Goal: Task Accomplishment & Management: Manage account settings

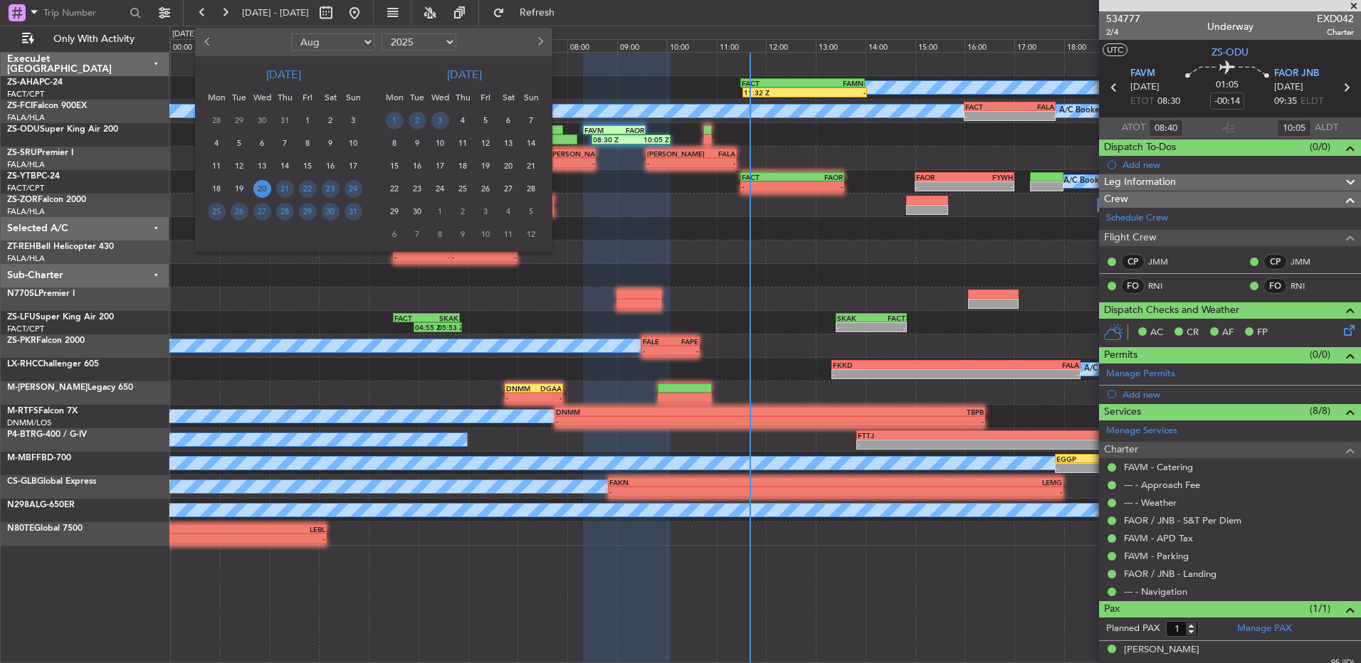
select select "8"
select select "2025"
click at [544, 46] on button "Next month" at bounding box center [540, 42] width 16 height 23
select select "9"
click at [416, 143] on span "7" at bounding box center [417, 143] width 18 height 18
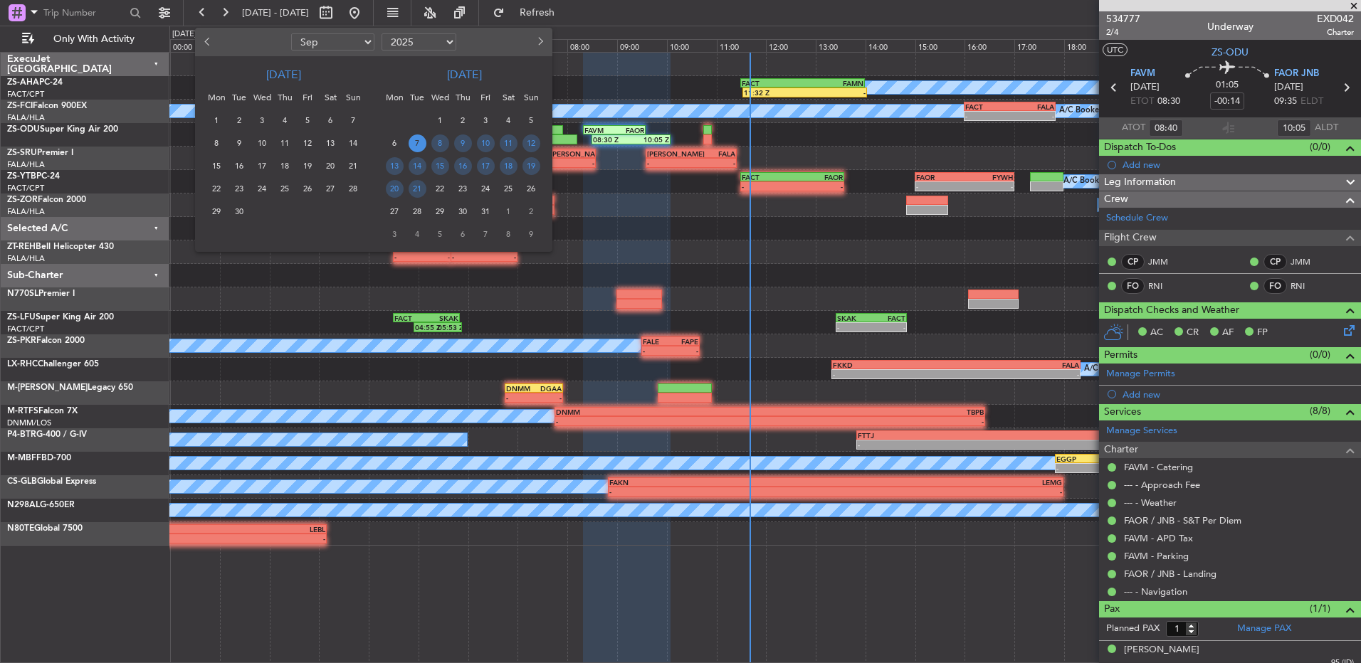
click at [416, 143] on span "7" at bounding box center [417, 143] width 18 height 18
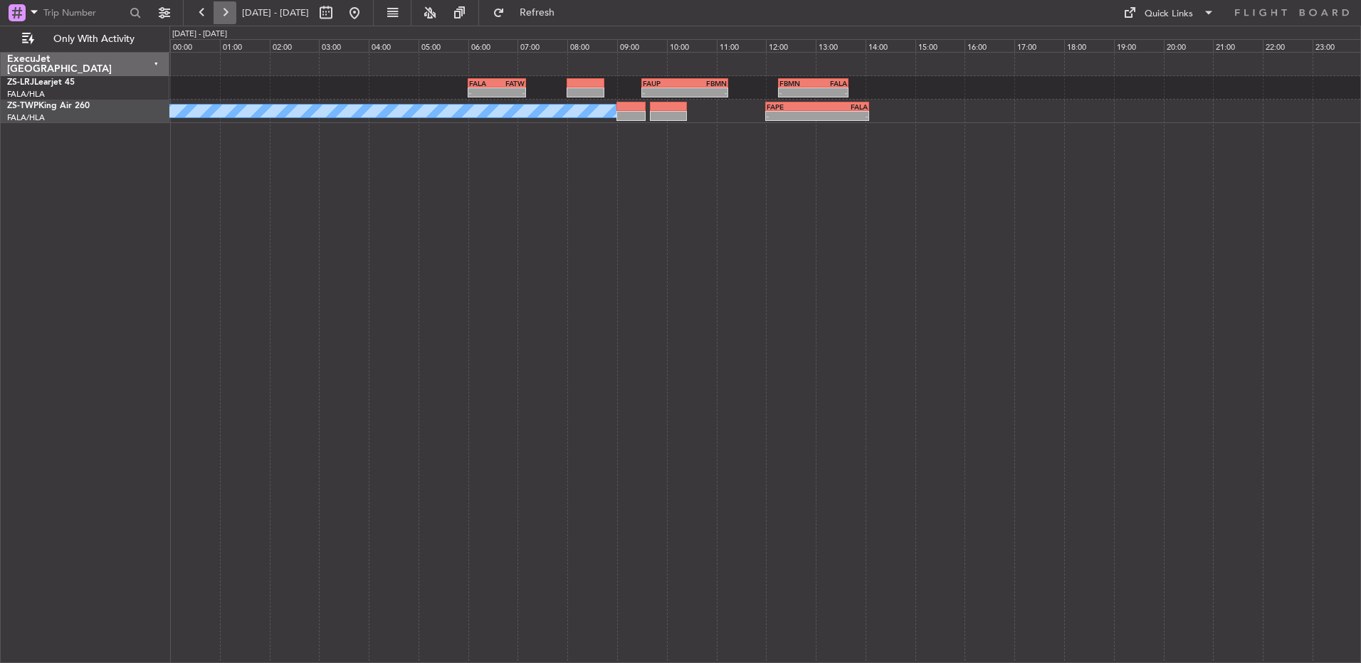
click at [221, 14] on button at bounding box center [224, 12] width 23 height 23
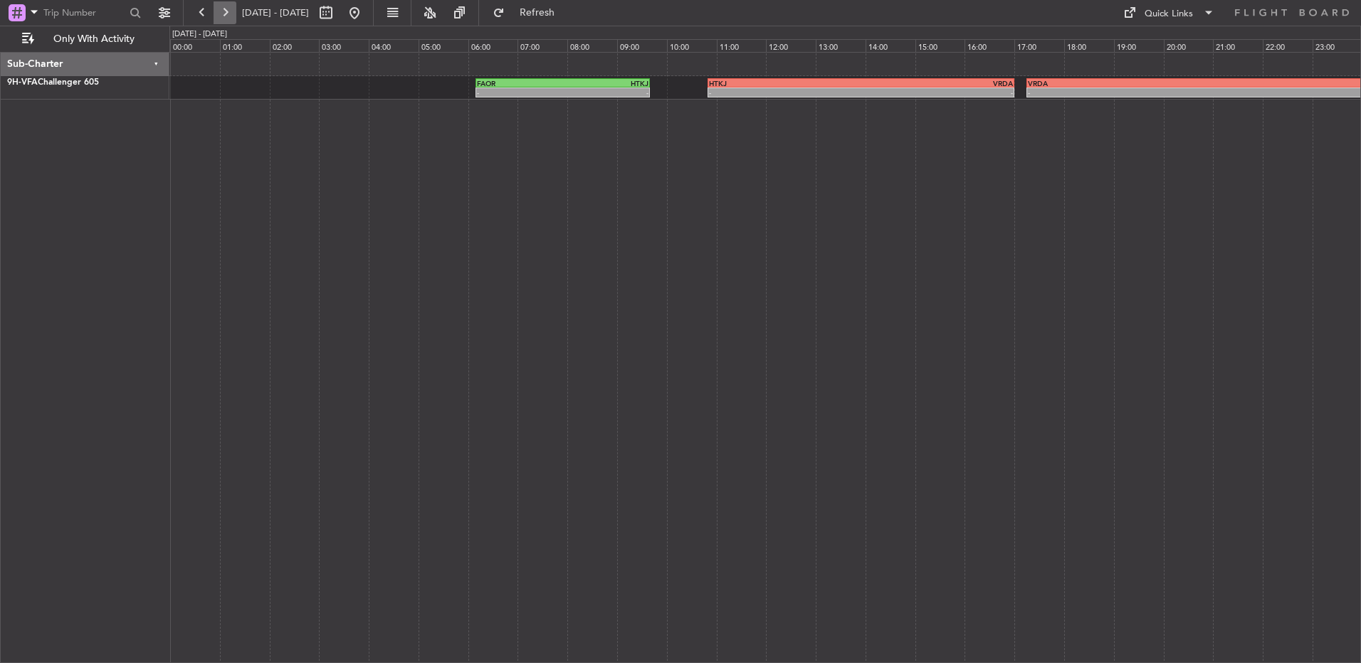
click at [224, 14] on button at bounding box center [224, 12] width 23 height 23
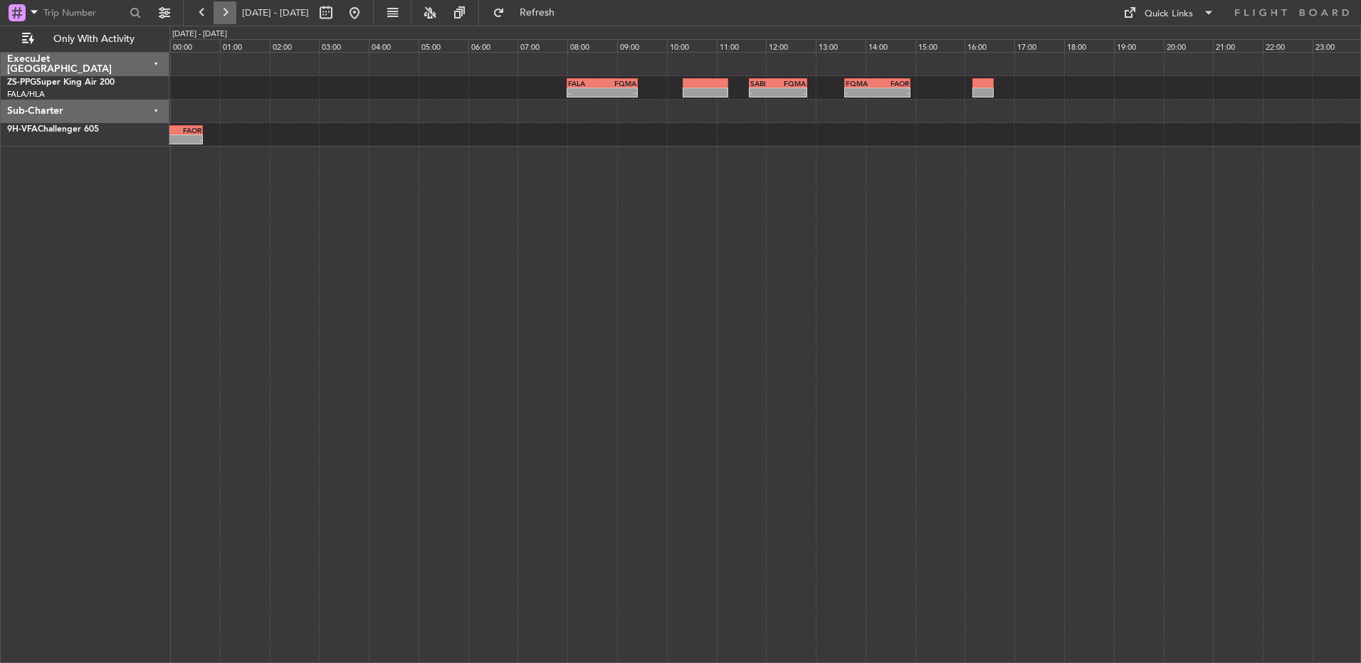
click at [224, 14] on button at bounding box center [224, 12] width 23 height 23
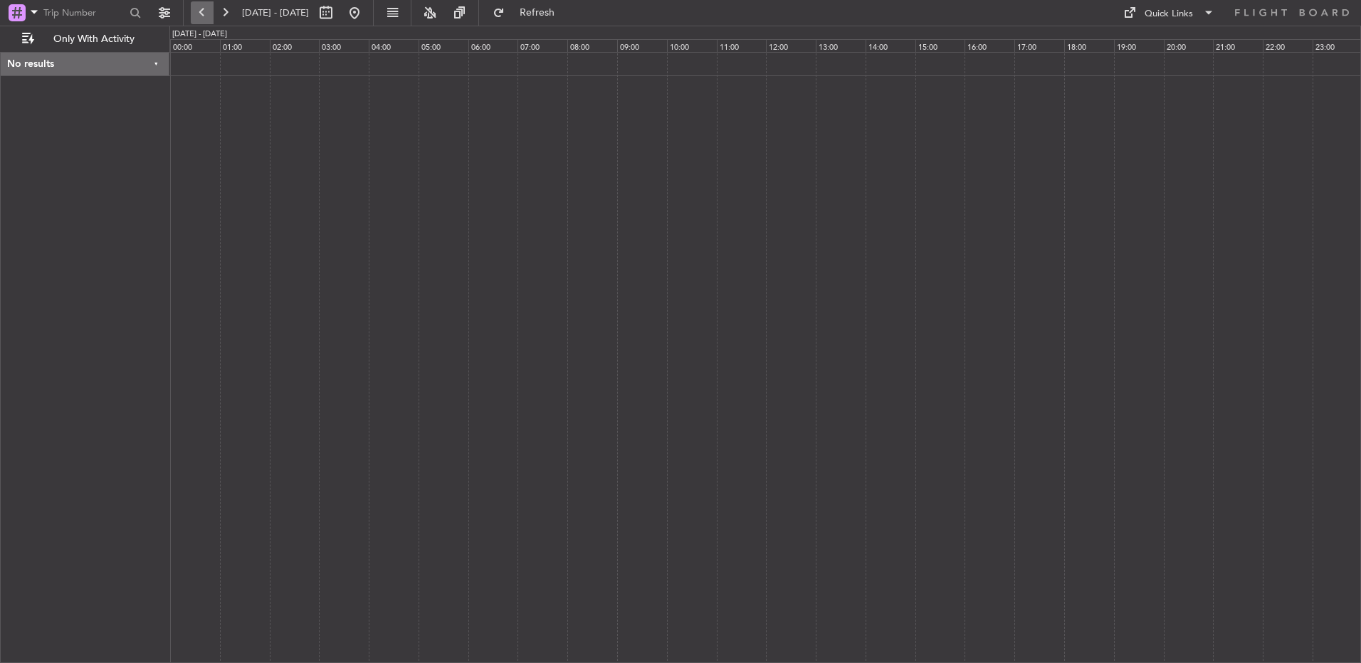
click at [198, 18] on button at bounding box center [202, 12] width 23 height 23
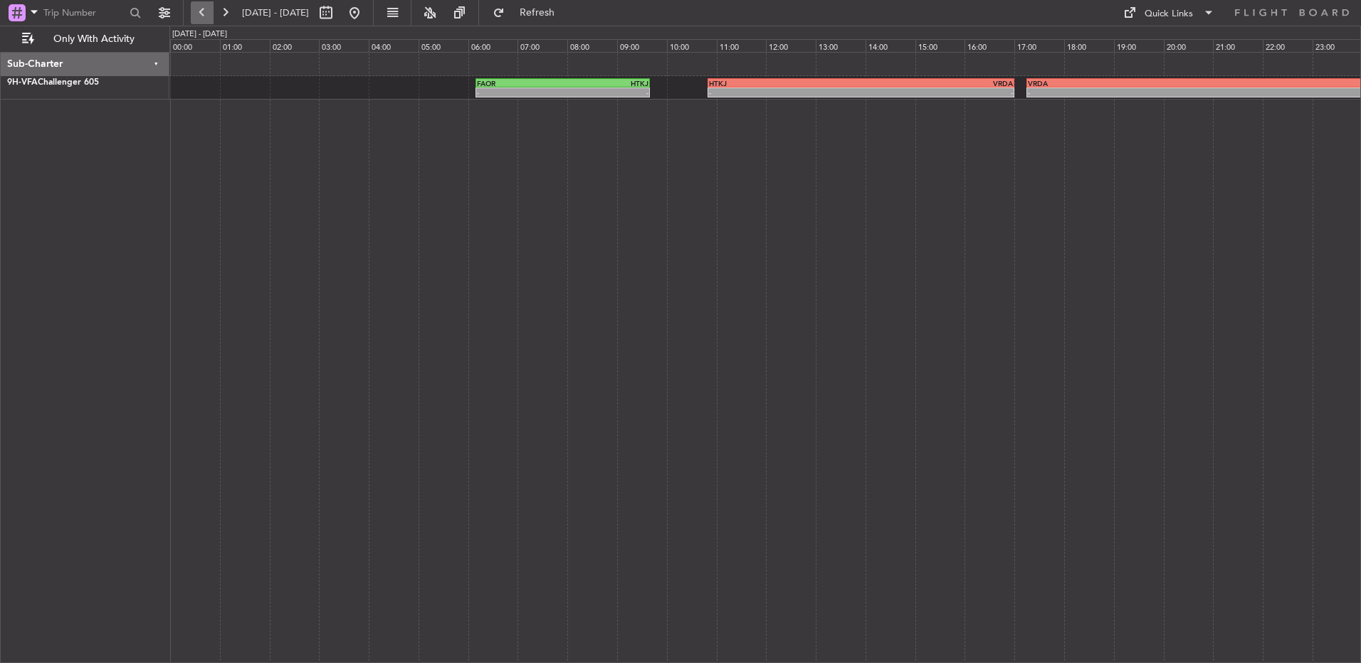
click at [198, 18] on button at bounding box center [202, 12] width 23 height 23
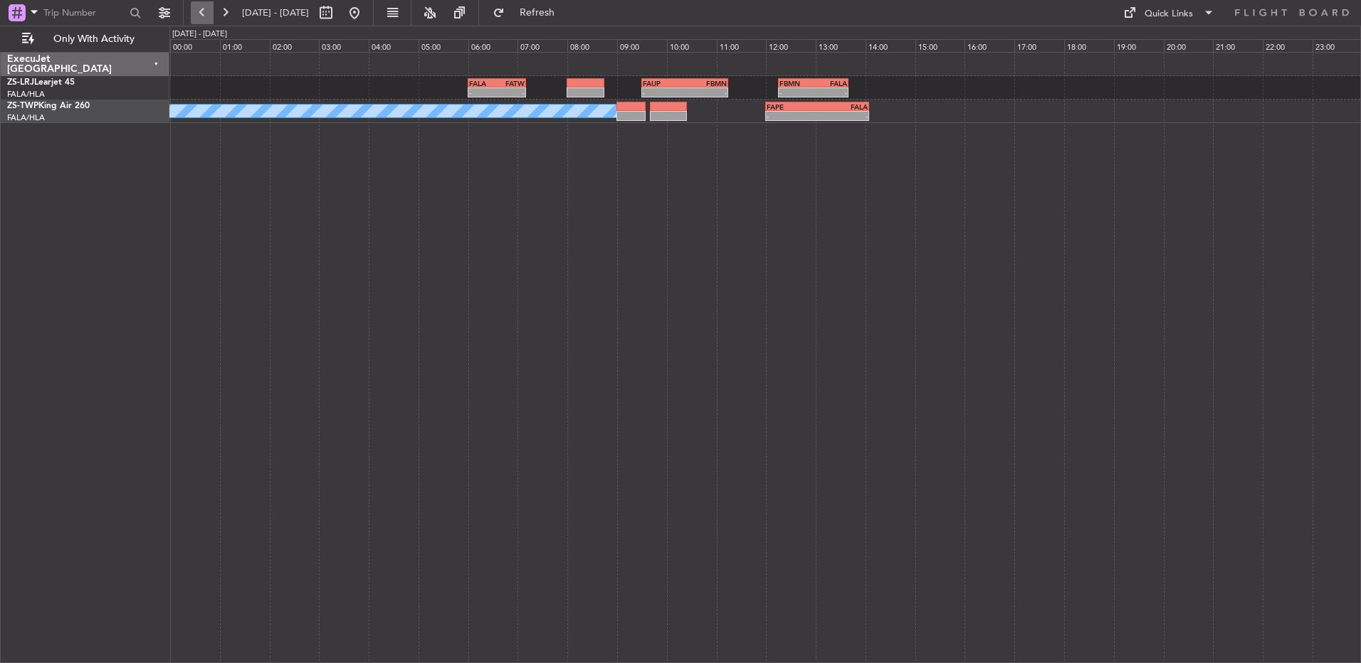
click at [205, 10] on button at bounding box center [202, 12] width 23 height 23
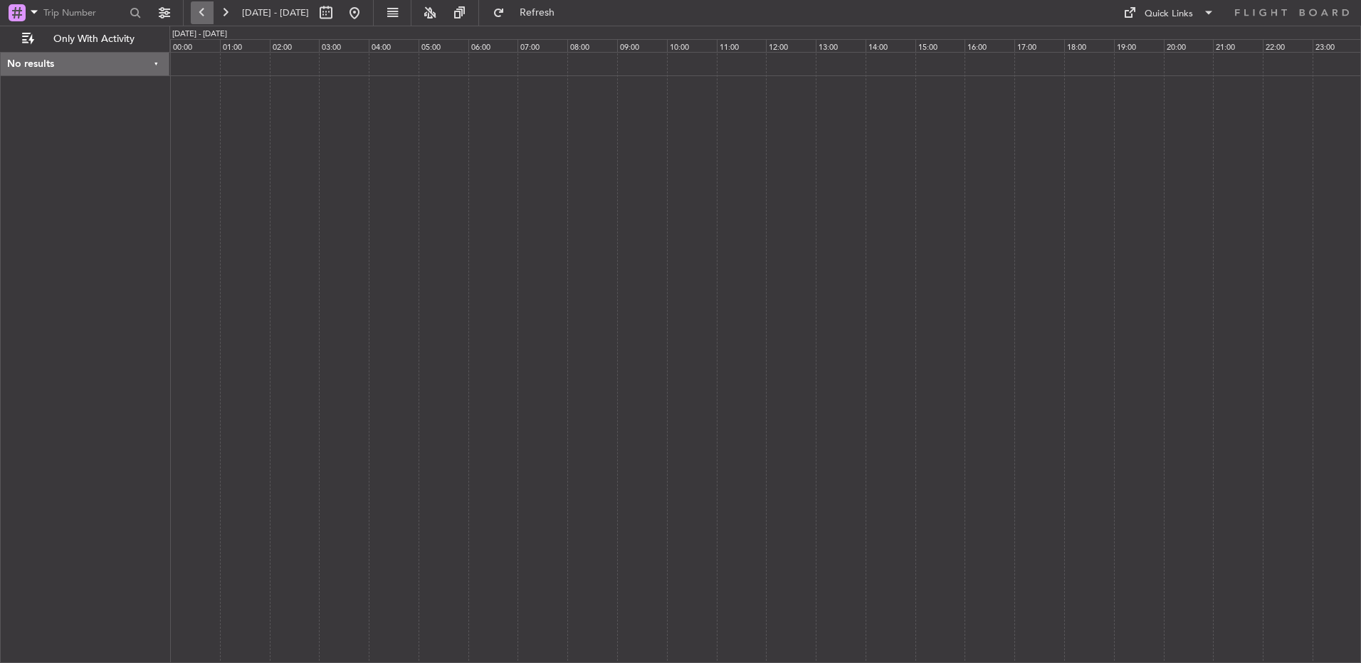
click at [205, 10] on button at bounding box center [202, 12] width 23 height 23
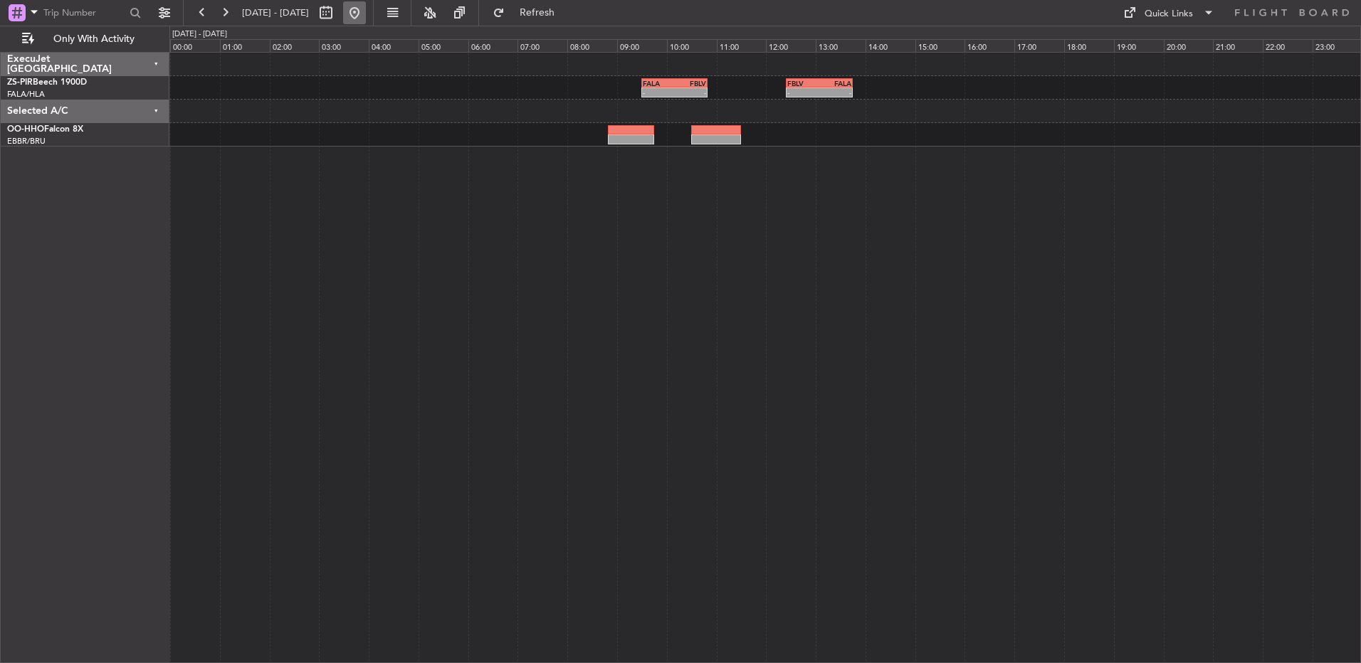
click at [366, 14] on button at bounding box center [354, 12] width 23 height 23
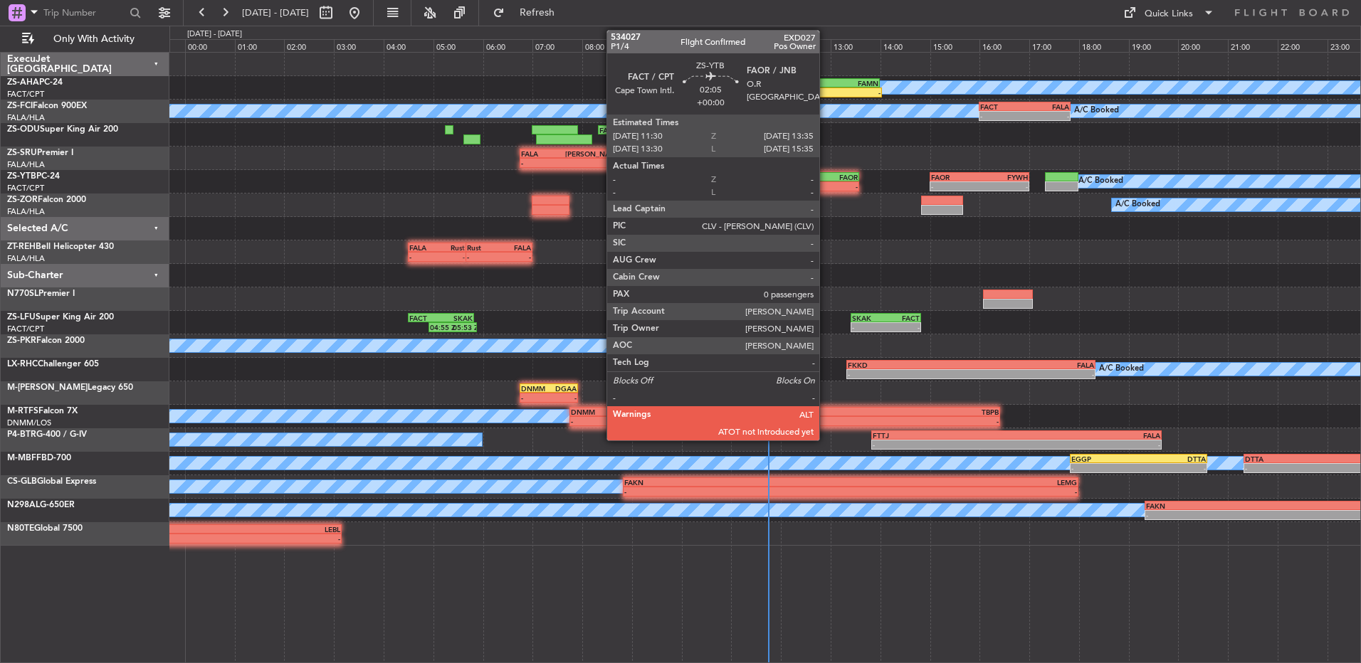
click at [825, 181] on div "FACT 11:30 Z FAOR 13:35 Z" at bounding box center [807, 177] width 104 height 10
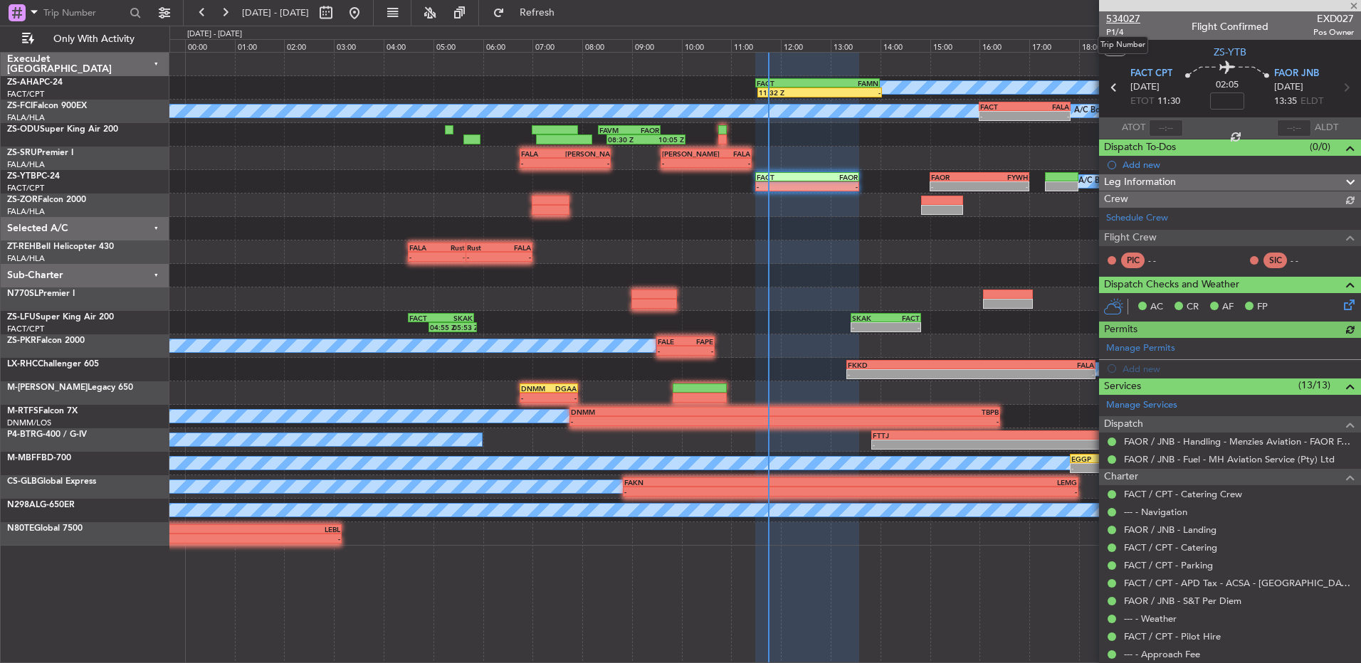
click at [1115, 19] on span "534027" at bounding box center [1123, 18] width 34 height 15
click at [227, 12] on button at bounding box center [224, 12] width 23 height 23
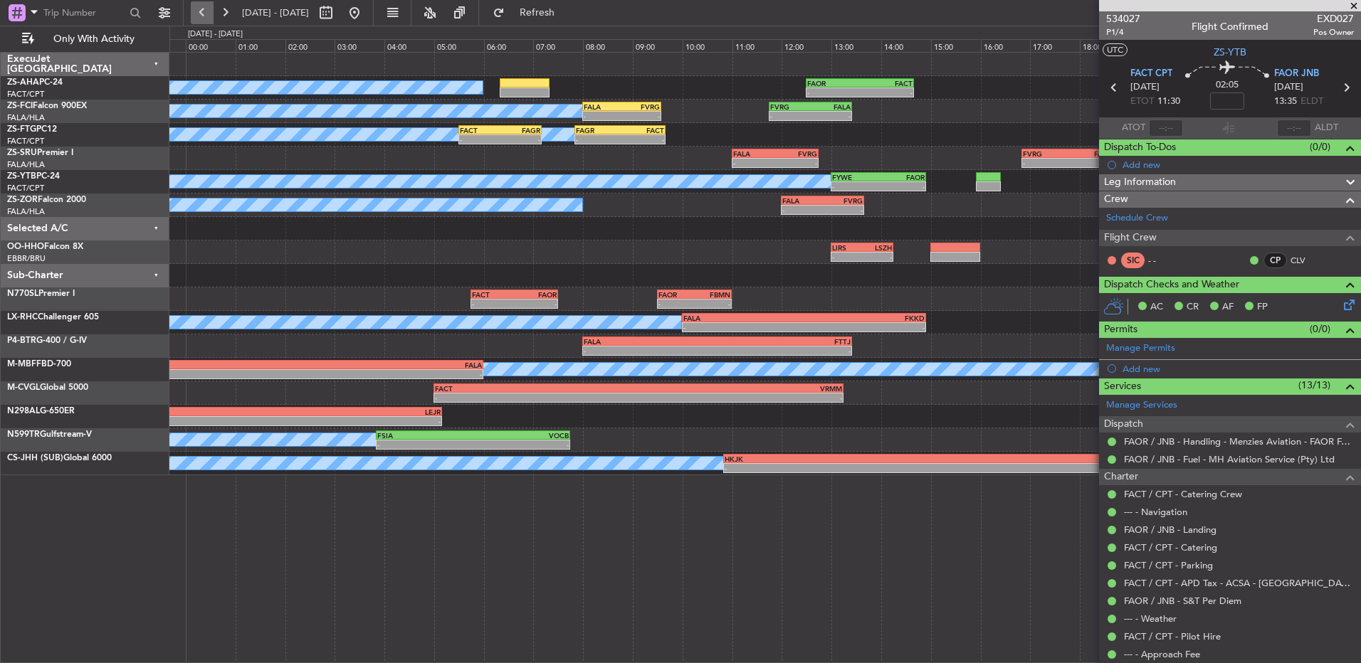
click at [201, 11] on button at bounding box center [202, 12] width 23 height 23
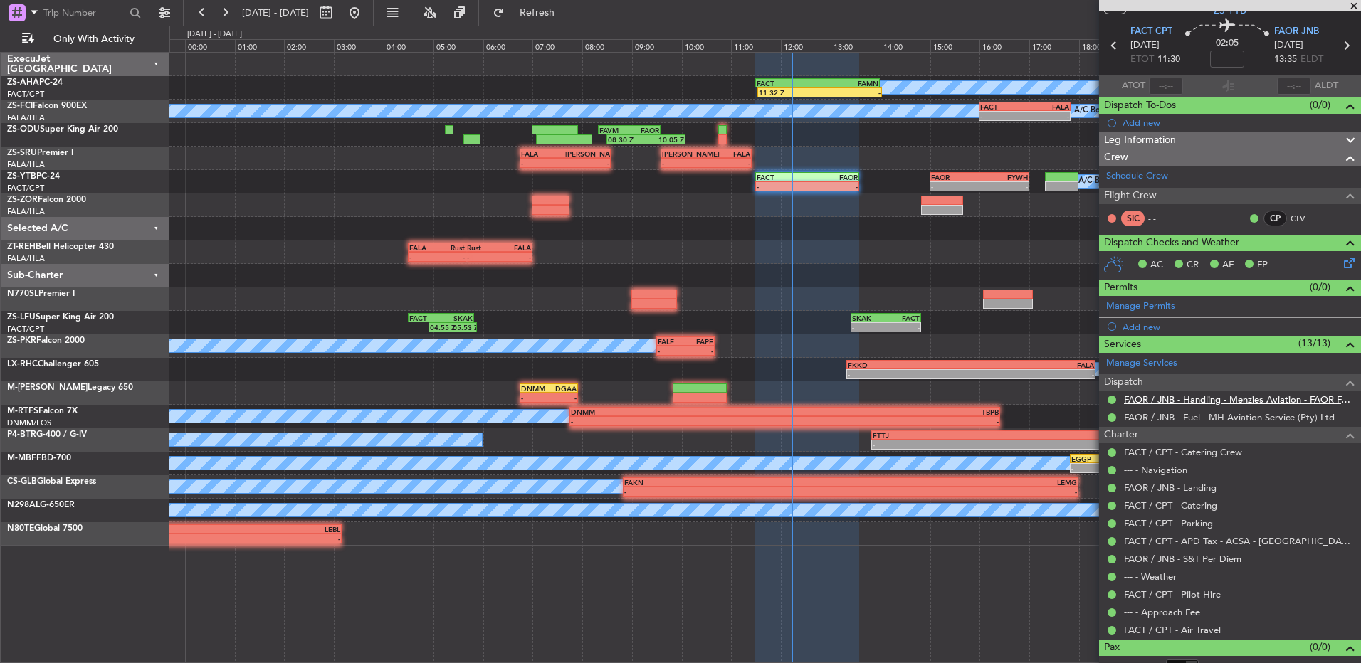
scroll to position [58, 0]
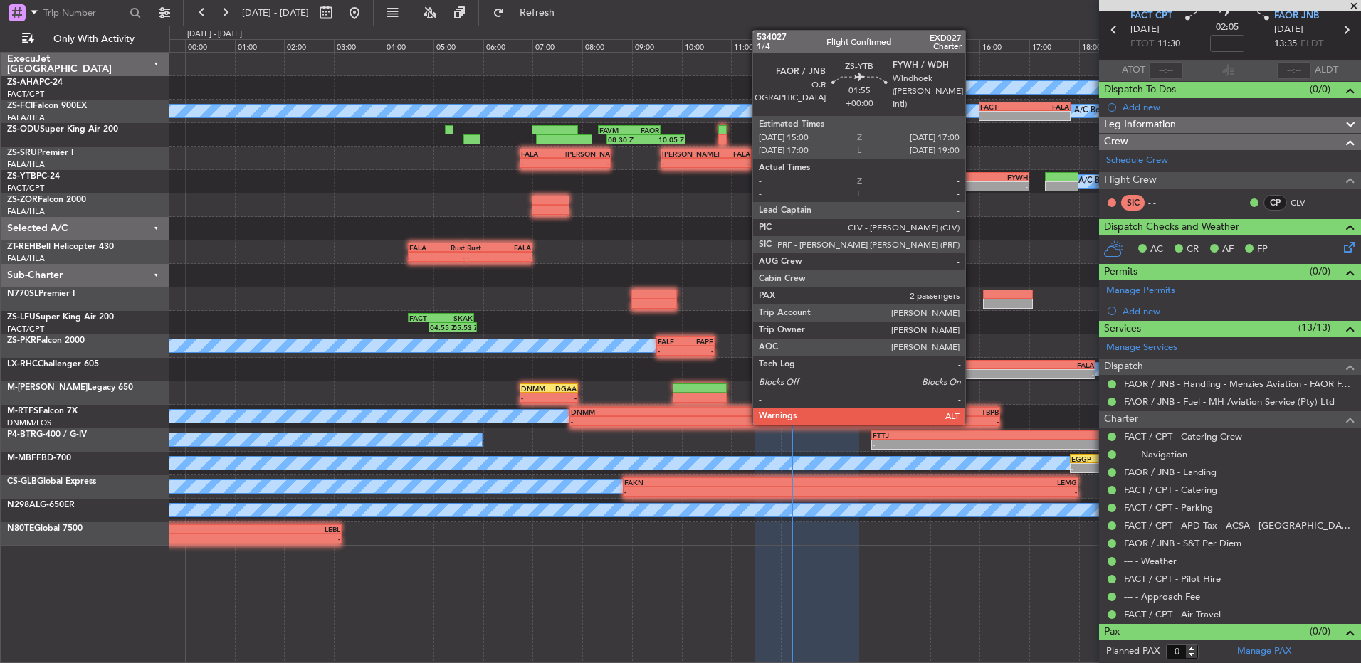
click at [971, 185] on div "-" at bounding box center [955, 186] width 48 height 9
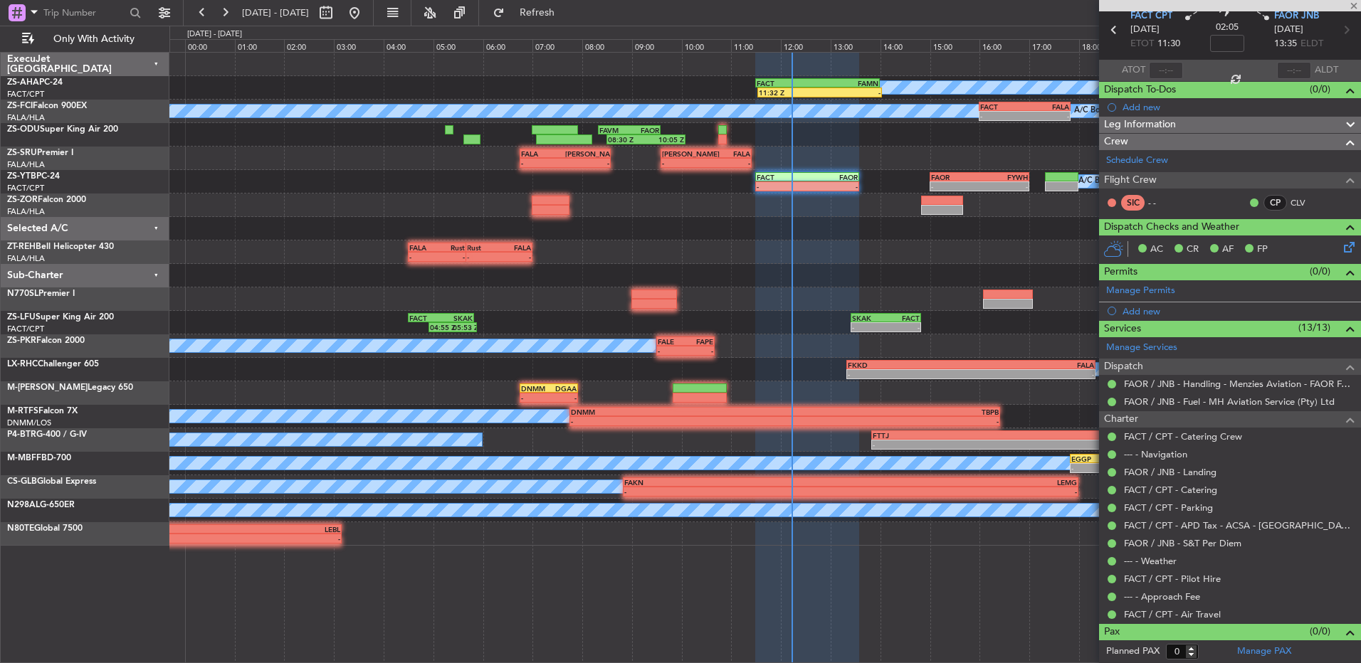
type input "2"
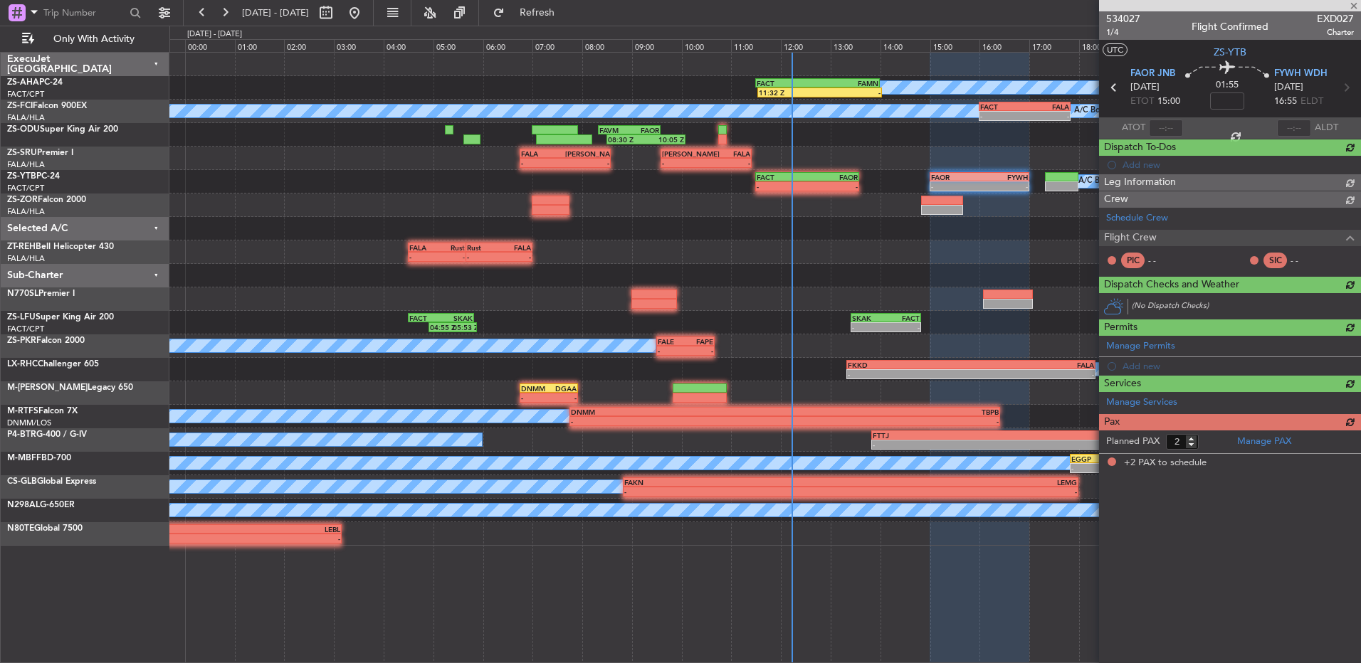
scroll to position [0, 0]
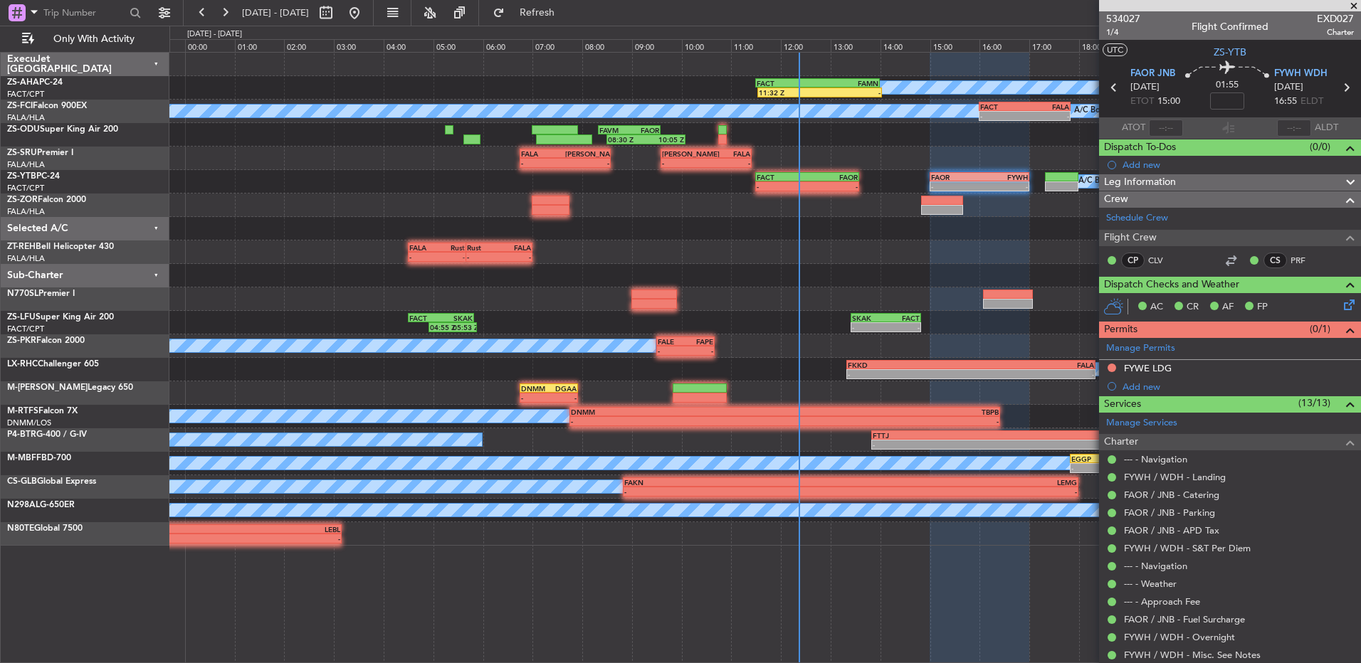
click at [1354, 6] on span at bounding box center [1353, 6] width 14 height 13
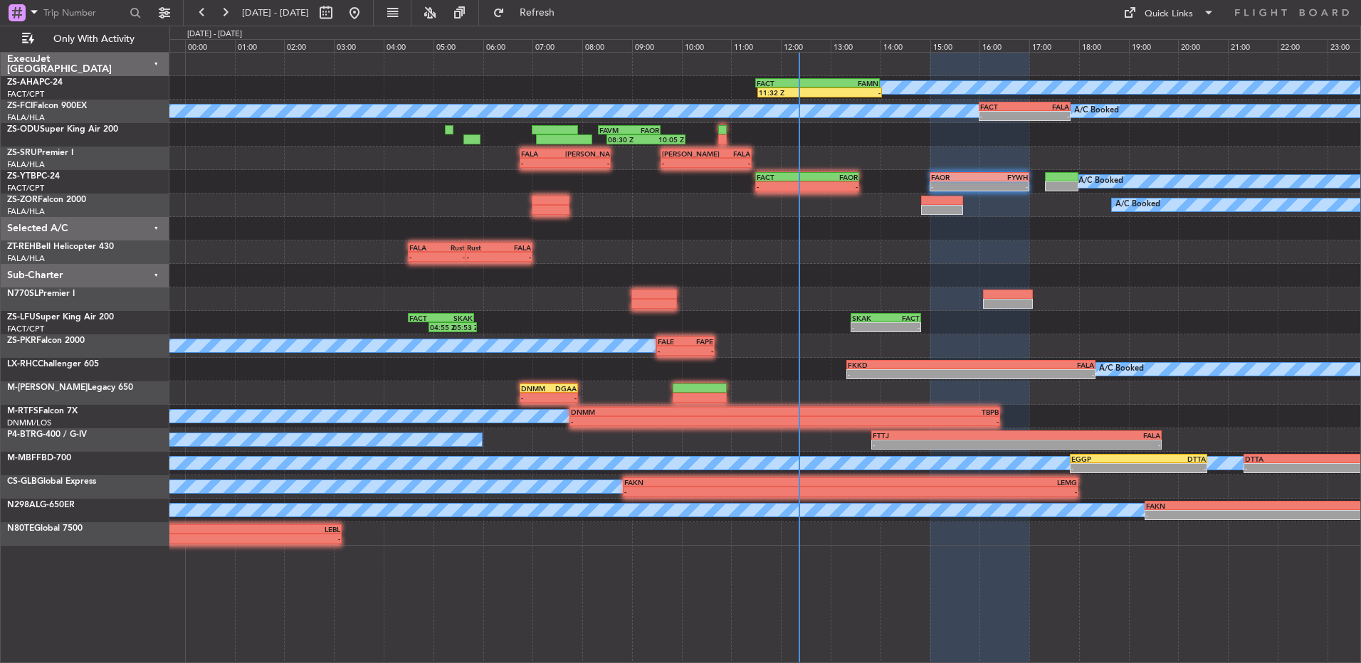
type input "0"
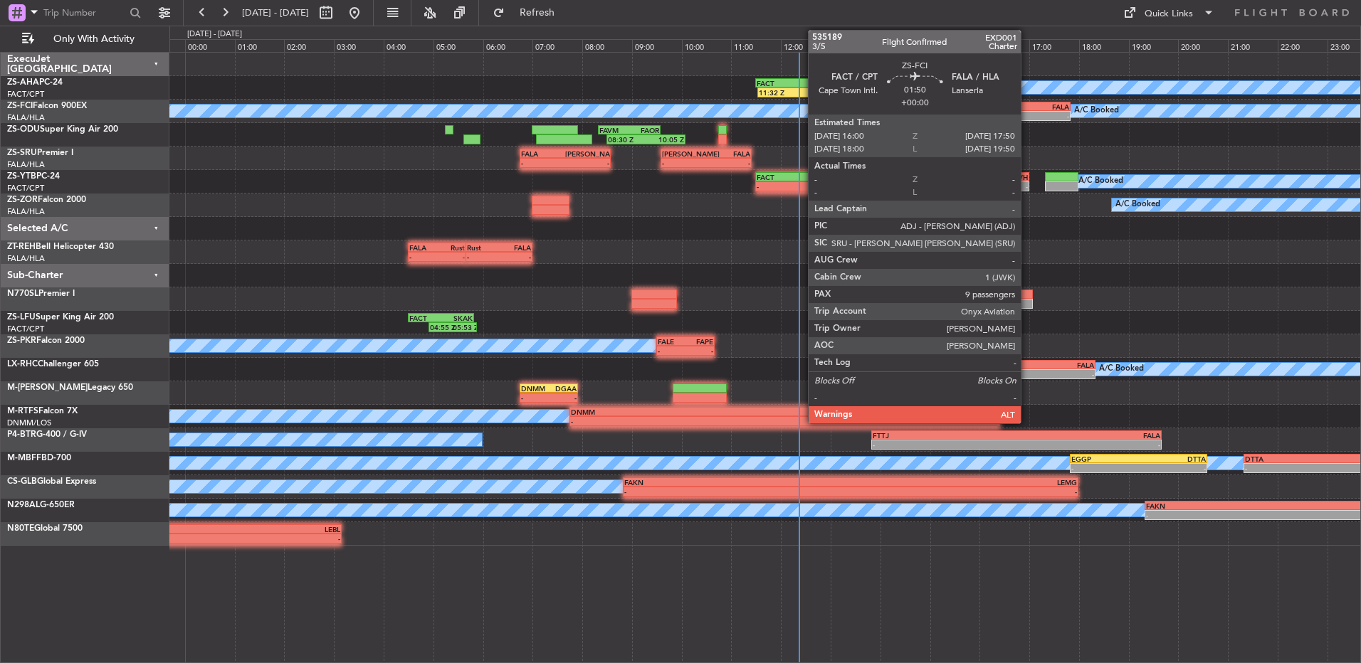
click at [1027, 115] on div "-" at bounding box center [1047, 116] width 44 height 9
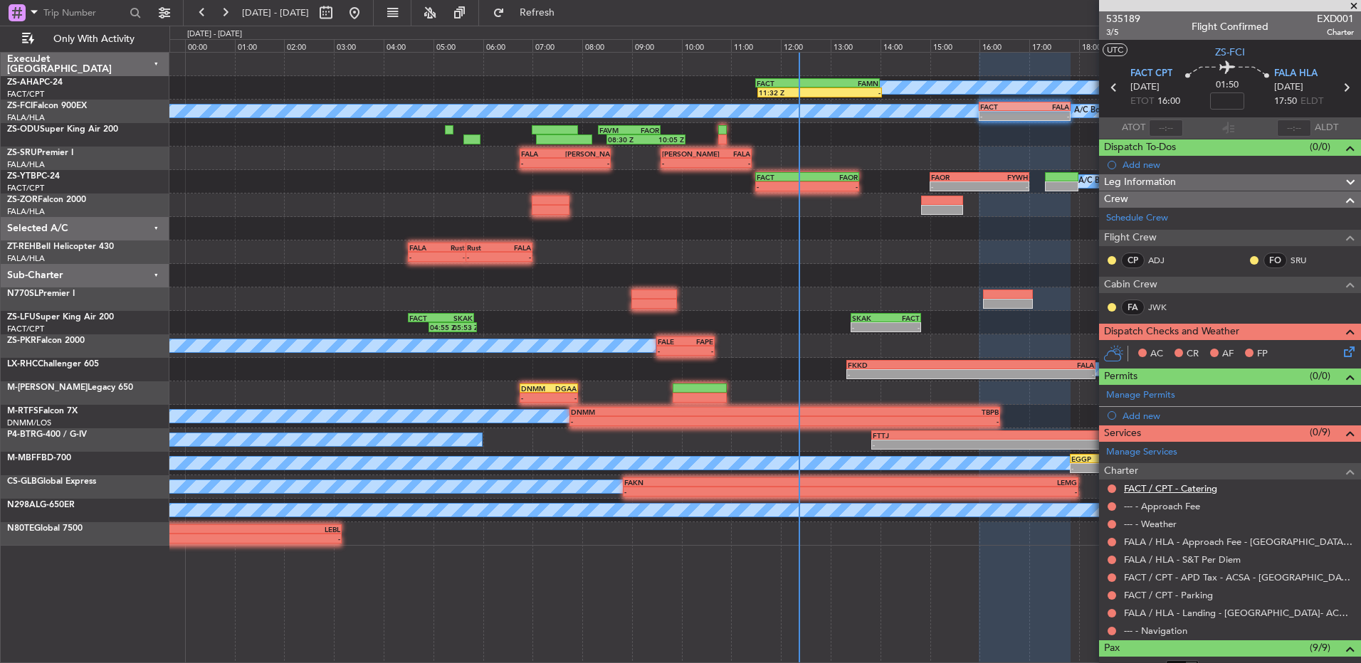
scroll to position [213, 0]
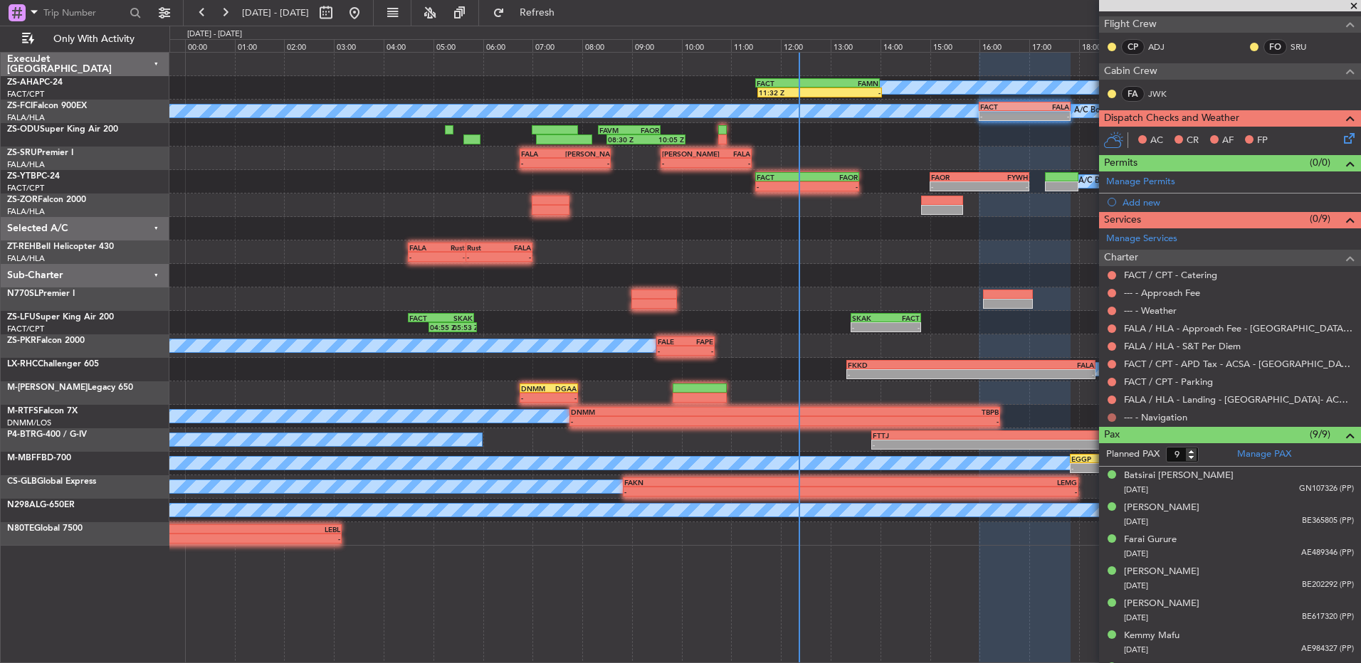
click at [1107, 415] on button at bounding box center [1111, 417] width 9 height 9
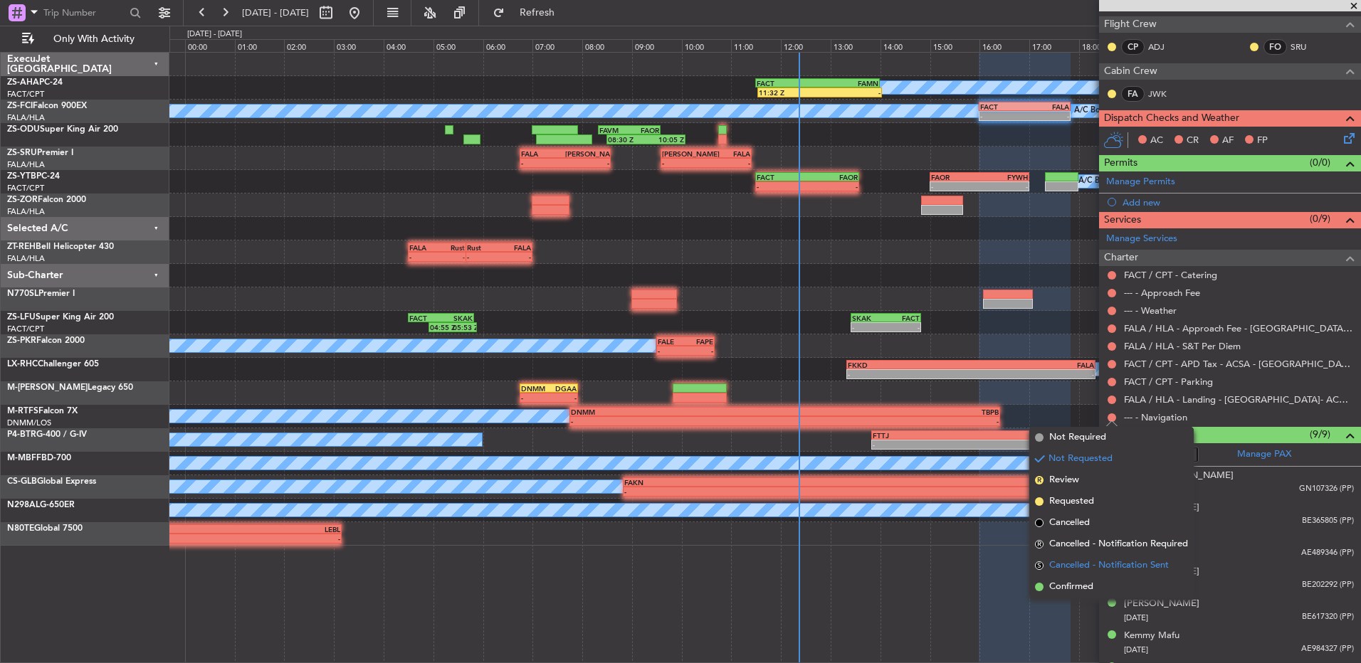
click at [1099, 576] on li "S Cancelled - Notification Sent" at bounding box center [1111, 565] width 164 height 21
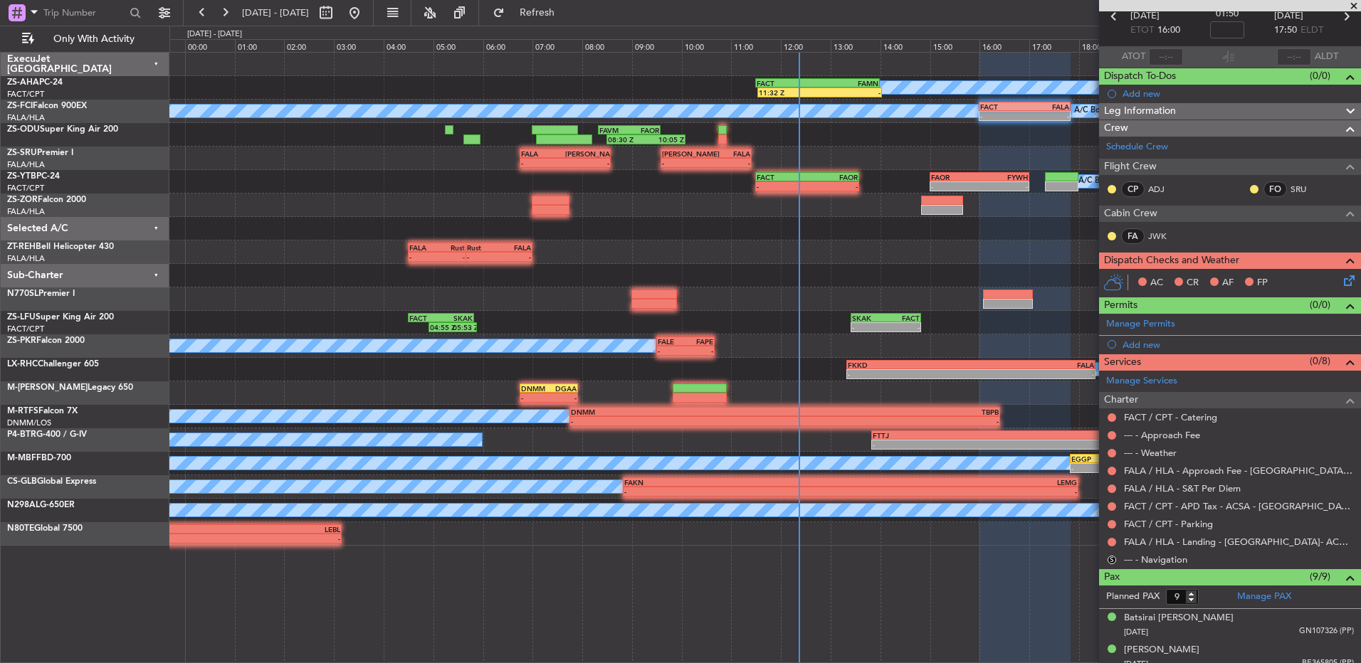
scroll to position [0, 0]
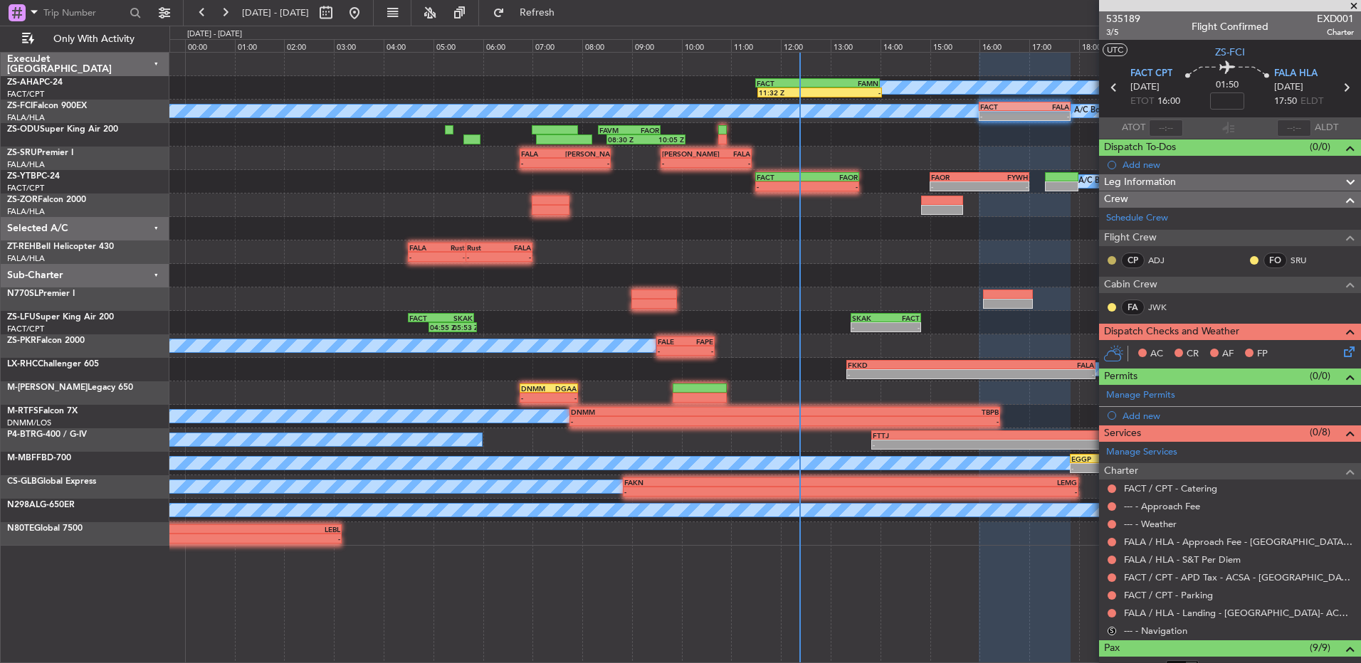
click at [1112, 259] on button at bounding box center [1111, 260] width 9 height 9
click at [1240, 268] on body "[DATE] - [DATE] Refresh Quick Links Only With Activity A/C Booked 11:32 Z - FAC…" at bounding box center [680, 331] width 1361 height 663
click at [1250, 258] on button at bounding box center [1254, 260] width 9 height 9
click at [1213, 302] on li "Acknowledged" at bounding box center [1243, 301] width 95 height 21
click at [1111, 303] on button at bounding box center [1111, 307] width 9 height 9
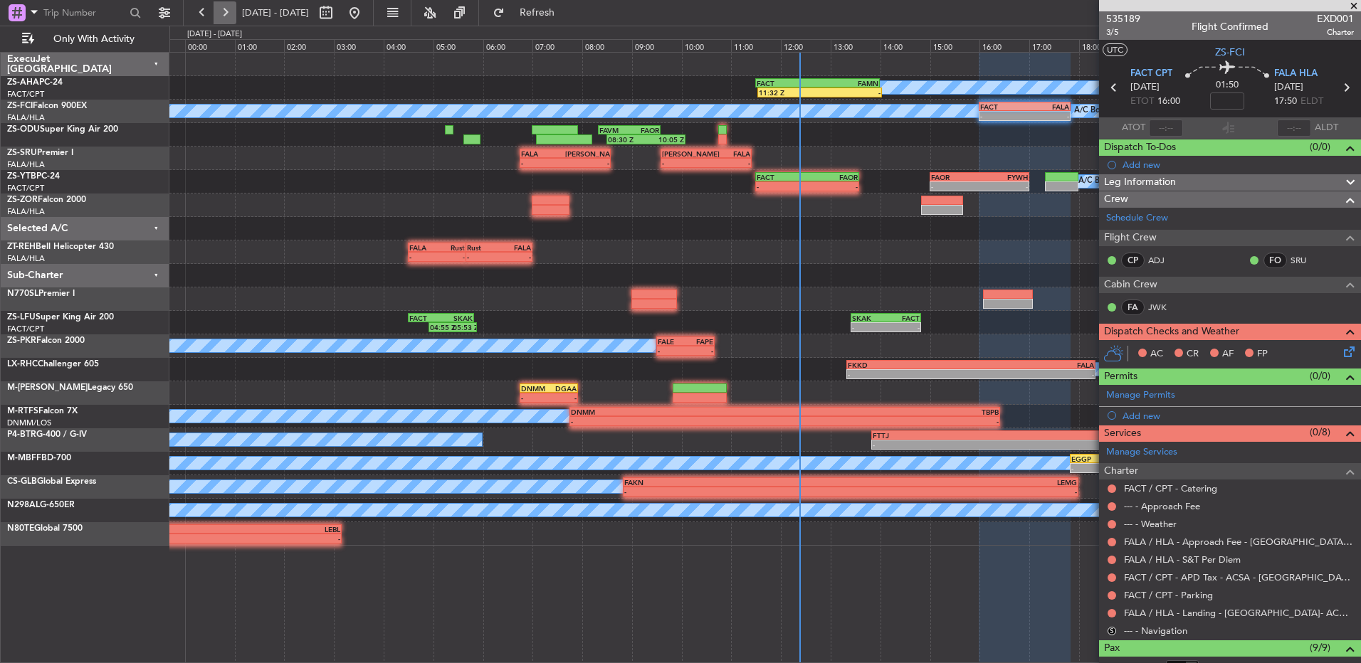
click at [224, 9] on button at bounding box center [224, 12] width 23 height 23
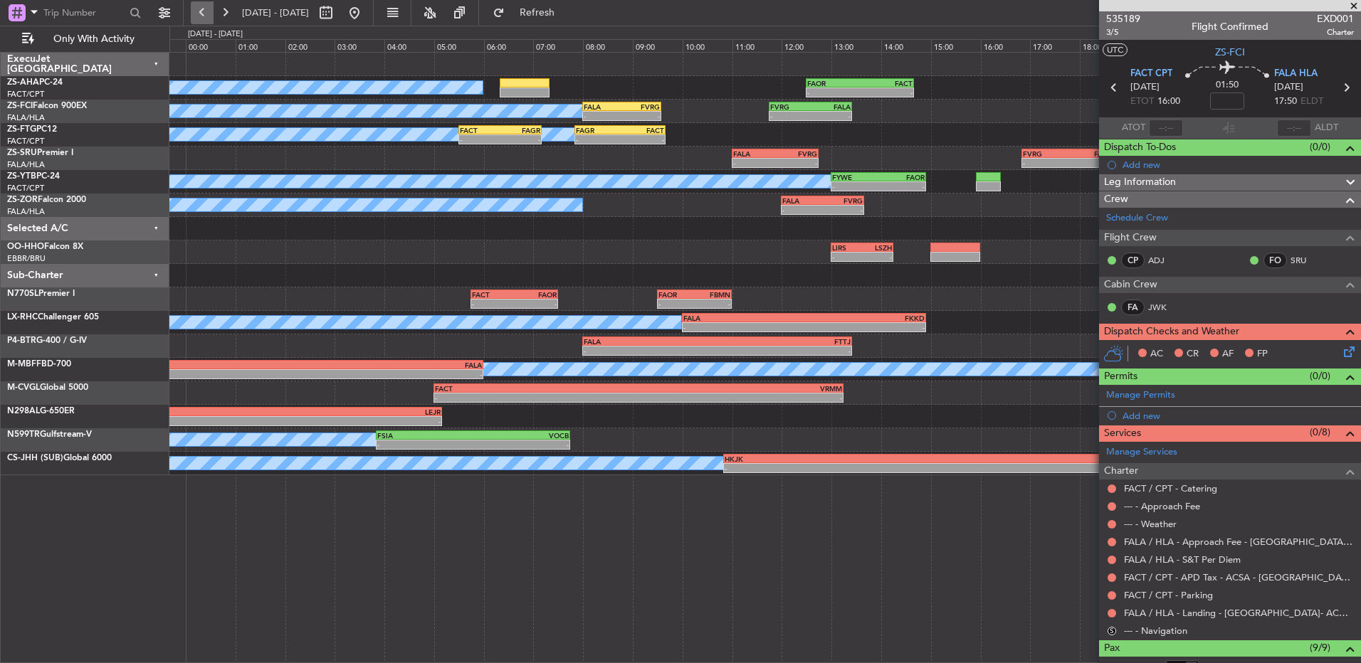
click at [206, 10] on button at bounding box center [202, 12] width 23 height 23
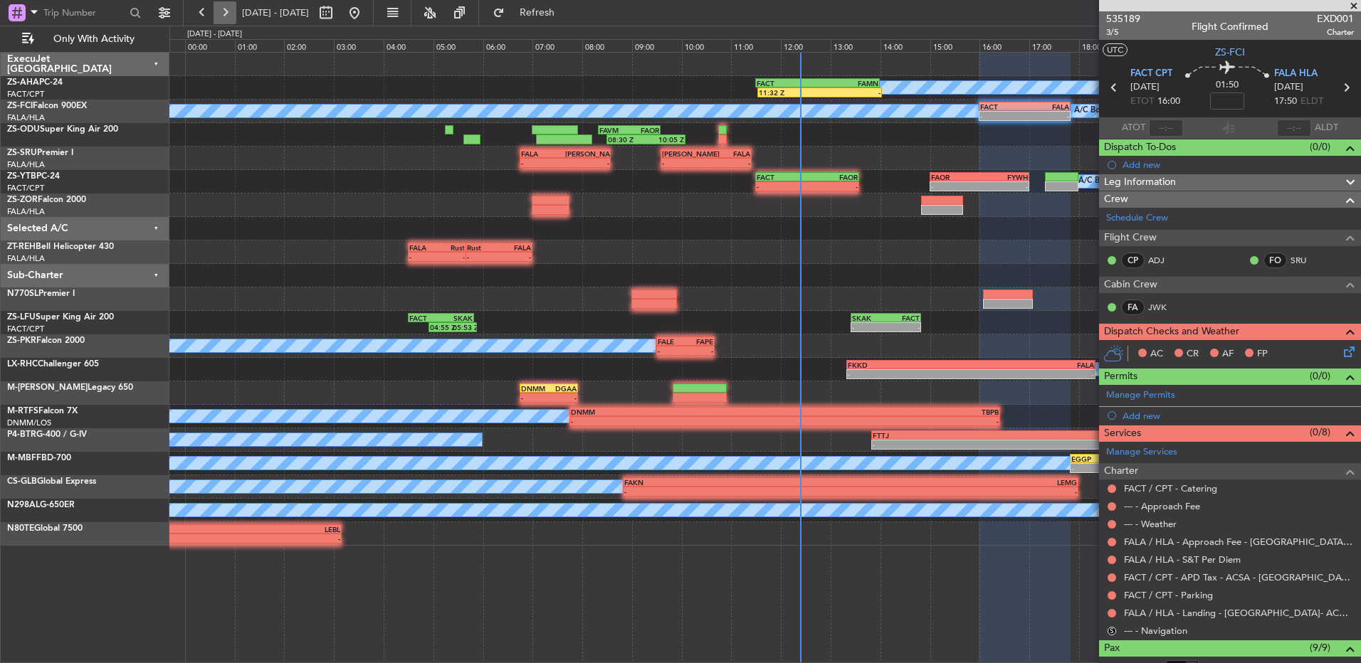
click at [226, 13] on button at bounding box center [224, 12] width 23 height 23
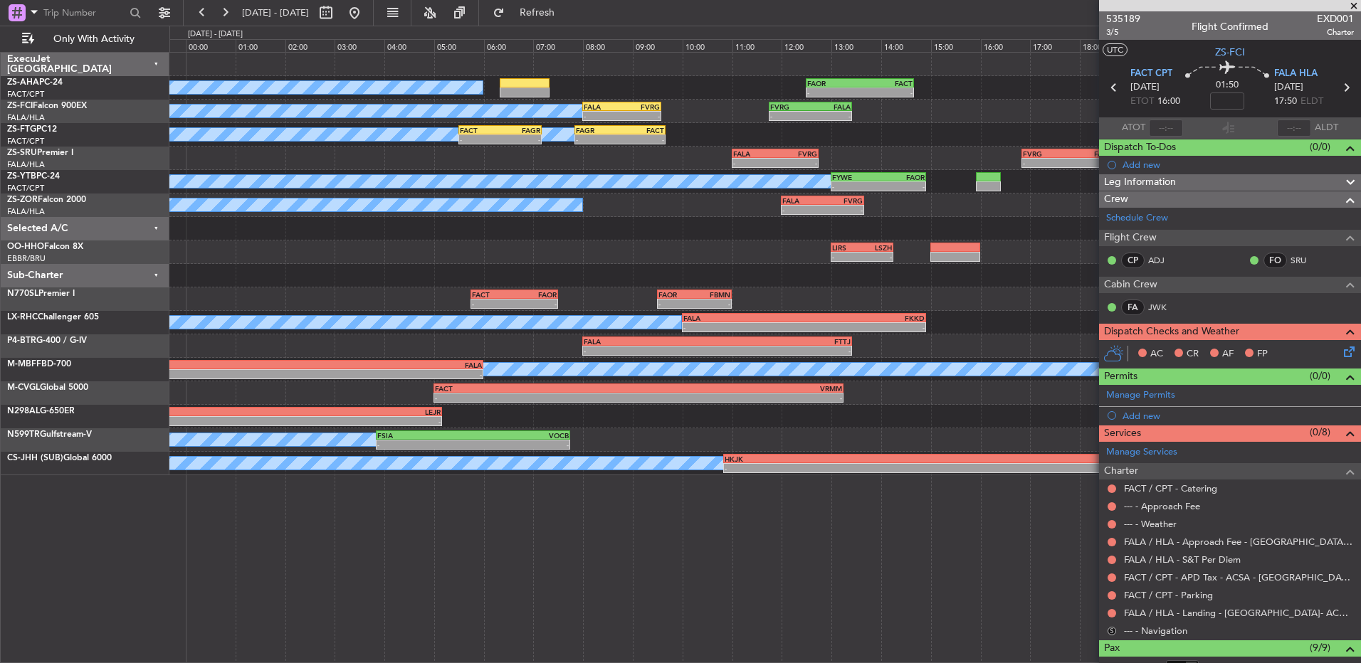
click at [1109, 629] on button "S" at bounding box center [1111, 631] width 9 height 9
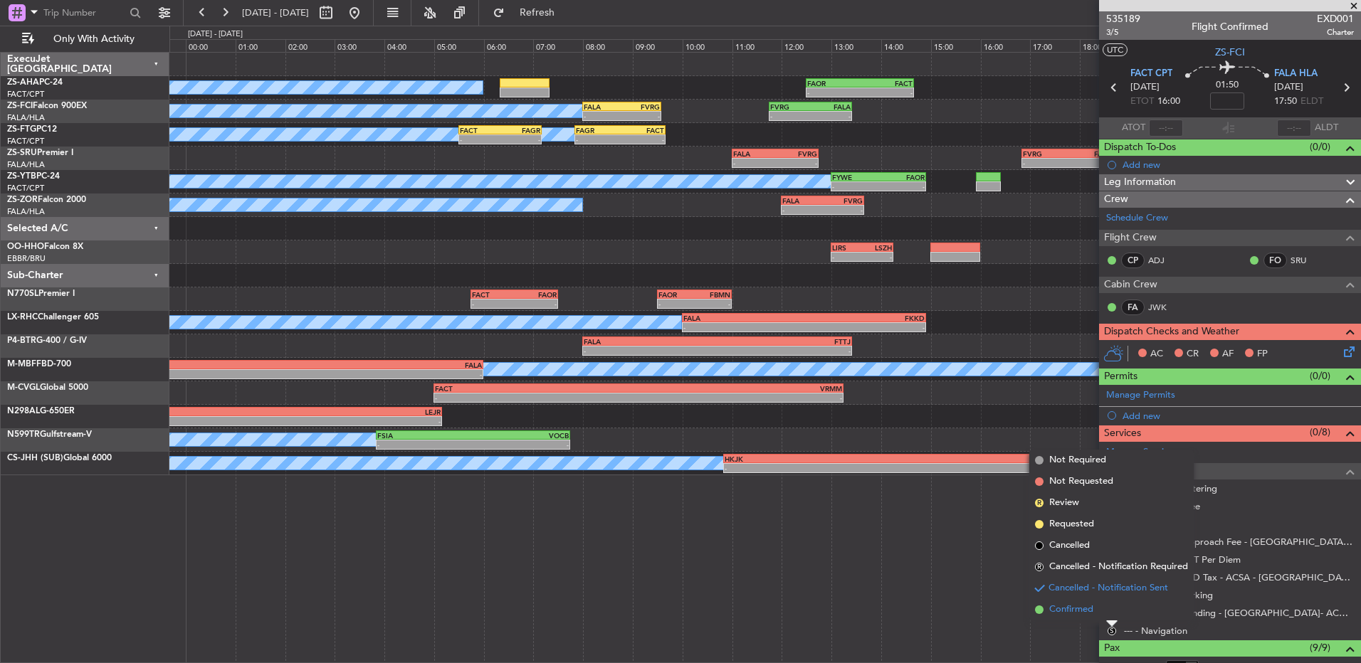
click at [1054, 606] on span "Confirmed" at bounding box center [1071, 610] width 44 height 14
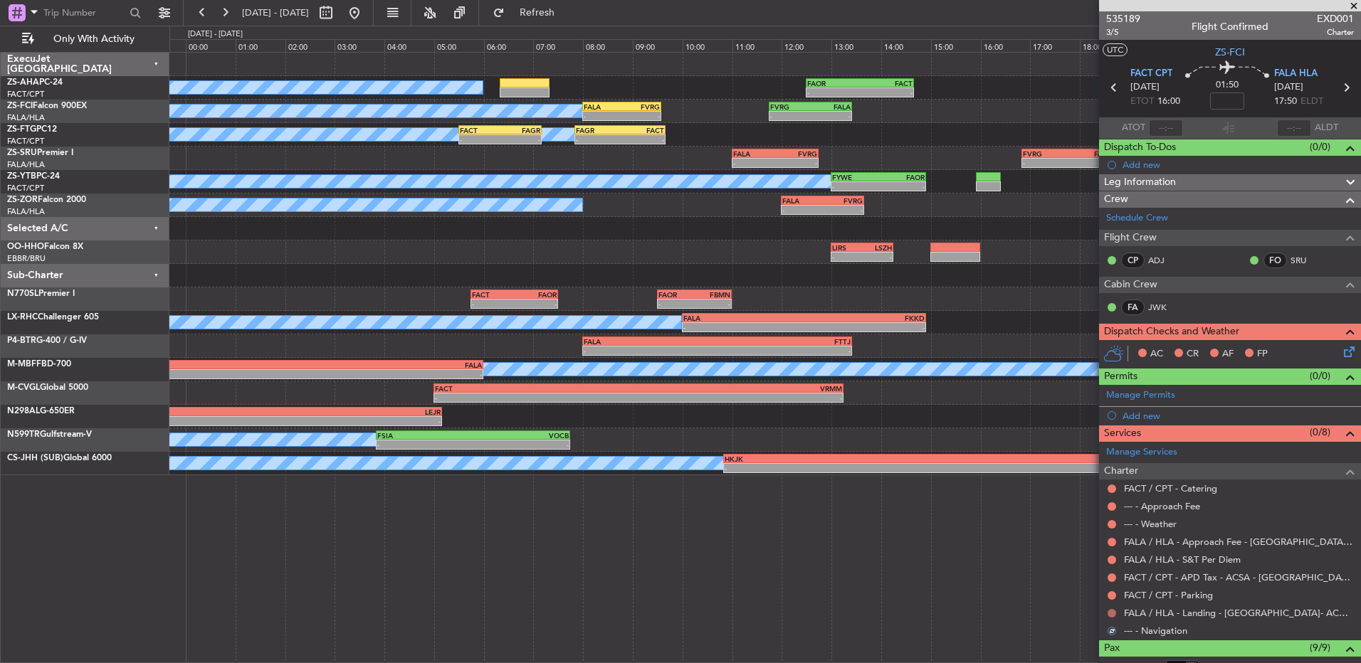
click at [1114, 615] on button at bounding box center [1111, 613] width 9 height 9
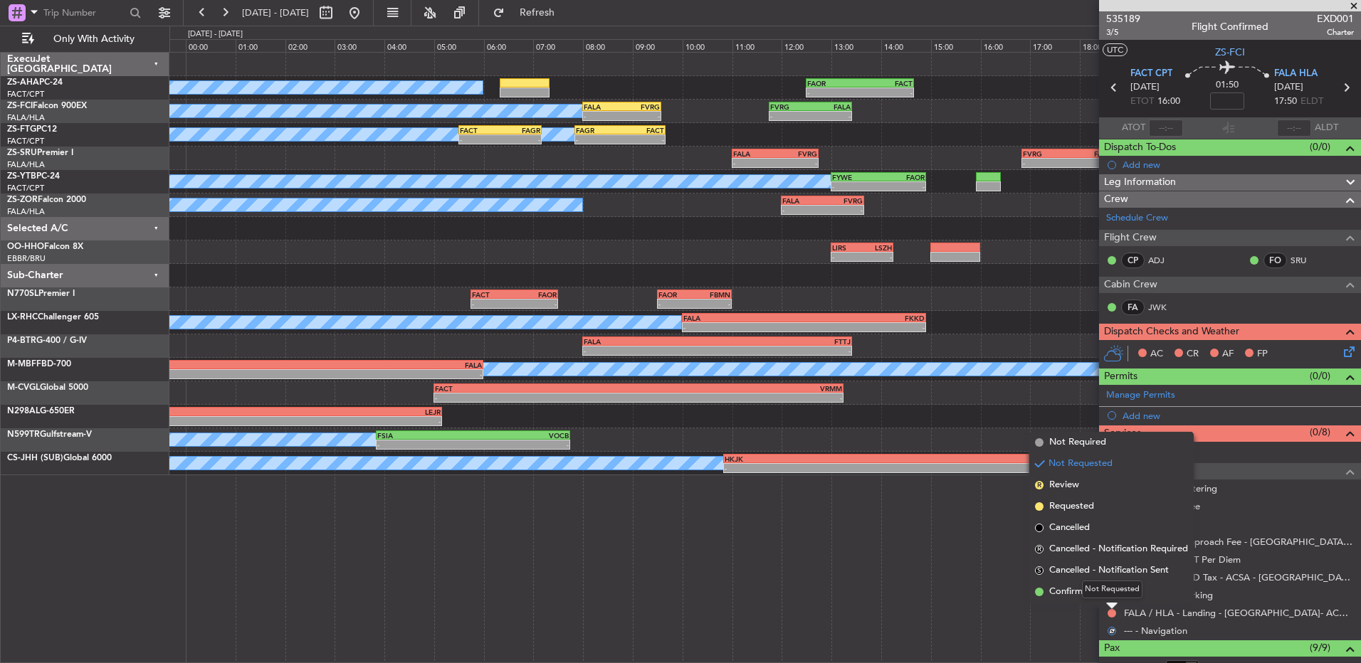
click at [1114, 594] on div "Not Requested" at bounding box center [1112, 590] width 60 height 18
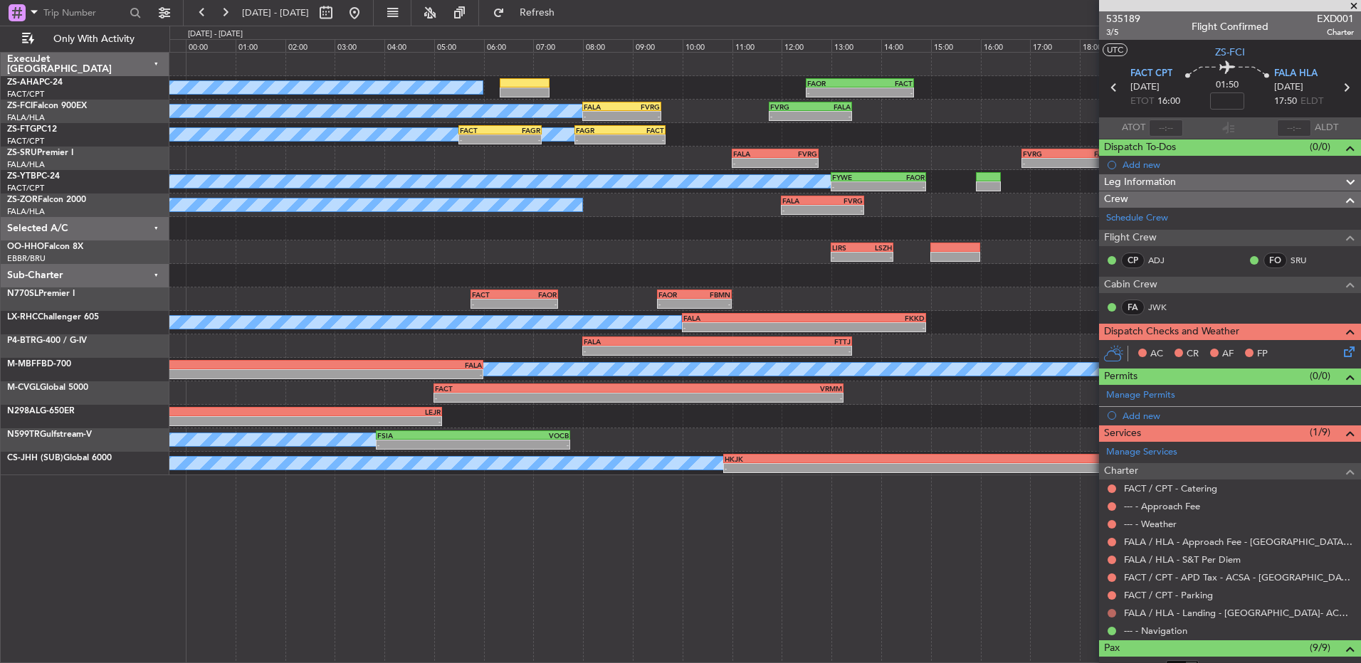
click at [1111, 611] on button at bounding box center [1111, 613] width 9 height 9
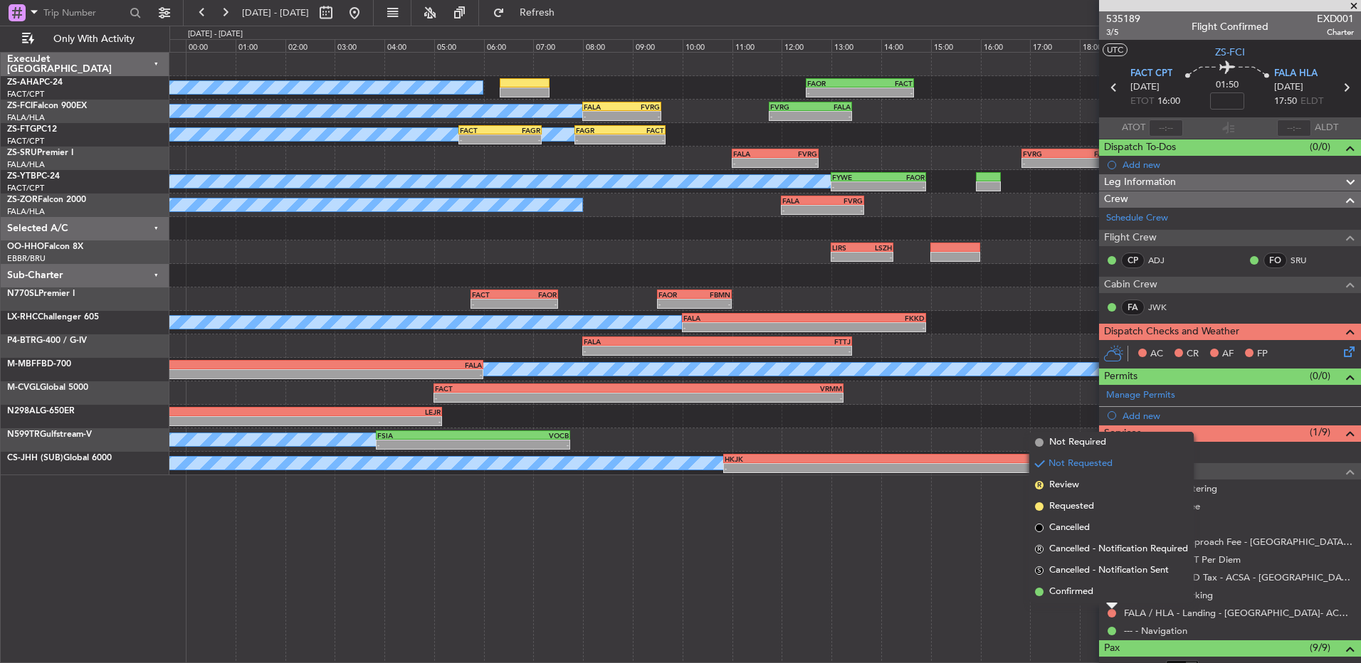
click at [1102, 594] on li "Confirmed" at bounding box center [1111, 591] width 164 height 21
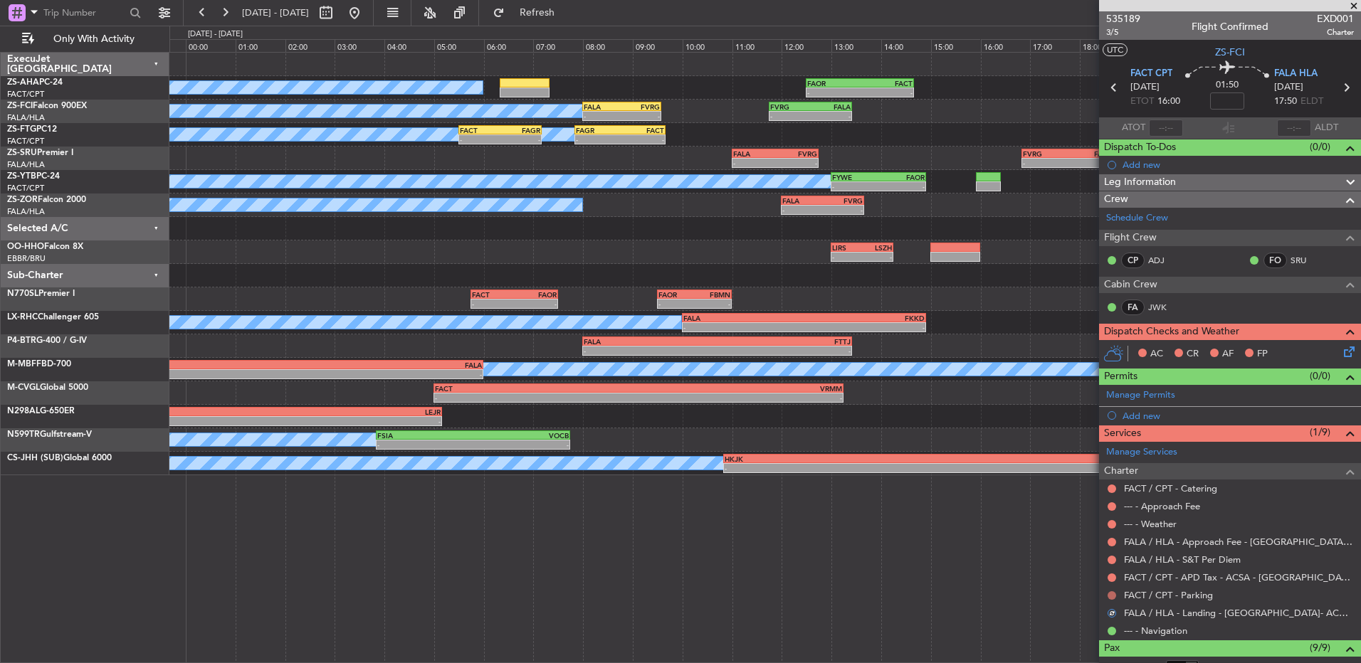
click at [1112, 592] on button at bounding box center [1111, 595] width 9 height 9
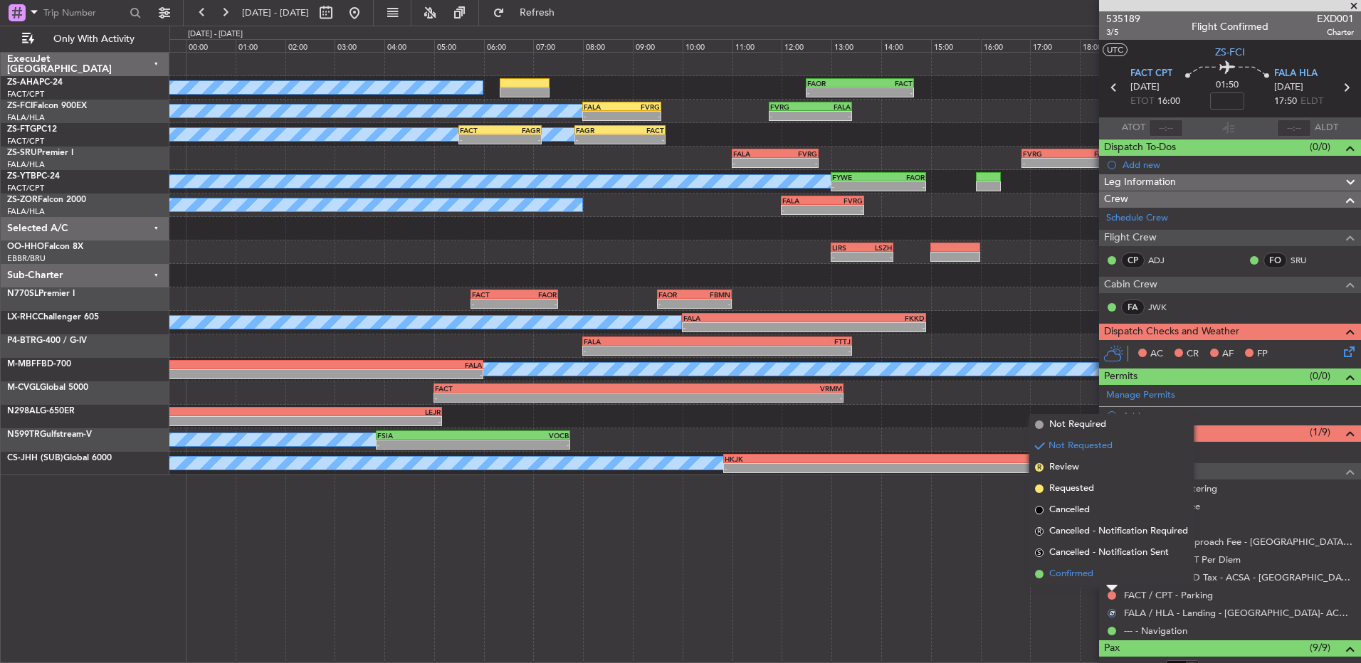
click at [1113, 576] on li "Confirmed" at bounding box center [1111, 574] width 164 height 21
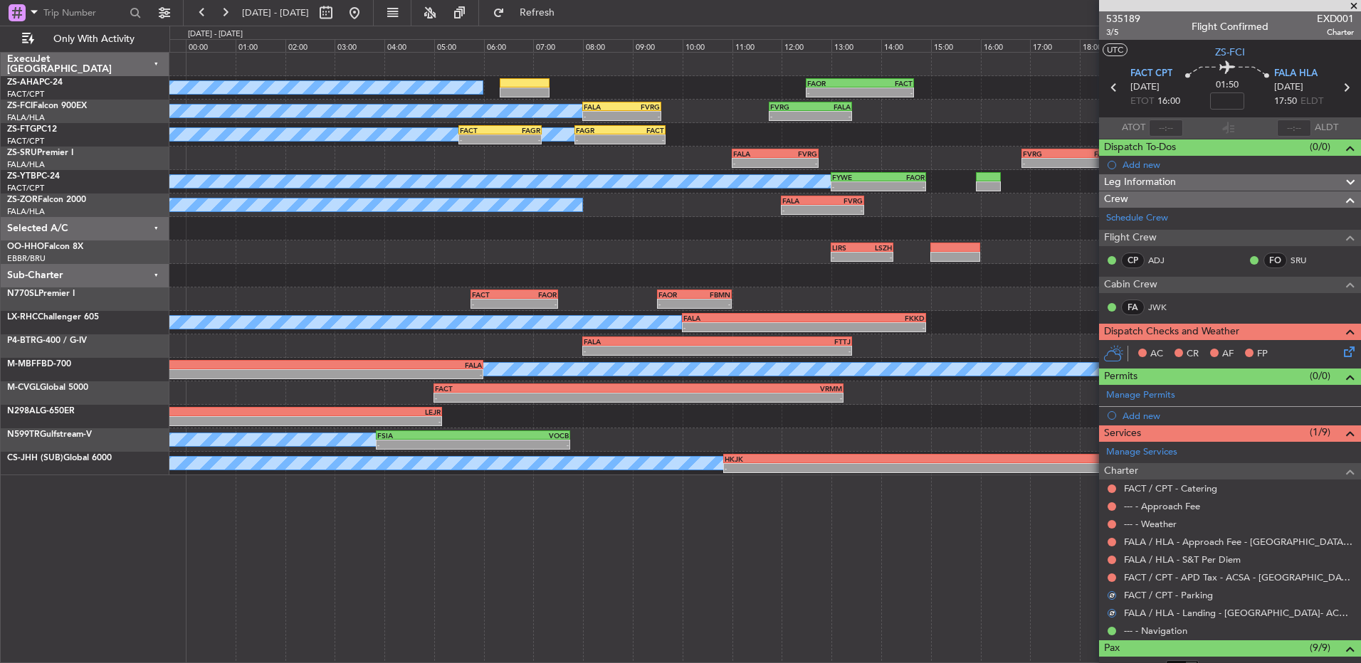
click at [1113, 576] on button at bounding box center [1111, 578] width 9 height 9
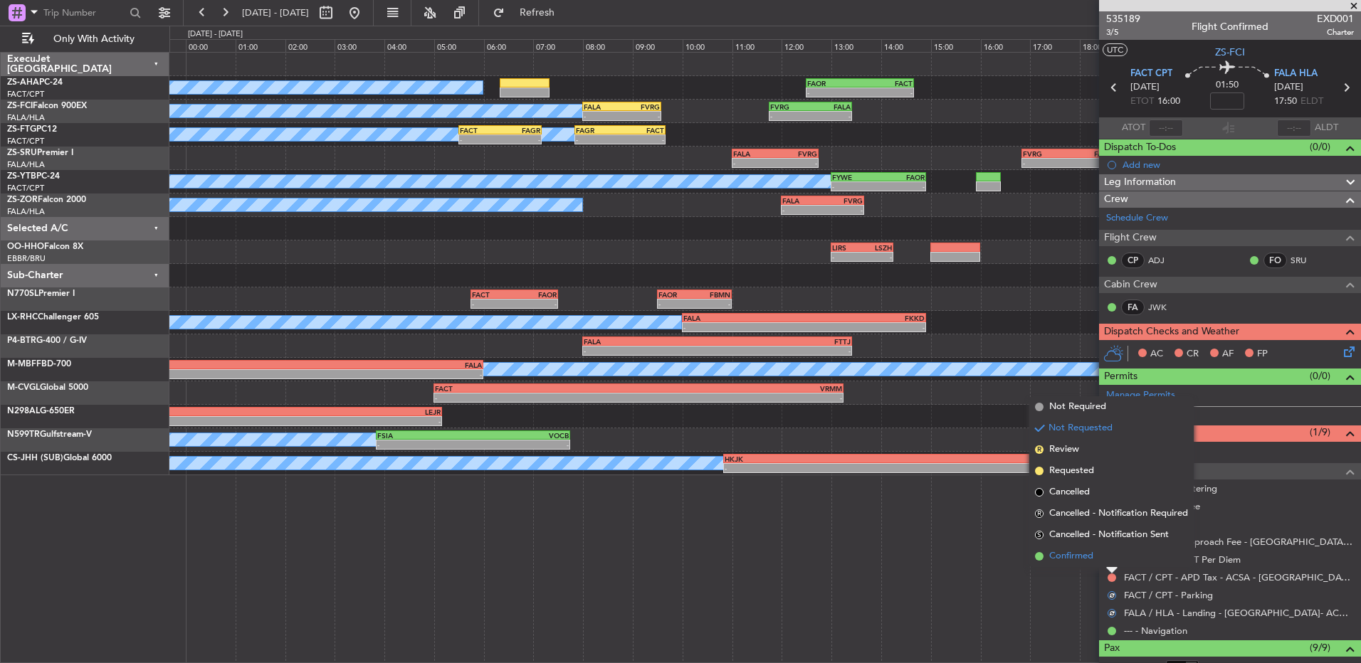
click at [1107, 564] on li "Confirmed" at bounding box center [1111, 556] width 164 height 21
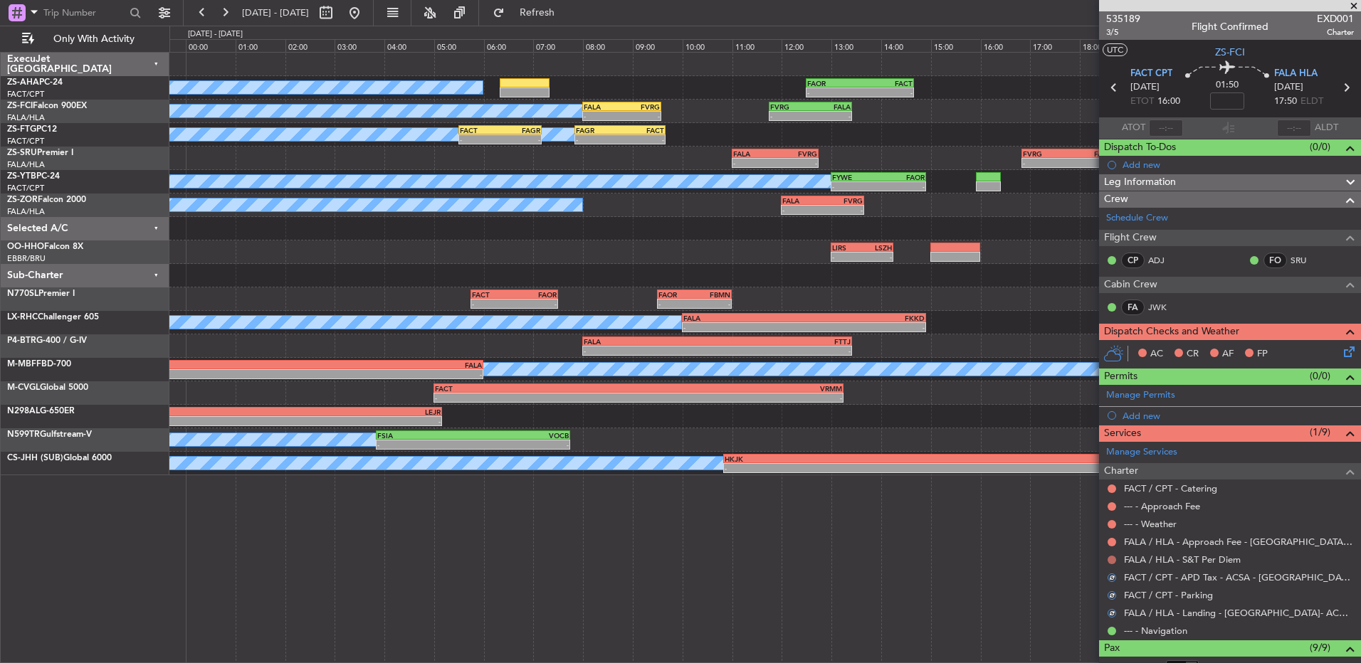
click at [1109, 561] on button at bounding box center [1111, 560] width 9 height 9
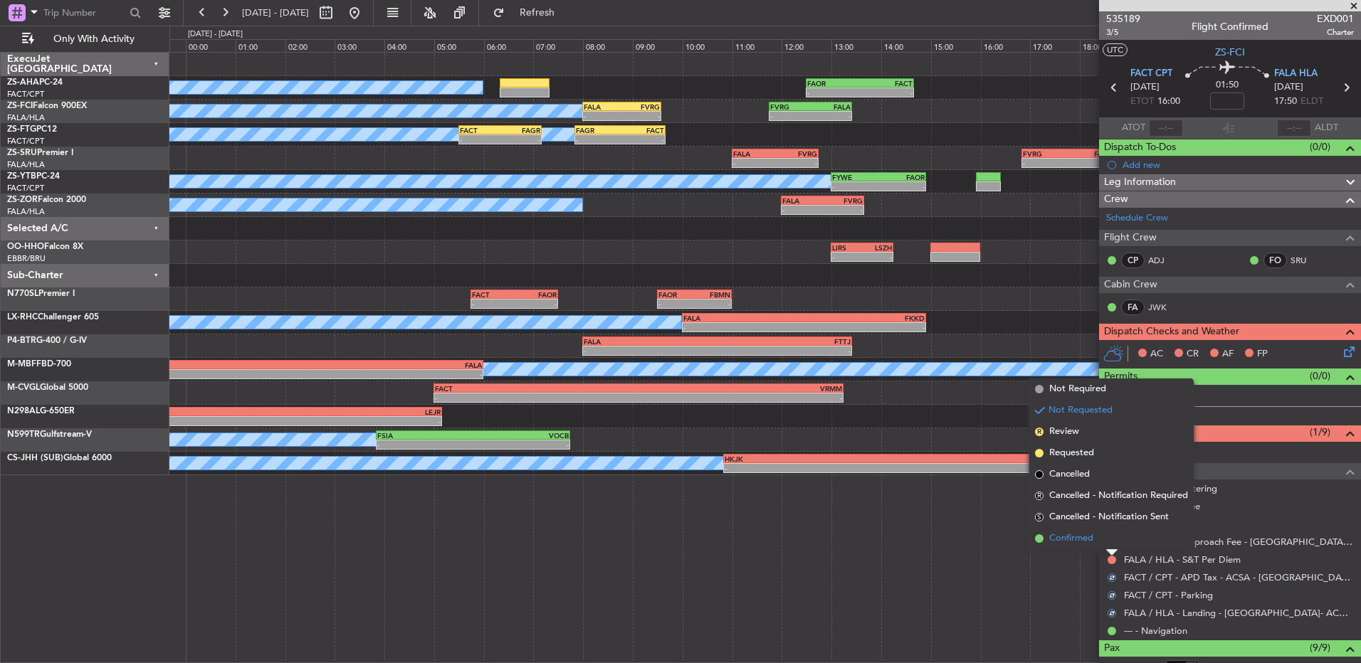
click at [1109, 542] on li "Confirmed" at bounding box center [1111, 538] width 164 height 21
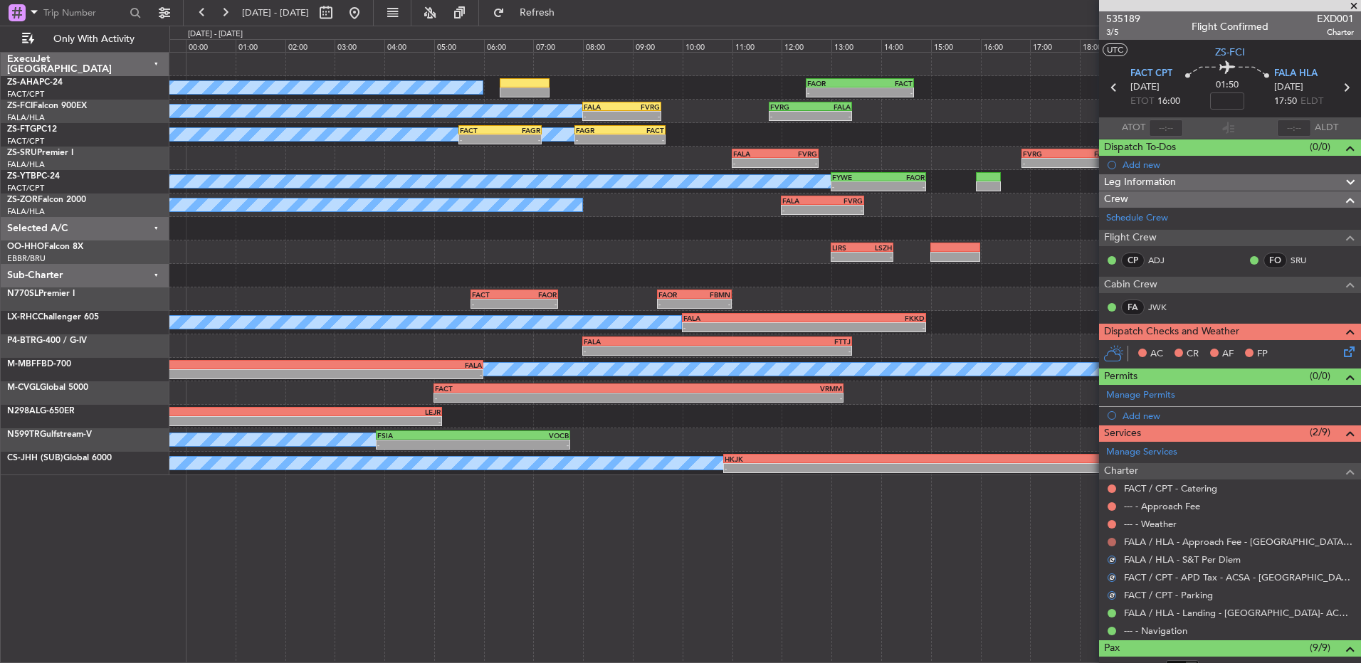
click at [1111, 542] on button at bounding box center [1111, 542] width 9 height 9
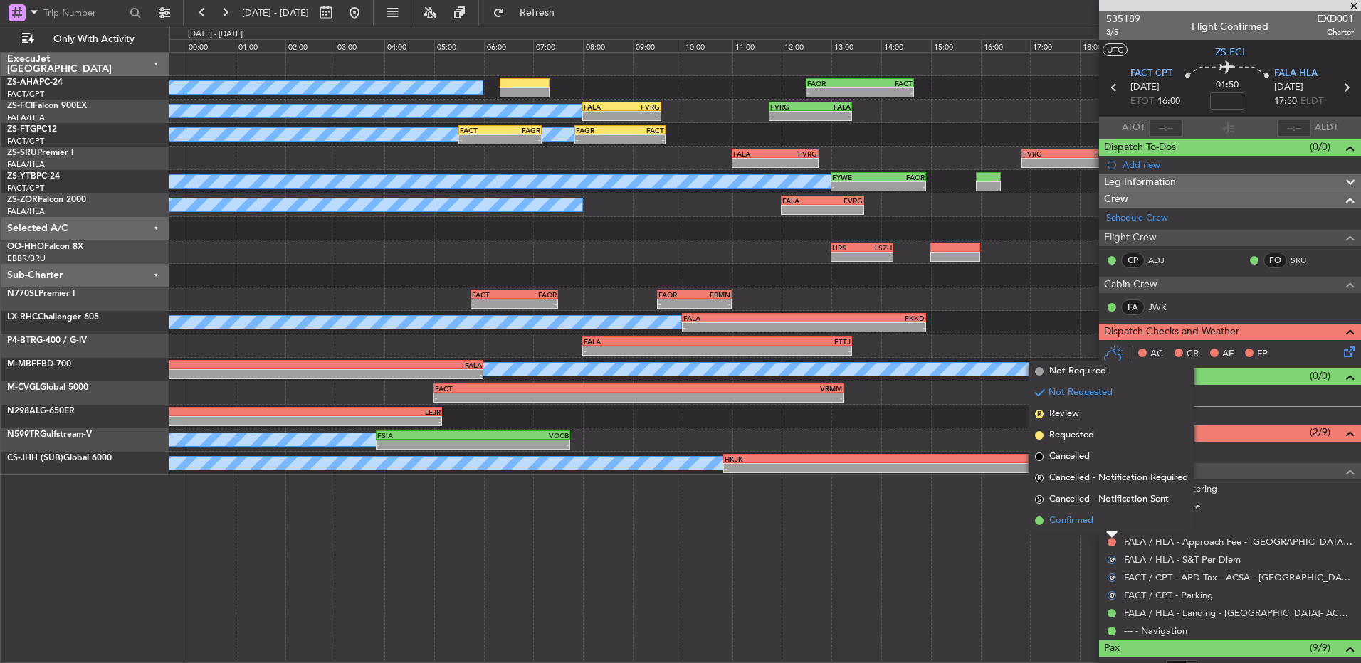
click at [1107, 524] on li "Confirmed" at bounding box center [1111, 520] width 164 height 21
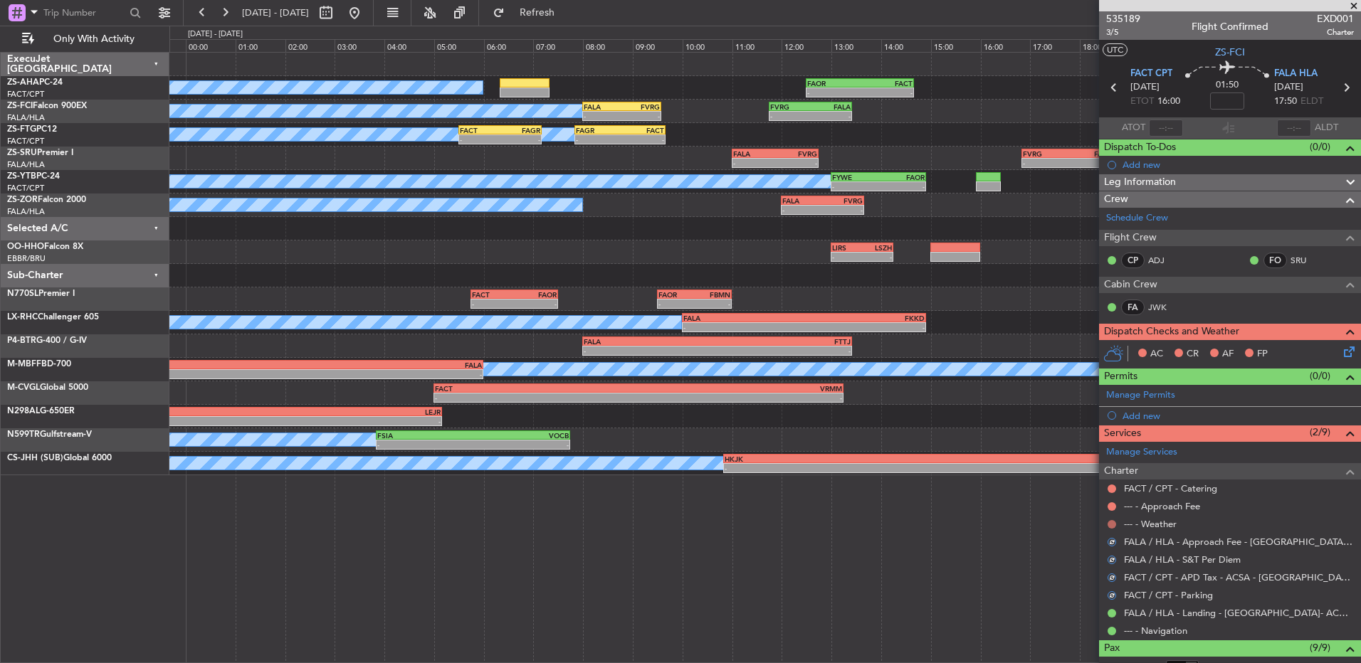
click at [1115, 524] on button at bounding box center [1111, 524] width 9 height 9
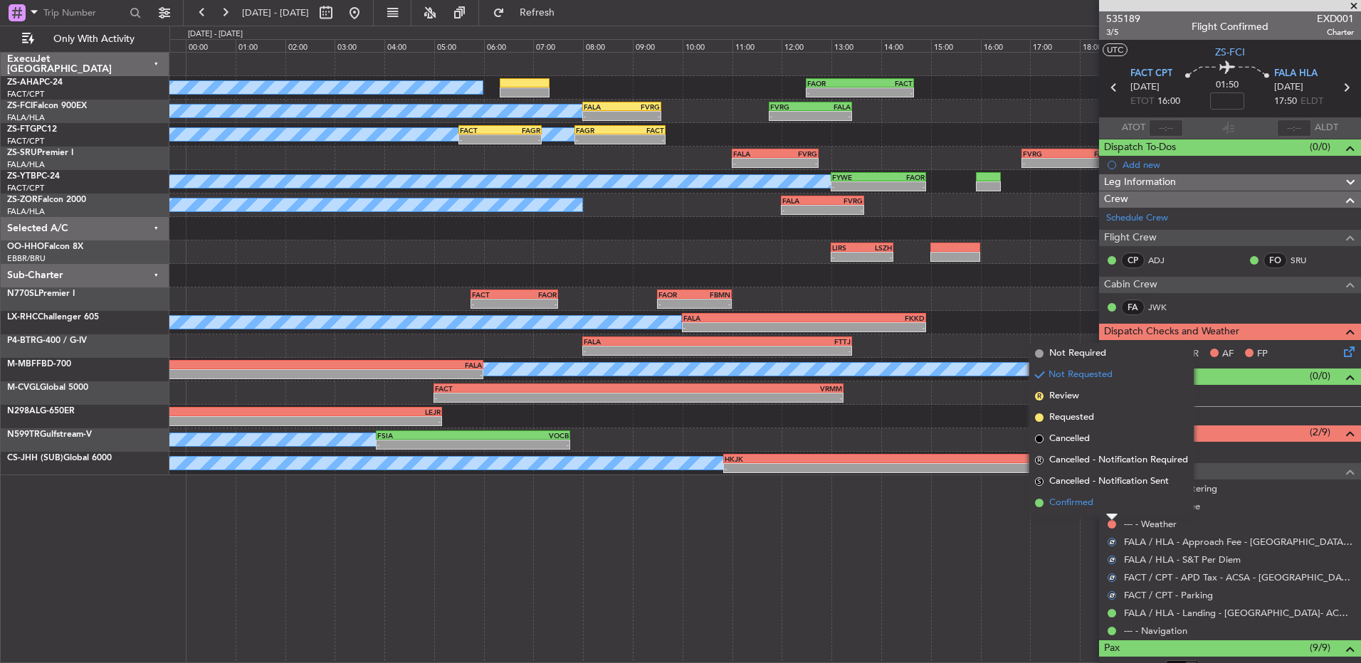
click at [1115, 503] on li "Confirmed" at bounding box center [1111, 502] width 164 height 21
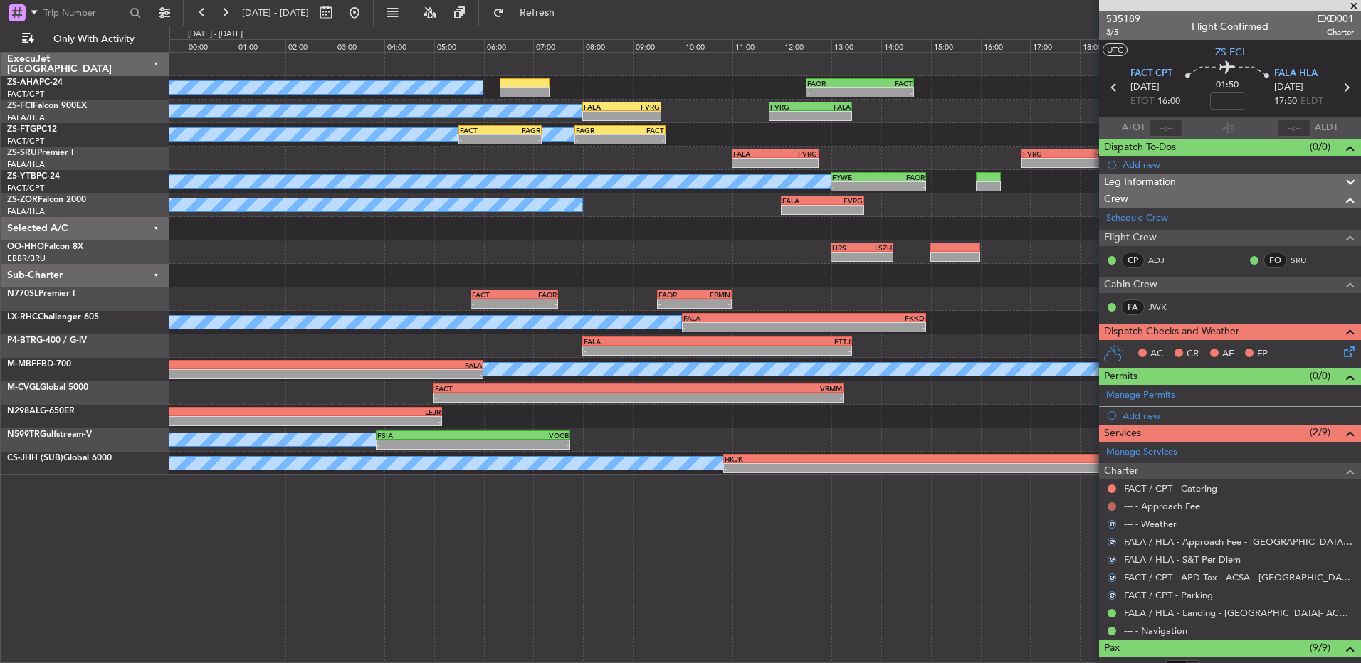
click at [1112, 504] on button at bounding box center [1111, 506] width 9 height 9
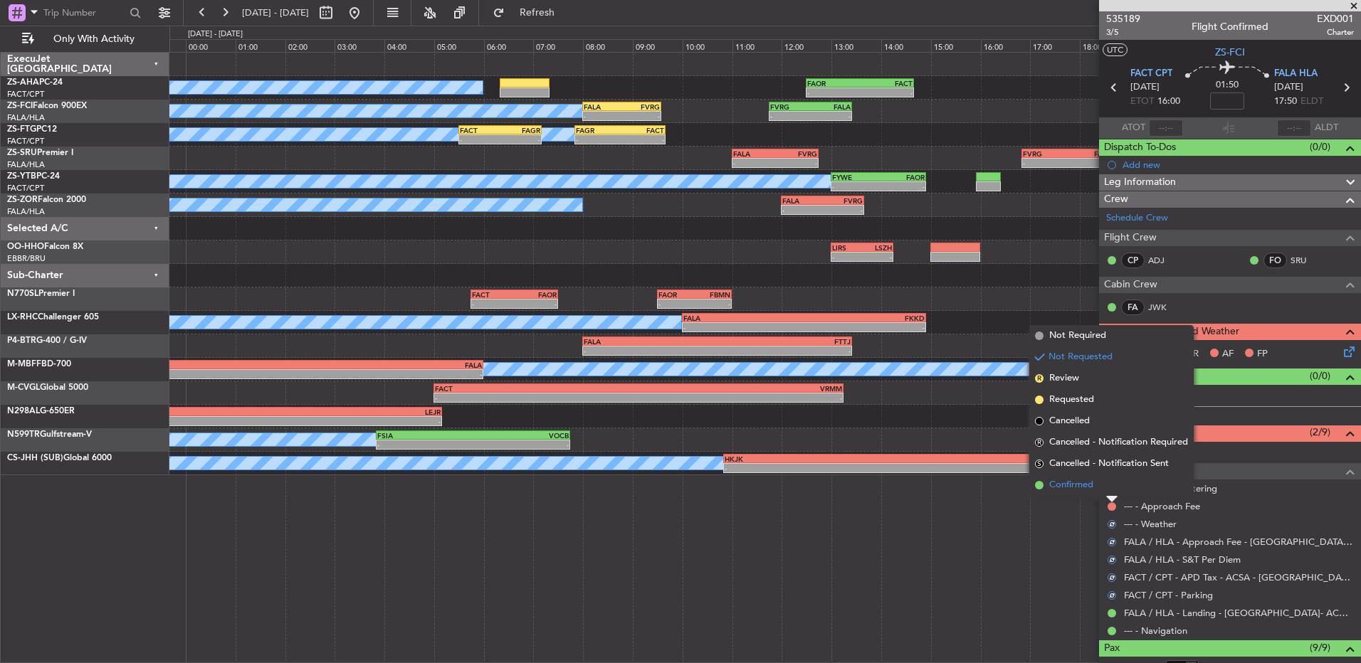
click at [1107, 488] on li "Confirmed" at bounding box center [1111, 485] width 164 height 21
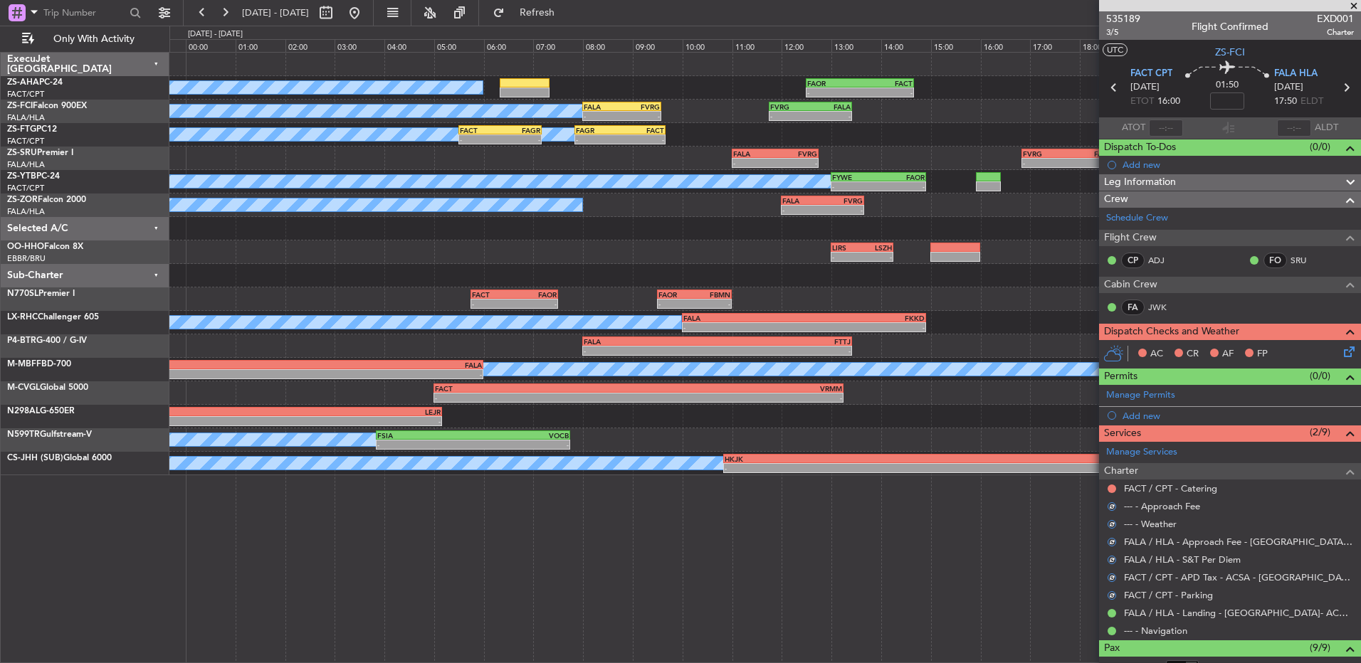
click at [1107, 488] on button at bounding box center [1111, 489] width 9 height 9
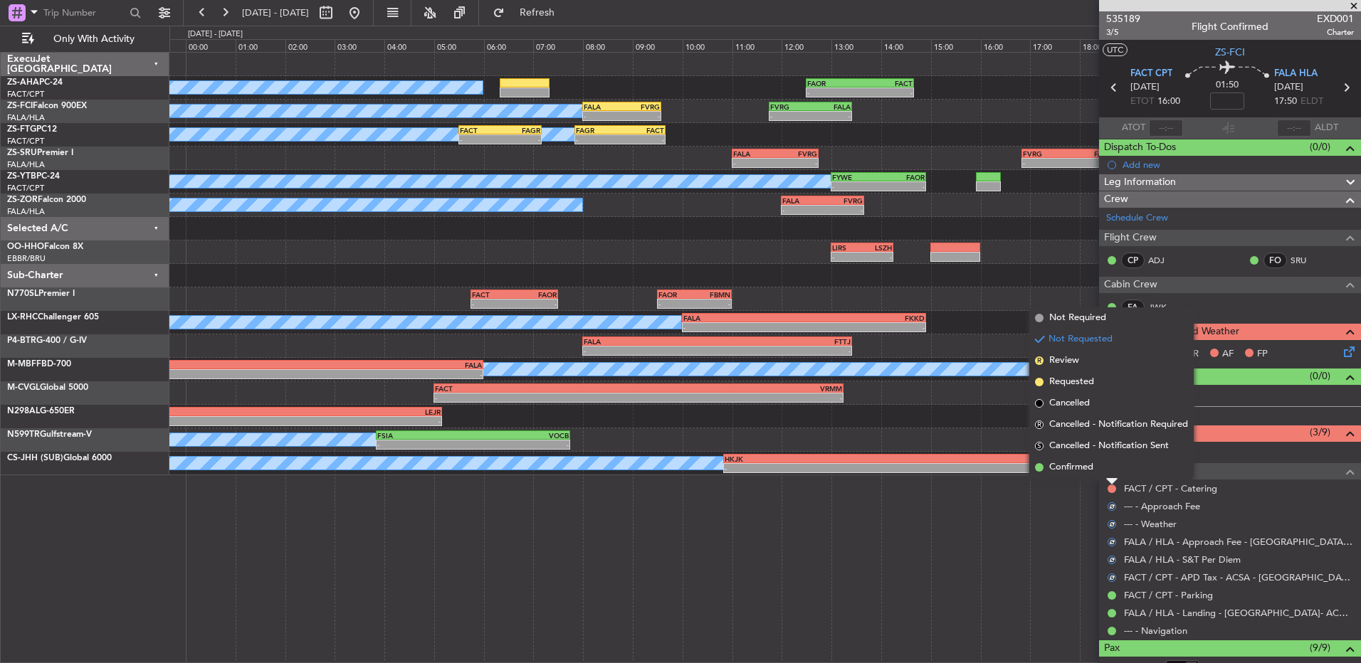
drag, startPoint x: 1103, startPoint y: 468, endPoint x: 699, endPoint y: 453, distance: 404.5
click at [1104, 468] on li "Confirmed" at bounding box center [1111, 467] width 164 height 21
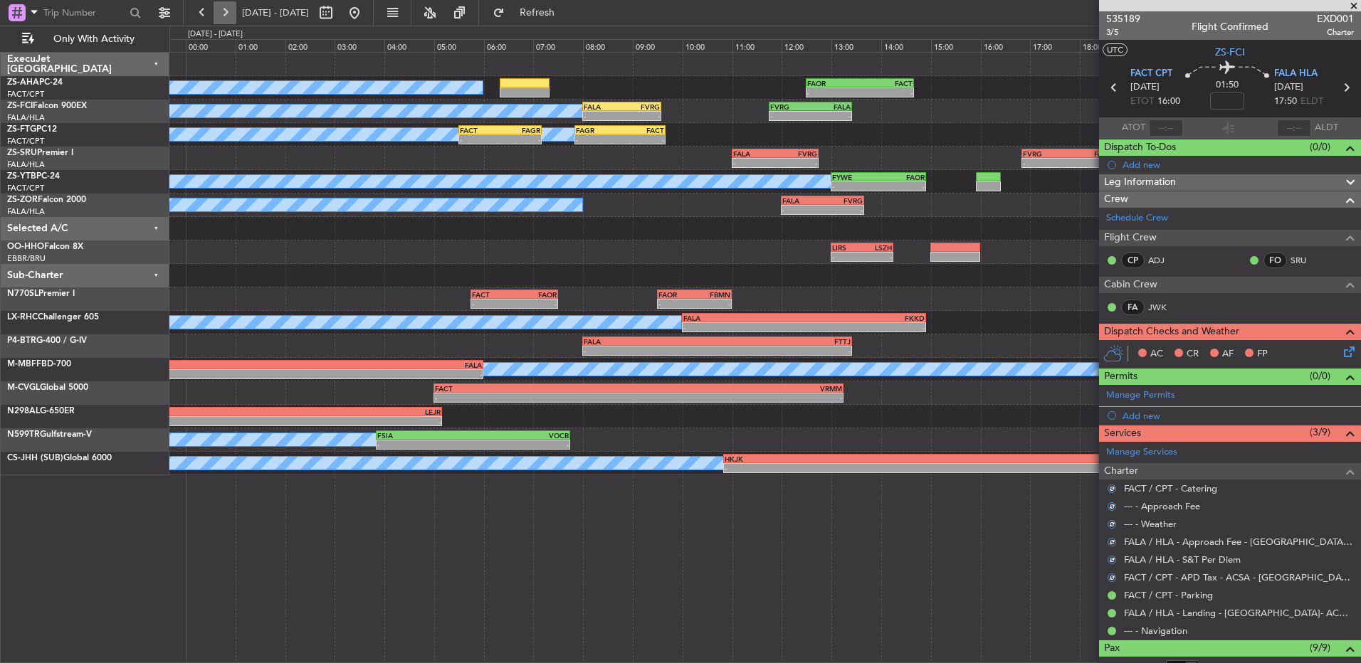
click at [231, 14] on button at bounding box center [224, 12] width 23 height 23
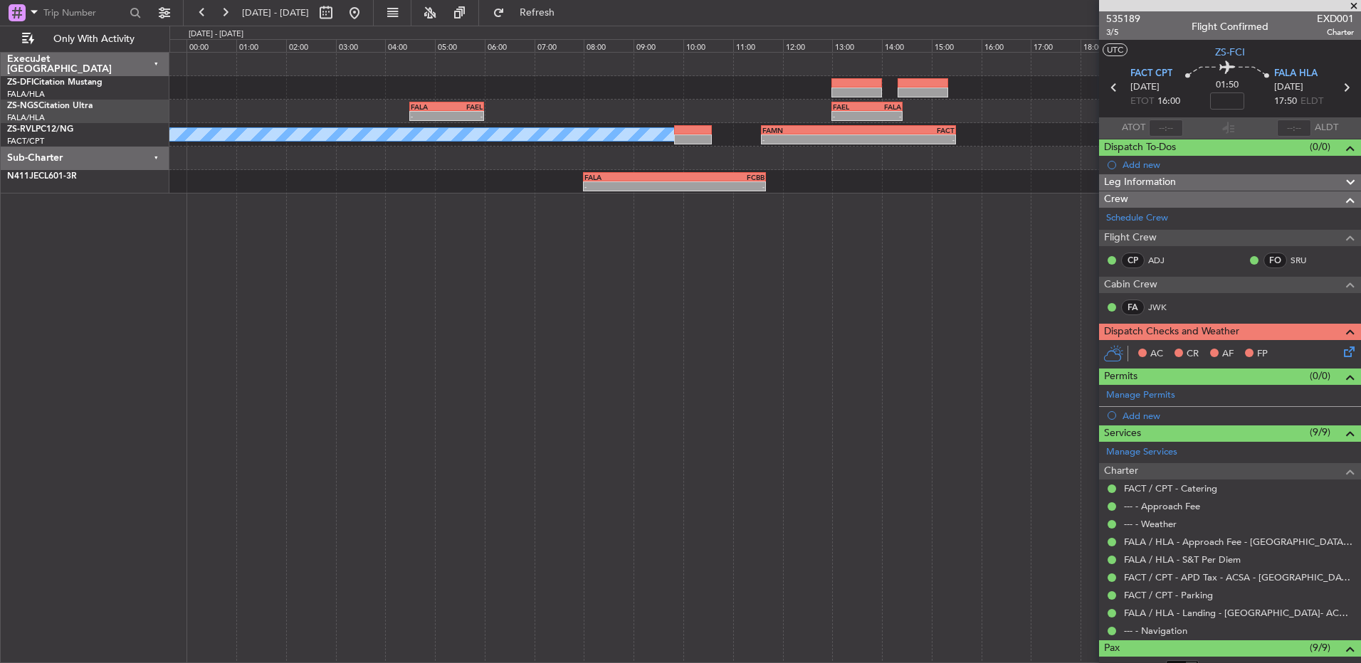
click at [1341, 344] on icon at bounding box center [1346, 349] width 11 height 11
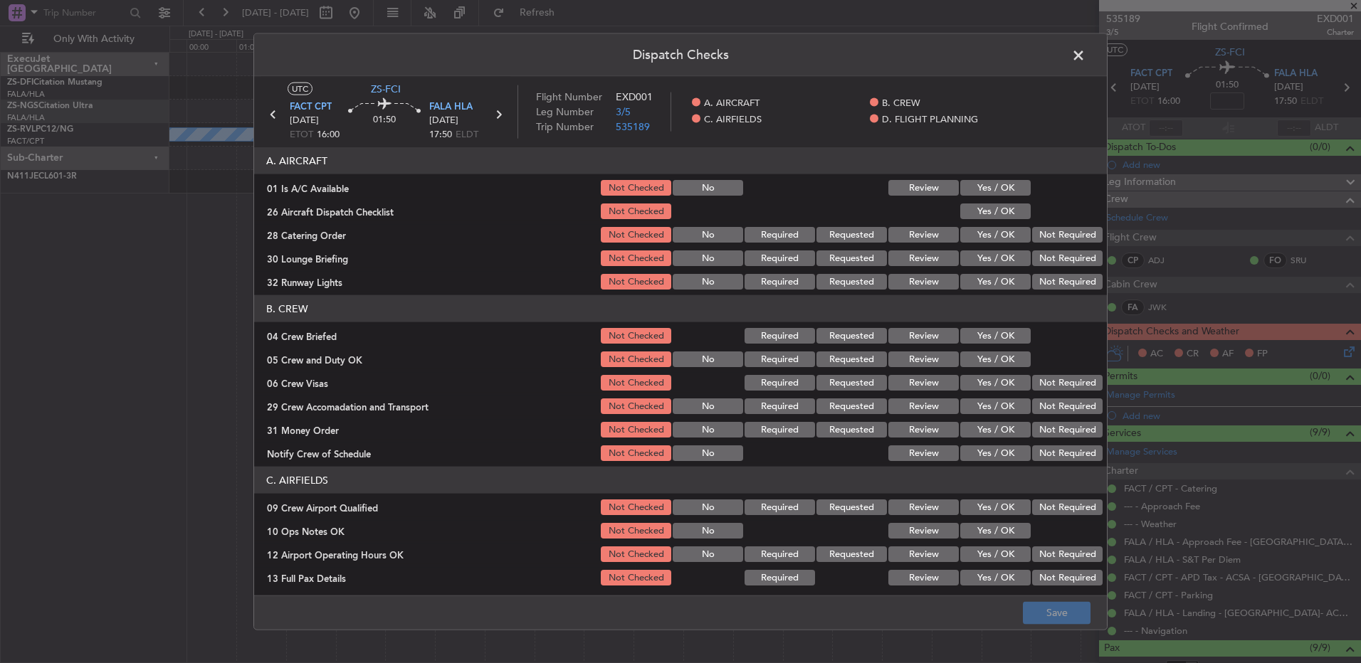
click at [1085, 56] on span at bounding box center [1085, 59] width 0 height 28
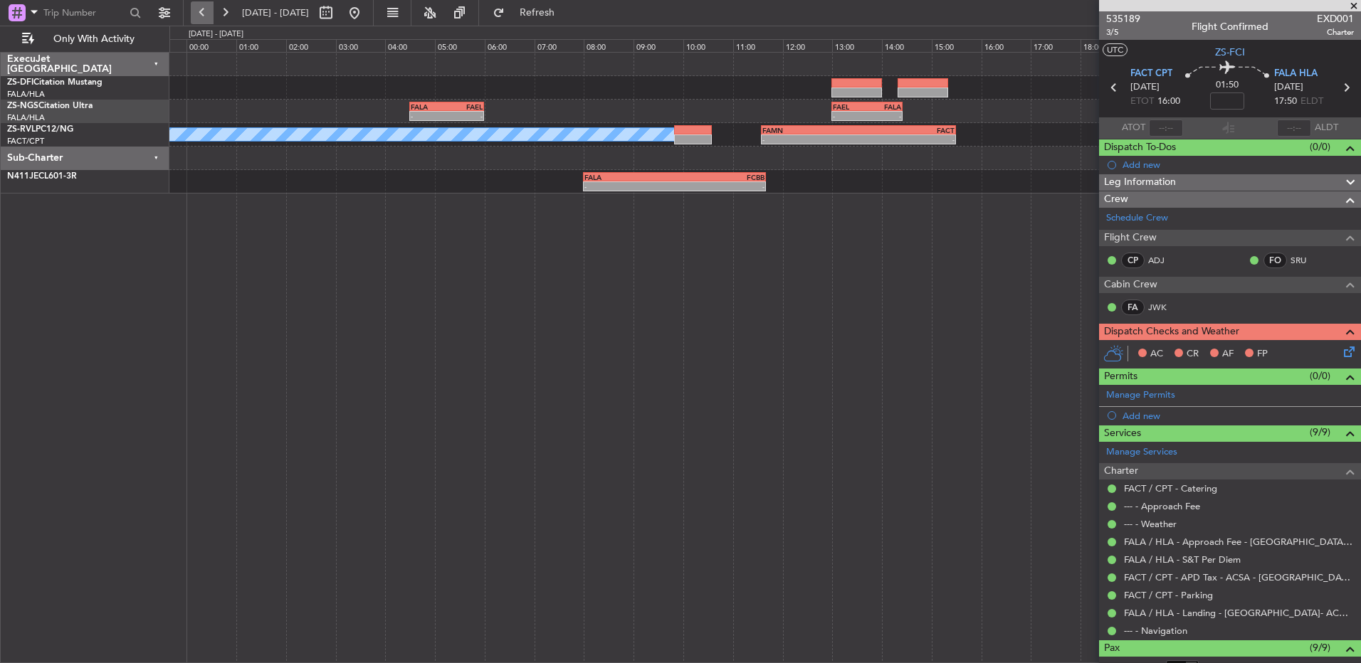
click at [196, 14] on button at bounding box center [202, 12] width 23 height 23
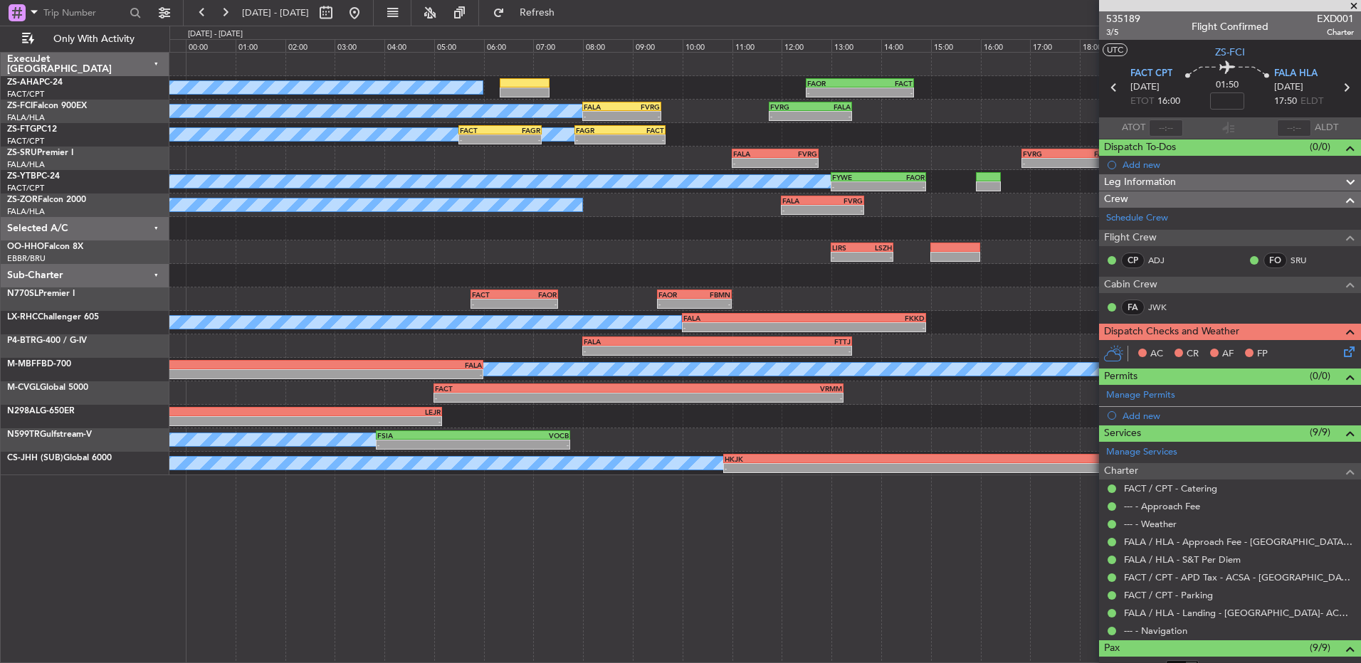
click at [1341, 352] on icon at bounding box center [1346, 349] width 11 height 11
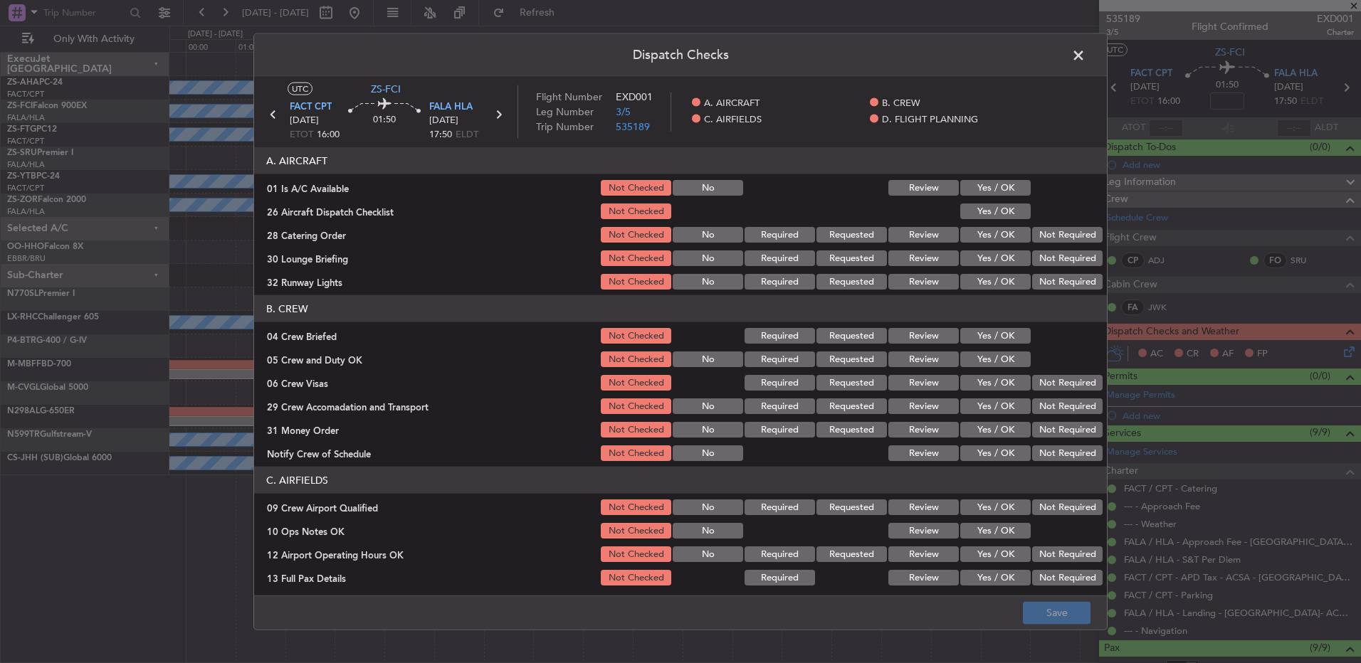
click at [985, 193] on button "Yes / OK" at bounding box center [995, 188] width 70 height 16
click at [993, 229] on button "Yes / OK" at bounding box center [995, 235] width 70 height 16
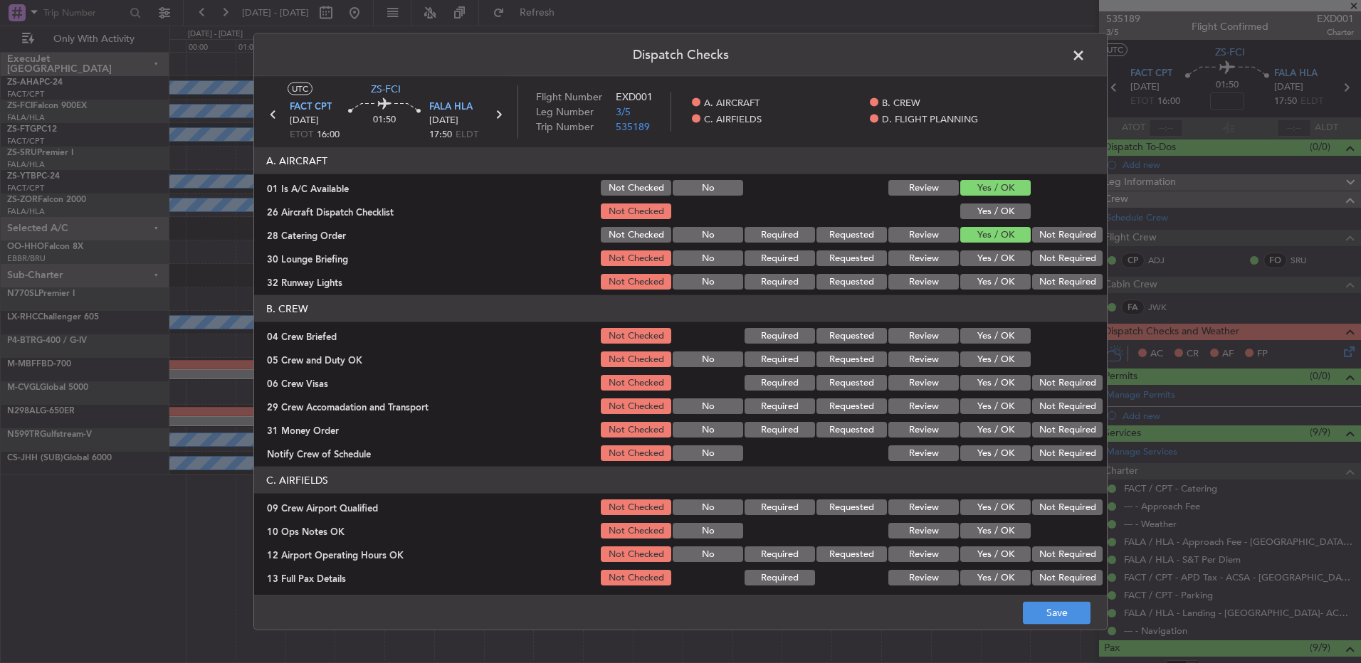
click at [960, 218] on button "Yes / OK" at bounding box center [995, 212] width 70 height 16
click at [1018, 228] on button "Yes / OK" at bounding box center [995, 235] width 70 height 16
click at [1047, 238] on button "Not Required" at bounding box center [1067, 235] width 70 height 16
click at [1047, 245] on section "A. AIRCRAFT 01 Is A/C Available Not Checked No Review Yes / OK 26 Aircraft Disp…" at bounding box center [680, 219] width 853 height 144
drag, startPoint x: 1048, startPoint y: 249, endPoint x: 1048, endPoint y: 265, distance: 15.7
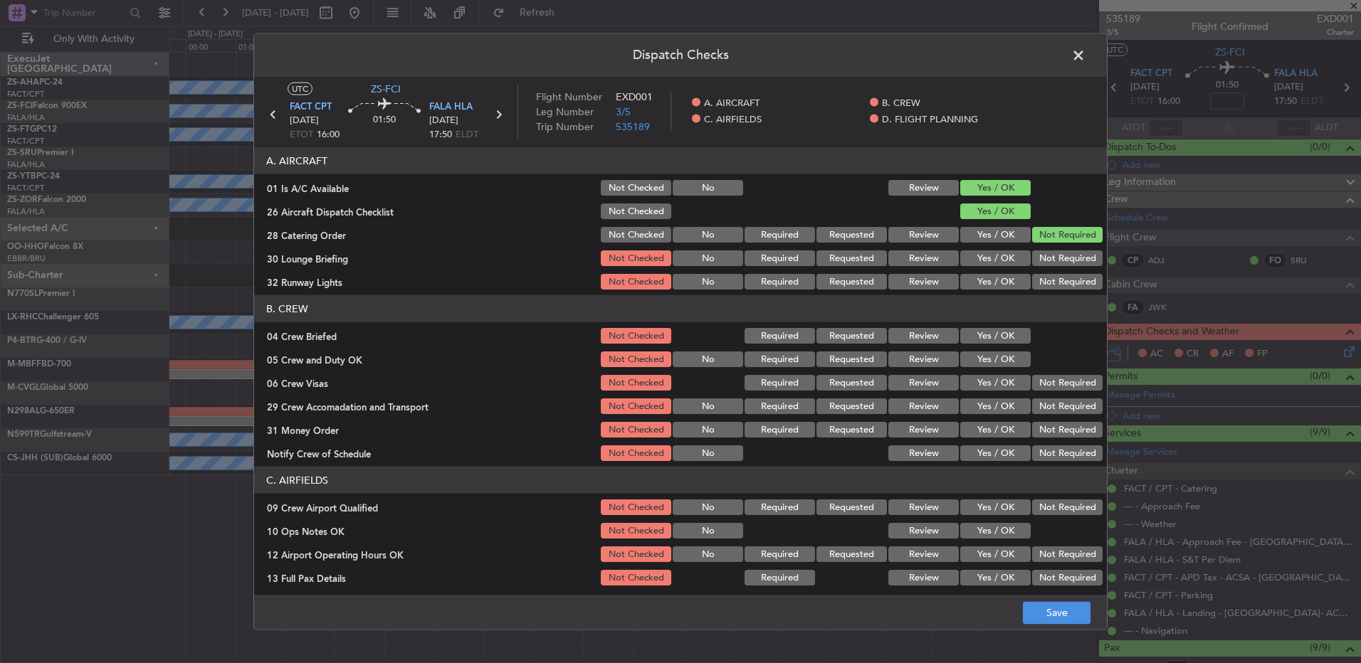
click at [1048, 253] on div "Not Required" at bounding box center [1066, 258] width 72 height 20
click at [1048, 265] on button "Not Required" at bounding box center [1067, 258] width 70 height 16
click at [1048, 268] on section "A. AIRCRAFT 01 Is A/C Available Not Checked No Review Yes / OK 26 Aircraft Disp…" at bounding box center [680, 219] width 853 height 144
drag, startPoint x: 1048, startPoint y: 269, endPoint x: 1049, endPoint y: 281, distance: 12.1
click at [1049, 280] on button "Not Required" at bounding box center [1067, 282] width 70 height 16
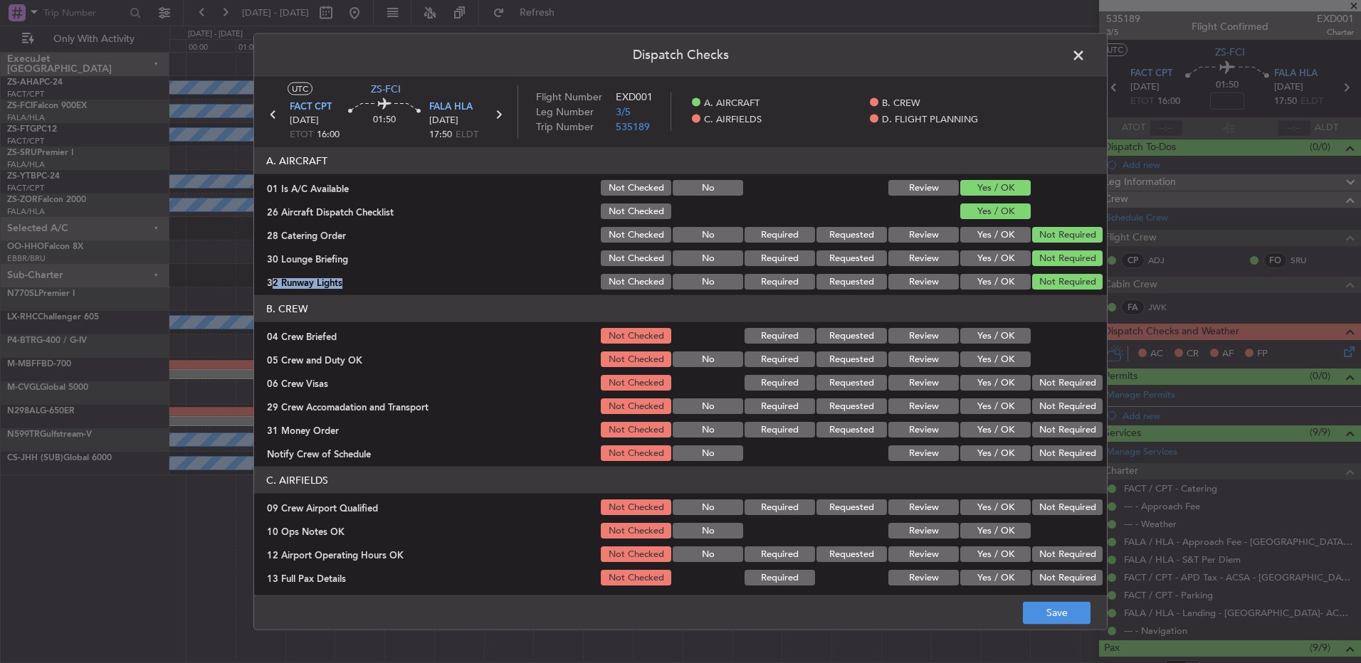
click at [1049, 284] on button "Not Required" at bounding box center [1067, 282] width 70 height 16
click at [1015, 344] on div "Yes / OK" at bounding box center [994, 336] width 72 height 20
click at [1001, 332] on button "Yes / OK" at bounding box center [995, 336] width 70 height 16
click at [1001, 349] on div "Yes / OK" at bounding box center [994, 359] width 72 height 20
click at [1009, 358] on button "Yes / OK" at bounding box center [995, 360] width 70 height 16
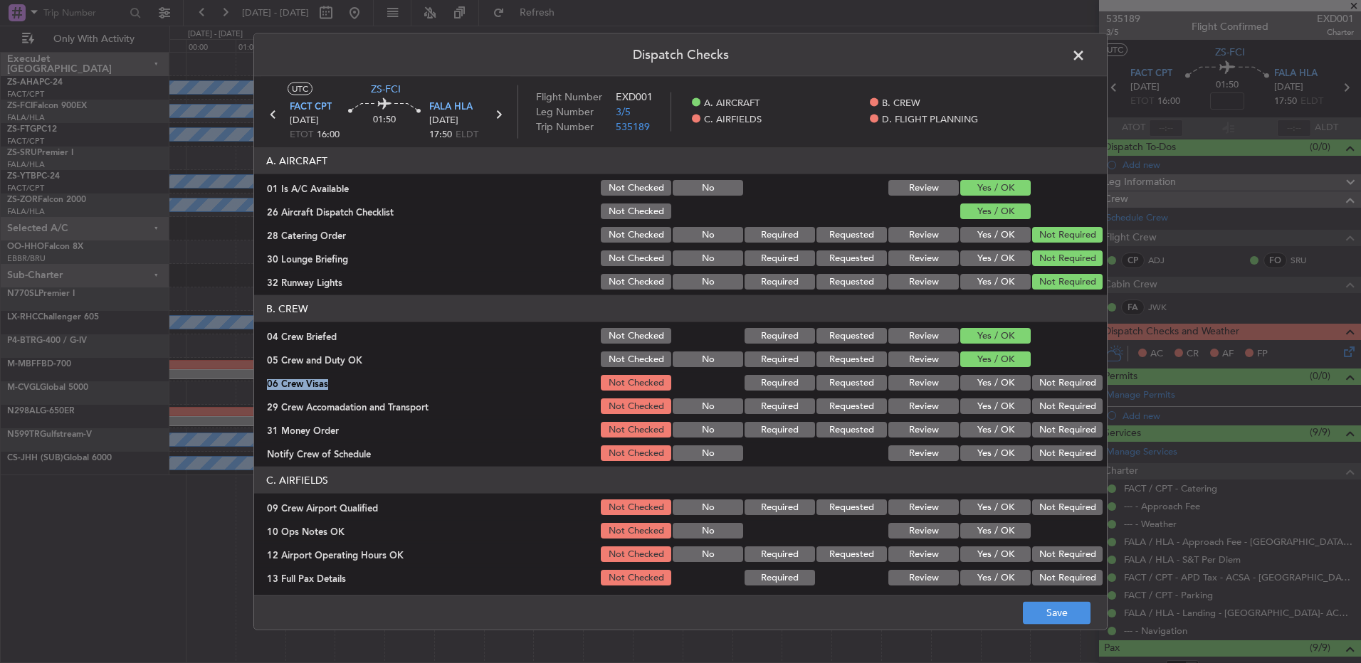
click at [1035, 372] on section "B. CREW 04 Crew Briefed Not Checked Required Requested Review Yes / OK 05 Crew …" at bounding box center [680, 379] width 853 height 168
click at [1035, 402] on button "Not Required" at bounding box center [1067, 407] width 70 height 16
click at [1043, 391] on div "Not Required" at bounding box center [1066, 383] width 72 height 20
click at [1044, 384] on button "Not Required" at bounding box center [1067, 383] width 70 height 16
click at [1052, 418] on section "B. CREW 04 Crew Briefed Not Checked Required Requested Review Yes / OK 05 Crew …" at bounding box center [680, 379] width 853 height 168
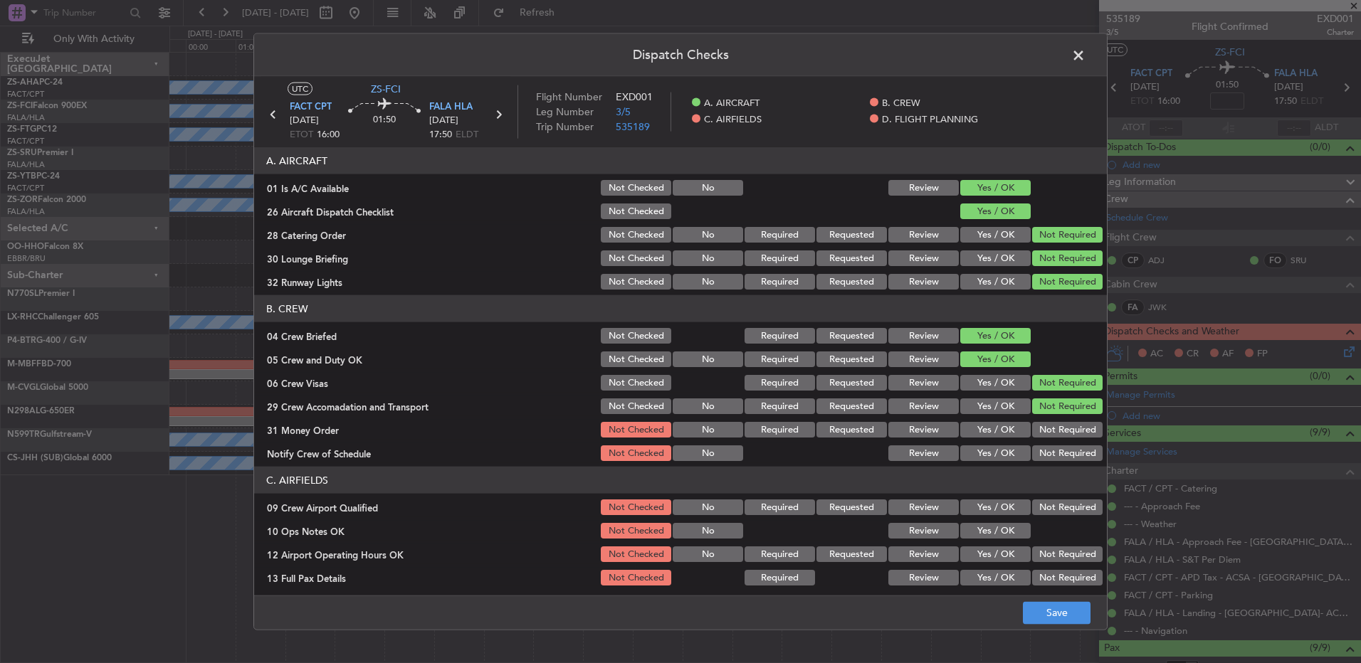
click at [1053, 434] on button "Not Required" at bounding box center [1067, 430] width 70 height 16
click at [1055, 457] on button "Not Required" at bounding box center [1067, 453] width 70 height 16
drag, startPoint x: 1055, startPoint y: 457, endPoint x: 1056, endPoint y: 488, distance: 31.3
click at [1055, 465] on article "A. AIRCRAFT 01 Is A/C Available Not Checked No Review Yes / OK 26 Aircraft Disp…" at bounding box center [680, 366] width 853 height 439
drag, startPoint x: 1055, startPoint y: 502, endPoint x: 1048, endPoint y: 520, distance: 19.4
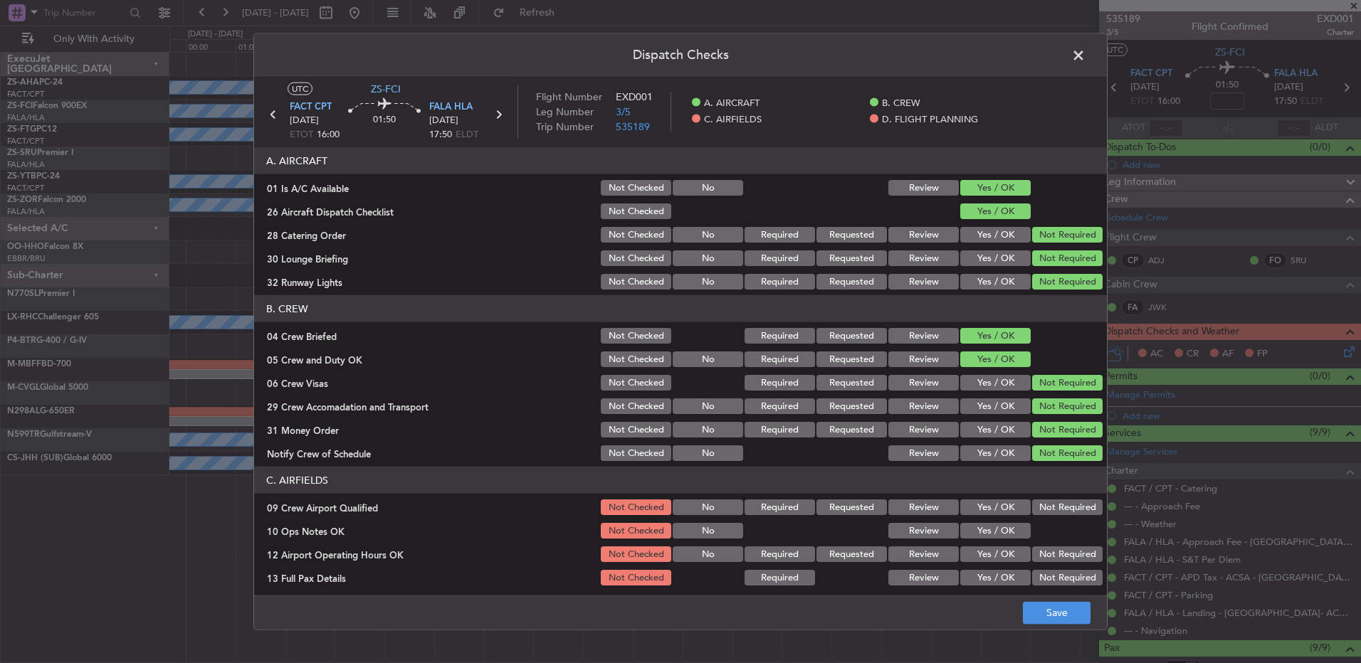
click at [1052, 512] on button "Not Required" at bounding box center [1067, 508] width 70 height 16
click at [996, 536] on button "Yes / OK" at bounding box center [995, 531] width 70 height 16
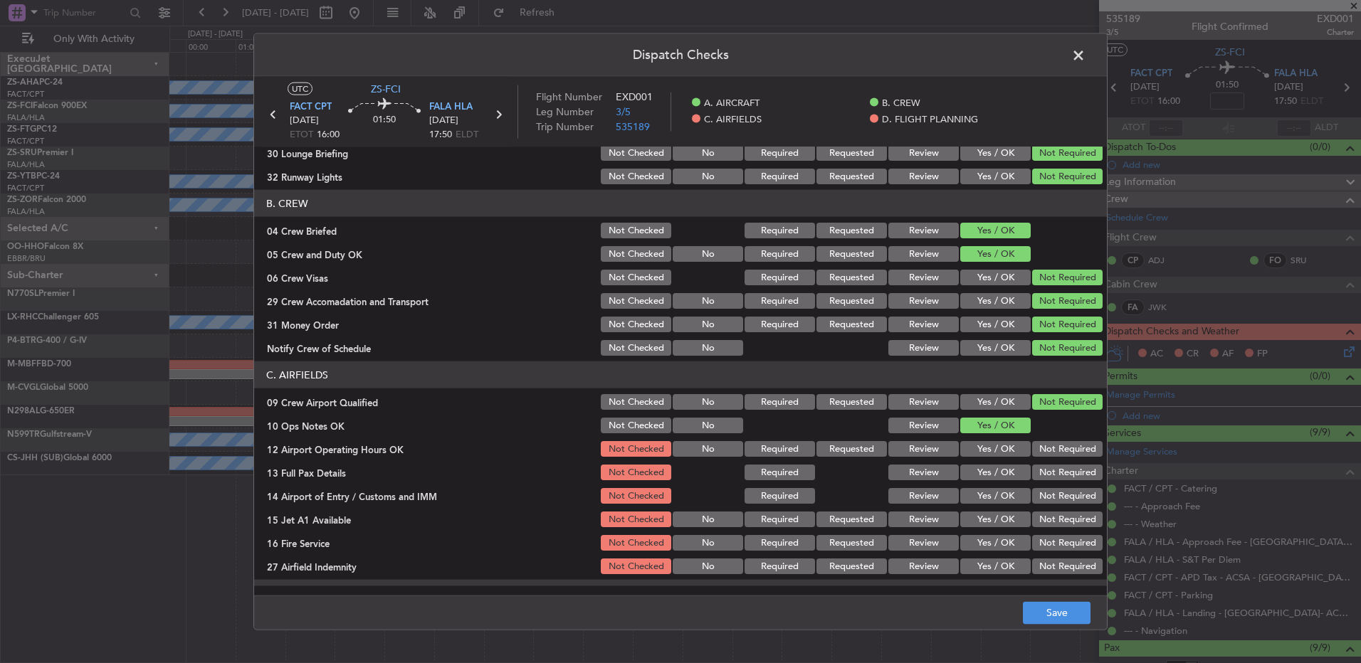
scroll to position [200, 0]
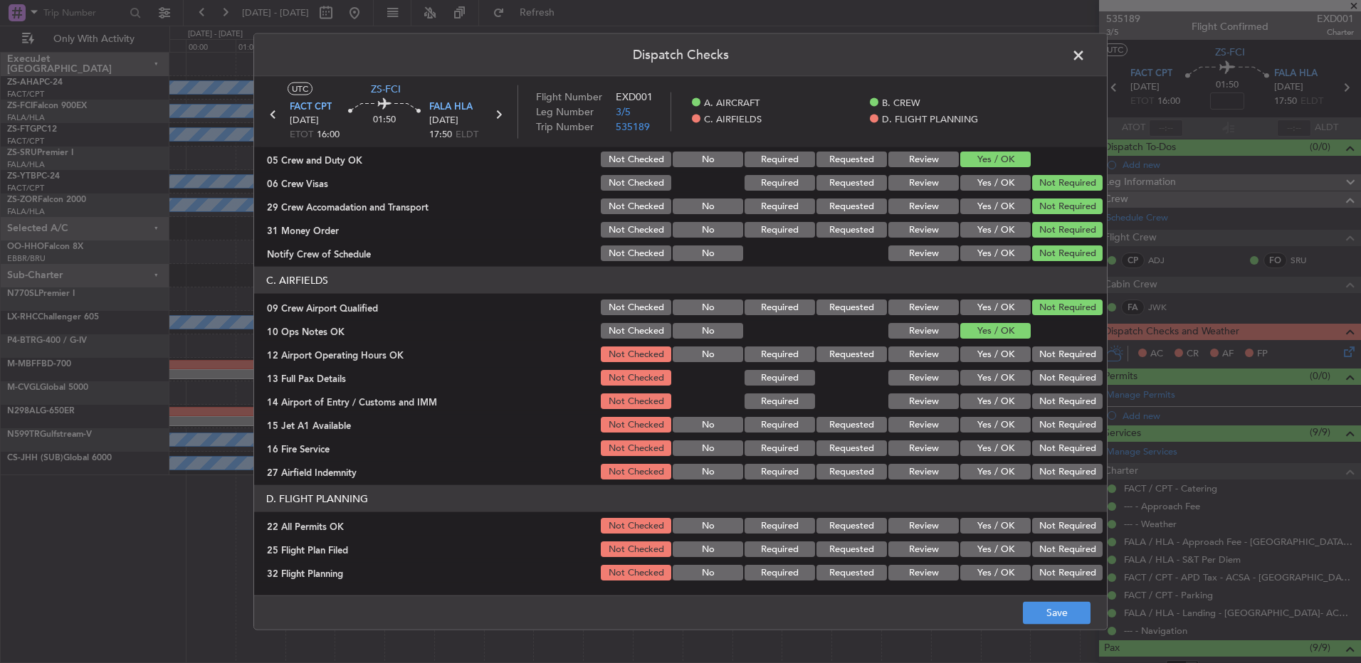
click at [1038, 353] on button "Not Required" at bounding box center [1067, 355] width 70 height 16
click at [1042, 378] on section "C. AIRFIELDS 09 Crew Airport Qualified Not Checked No Required Requested Review…" at bounding box center [680, 374] width 853 height 215
click at [1042, 385] on button "Not Required" at bounding box center [1067, 378] width 70 height 16
click at [1042, 396] on section "C. AIRFIELDS 09 Crew Airport Qualified Not Checked No Required Requested Review…" at bounding box center [680, 374] width 853 height 215
click at [1042, 406] on button "Not Required" at bounding box center [1067, 402] width 70 height 16
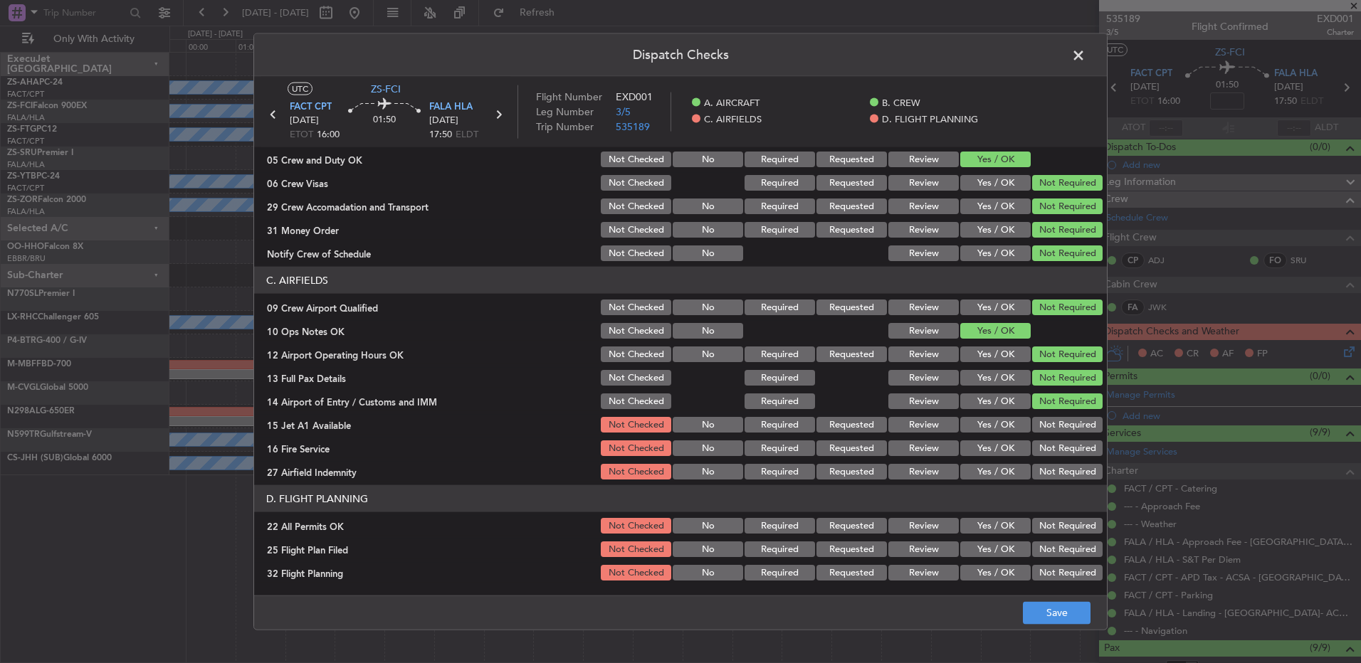
click at [1041, 413] on section "C. AIRFIELDS 09 Crew Airport Qualified Not Checked No Required Requested Review…" at bounding box center [680, 374] width 853 height 215
click at [1047, 428] on button "Not Required" at bounding box center [1067, 425] width 70 height 16
click at [1051, 455] on button "Not Required" at bounding box center [1067, 448] width 70 height 16
drag, startPoint x: 1050, startPoint y: 455, endPoint x: 1055, endPoint y: 477, distance: 23.3
click at [1050, 457] on div "Not Required" at bounding box center [1066, 448] width 72 height 20
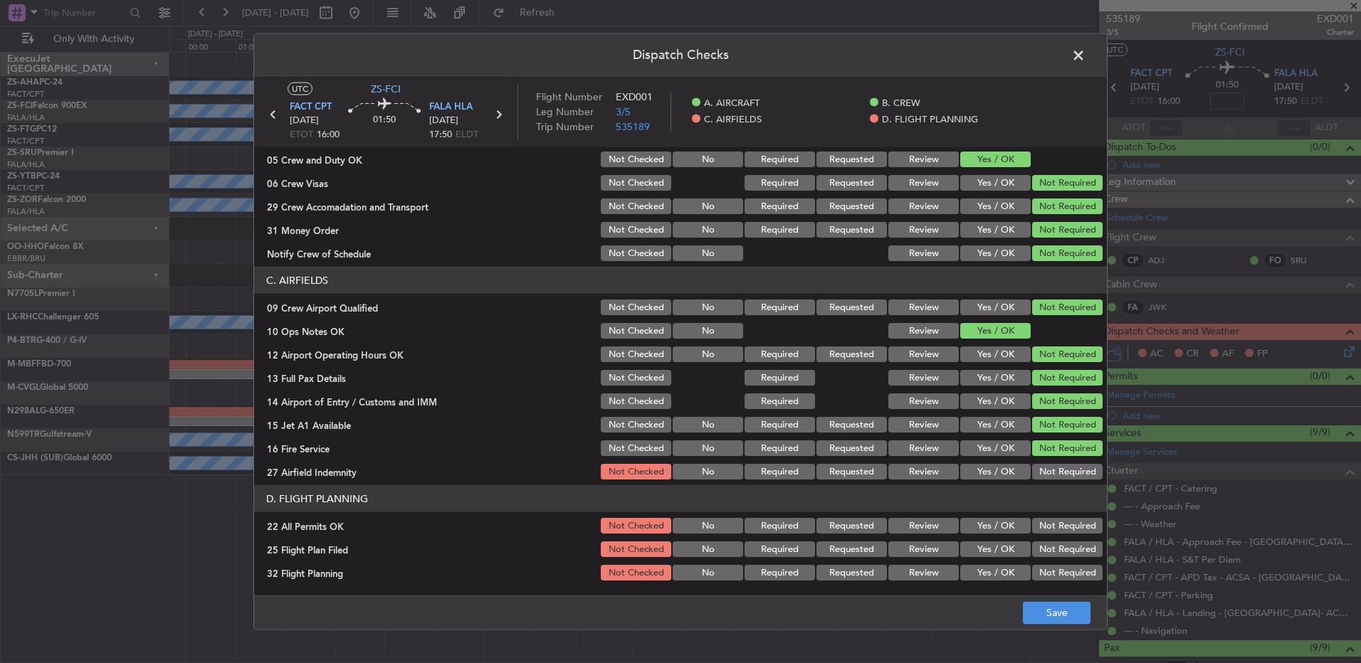
click at [1055, 480] on div "Not Required" at bounding box center [1066, 472] width 72 height 20
drag, startPoint x: 1050, startPoint y: 466, endPoint x: 1051, endPoint y: 473, distance: 7.2
click at [1050, 469] on button "Not Required" at bounding box center [1067, 472] width 70 height 16
click at [1045, 533] on button "Not Required" at bounding box center [1067, 526] width 70 height 16
drag, startPoint x: 911, startPoint y: 545, endPoint x: 927, endPoint y: 598, distance: 55.6
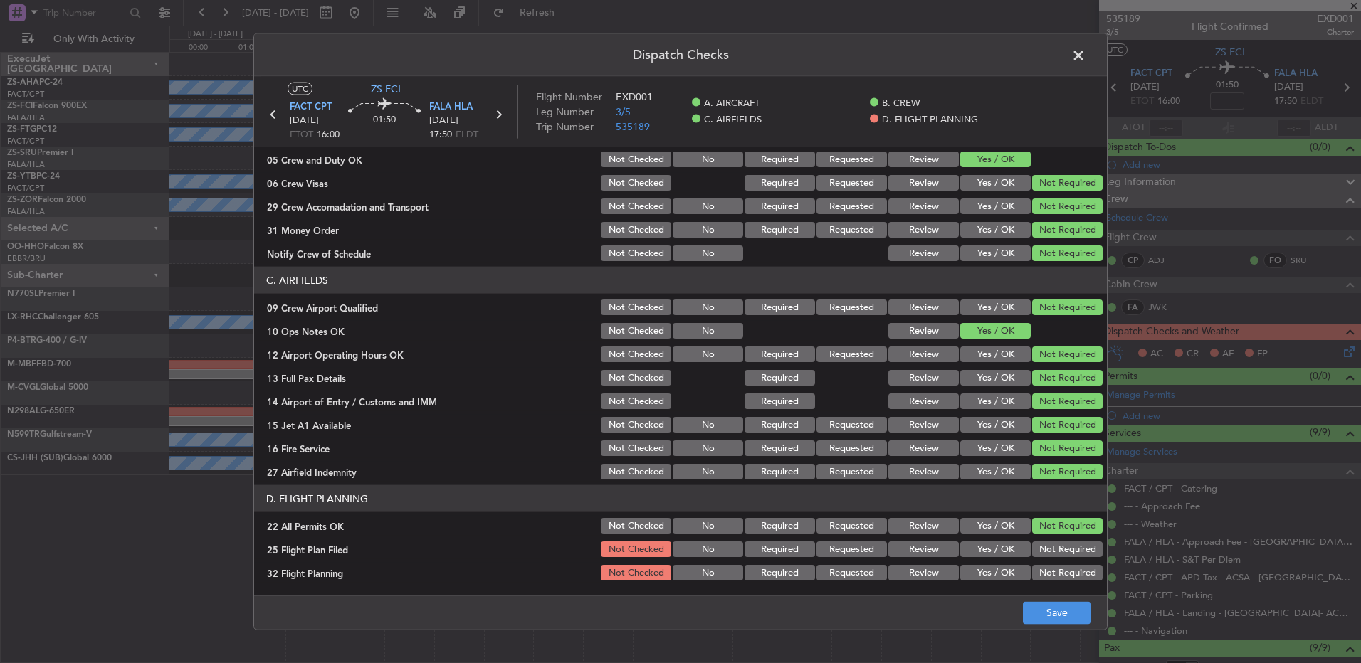
click at [911, 552] on button "Review" at bounding box center [923, 550] width 70 height 16
click at [927, 598] on footer "Save" at bounding box center [680, 612] width 853 height 34
click at [927, 577] on button "Review" at bounding box center [923, 573] width 70 height 16
click at [1050, 613] on button "Save" at bounding box center [1057, 612] width 68 height 23
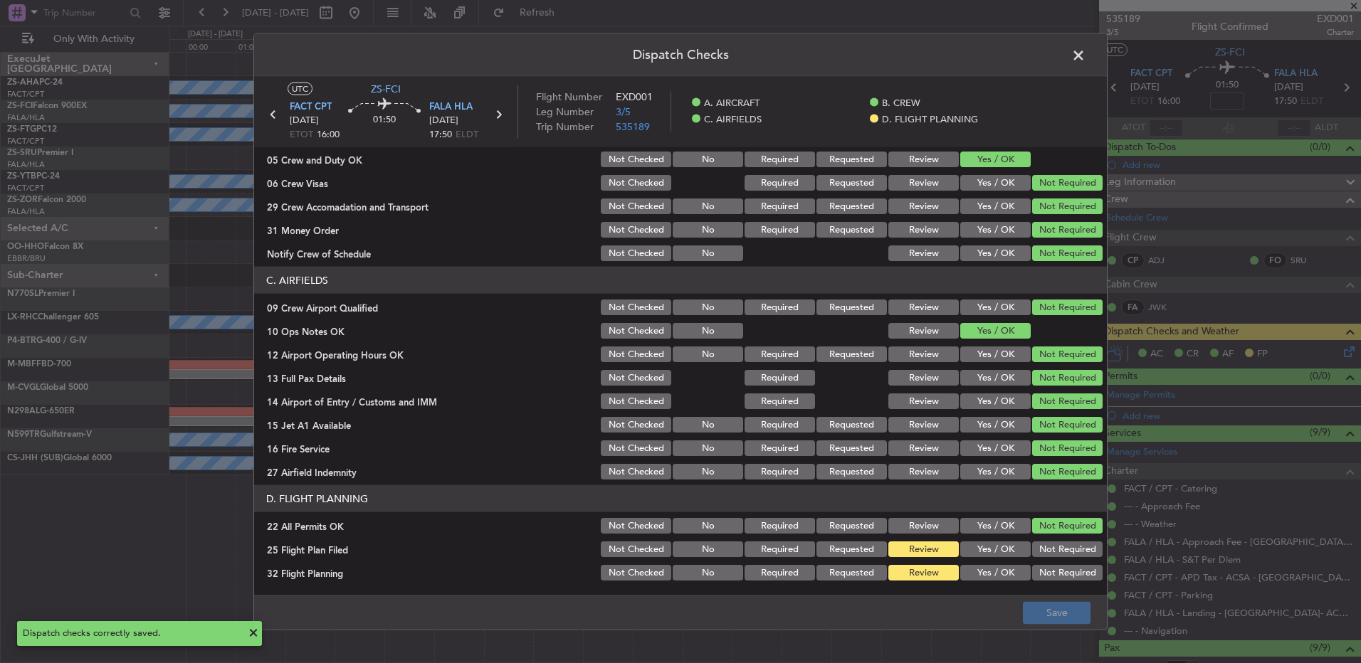
click at [1085, 56] on span at bounding box center [1085, 59] width 0 height 28
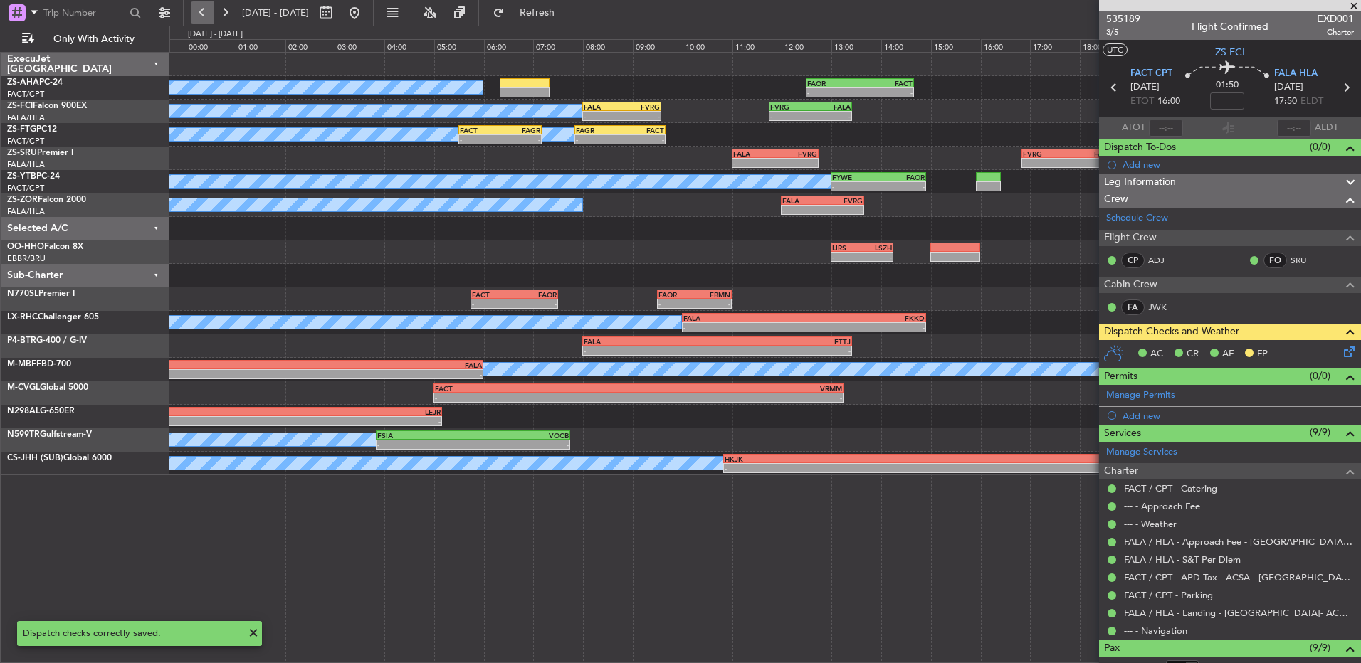
click at [209, 14] on button at bounding box center [202, 12] width 23 height 23
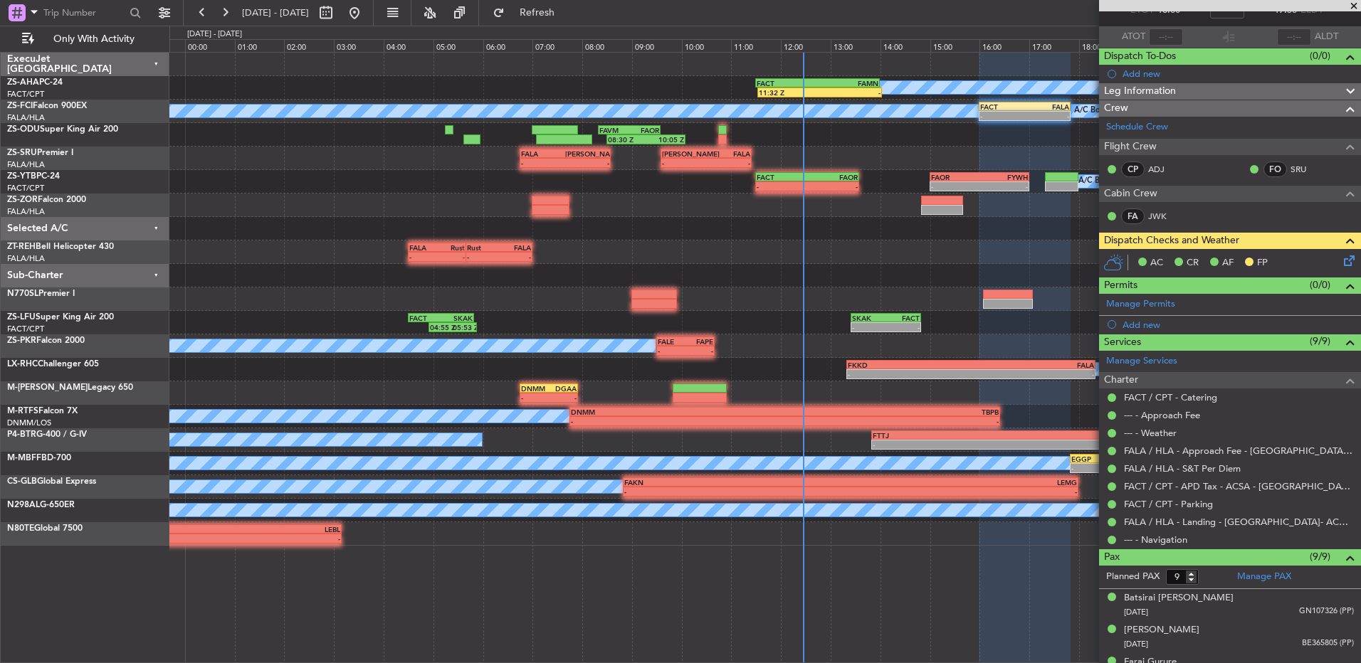
scroll to position [0, 0]
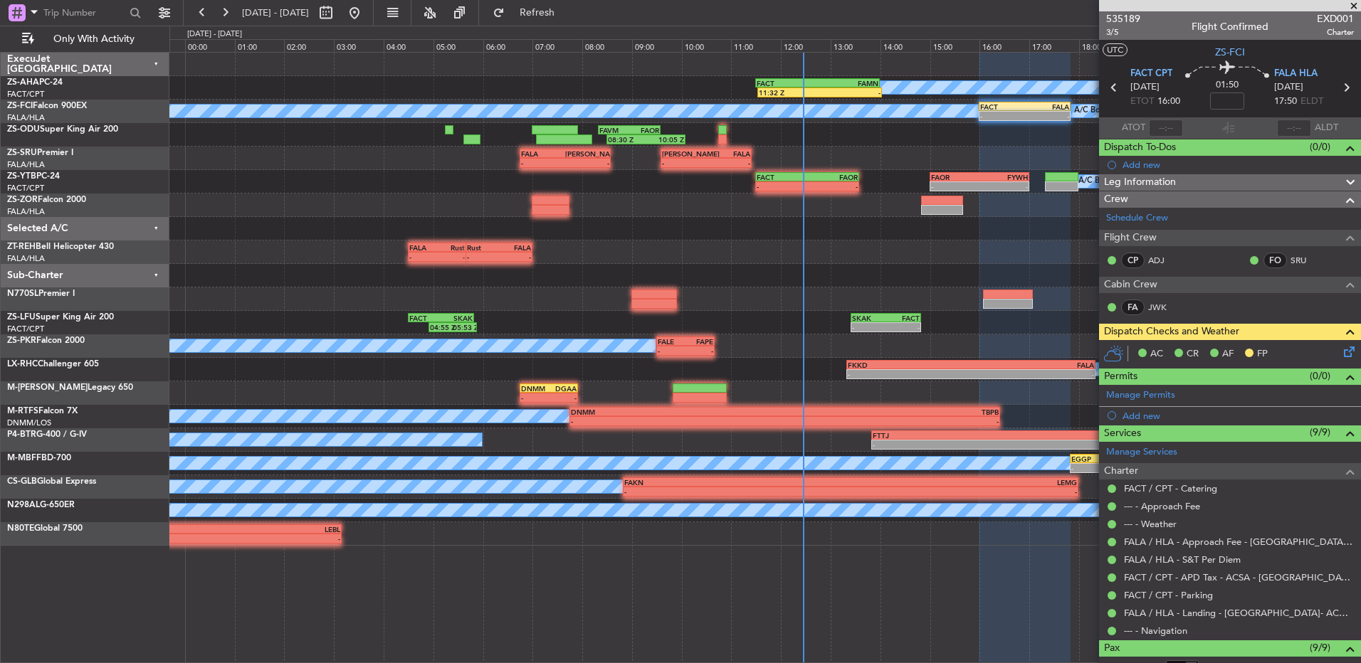
click at [1357, 7] on span at bounding box center [1353, 6] width 14 height 13
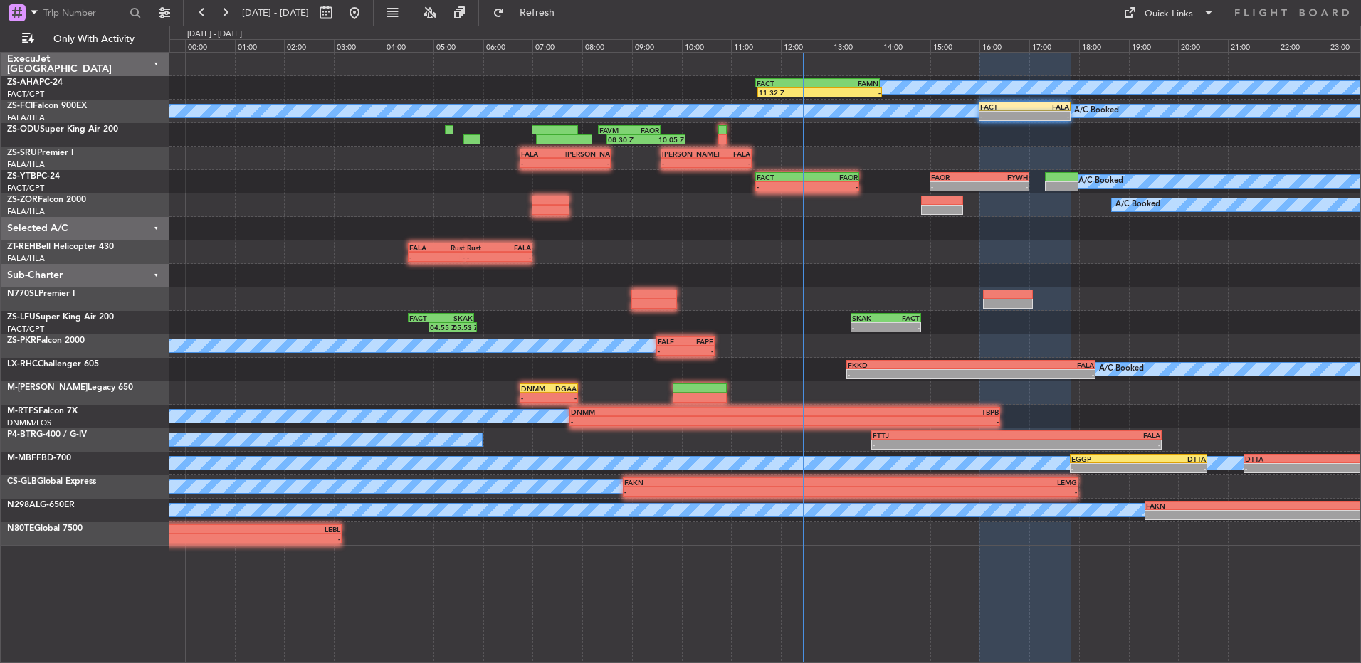
type input "0"
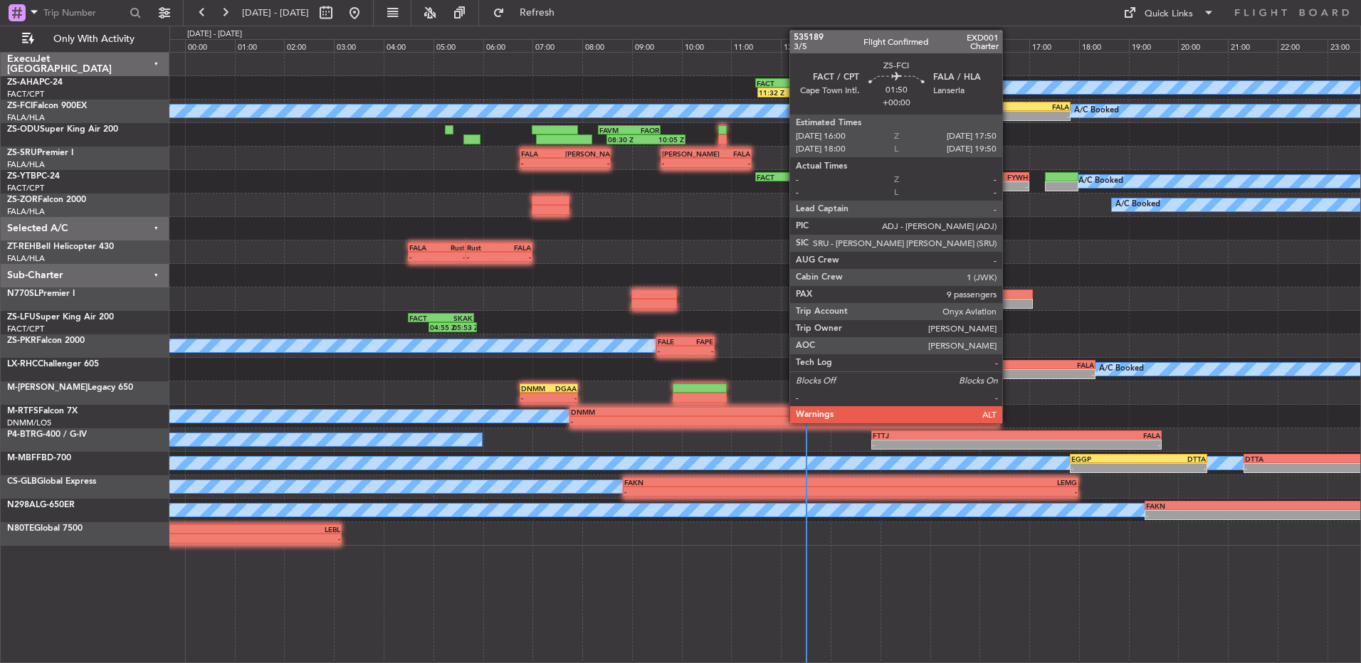
click at [1008, 105] on div "FACT" at bounding box center [1002, 106] width 44 height 9
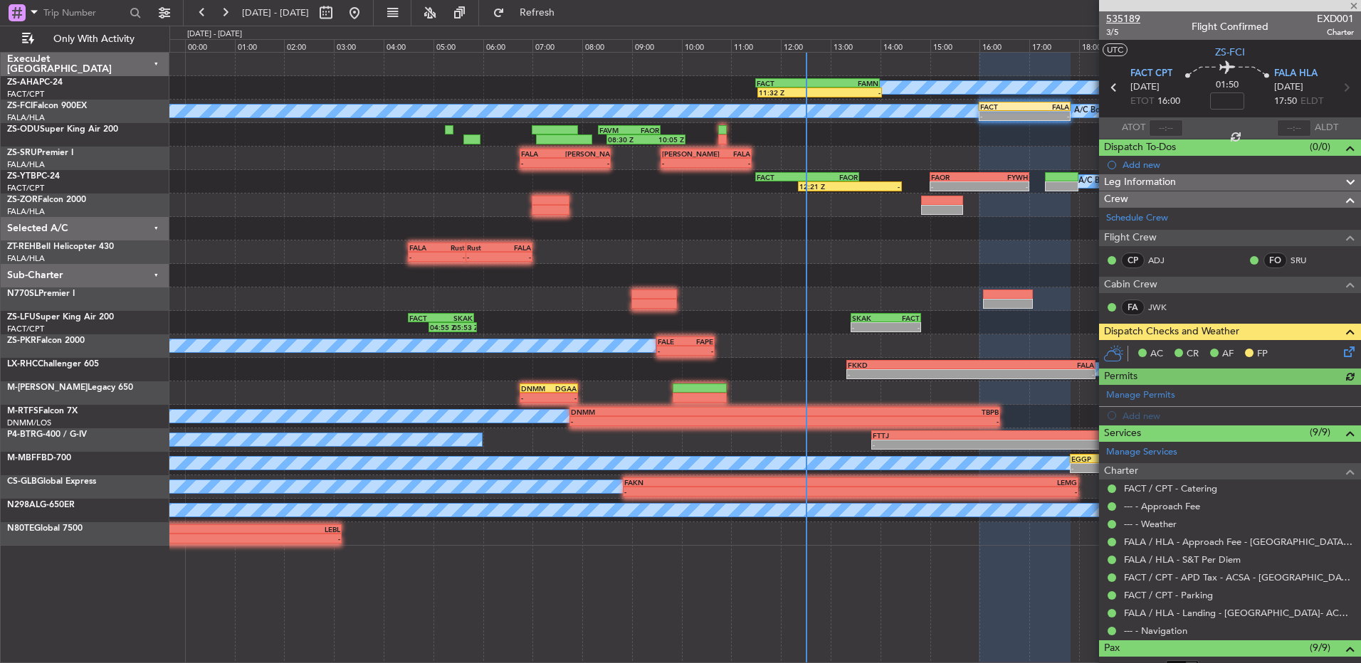
click at [1133, 15] on span "535189" at bounding box center [1123, 18] width 34 height 15
click at [222, 11] on button at bounding box center [224, 12] width 23 height 23
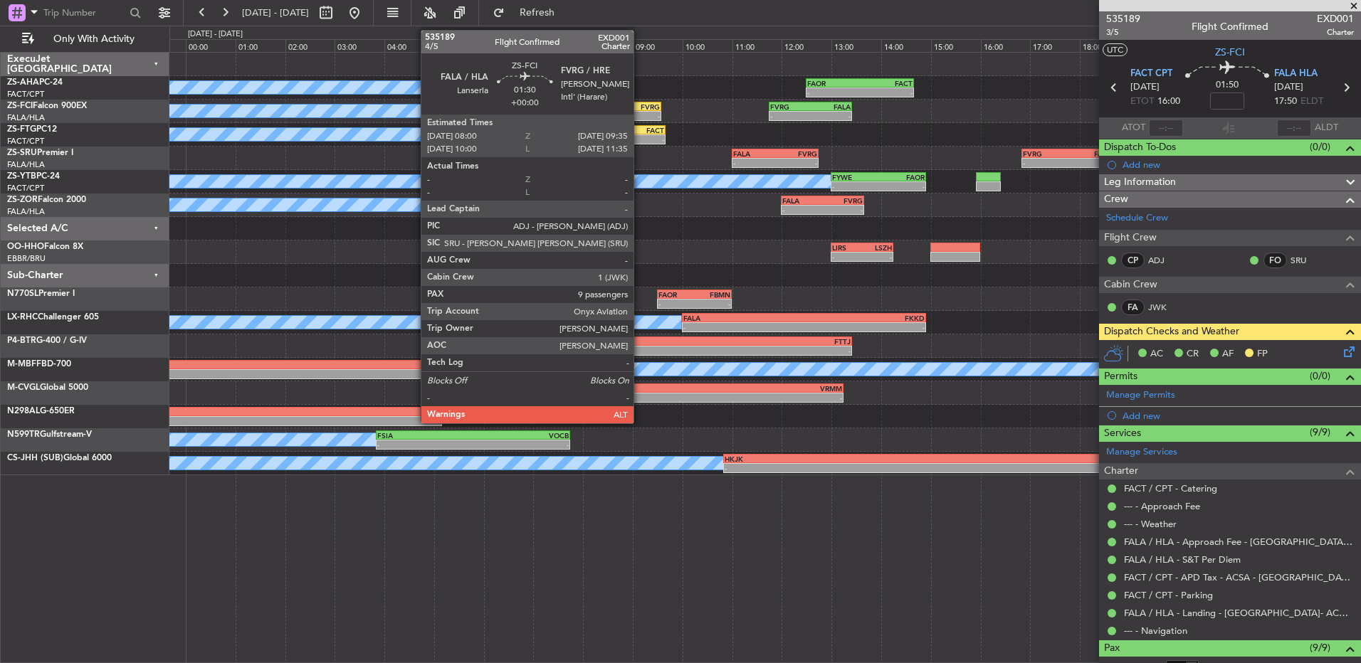
click at [640, 111] on div "- -" at bounding box center [621, 116] width 79 height 10
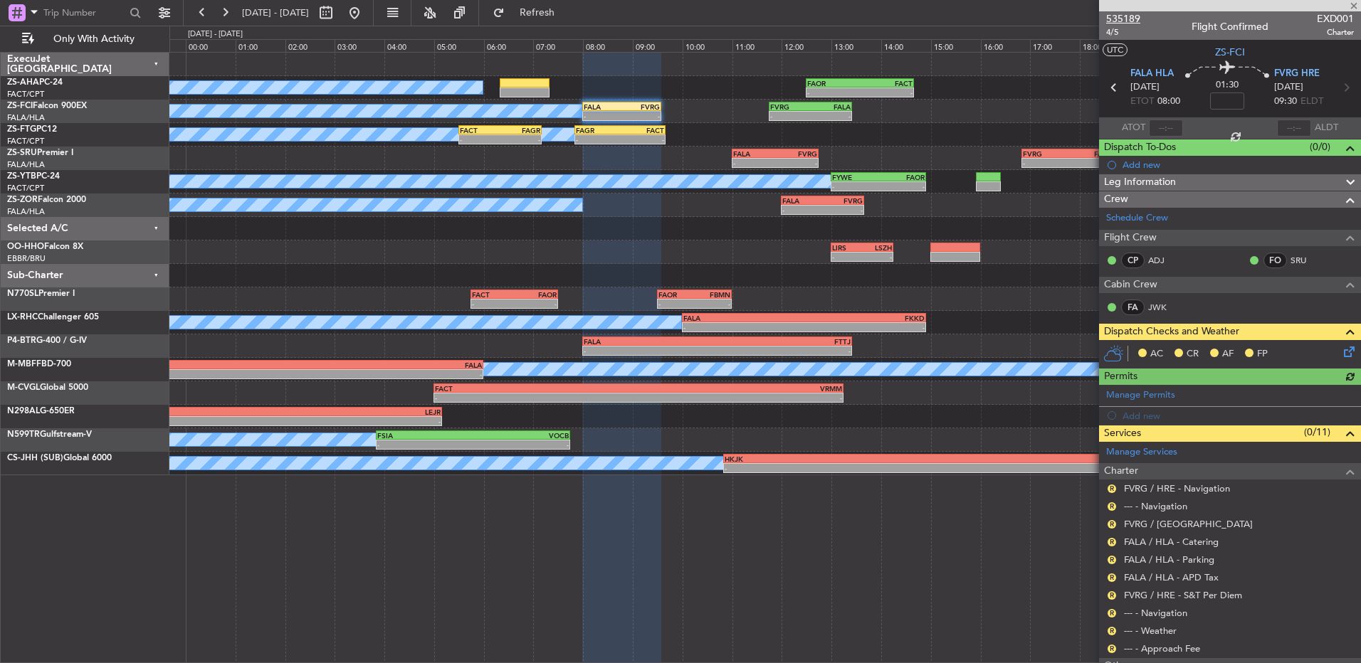
click at [1125, 19] on span "535189" at bounding box center [1123, 18] width 34 height 15
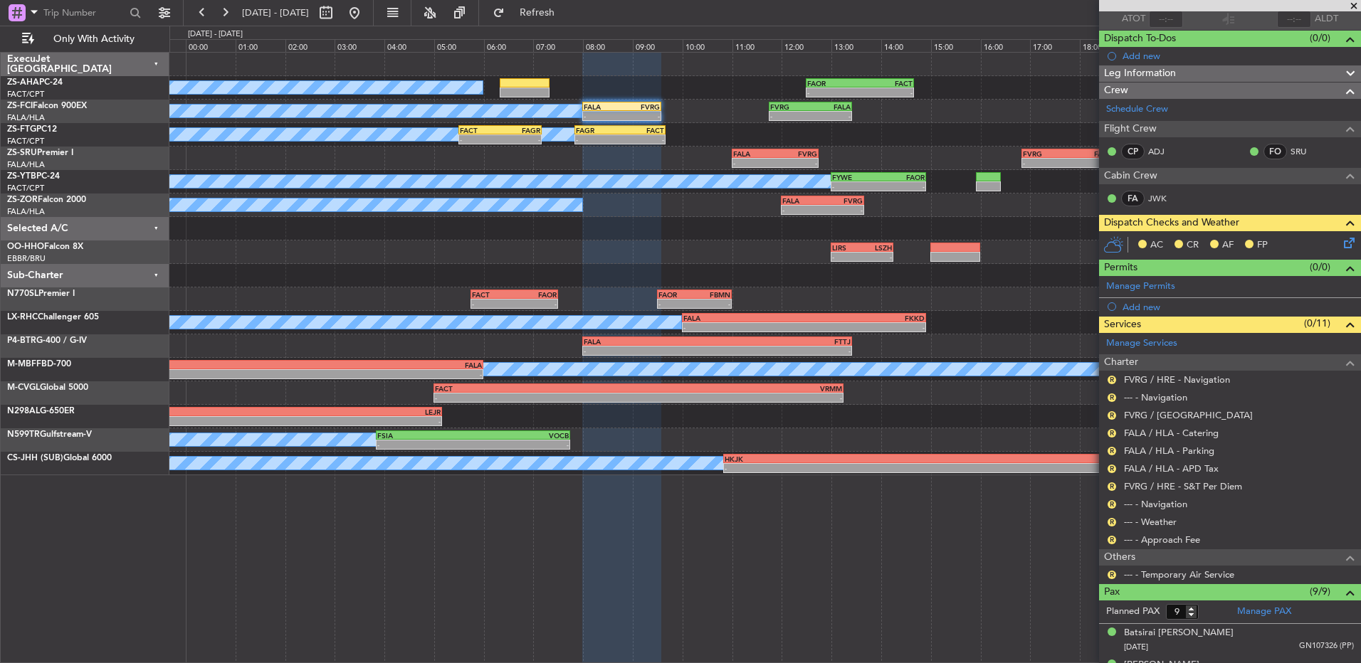
scroll to position [356, 0]
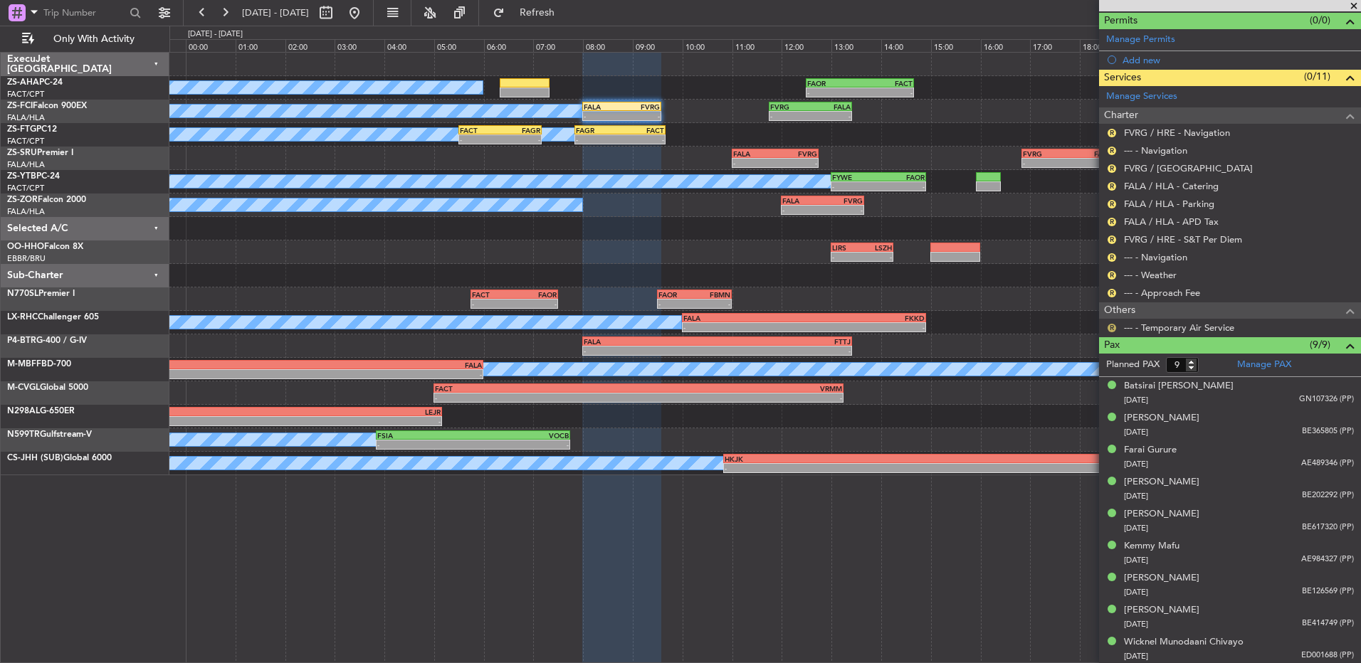
click at [1115, 326] on button "R" at bounding box center [1111, 328] width 9 height 9
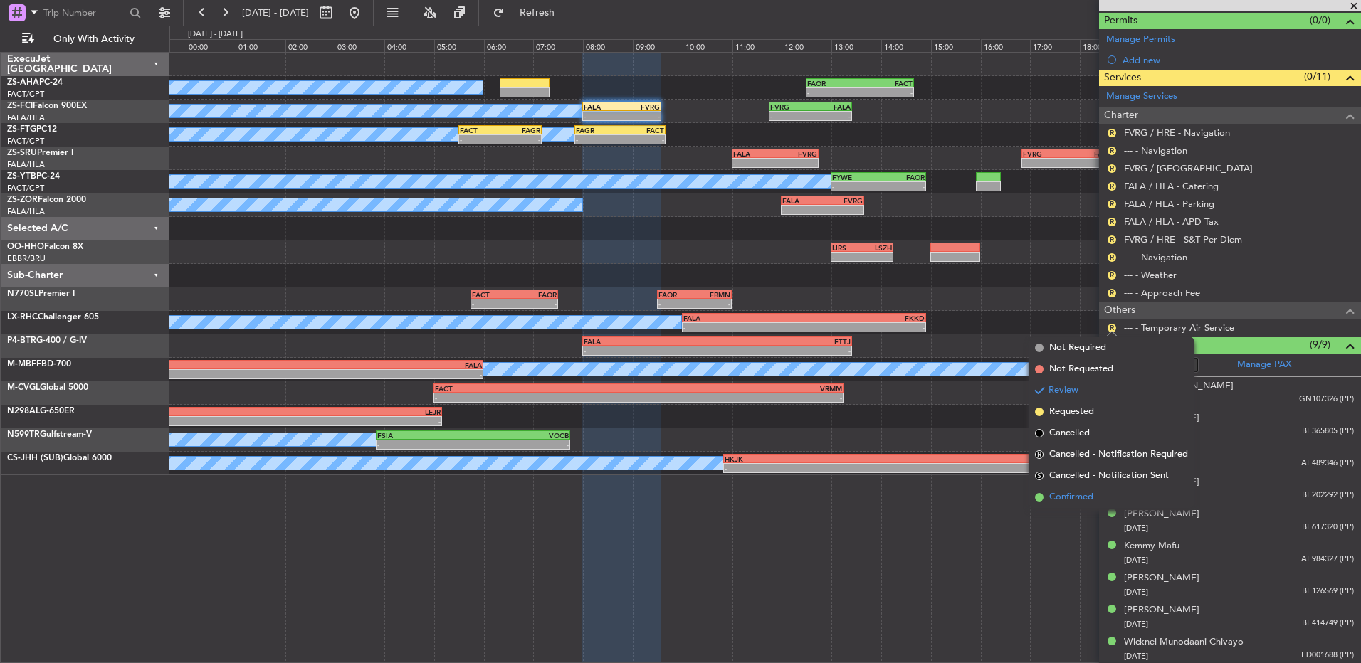
click at [1083, 496] on span "Confirmed" at bounding box center [1071, 497] width 44 height 14
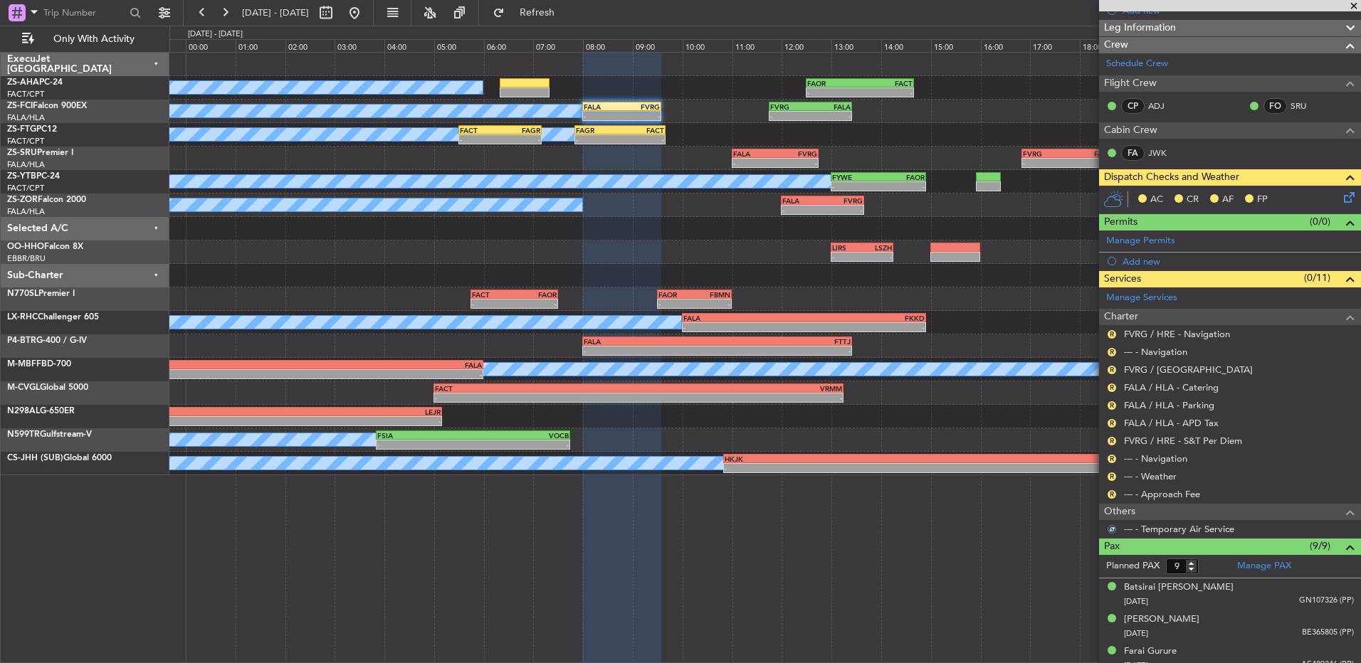
scroll to position [142, 0]
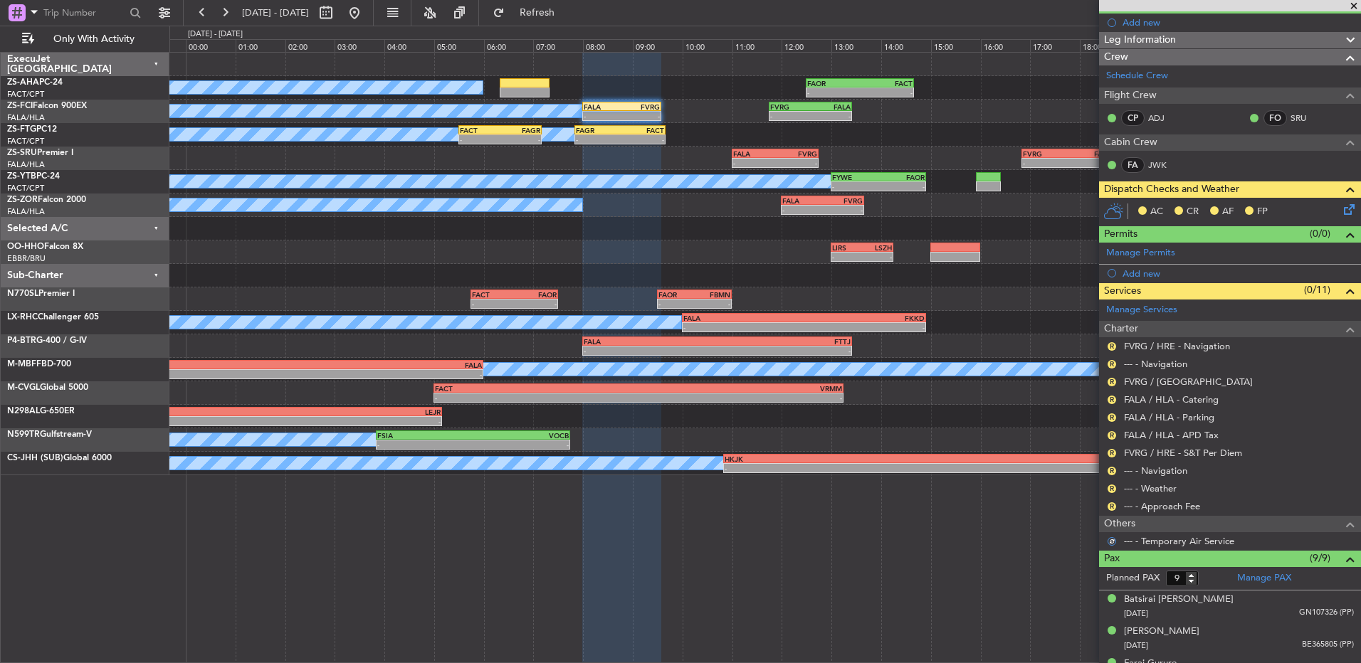
click at [1115, 509] on div "R" at bounding box center [1111, 506] width 11 height 11
click at [1113, 507] on button "R" at bounding box center [1111, 506] width 9 height 9
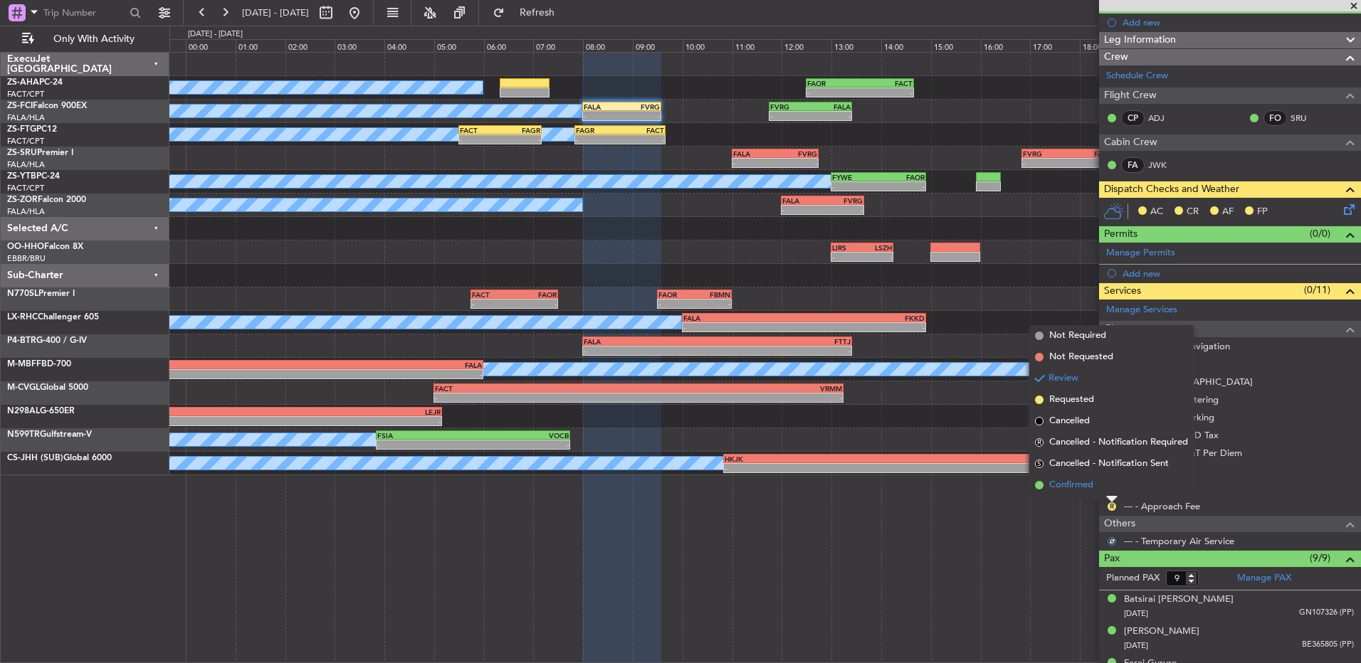
click at [1110, 490] on li "Confirmed" at bounding box center [1111, 485] width 164 height 21
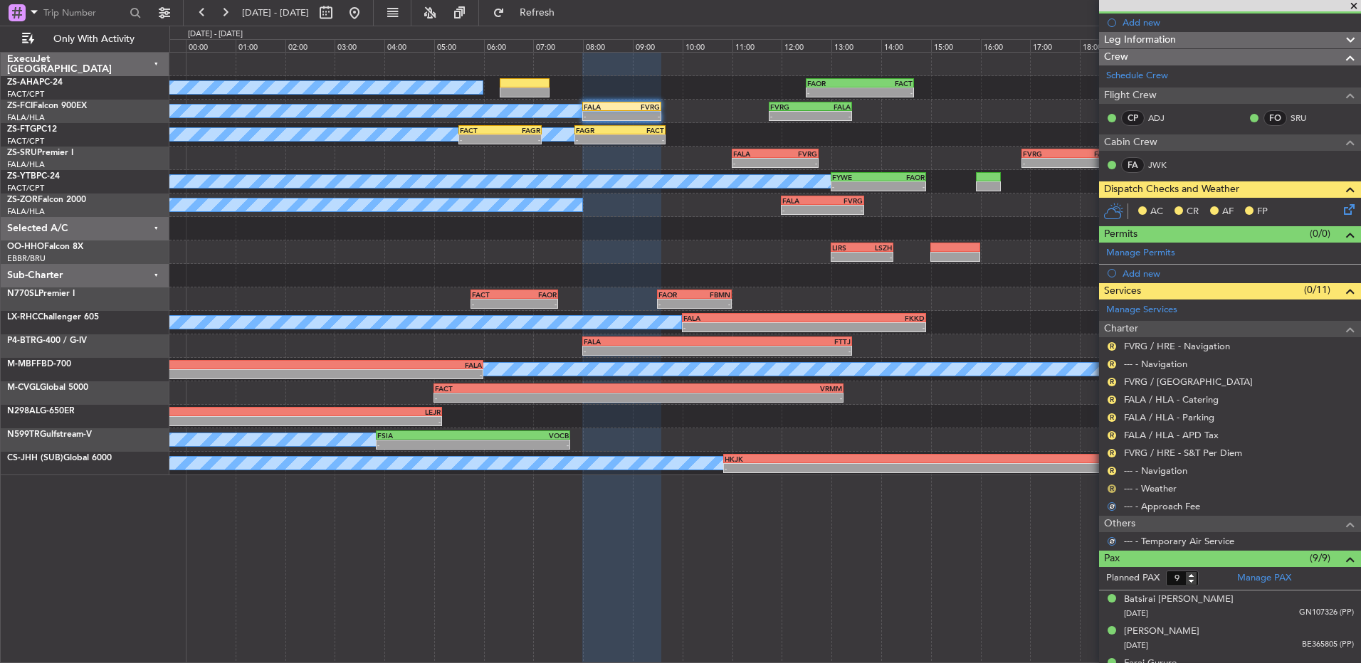
click at [1110, 487] on button "R" at bounding box center [1111, 489] width 9 height 9
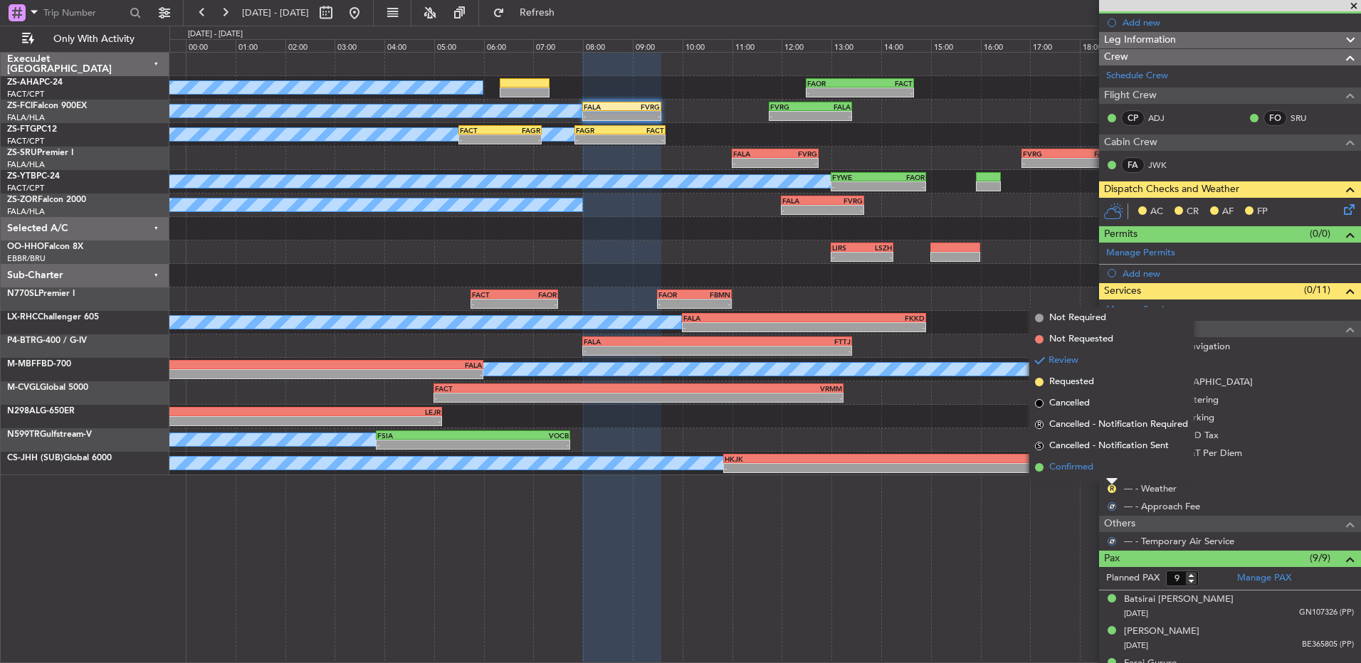
click at [1110, 473] on li "Confirmed" at bounding box center [1111, 467] width 164 height 21
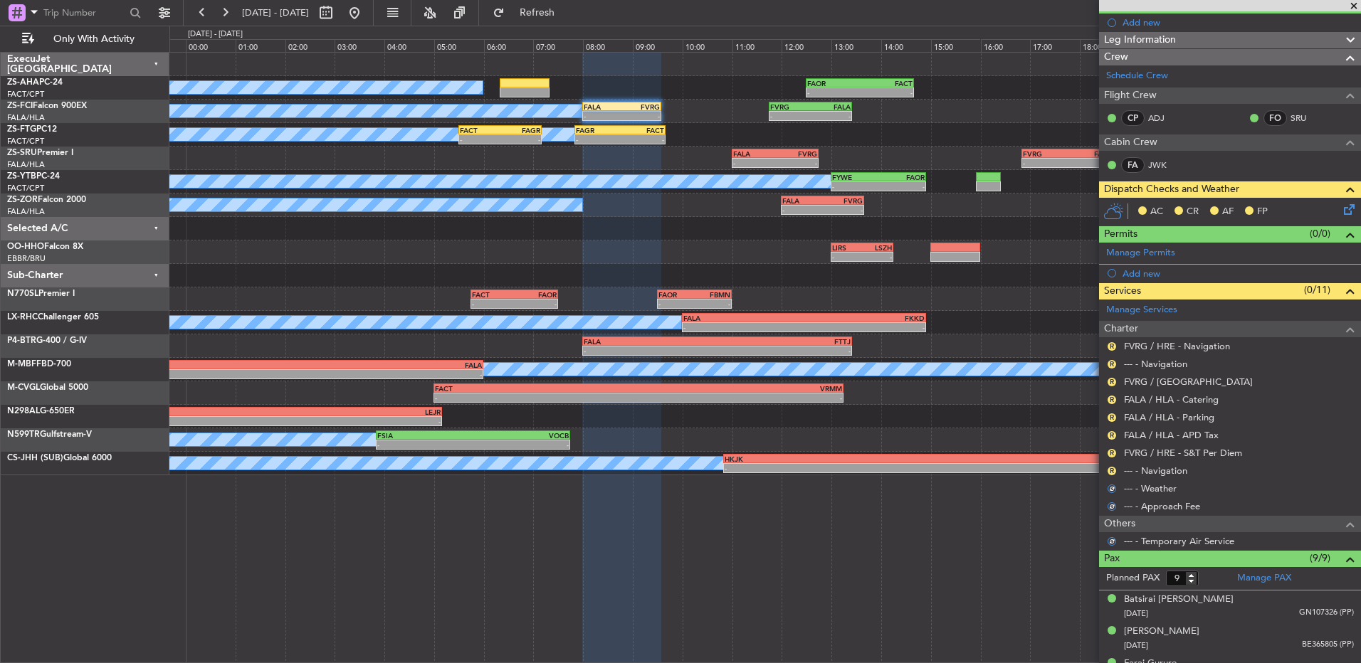
click at [1110, 473] on button "R" at bounding box center [1111, 471] width 9 height 9
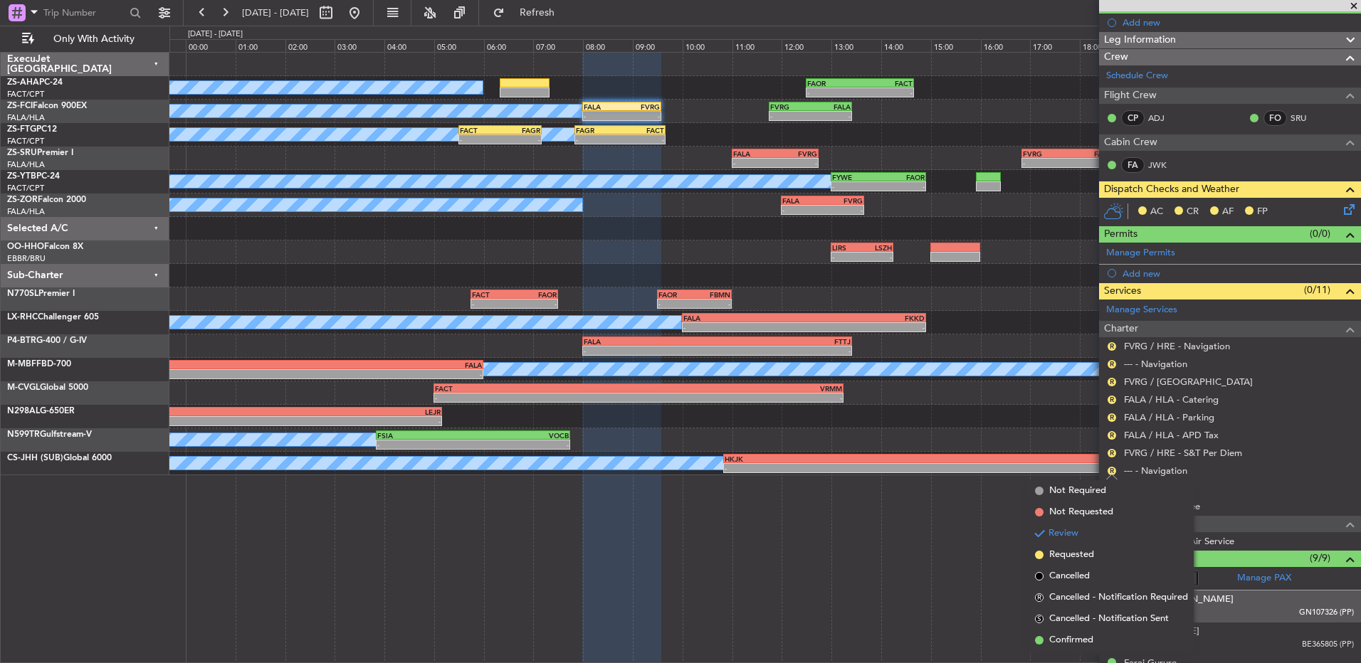
drag, startPoint x: 1088, startPoint y: 647, endPoint x: 1102, endPoint y: 602, distance: 47.0
click at [1088, 646] on span "Confirmed" at bounding box center [1071, 640] width 44 height 14
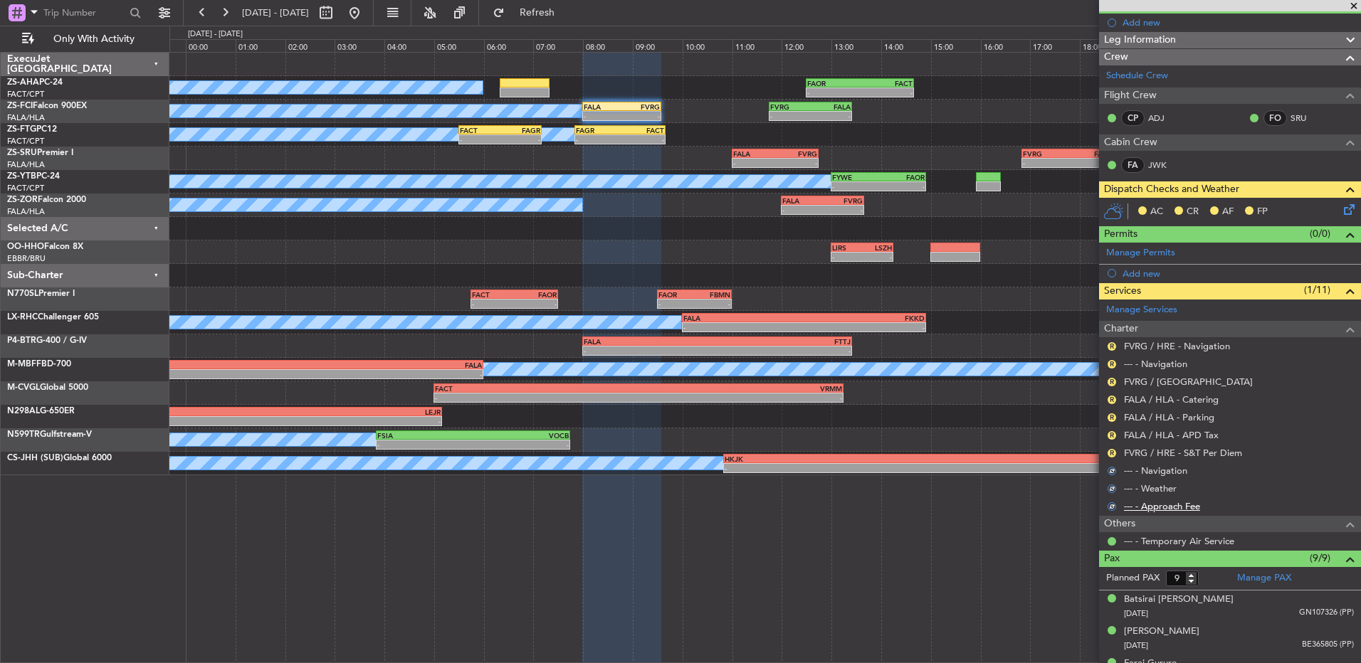
scroll to position [0, 0]
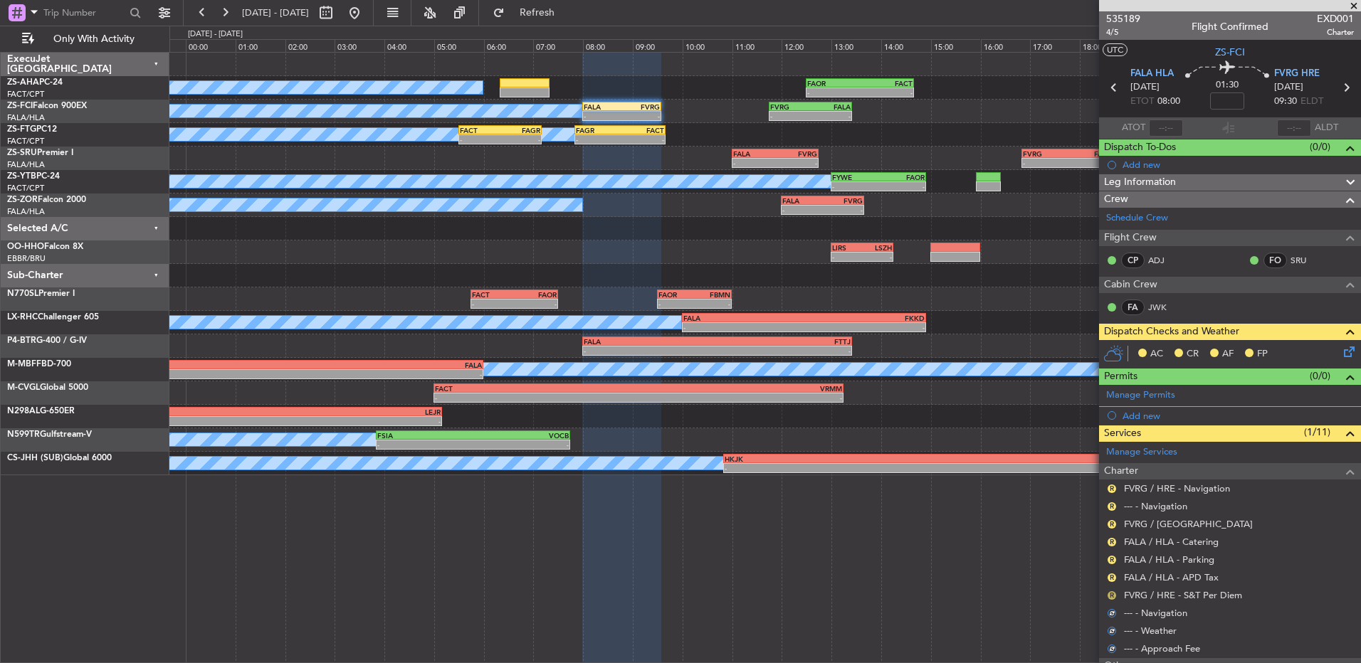
click at [1114, 596] on button "R" at bounding box center [1111, 595] width 9 height 9
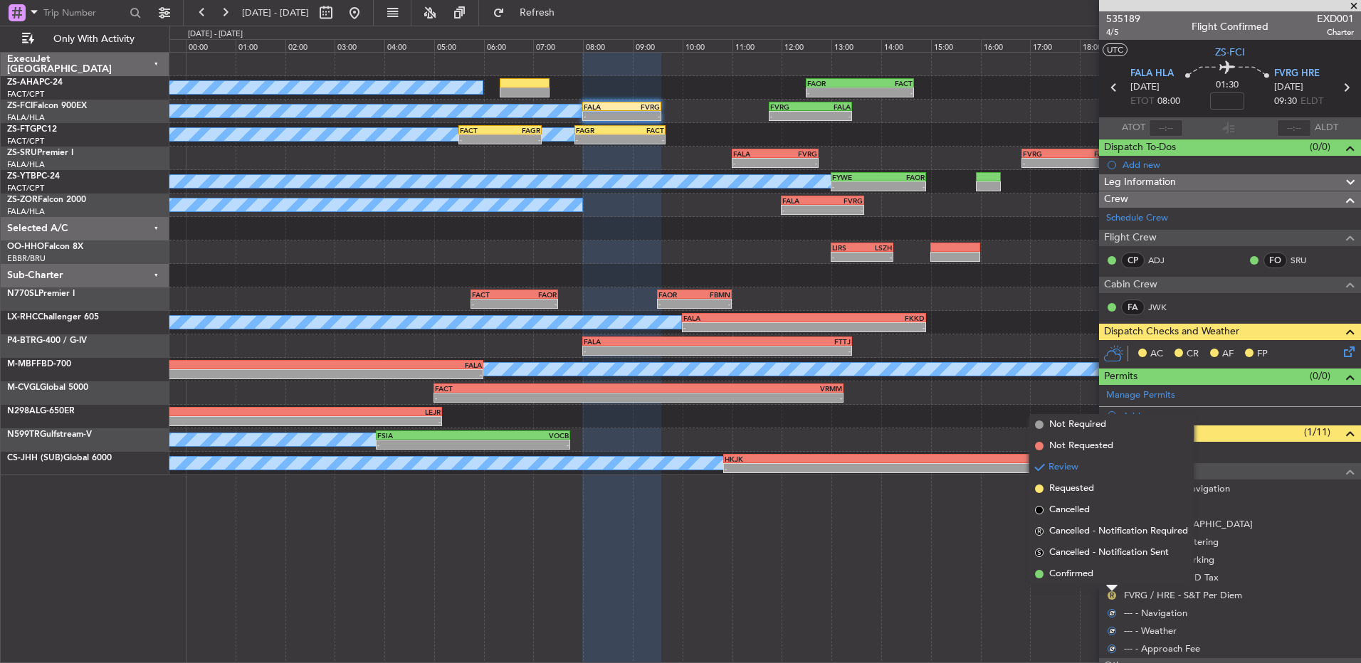
click at [1113, 573] on li "Confirmed" at bounding box center [1111, 574] width 164 height 21
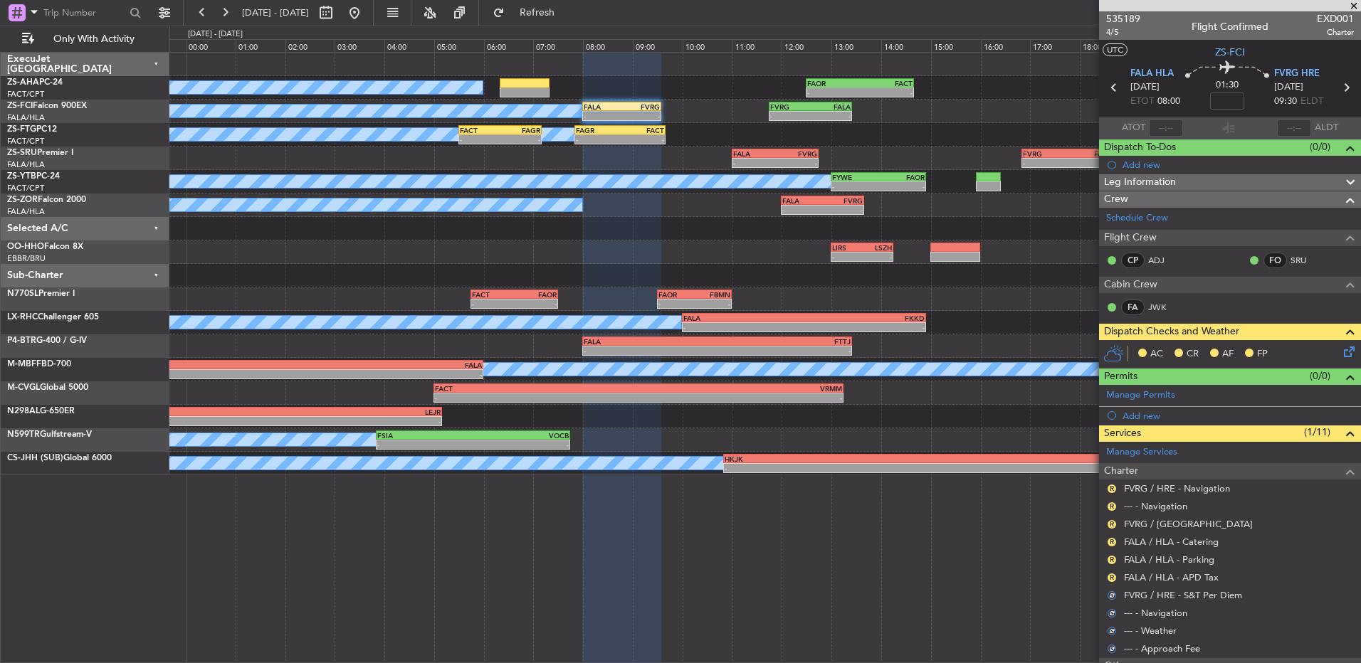
click at [1113, 574] on button "R" at bounding box center [1111, 578] width 9 height 9
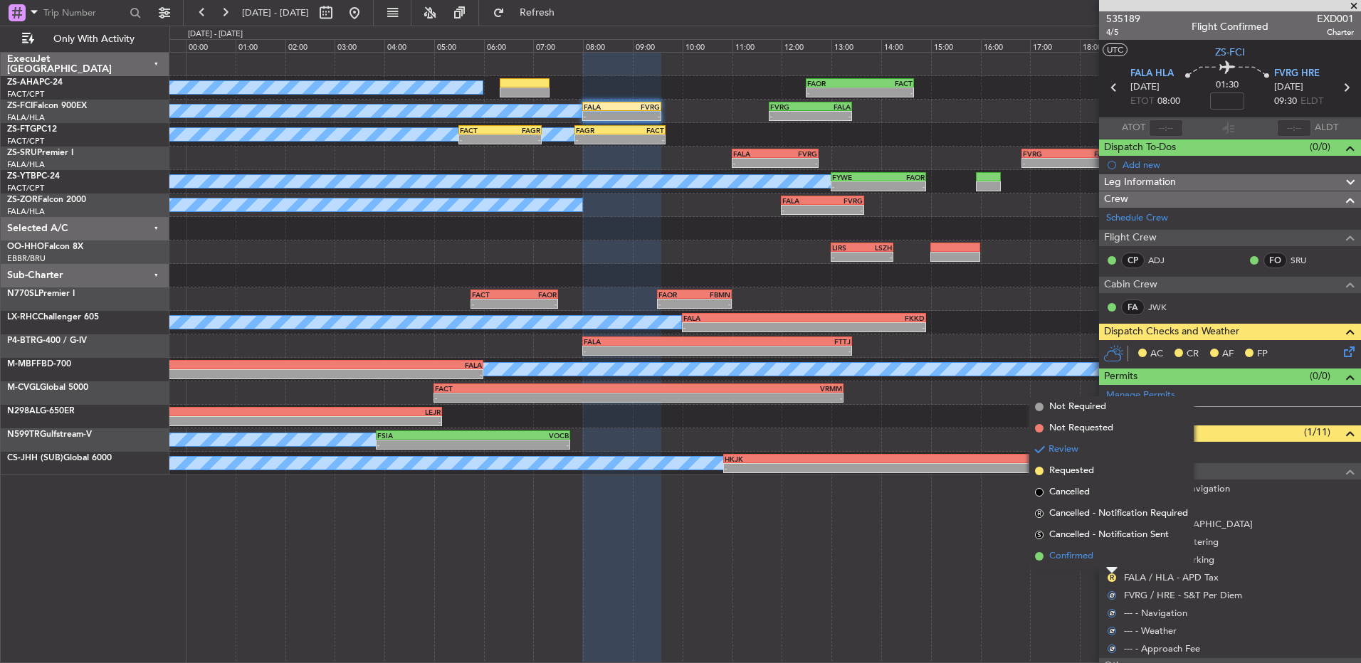
click at [1113, 560] on li "Confirmed" at bounding box center [1111, 556] width 164 height 21
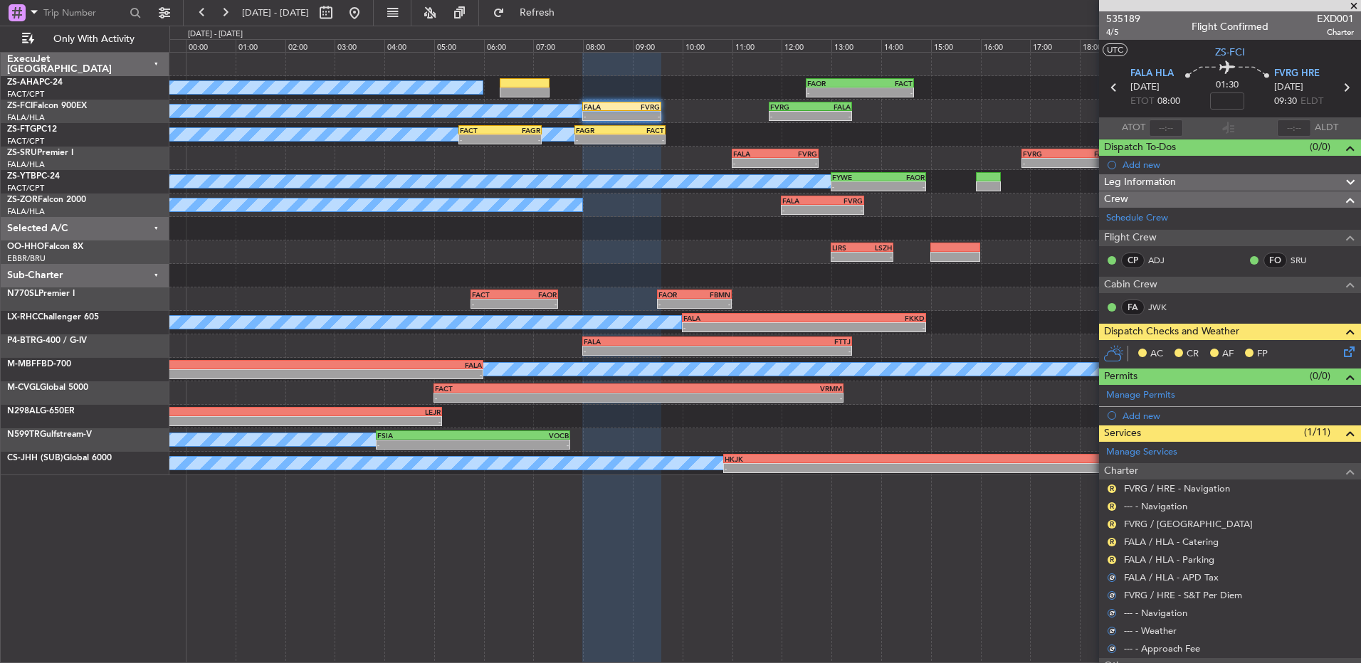
click at [1113, 560] on button "R" at bounding box center [1111, 560] width 9 height 9
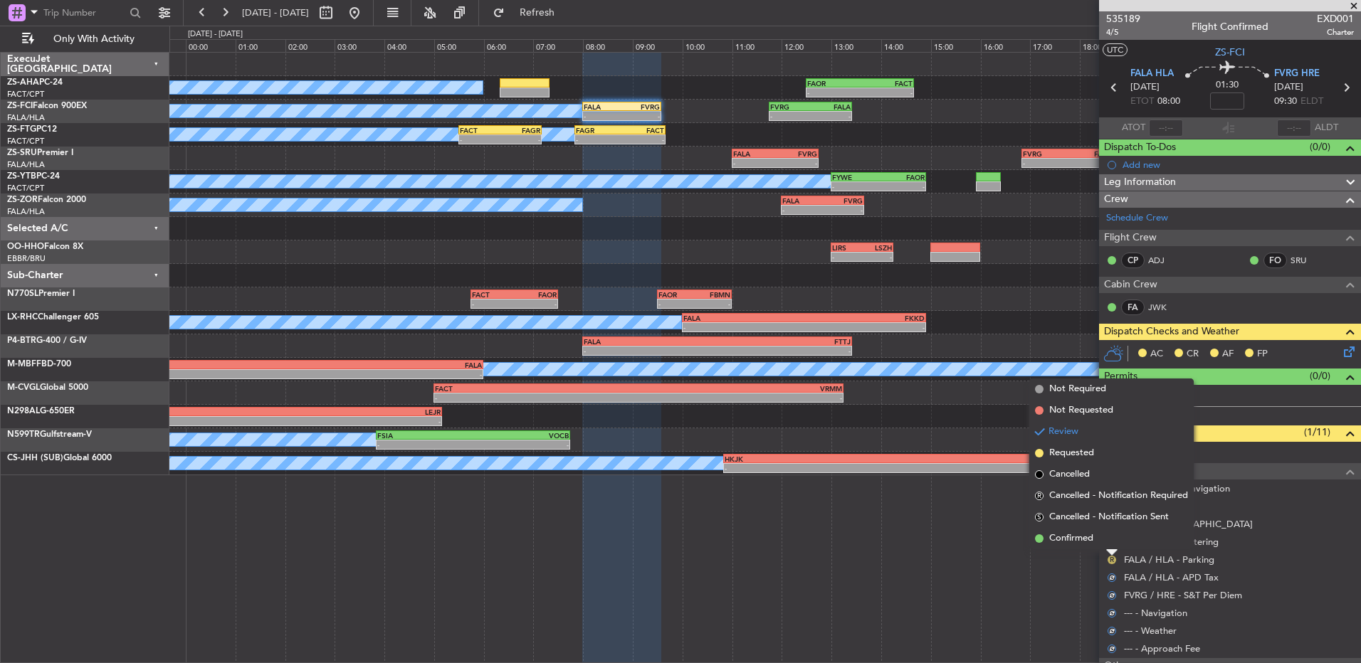
click at [1112, 556] on button "R" at bounding box center [1111, 560] width 9 height 9
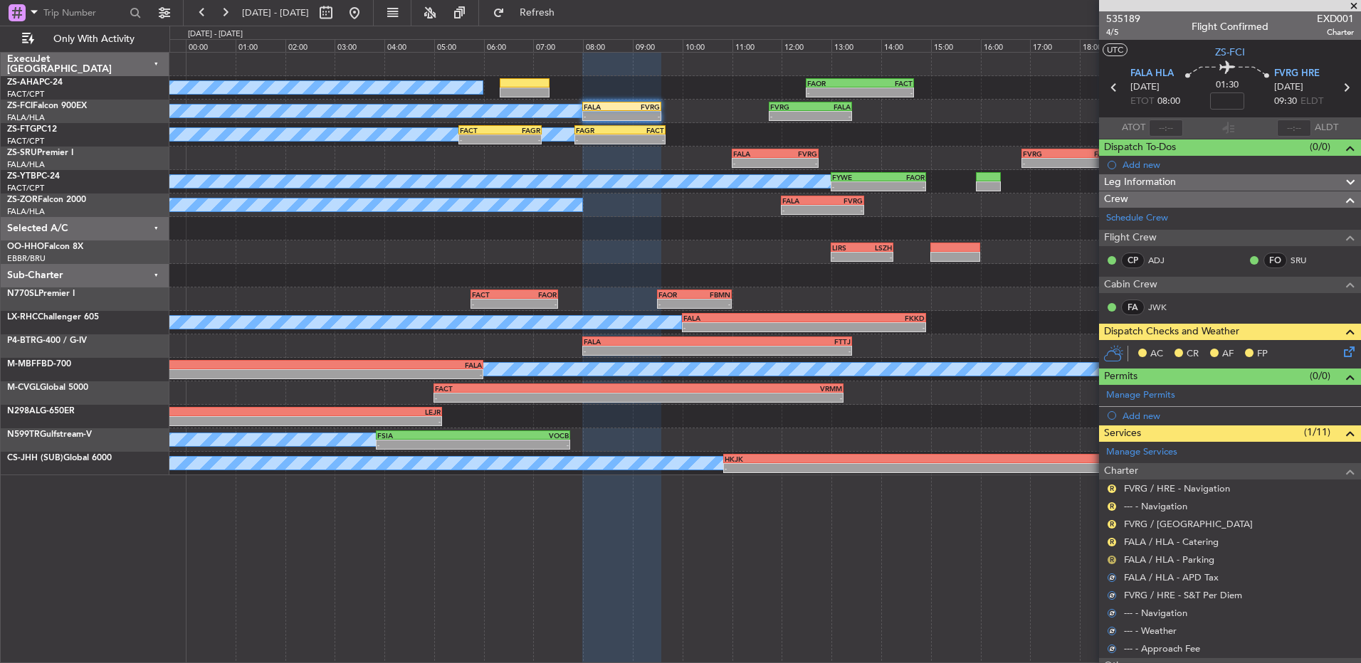
click at [1111, 560] on button "R" at bounding box center [1111, 560] width 9 height 9
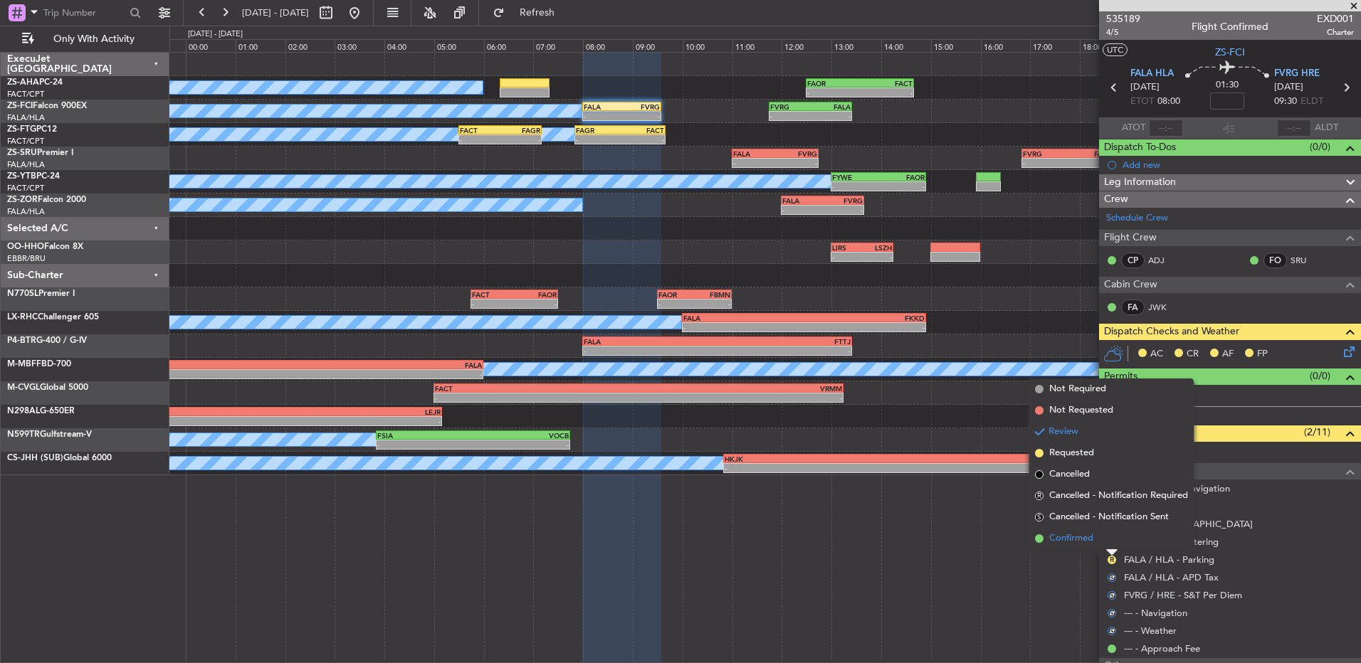
click at [1109, 539] on li "Confirmed" at bounding box center [1111, 538] width 164 height 21
click at [1109, 539] on button "R" at bounding box center [1111, 542] width 9 height 9
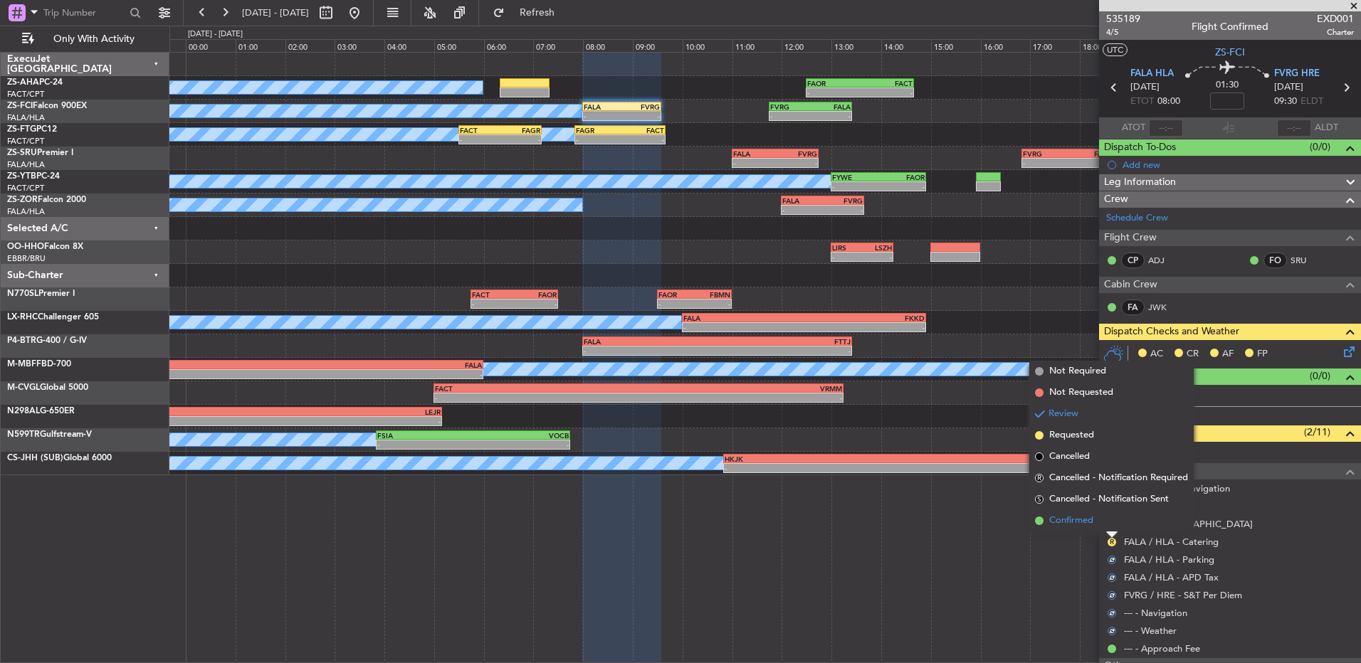
click at [1108, 526] on li "Confirmed" at bounding box center [1111, 520] width 164 height 21
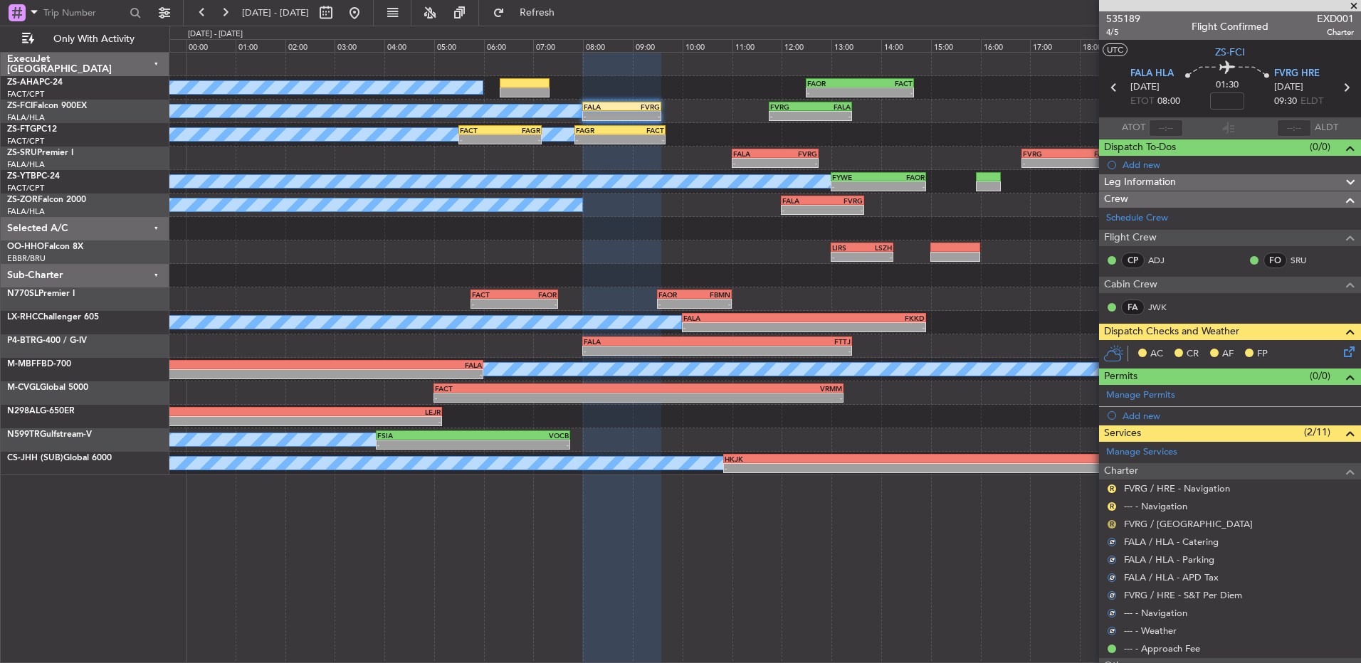
click at [1108, 520] on button "R" at bounding box center [1111, 524] width 9 height 9
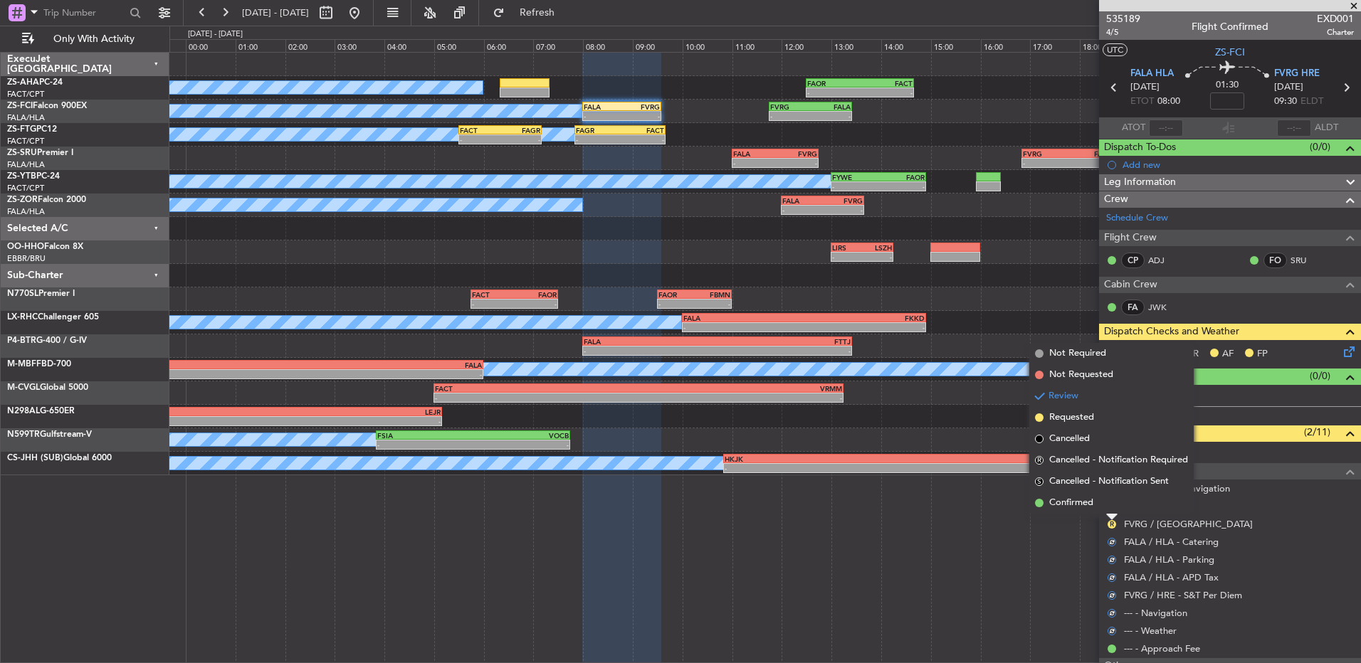
click at [1109, 507] on li "Confirmed" at bounding box center [1111, 502] width 164 height 21
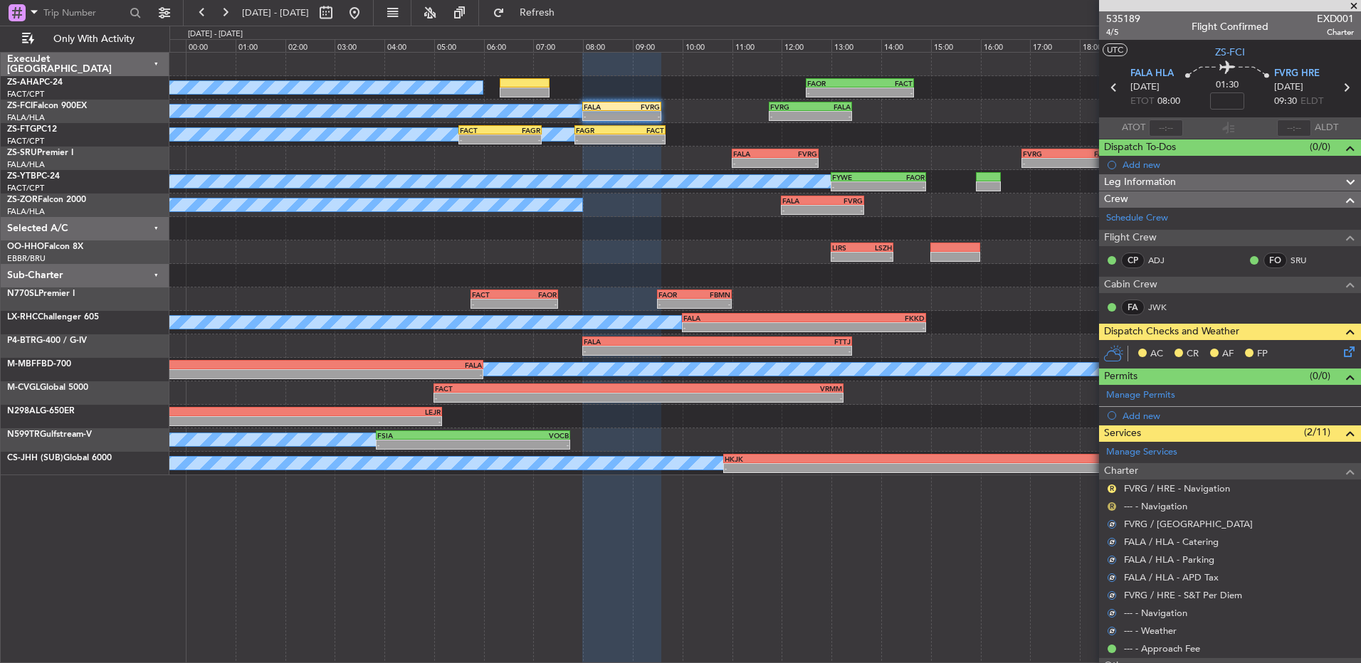
click at [1109, 507] on button "R" at bounding box center [1111, 506] width 9 height 9
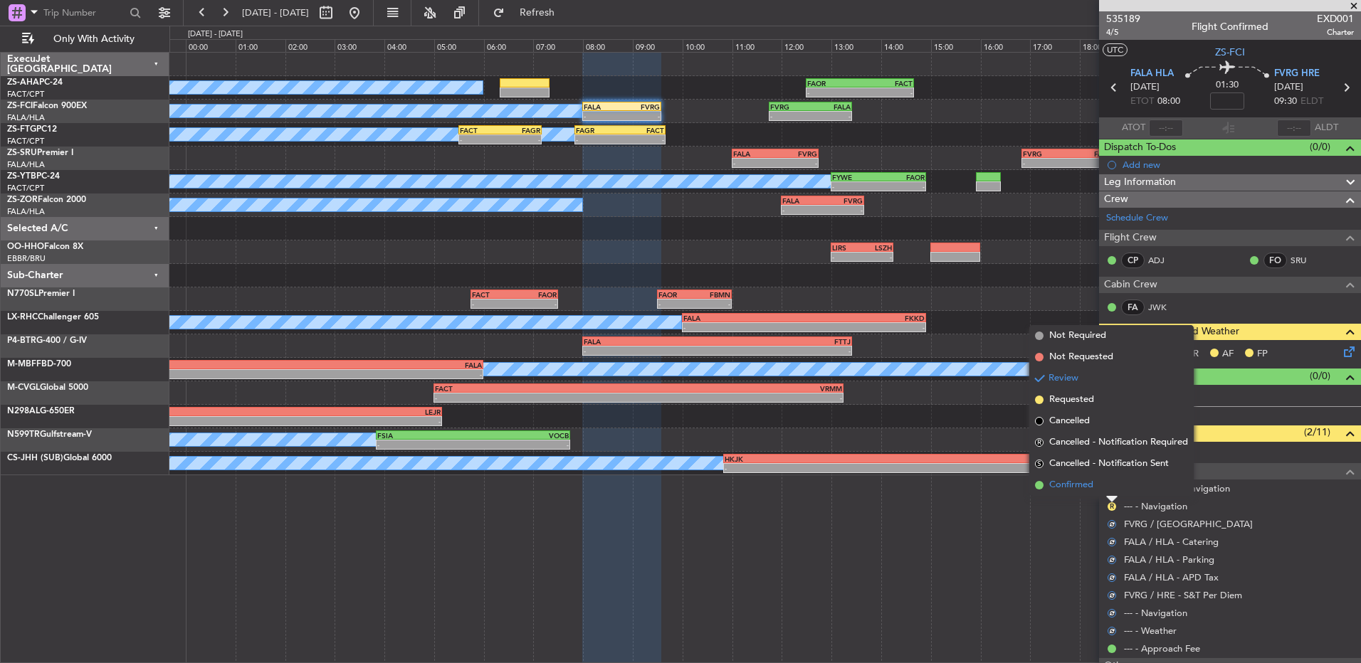
click at [1109, 487] on li "Confirmed" at bounding box center [1111, 485] width 164 height 21
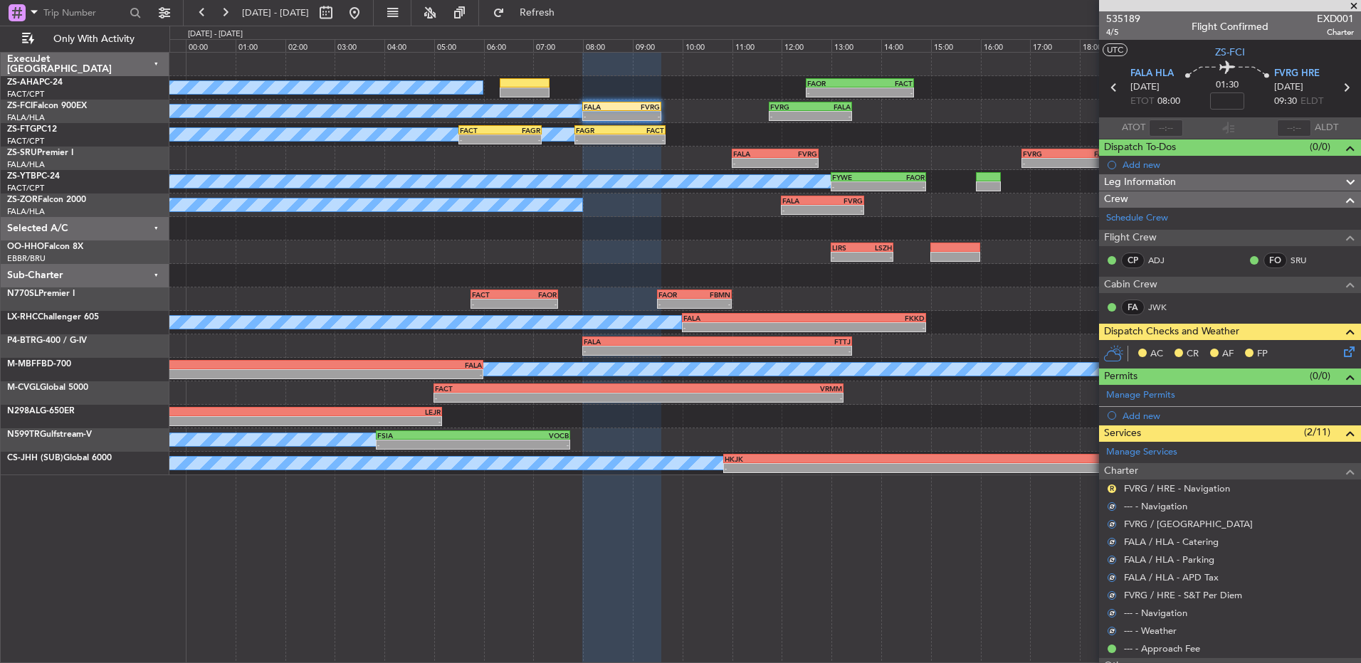
click at [1109, 487] on button "R" at bounding box center [1111, 489] width 9 height 9
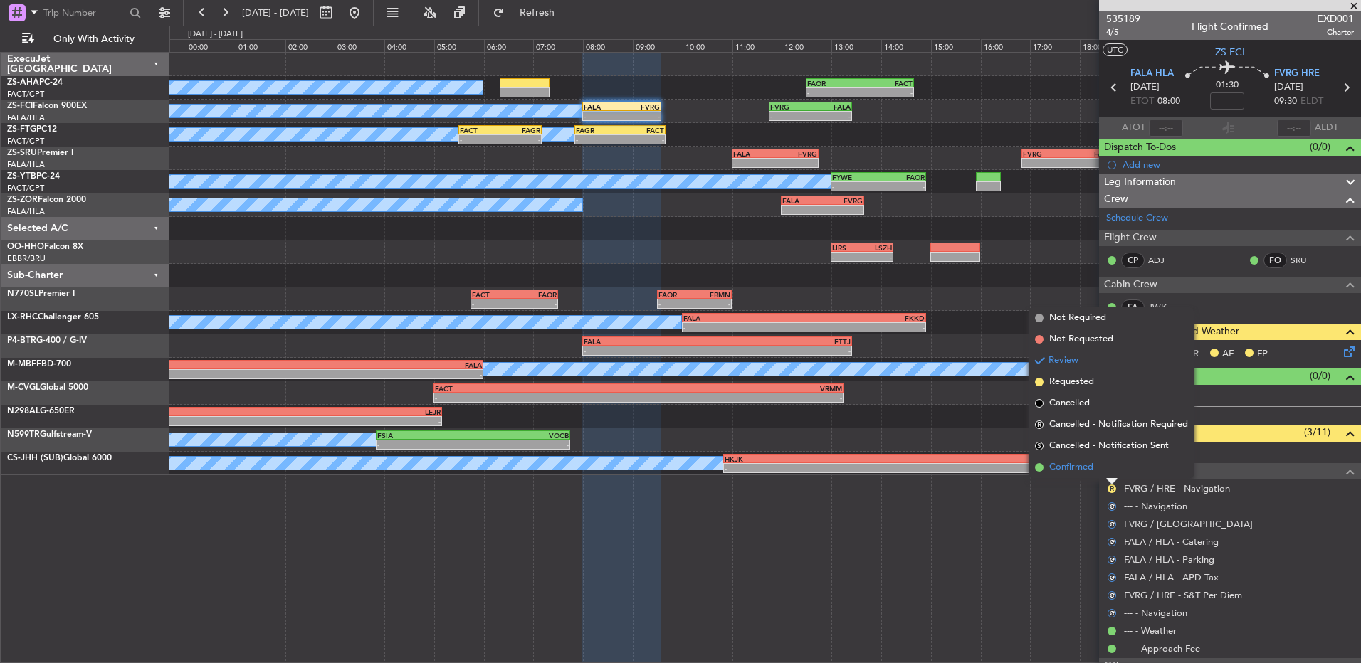
click at [1109, 476] on li "Confirmed" at bounding box center [1111, 467] width 164 height 21
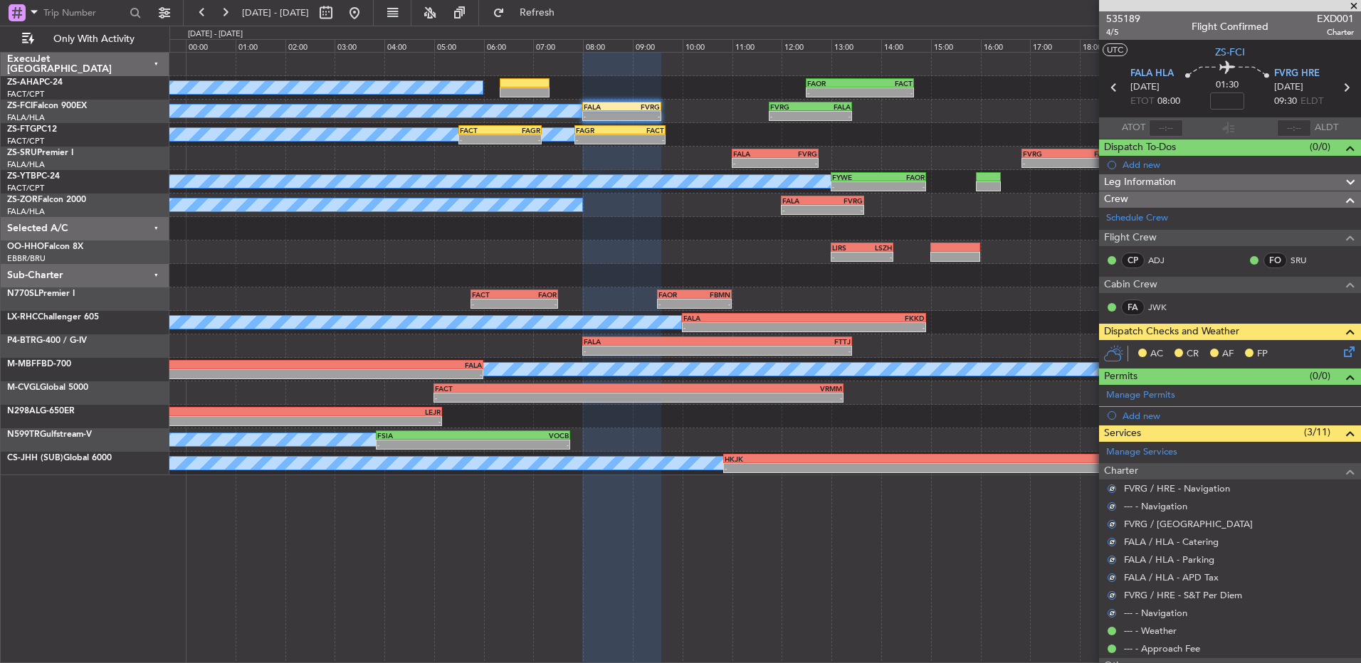
click at [1341, 351] on icon at bounding box center [1346, 349] width 11 height 11
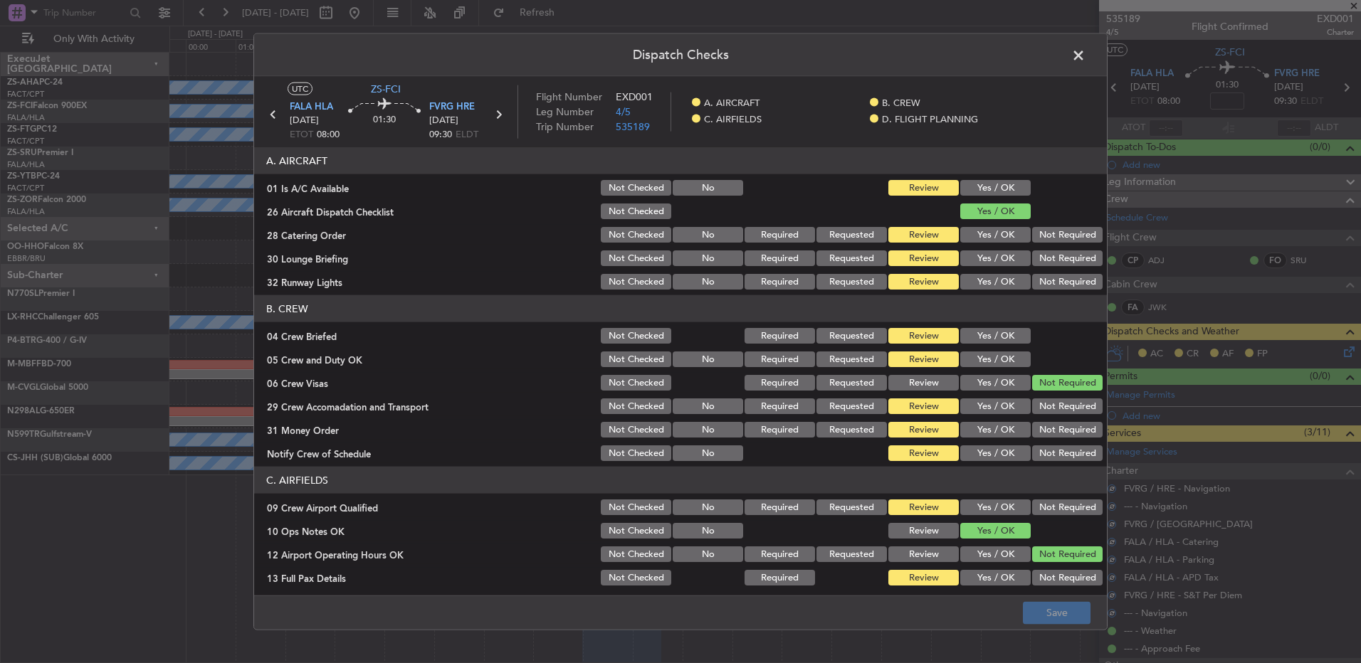
click at [988, 184] on button "Yes / OK" at bounding box center [995, 188] width 70 height 16
click at [991, 237] on button "Yes / OK" at bounding box center [995, 235] width 70 height 16
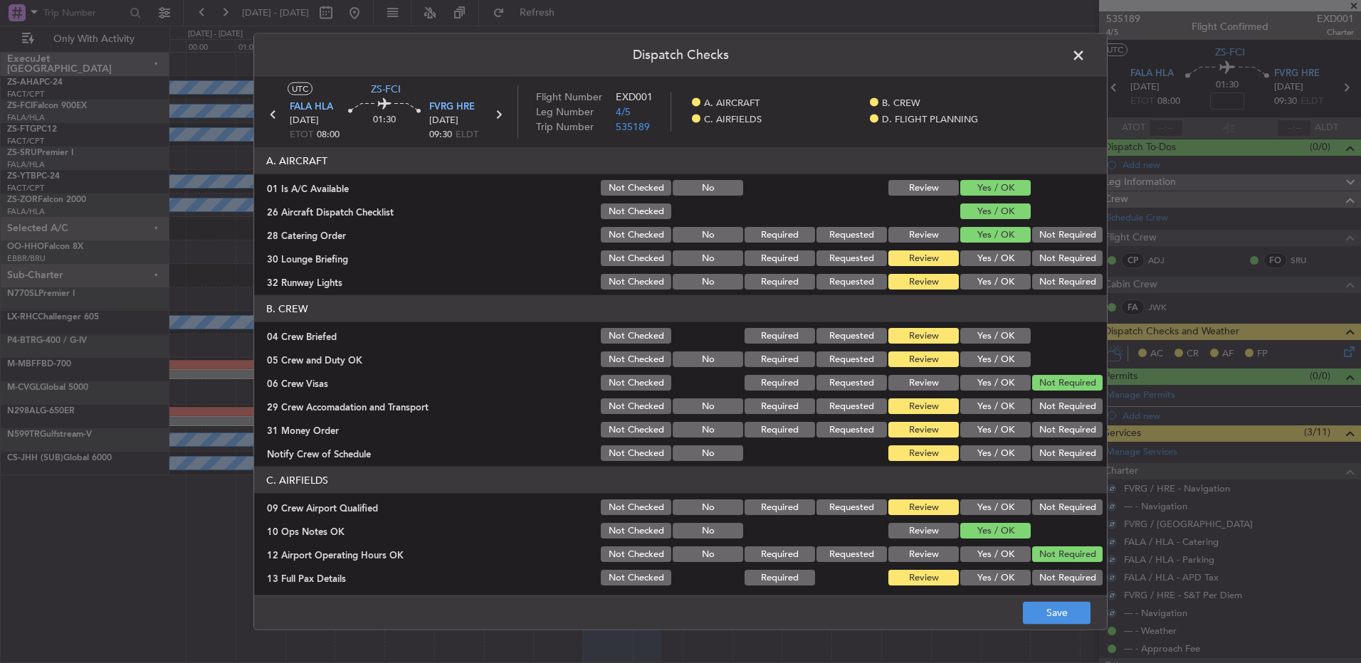
click at [1058, 243] on div "Not Required" at bounding box center [1066, 235] width 72 height 20
click at [1057, 263] on button "Not Required" at bounding box center [1067, 258] width 70 height 16
click at [1055, 268] on section "A. AIRCRAFT 01 Is A/C Available Not Checked No Review Yes / OK 26 Aircraft Disp…" at bounding box center [680, 219] width 853 height 144
drag, startPoint x: 1055, startPoint y: 268, endPoint x: 1043, endPoint y: 237, distance: 33.6
click at [1041, 227] on button "Not Required" at bounding box center [1067, 235] width 70 height 16
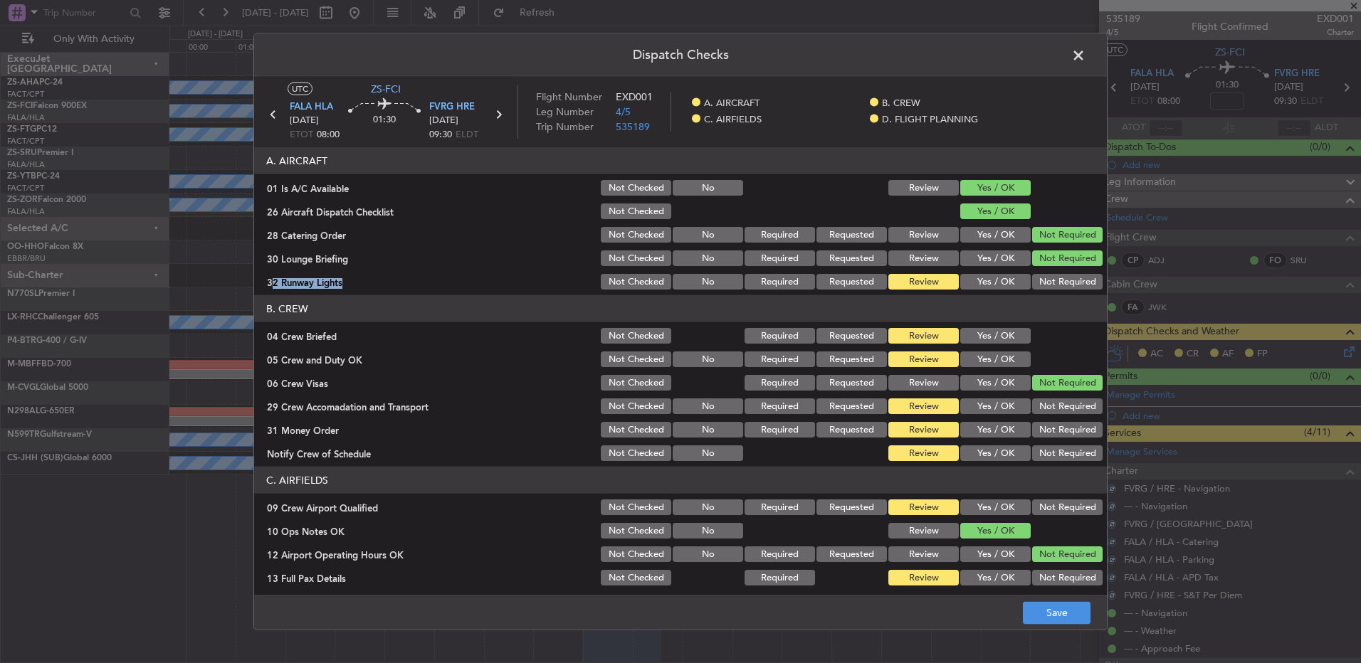
click at [1043, 238] on button "Not Required" at bounding box center [1067, 235] width 70 height 16
click at [1046, 300] on header "B. CREW" at bounding box center [680, 308] width 853 height 27
drag, startPoint x: 1043, startPoint y: 284, endPoint x: 1036, endPoint y: 294, distance: 11.8
click at [1041, 288] on button "Not Required" at bounding box center [1067, 282] width 70 height 16
drag, startPoint x: 999, startPoint y: 336, endPoint x: 988, endPoint y: 357, distance: 23.2
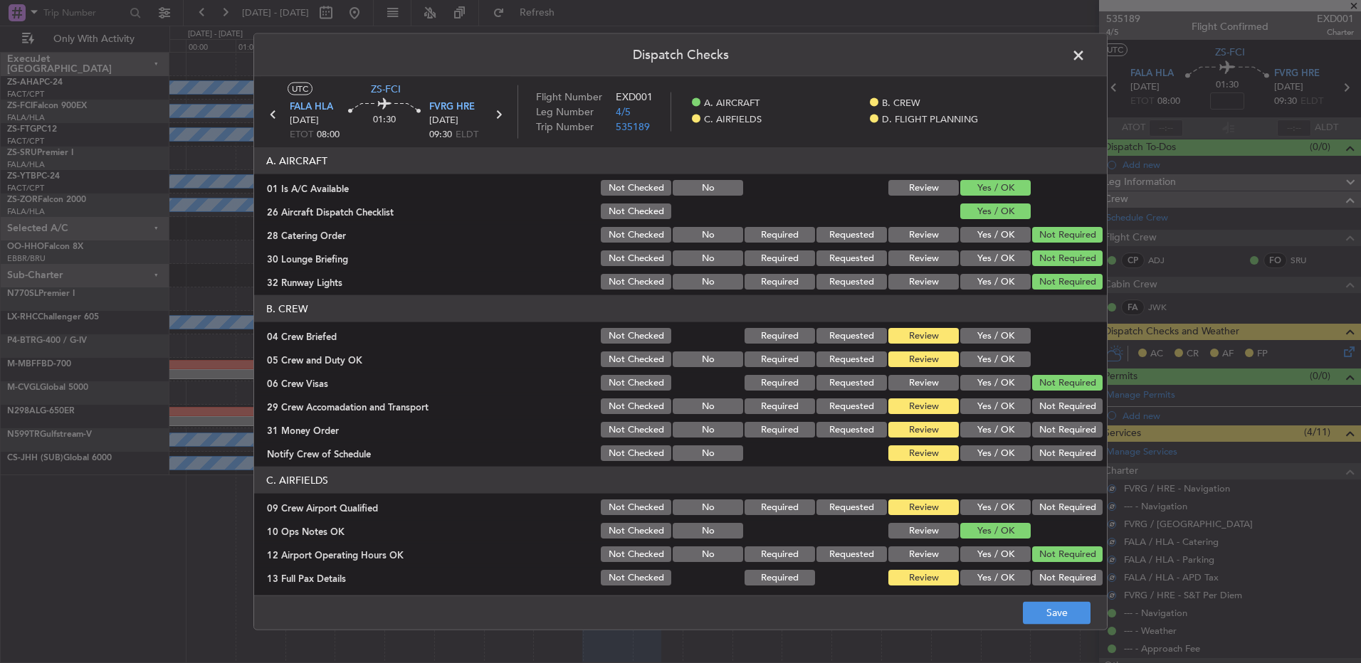
click at [996, 339] on button "Yes / OK" at bounding box center [995, 336] width 70 height 16
click at [988, 357] on button "Yes / OK" at bounding box center [995, 360] width 70 height 16
click at [1075, 406] on button "Not Required" at bounding box center [1067, 407] width 70 height 16
click at [1071, 425] on button "Not Required" at bounding box center [1067, 430] width 70 height 16
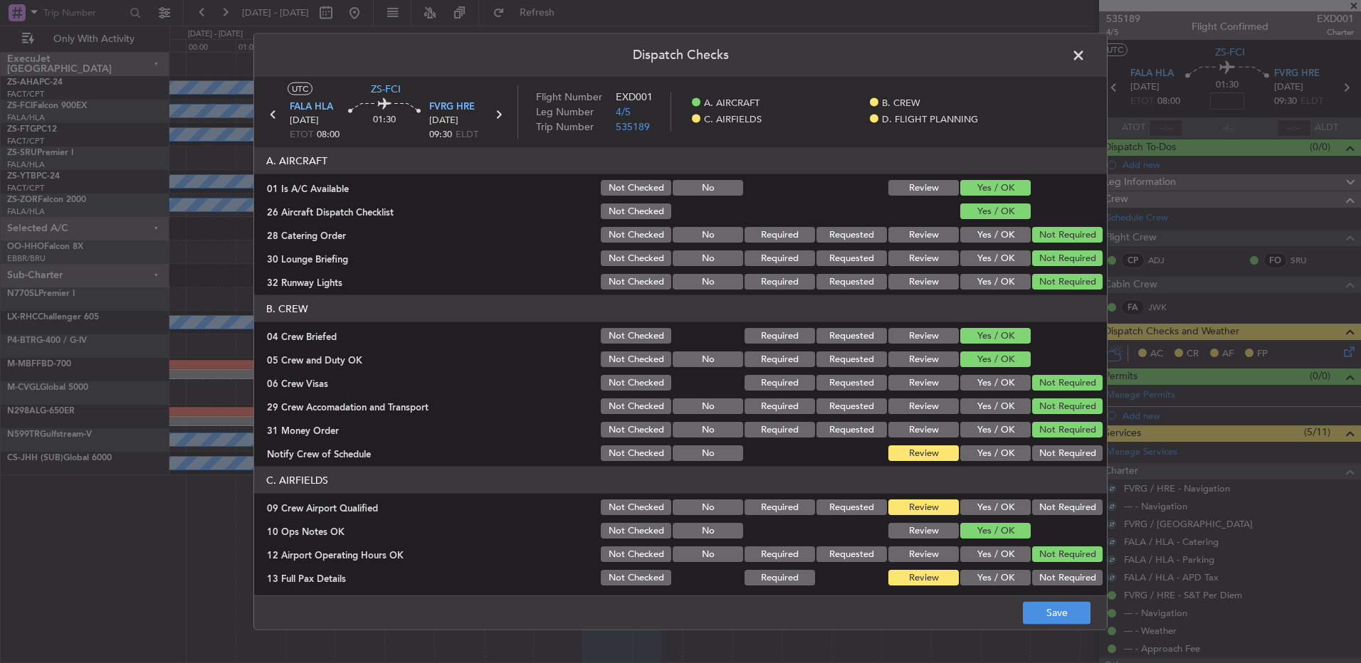
click at [1065, 470] on header "C. AIRFIELDS" at bounding box center [680, 480] width 853 height 27
click at [1060, 457] on button "Not Required" at bounding box center [1067, 453] width 70 height 16
click at [1052, 531] on div at bounding box center [1066, 531] width 72 height 20
click at [1052, 508] on button "Not Required" at bounding box center [1067, 508] width 70 height 16
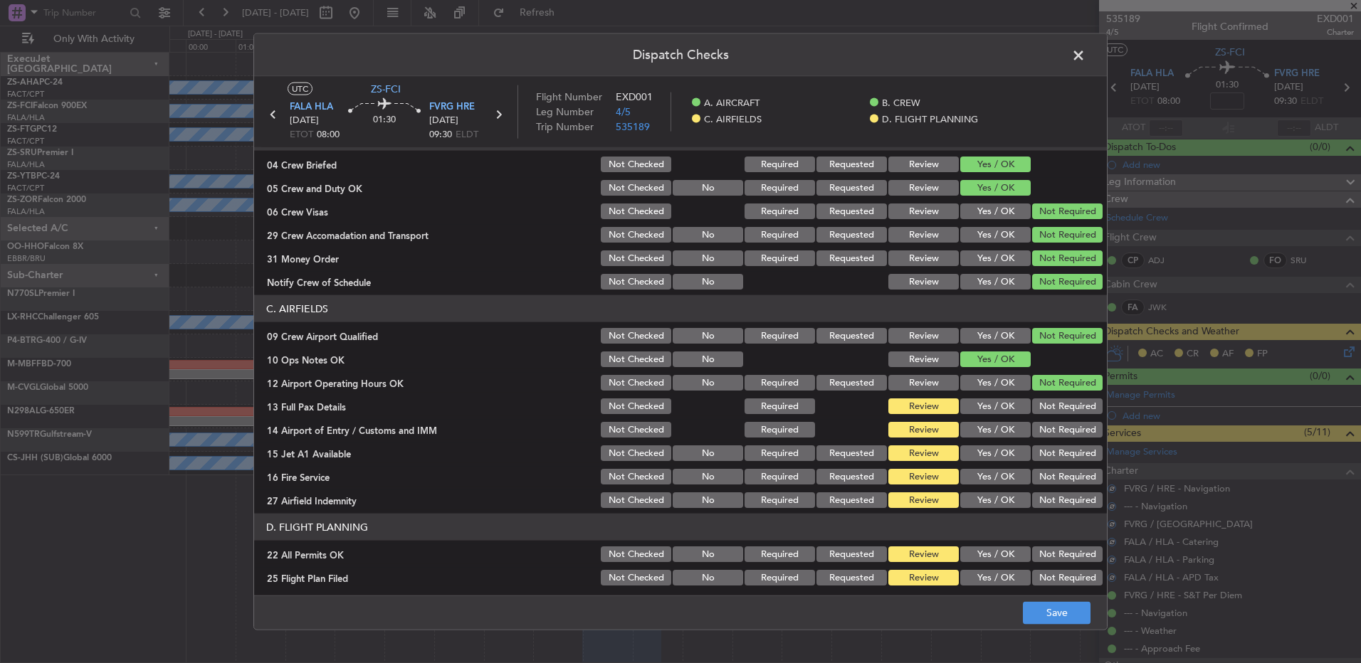
scroll to position [200, 0]
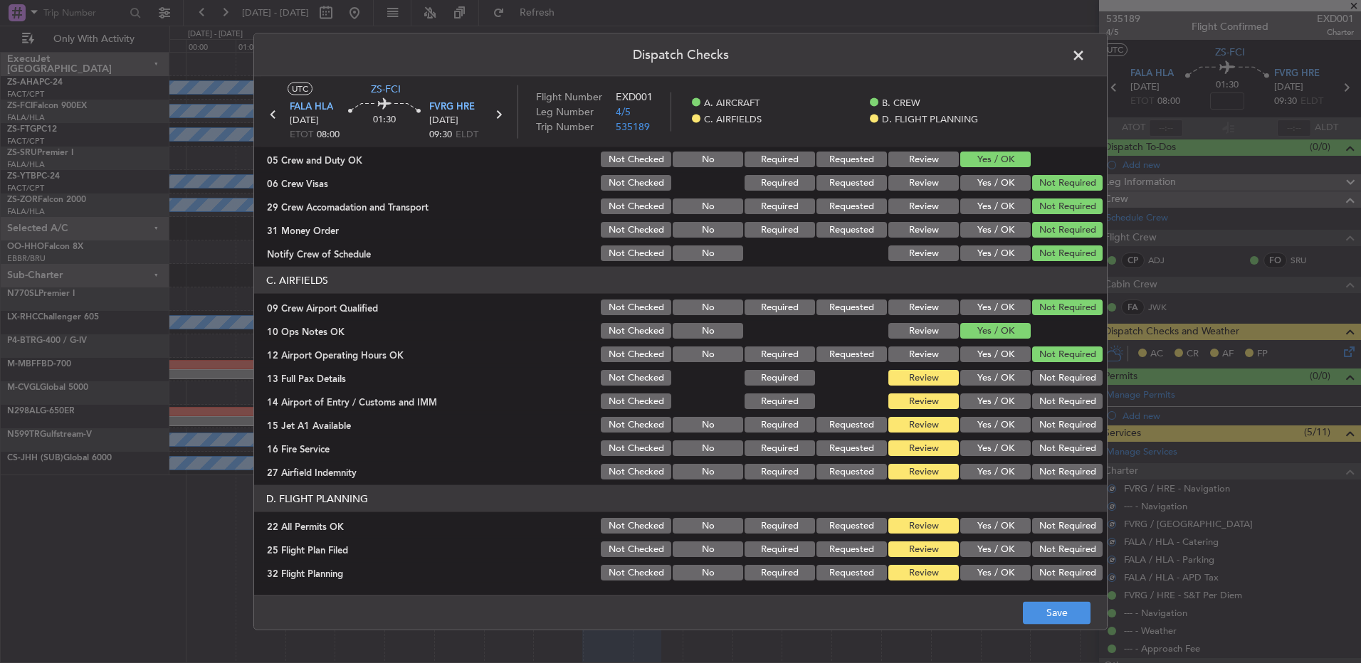
click at [1044, 372] on button "Not Required" at bounding box center [1067, 378] width 70 height 16
click at [1045, 382] on button "Not Required" at bounding box center [1067, 378] width 70 height 16
click at [1045, 400] on button "Not Required" at bounding box center [1067, 402] width 70 height 16
click at [1045, 404] on button "Not Required" at bounding box center [1067, 402] width 70 height 16
drag, startPoint x: 1045, startPoint y: 407, endPoint x: 1045, endPoint y: 421, distance: 13.5
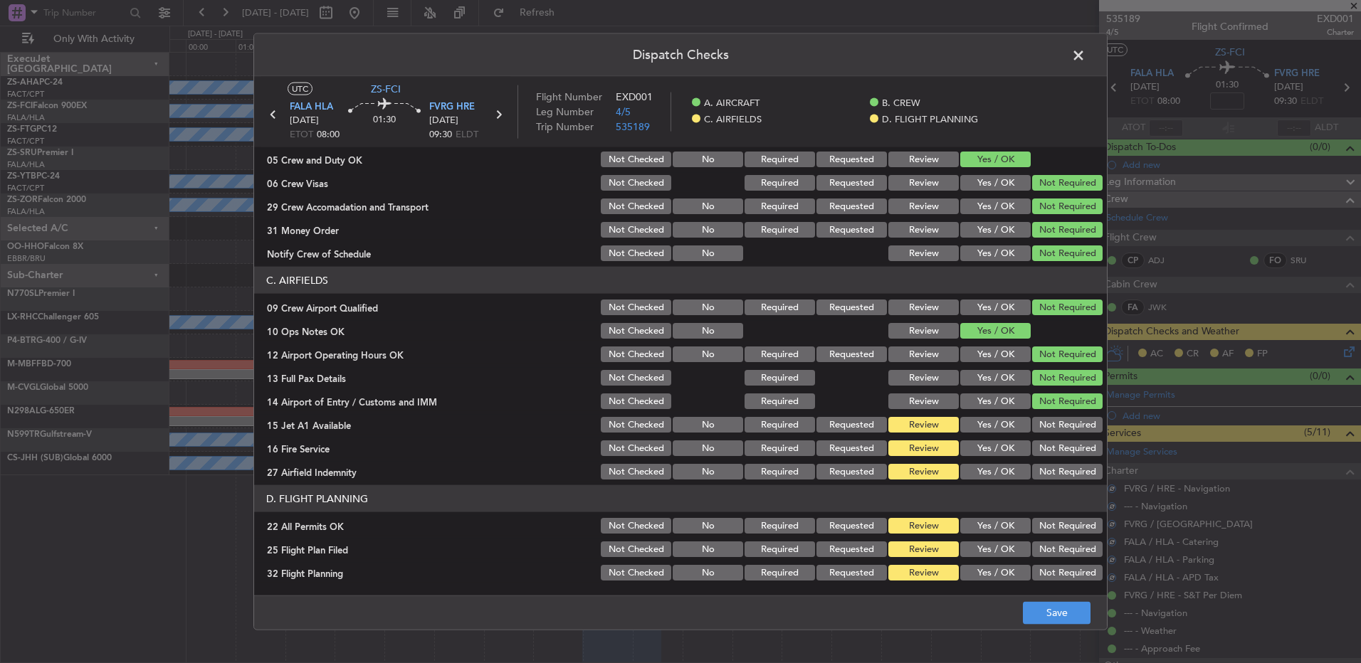
click at [1045, 412] on section "C. AIRFIELDS 09 Crew Airport Qualified Not Checked No Required Requested Review…" at bounding box center [680, 374] width 853 height 215
click at [1045, 422] on button "Not Required" at bounding box center [1067, 425] width 70 height 16
click at [1045, 431] on button "Not Required" at bounding box center [1067, 425] width 70 height 16
click at [1045, 448] on button "Not Required" at bounding box center [1067, 448] width 70 height 16
click at [1048, 448] on button "Not Required" at bounding box center [1067, 448] width 70 height 16
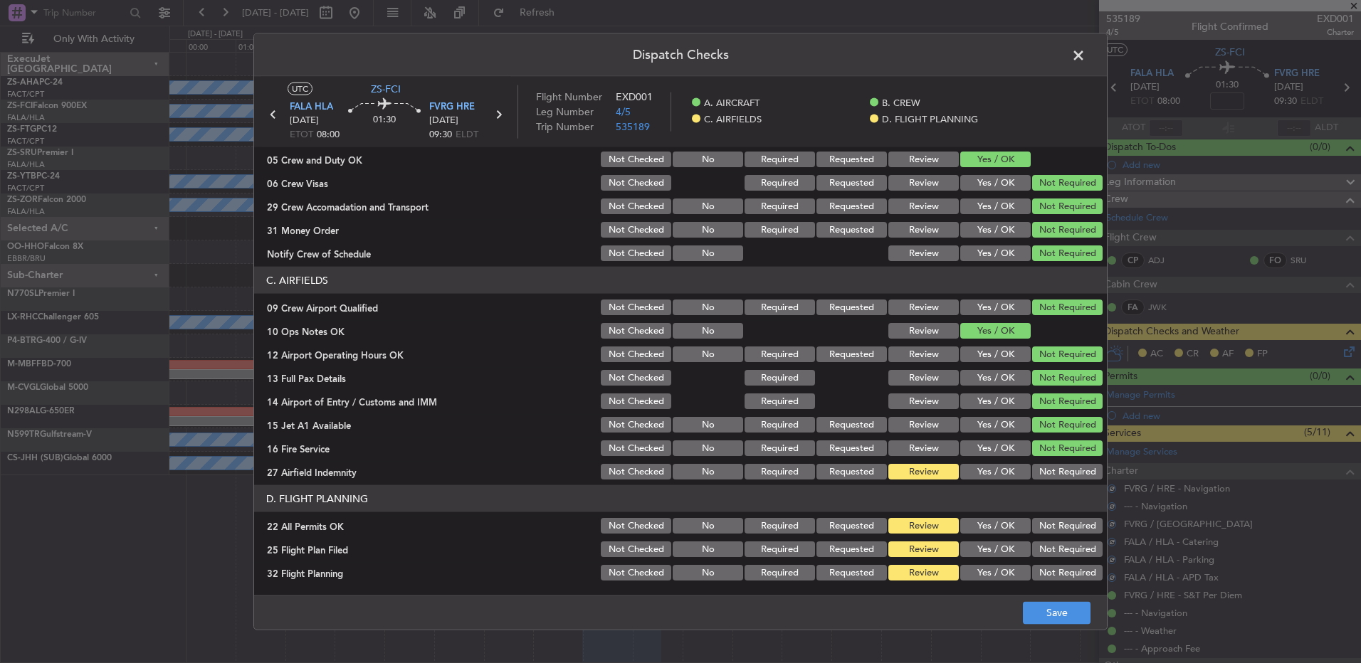
drag, startPoint x: 1052, startPoint y: 478, endPoint x: 1050, endPoint y: 507, distance: 29.3
click at [1050, 507] on article "A. AIRCRAFT 01 Is A/C Available Not Checked No Review Yes / OK 26 Aircraft Disp…" at bounding box center [680, 366] width 853 height 439
click at [1052, 476] on button "Not Required" at bounding box center [1067, 472] width 70 height 16
click at [1043, 525] on button "Not Required" at bounding box center [1067, 526] width 70 height 16
click at [1001, 549] on button "Yes / OK" at bounding box center [995, 550] width 70 height 16
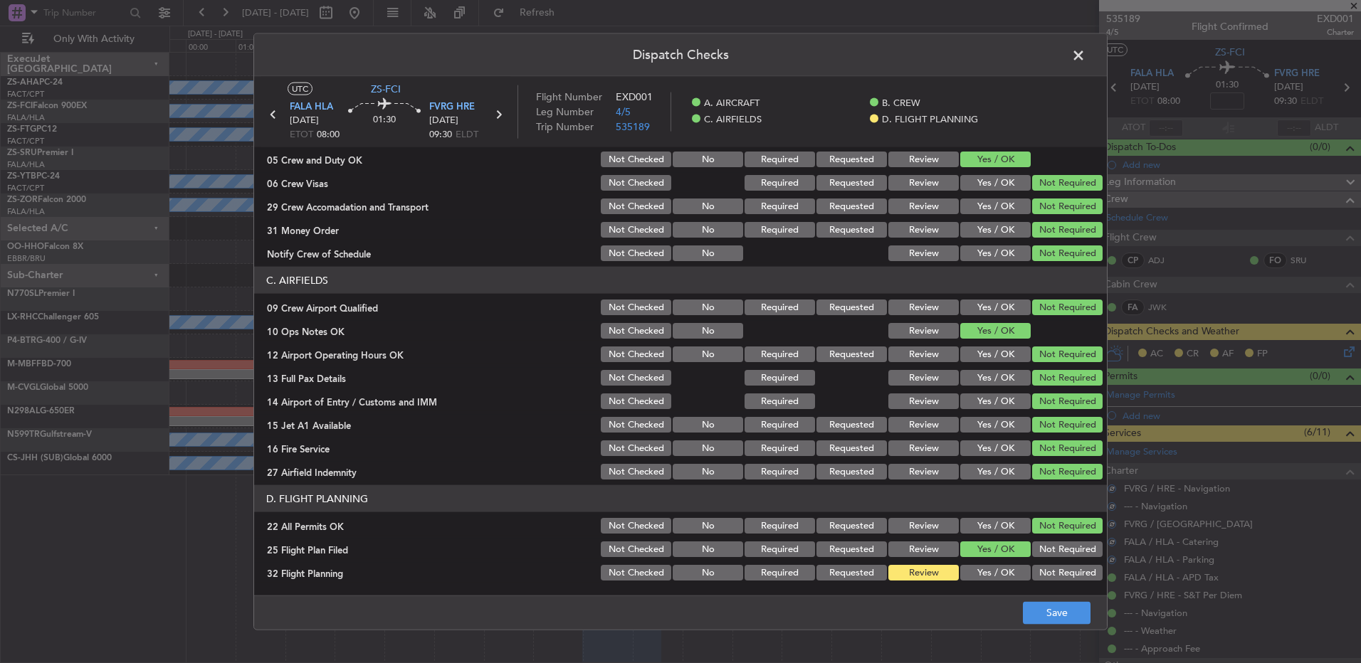
click at [989, 577] on button "Yes / OK" at bounding box center [995, 573] width 70 height 16
click at [992, 576] on button "Yes / OK" at bounding box center [995, 573] width 70 height 16
click at [1062, 626] on footer "Save" at bounding box center [680, 612] width 853 height 34
drag, startPoint x: 1064, startPoint y: 615, endPoint x: 1063, endPoint y: 605, distance: 10.0
click at [1065, 615] on button "Save" at bounding box center [1057, 612] width 68 height 23
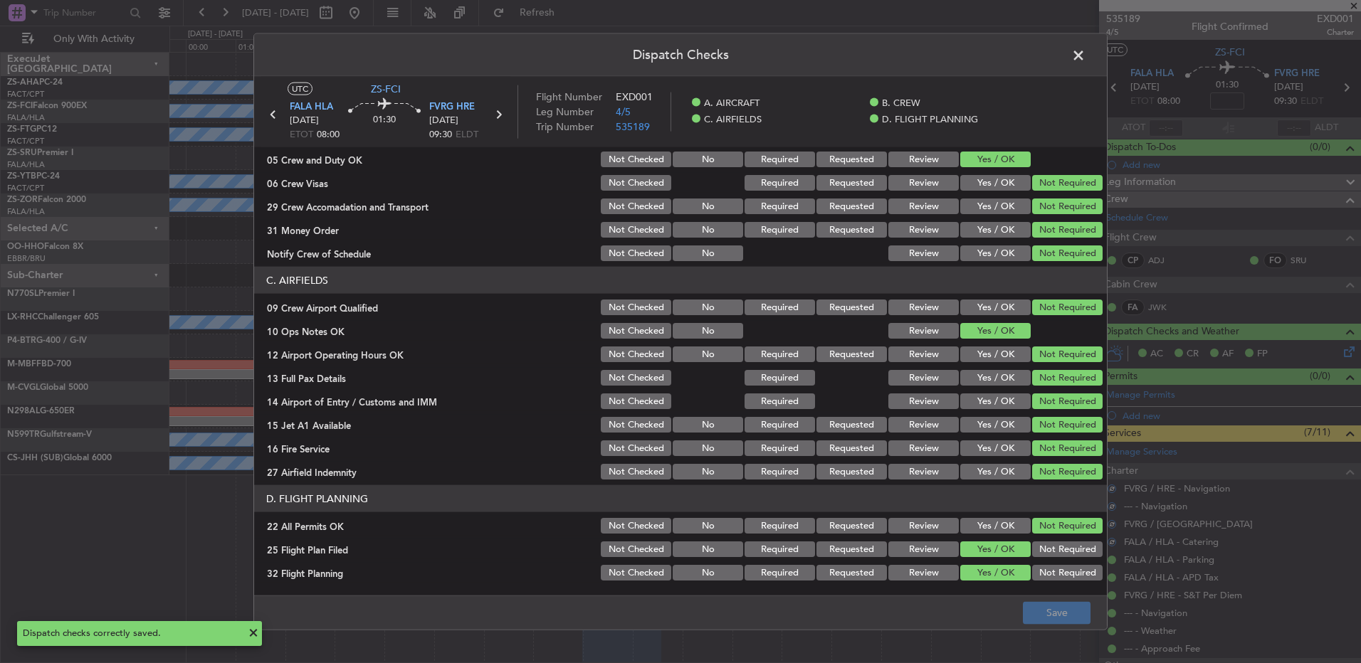
click at [1085, 65] on span at bounding box center [1085, 59] width 0 height 28
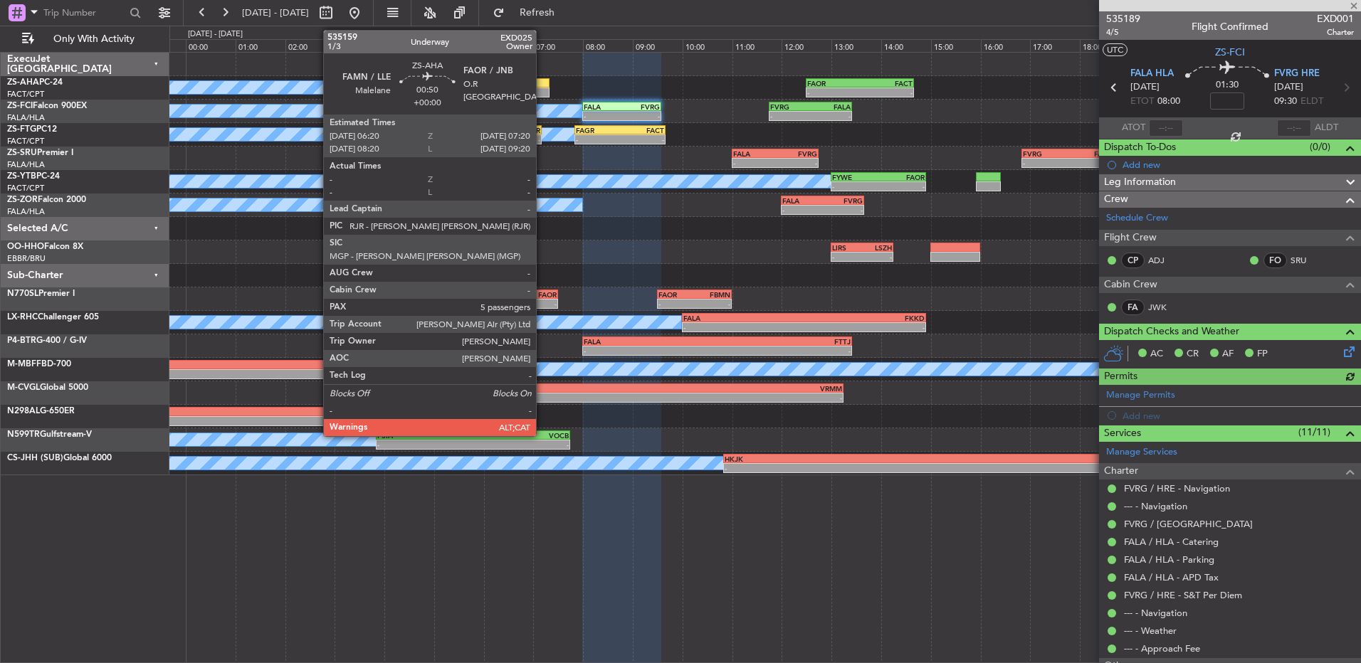
click at [542, 90] on div at bounding box center [525, 93] width 50 height 10
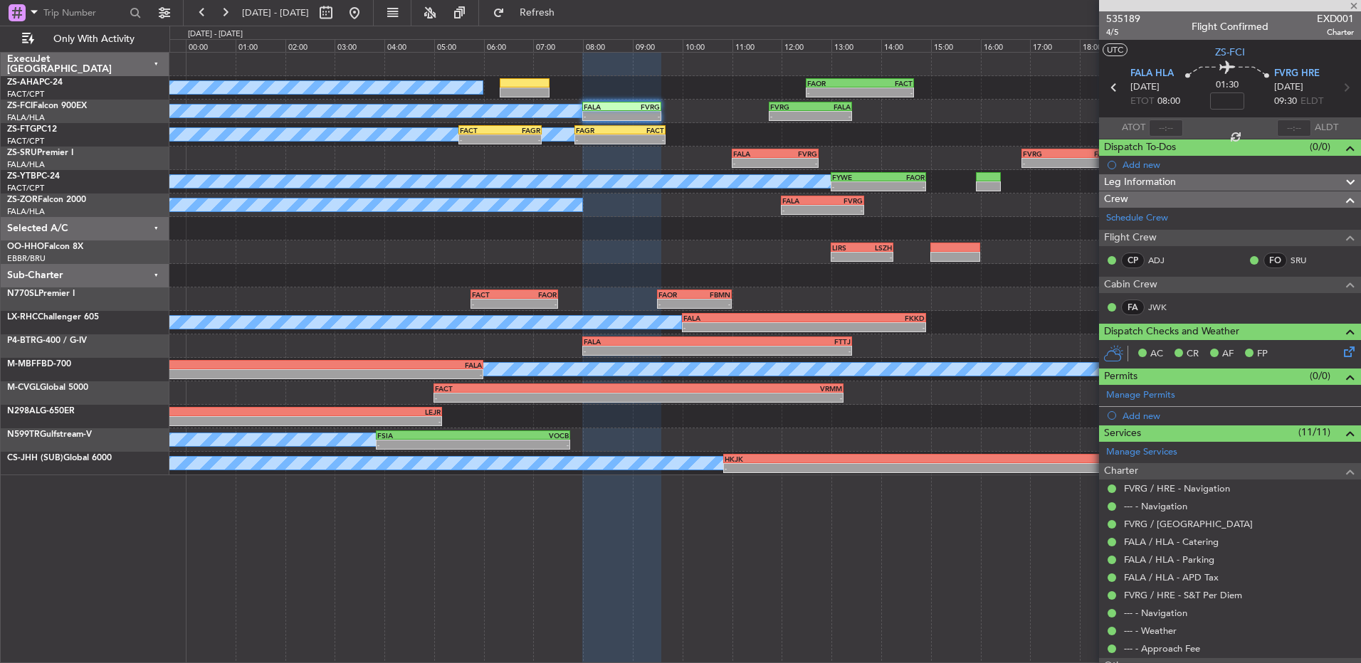
type input "5"
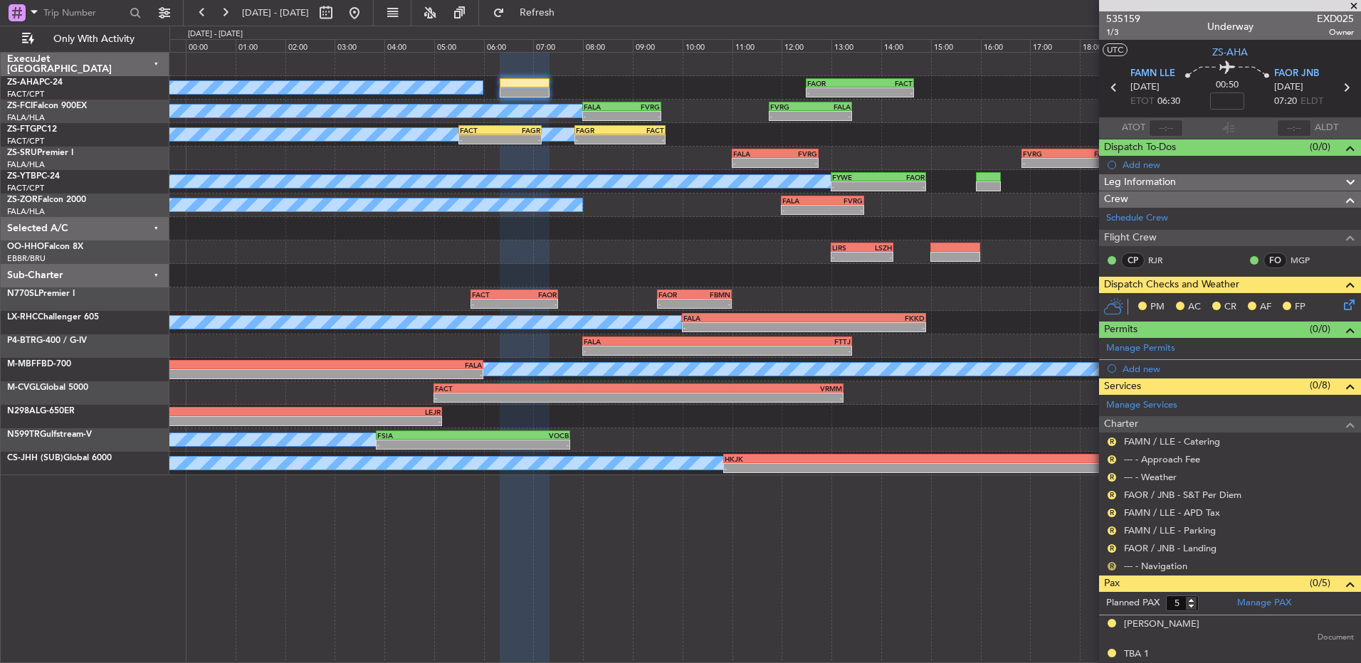
click at [1114, 566] on button "R" at bounding box center [1111, 566] width 9 height 9
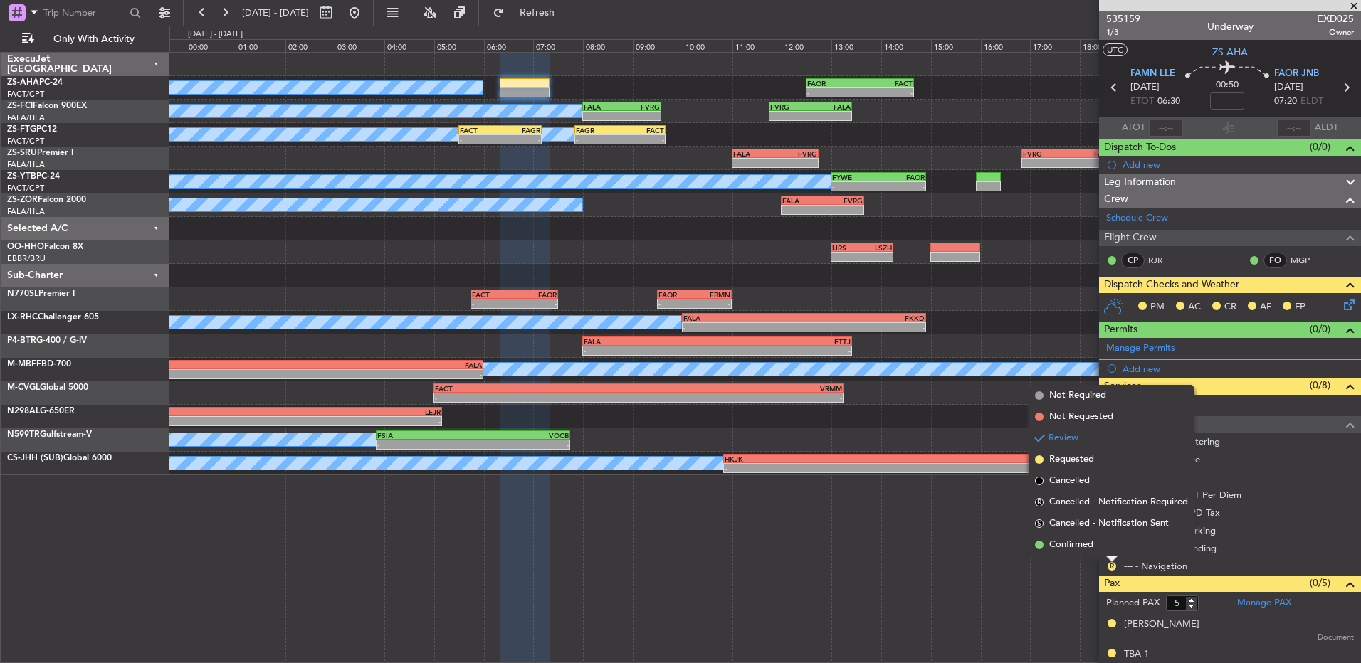
drag, startPoint x: 1097, startPoint y: 543, endPoint x: 1108, endPoint y: 544, distance: 10.7
click at [1099, 543] on li "Confirmed" at bounding box center [1111, 544] width 164 height 21
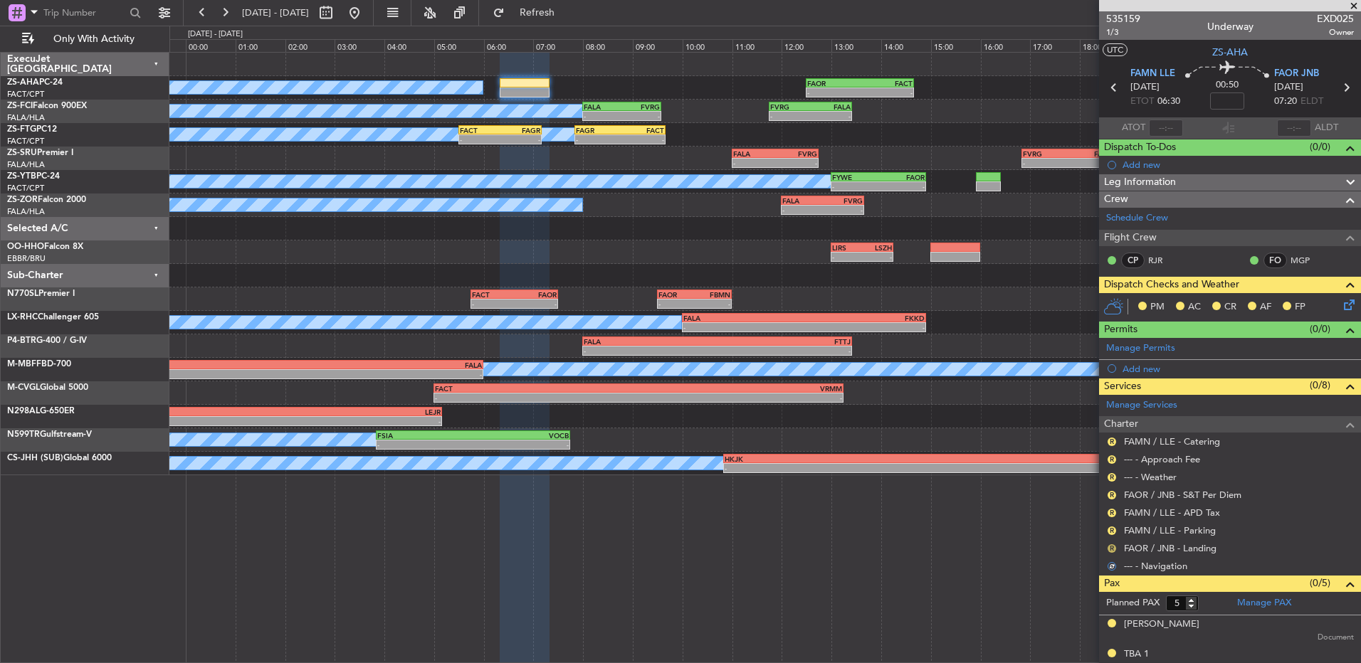
click at [1112, 546] on button "R" at bounding box center [1111, 548] width 9 height 9
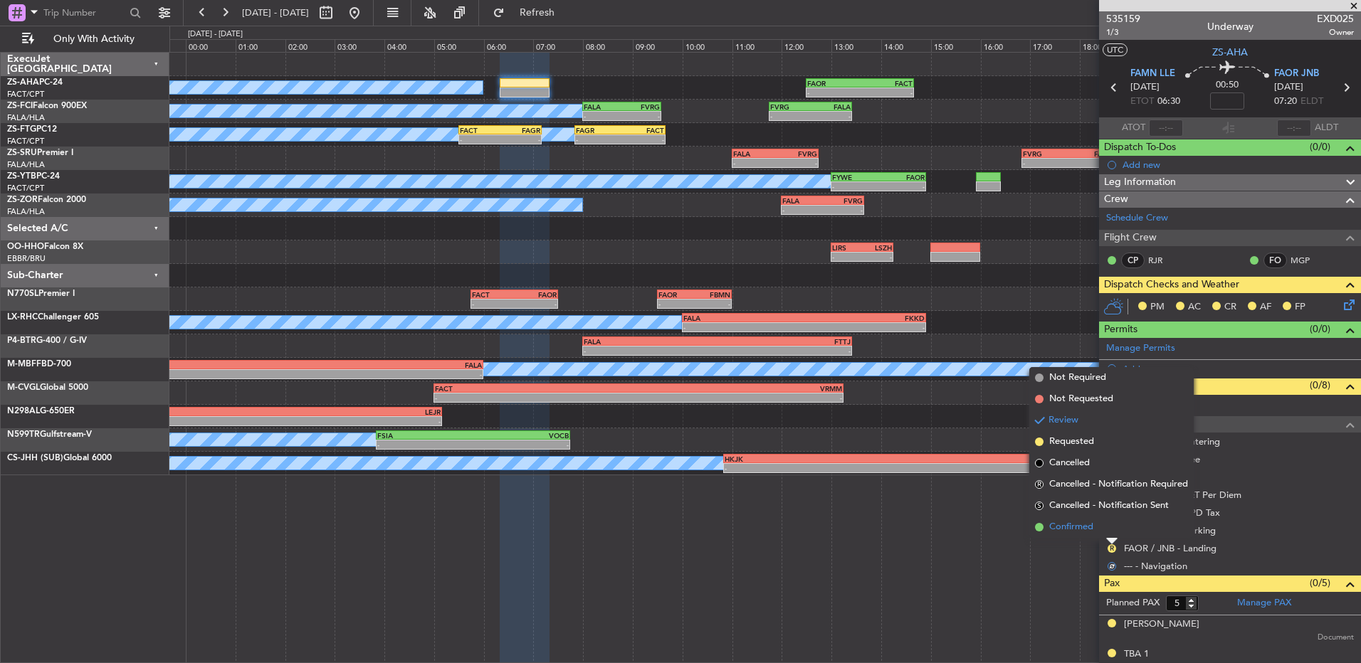
click at [1112, 532] on li "Confirmed" at bounding box center [1111, 527] width 164 height 21
click at [1111, 532] on button "R" at bounding box center [1111, 531] width 9 height 9
click at [1110, 508] on li "Confirmed" at bounding box center [1111, 509] width 164 height 21
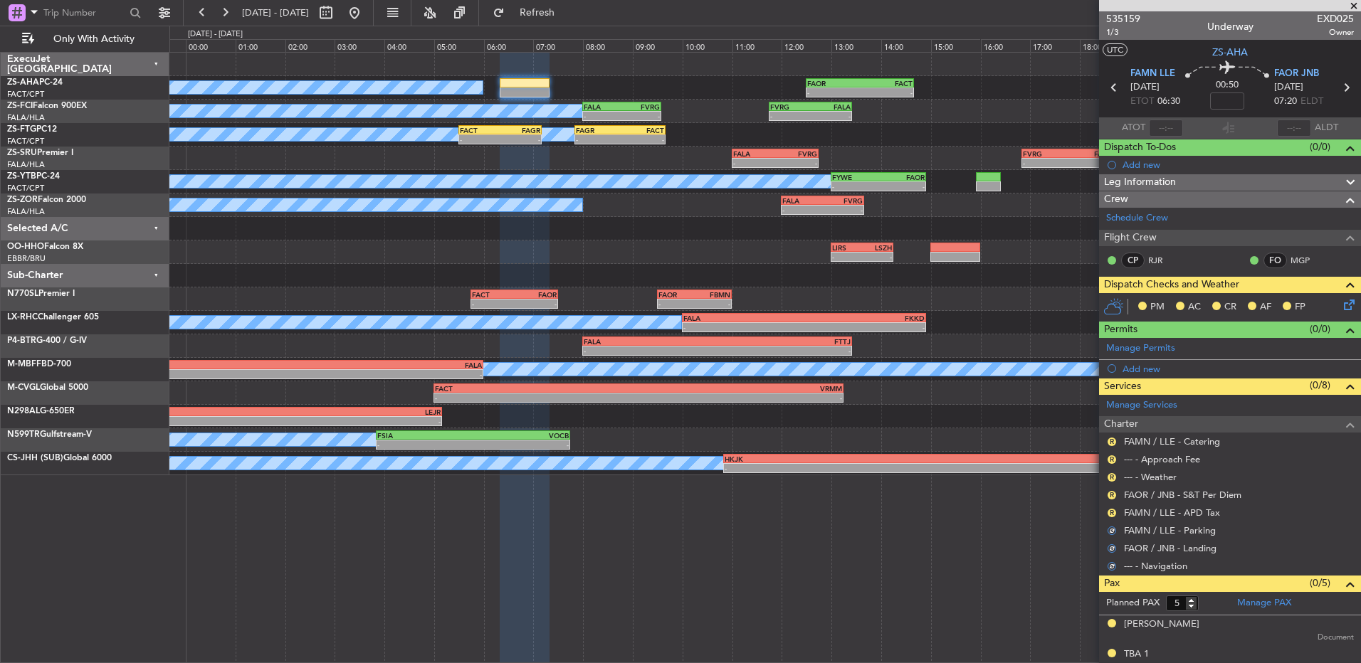
click at [1110, 509] on button "R" at bounding box center [1111, 513] width 9 height 9
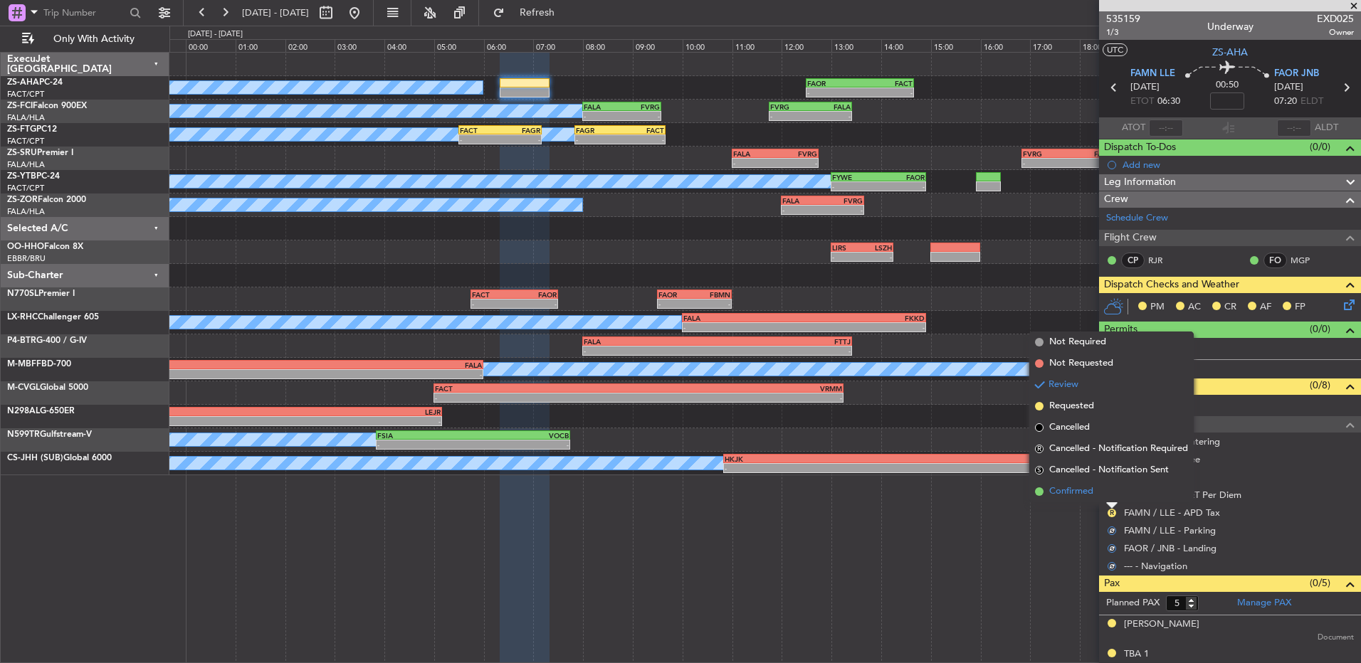
click at [1109, 502] on li "Confirmed" at bounding box center [1111, 491] width 164 height 21
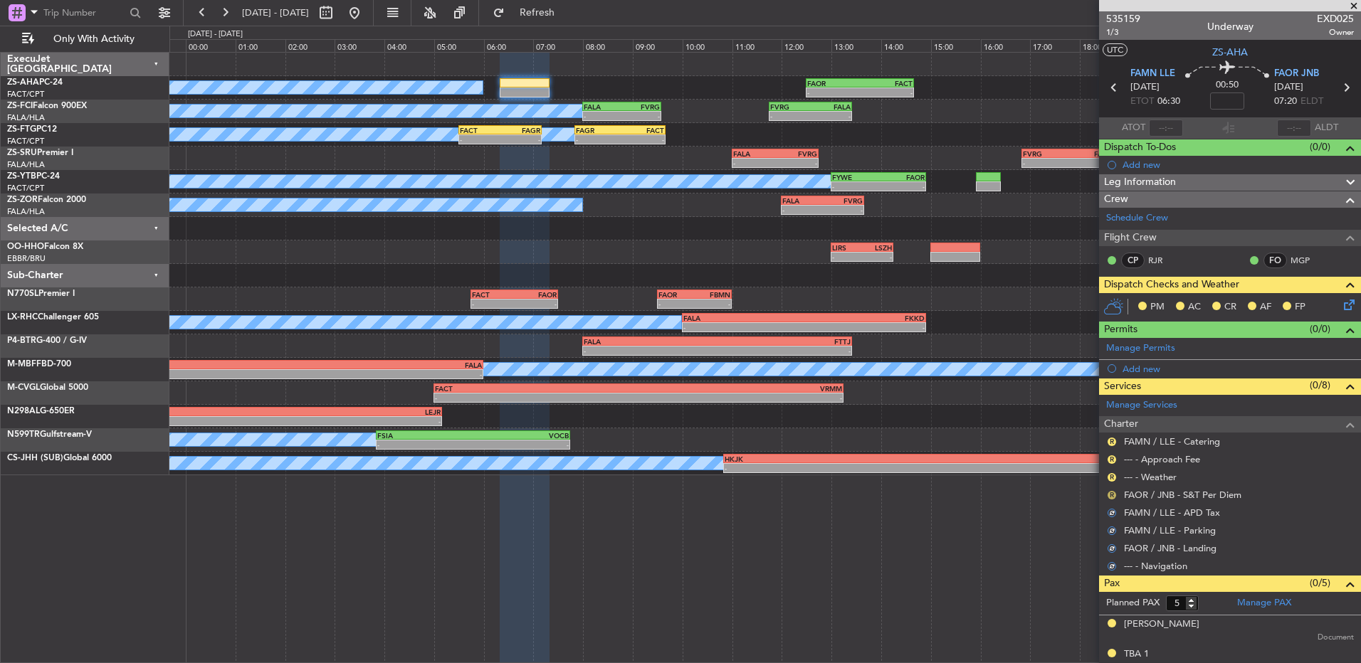
click at [1112, 497] on button "R" at bounding box center [1111, 495] width 9 height 9
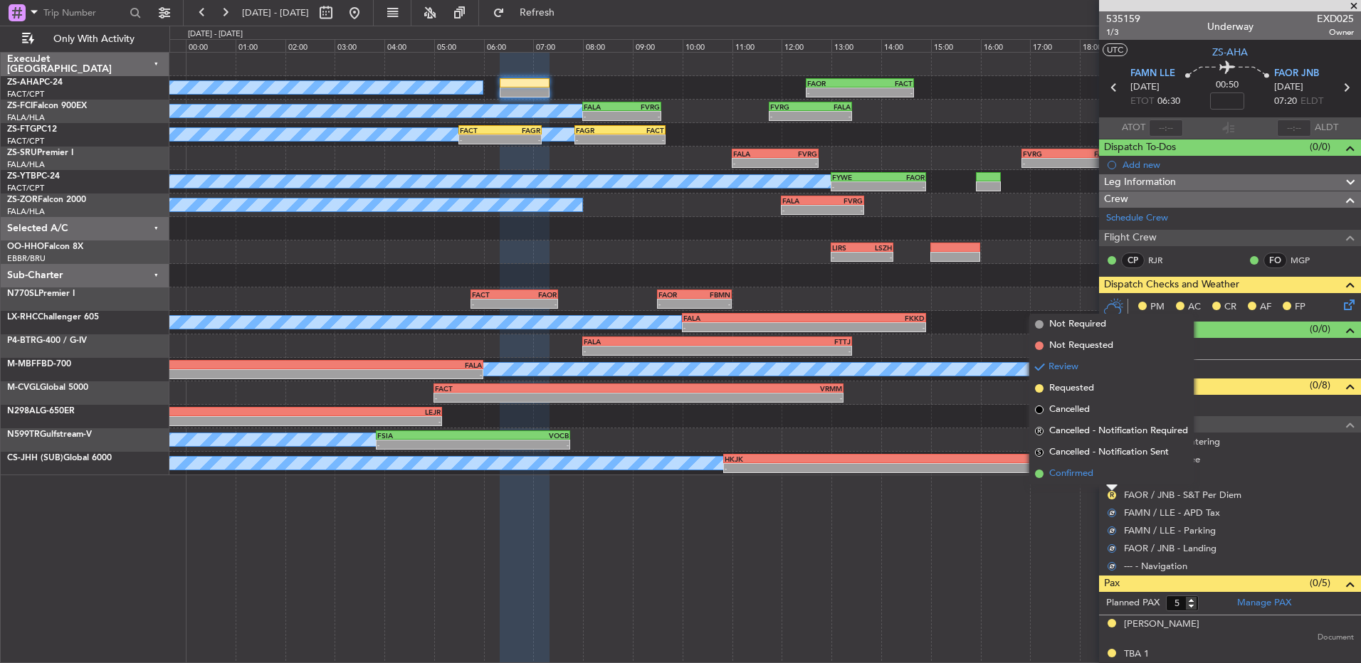
click at [1112, 477] on li "Confirmed" at bounding box center [1111, 473] width 164 height 21
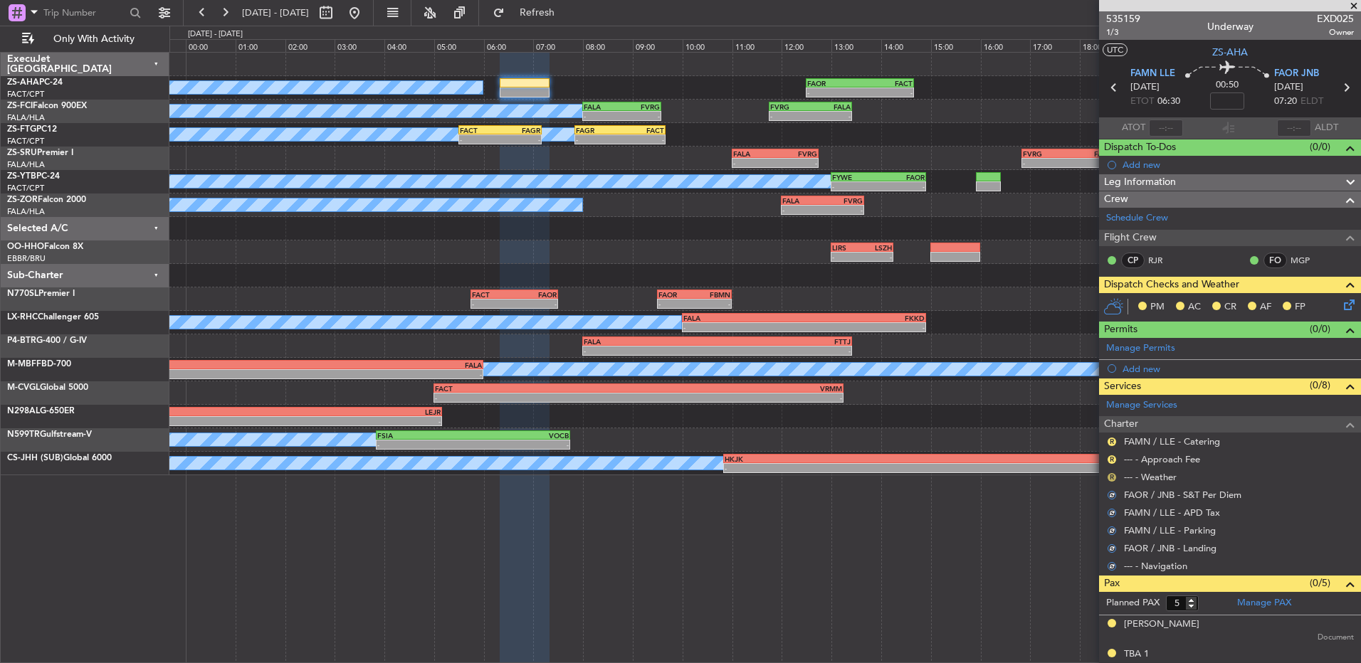
click at [1109, 477] on button "R" at bounding box center [1111, 477] width 9 height 9
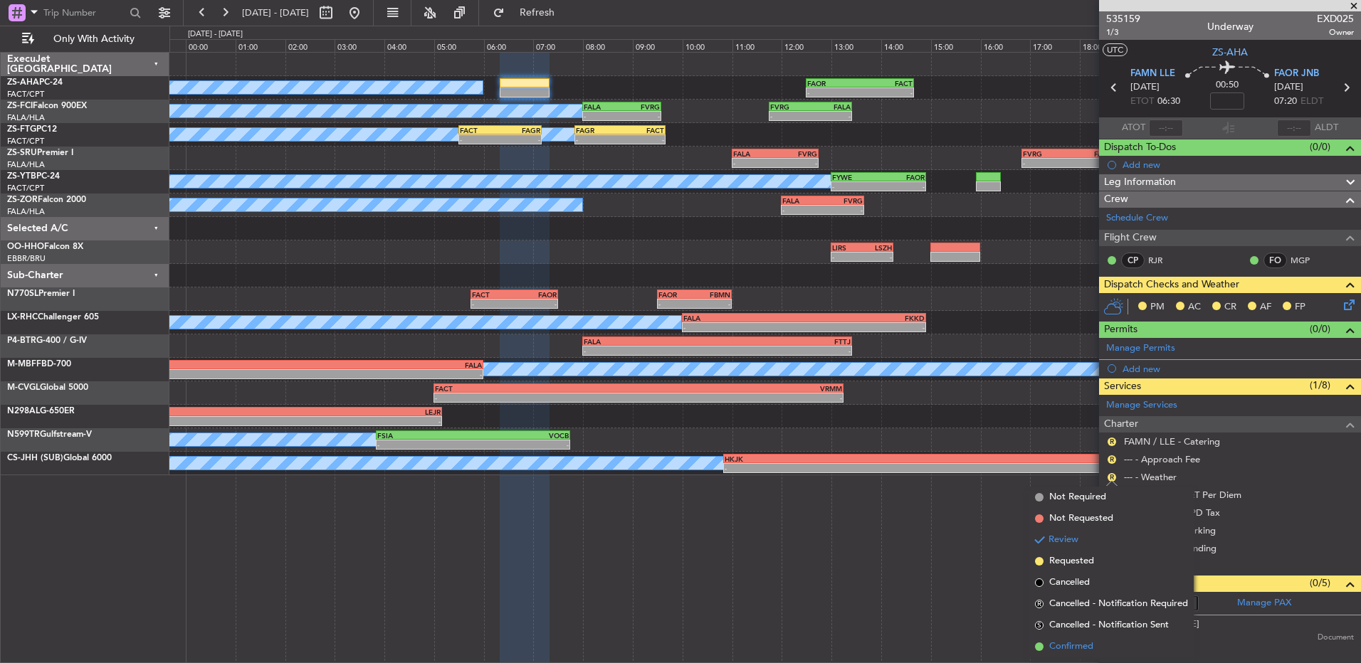
click at [1087, 640] on span "Confirmed" at bounding box center [1071, 647] width 44 height 14
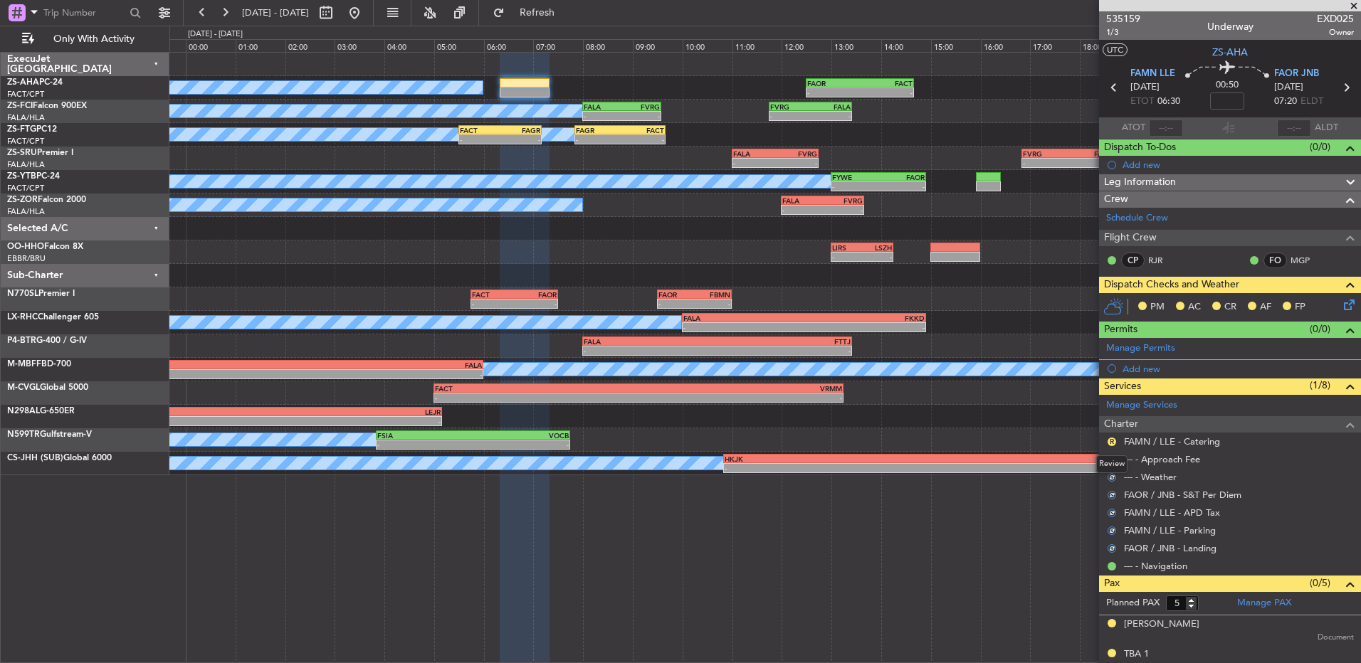
click at [1109, 456] on div "Review" at bounding box center [1111, 464] width 31 height 18
click at [1112, 455] on button "R" at bounding box center [1111, 459] width 9 height 9
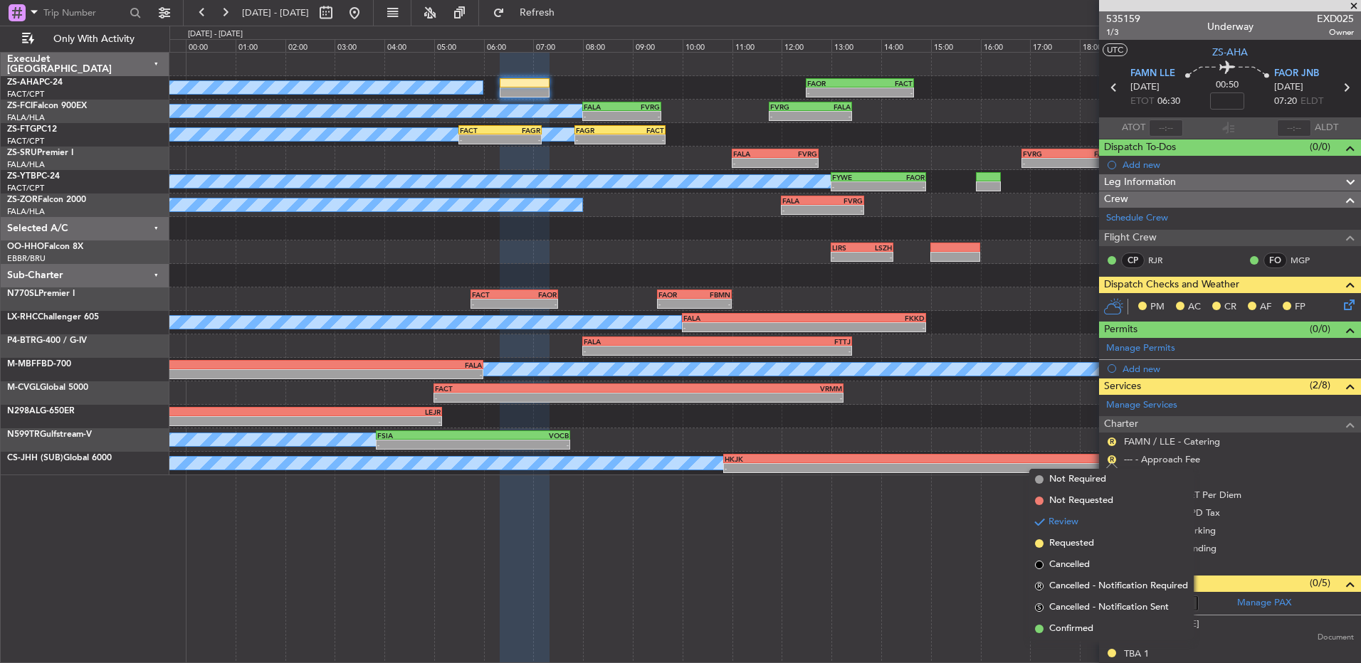
click at [1095, 622] on li "Confirmed" at bounding box center [1111, 628] width 164 height 21
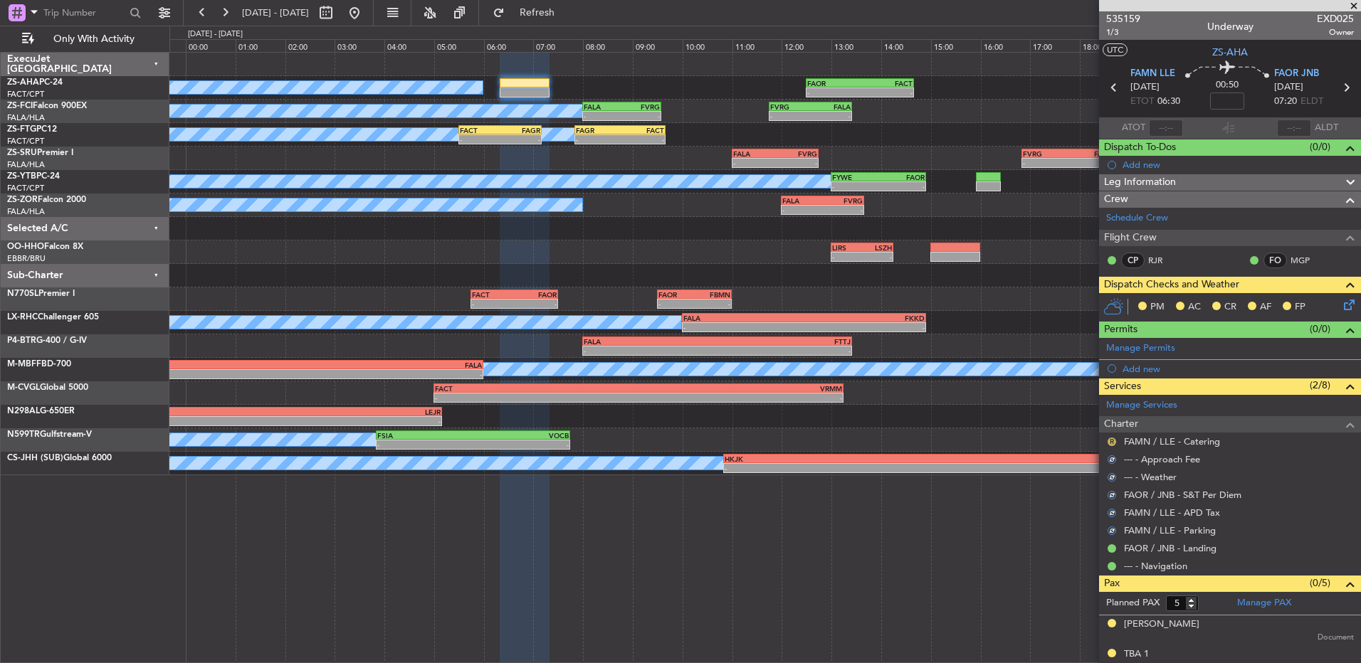
click at [1114, 440] on button "R" at bounding box center [1111, 442] width 9 height 9
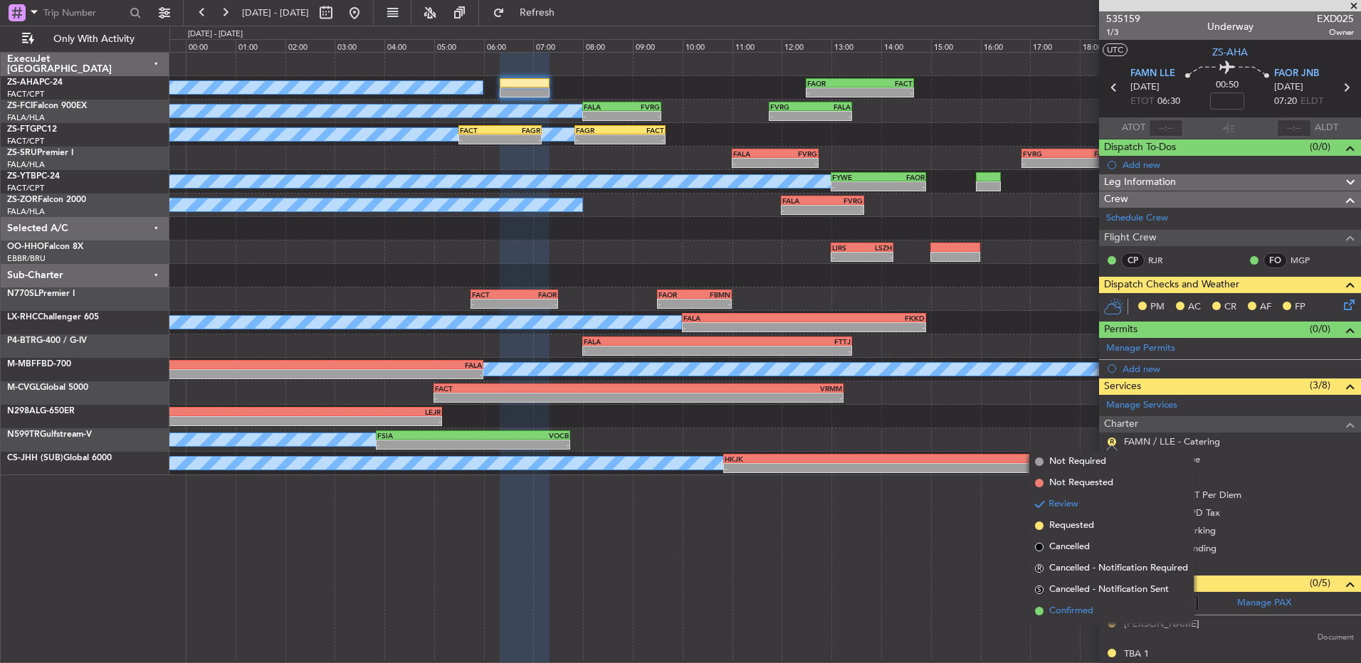
click at [1082, 611] on span "Confirmed" at bounding box center [1071, 611] width 44 height 14
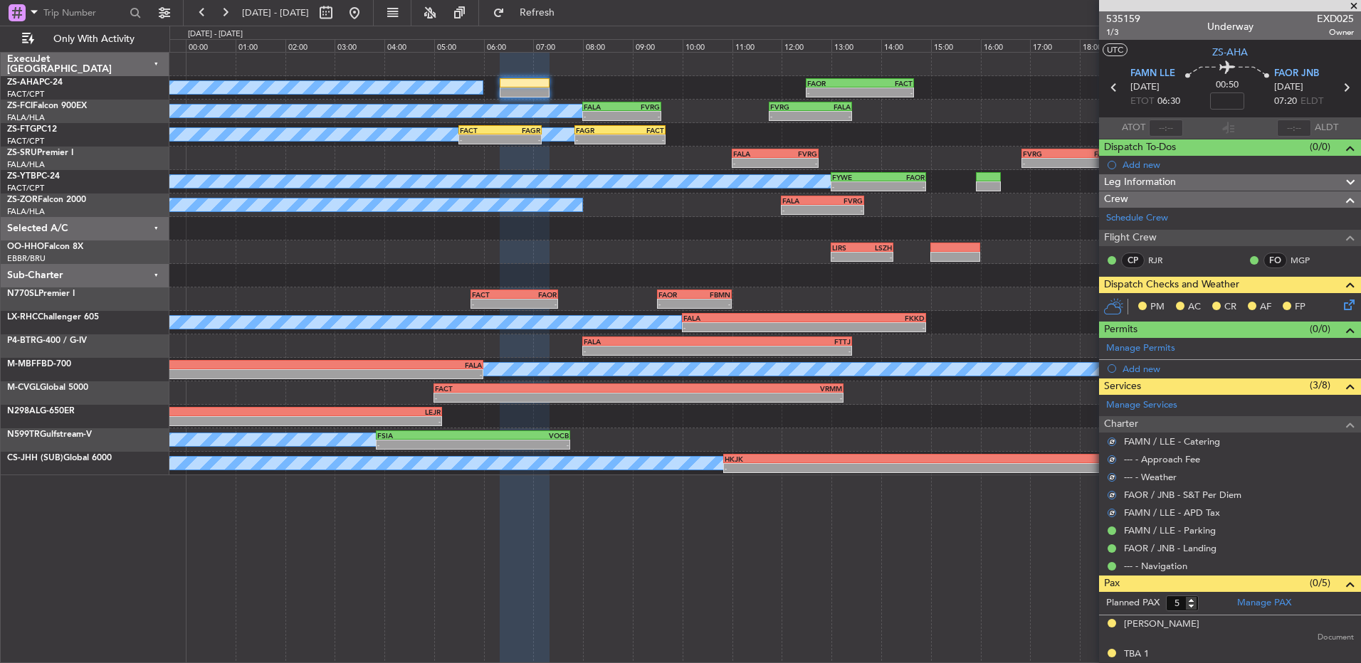
click at [1341, 308] on icon at bounding box center [1346, 302] width 11 height 11
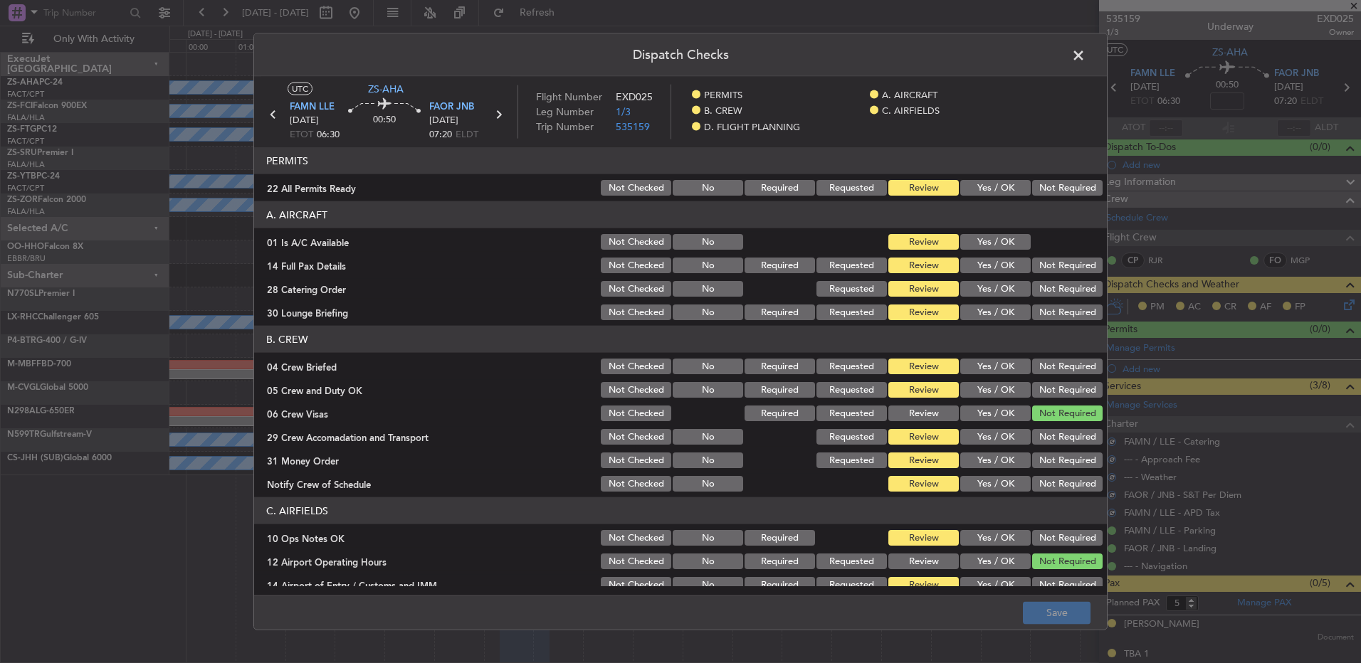
click at [1074, 195] on button "Not Required" at bounding box center [1067, 188] width 70 height 16
click at [1030, 235] on div at bounding box center [1066, 242] width 72 height 20
click at [1001, 241] on button "Yes / OK" at bounding box center [995, 242] width 70 height 16
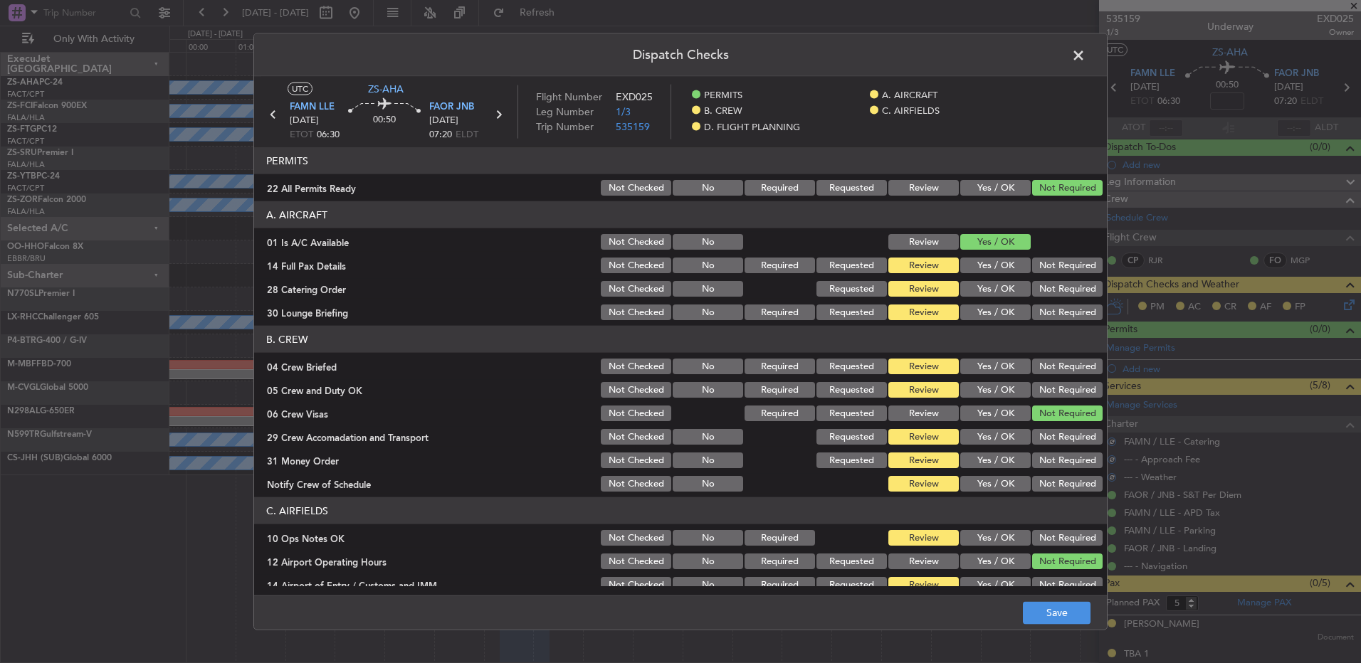
click at [1085, 55] on span at bounding box center [1085, 59] width 0 height 28
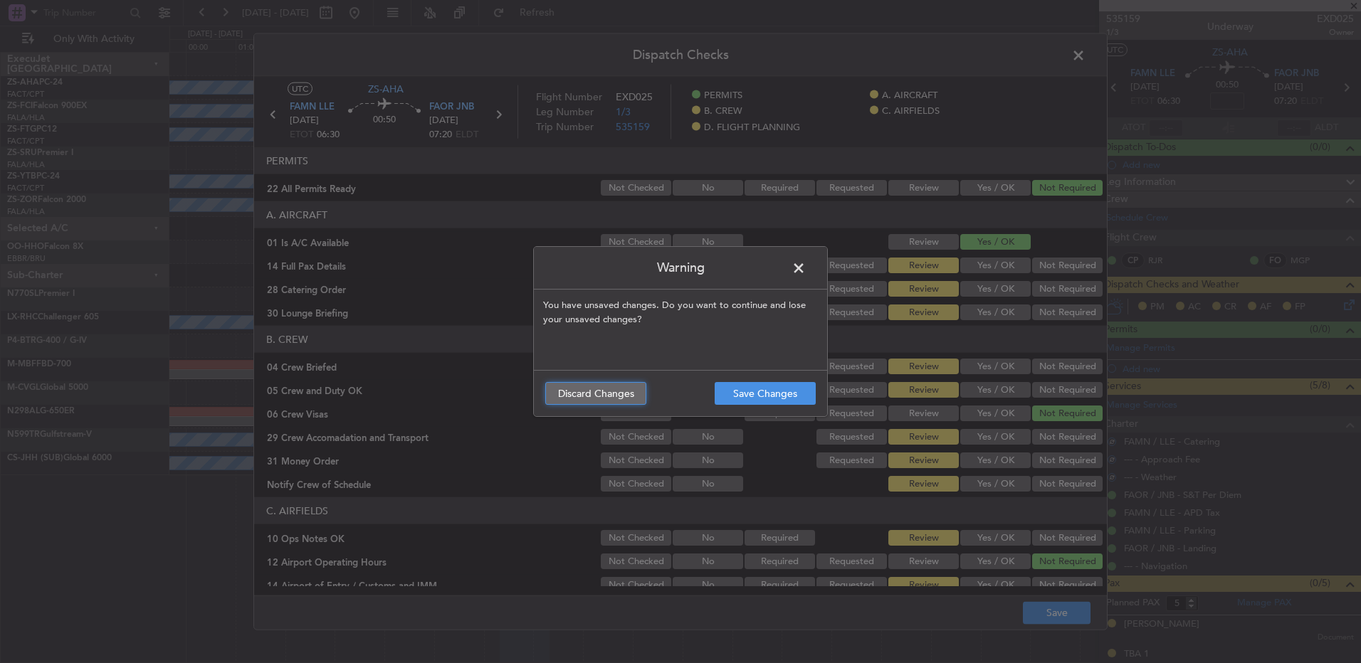
click at [614, 399] on button "Discard Changes" at bounding box center [595, 393] width 101 height 23
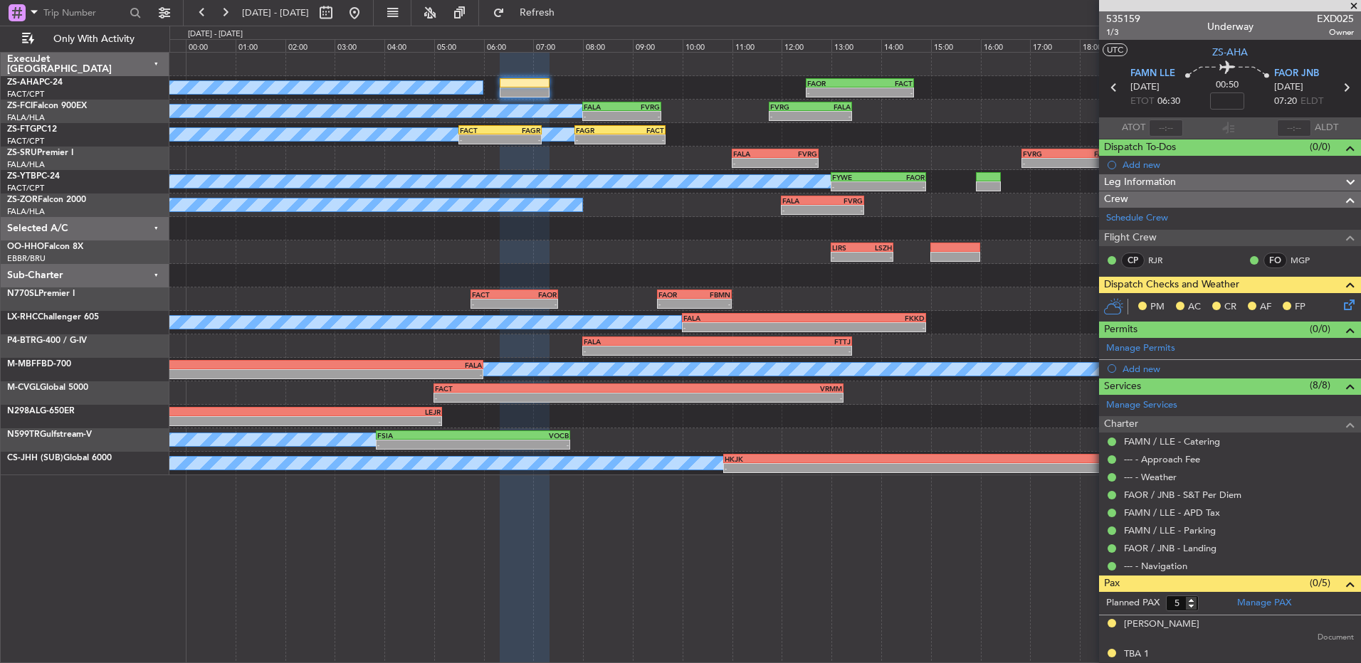
click at [1341, 302] on icon at bounding box center [1346, 302] width 11 height 11
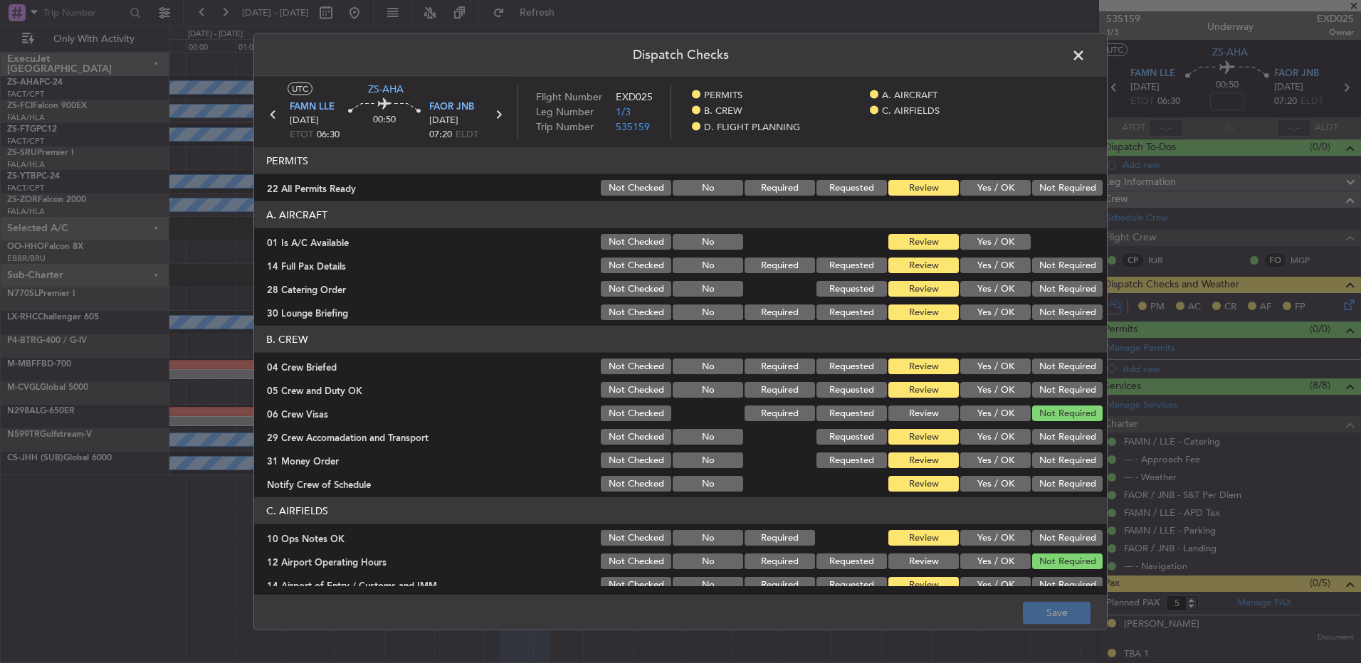
click at [989, 187] on button "Yes / OK" at bounding box center [995, 188] width 70 height 16
click at [988, 211] on header "A. AIRCRAFT" at bounding box center [680, 214] width 853 height 27
click at [990, 238] on button "Yes / OK" at bounding box center [995, 242] width 70 height 16
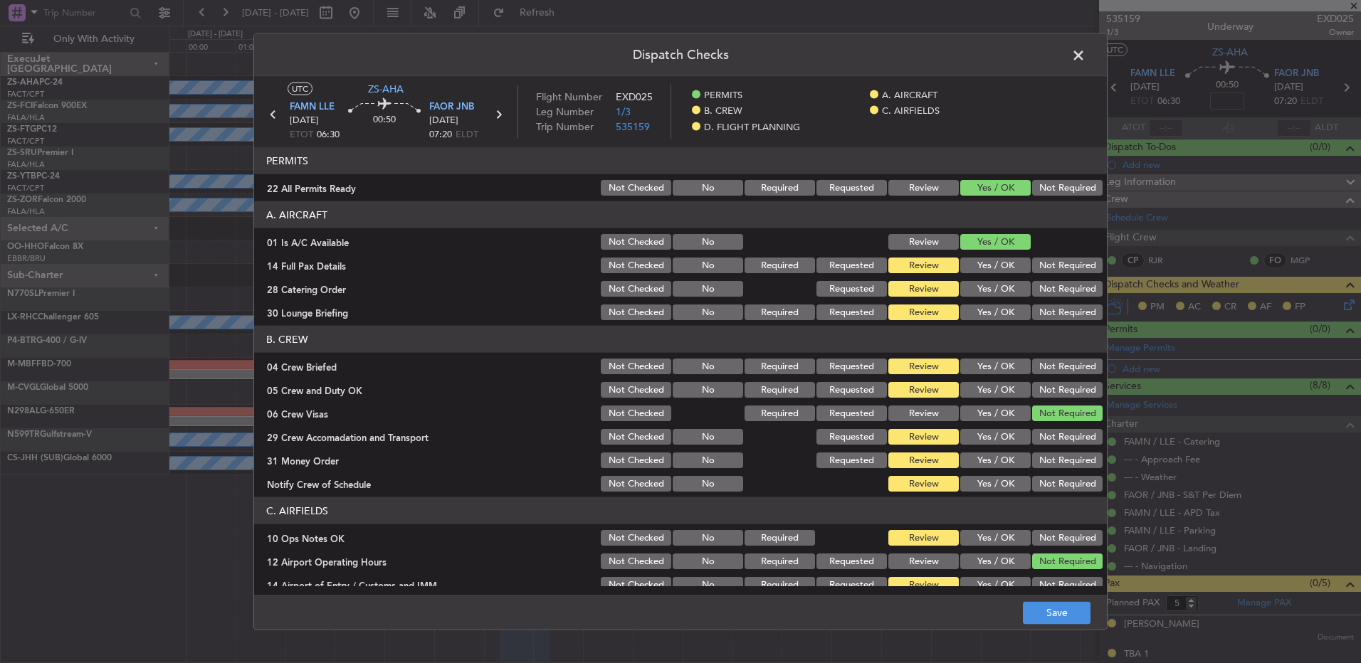
click at [991, 262] on button "Yes / OK" at bounding box center [995, 266] width 70 height 16
click at [1072, 292] on button "Not Required" at bounding box center [1067, 289] width 70 height 16
click at [1072, 324] on article "PERMITS 22 All Permits Ready Not Checked No Required Requested Review Yes / OK …" at bounding box center [680, 366] width 853 height 439
click at [1059, 314] on button "Not Required" at bounding box center [1067, 313] width 70 height 16
click at [1000, 365] on button "Yes / OK" at bounding box center [995, 367] width 70 height 16
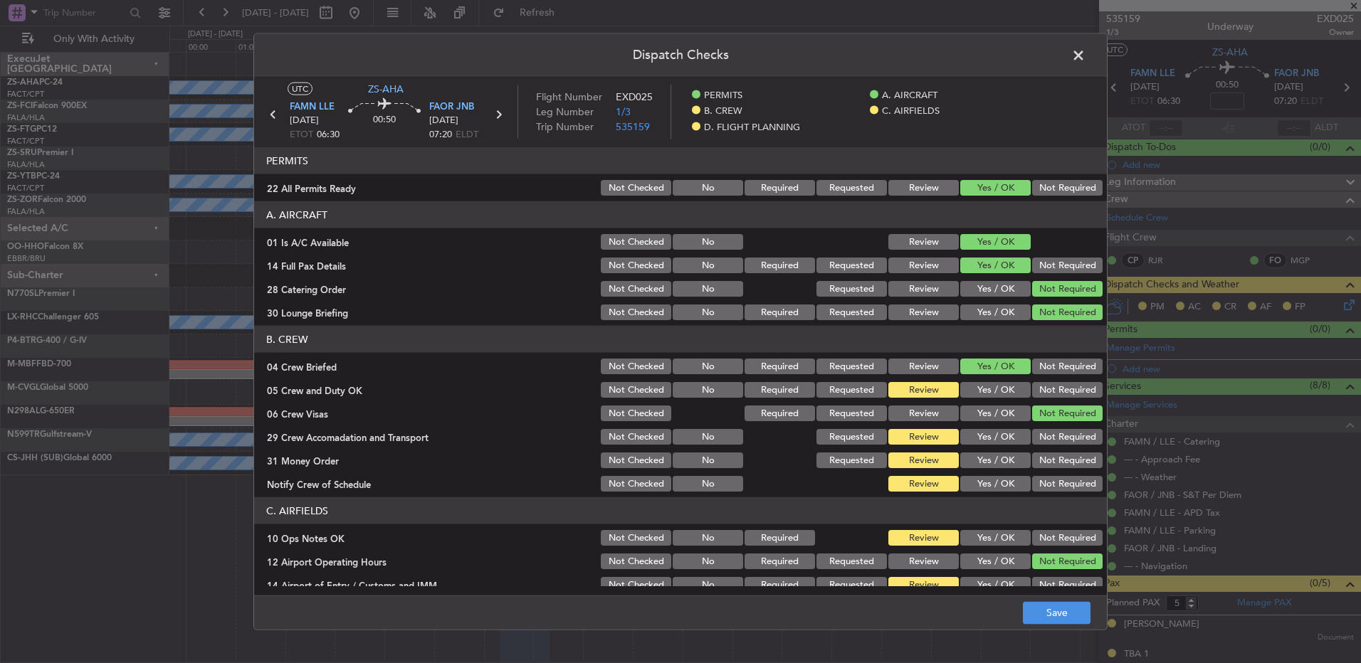
click at [998, 399] on div "Yes / OK" at bounding box center [994, 390] width 72 height 20
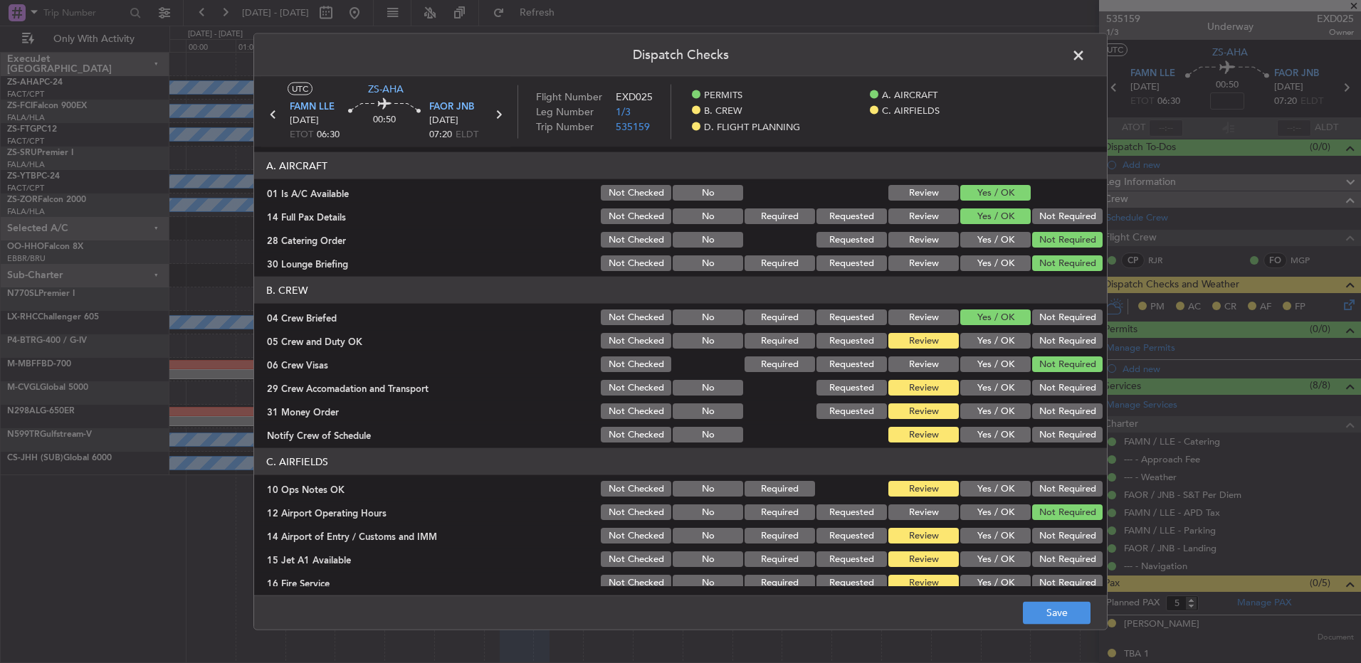
scroll to position [71, 0]
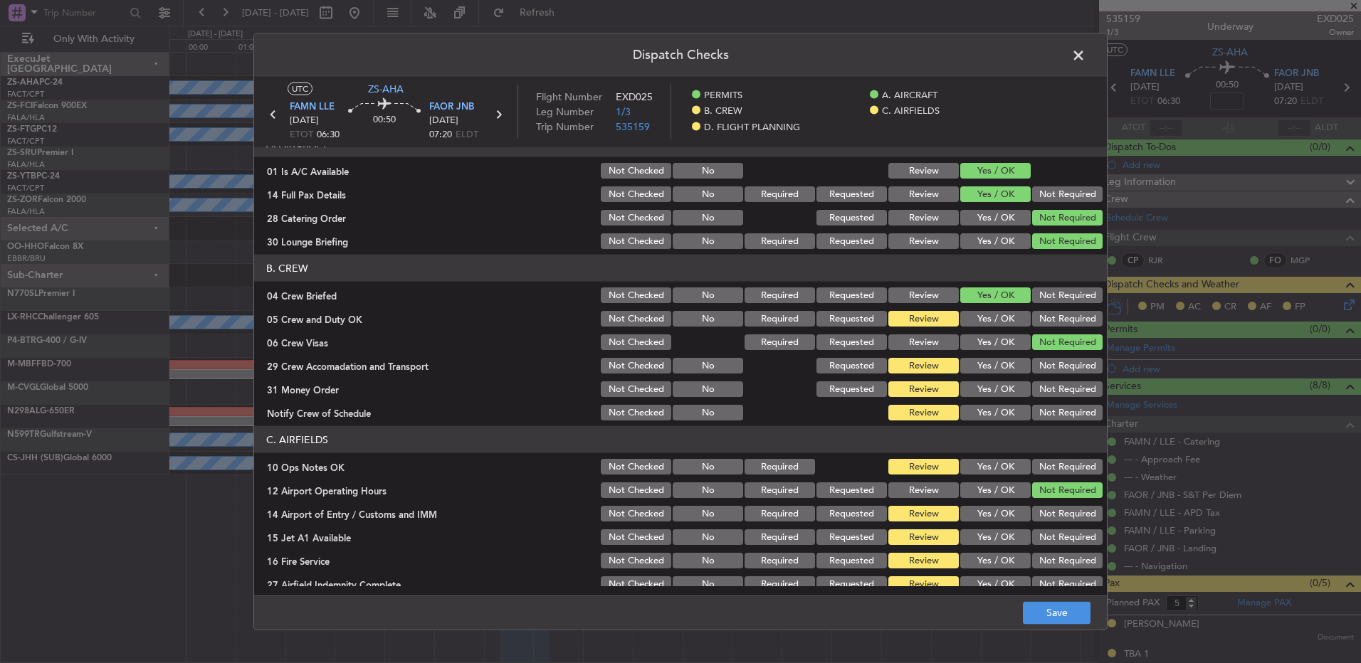
click at [983, 315] on button "Yes / OK" at bounding box center [995, 319] width 70 height 16
drag, startPoint x: 1049, startPoint y: 365, endPoint x: 1045, endPoint y: 376, distance: 12.2
click at [1049, 365] on button "Not Required" at bounding box center [1067, 366] width 70 height 16
drag, startPoint x: 1057, startPoint y: 386, endPoint x: 1055, endPoint y: 393, distance: 7.4
click at [1057, 388] on button "Not Required" at bounding box center [1067, 389] width 70 height 16
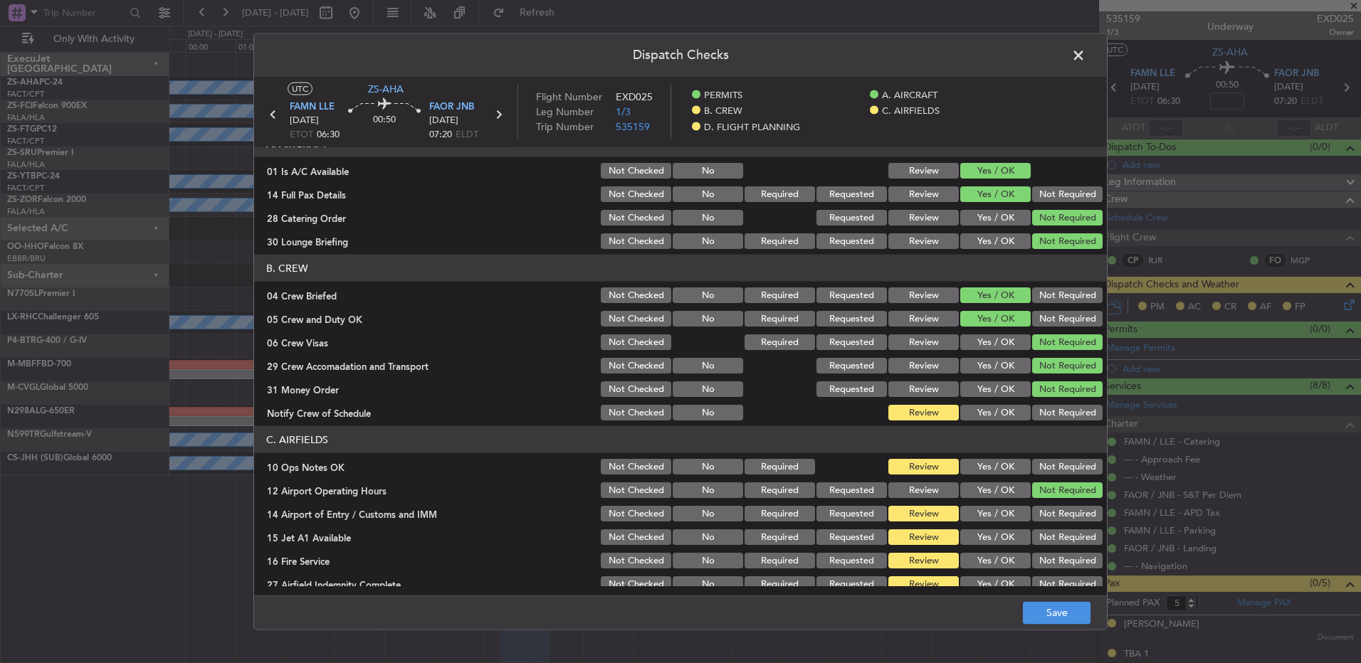
click at [1010, 420] on button "Yes / OK" at bounding box center [995, 413] width 70 height 16
click at [994, 471] on button "Yes / OK" at bounding box center [995, 467] width 70 height 16
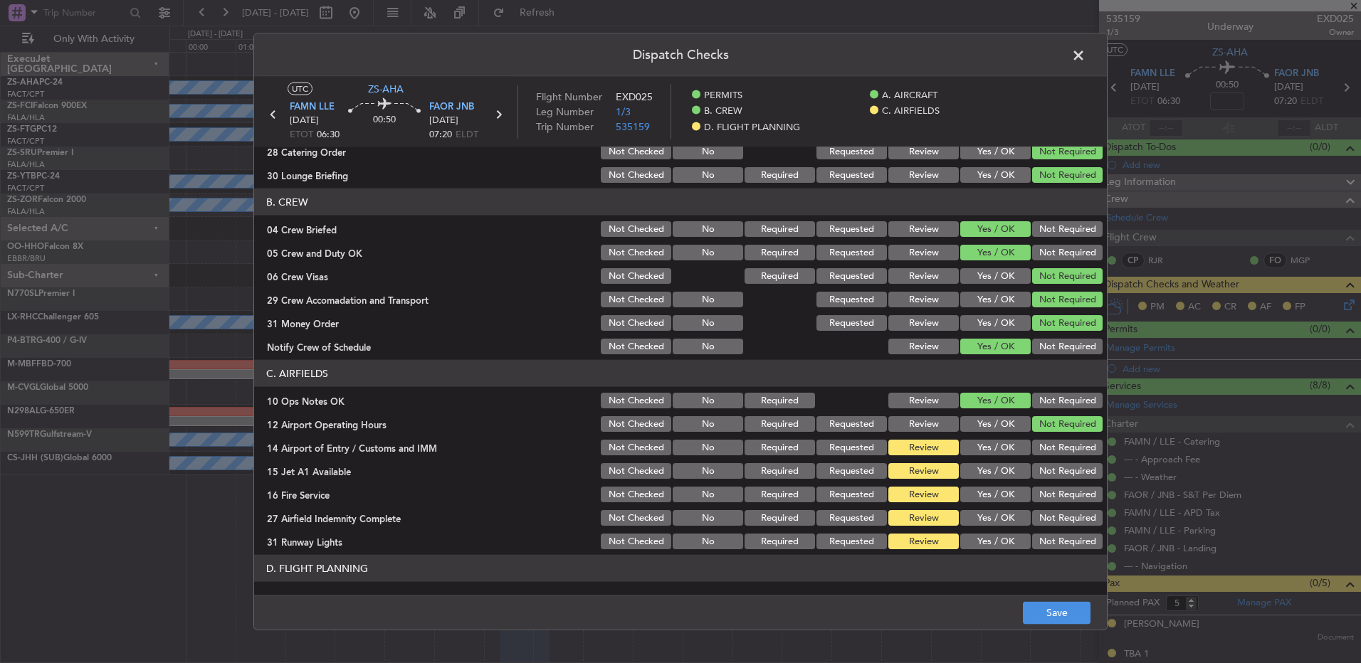
scroll to position [184, 0]
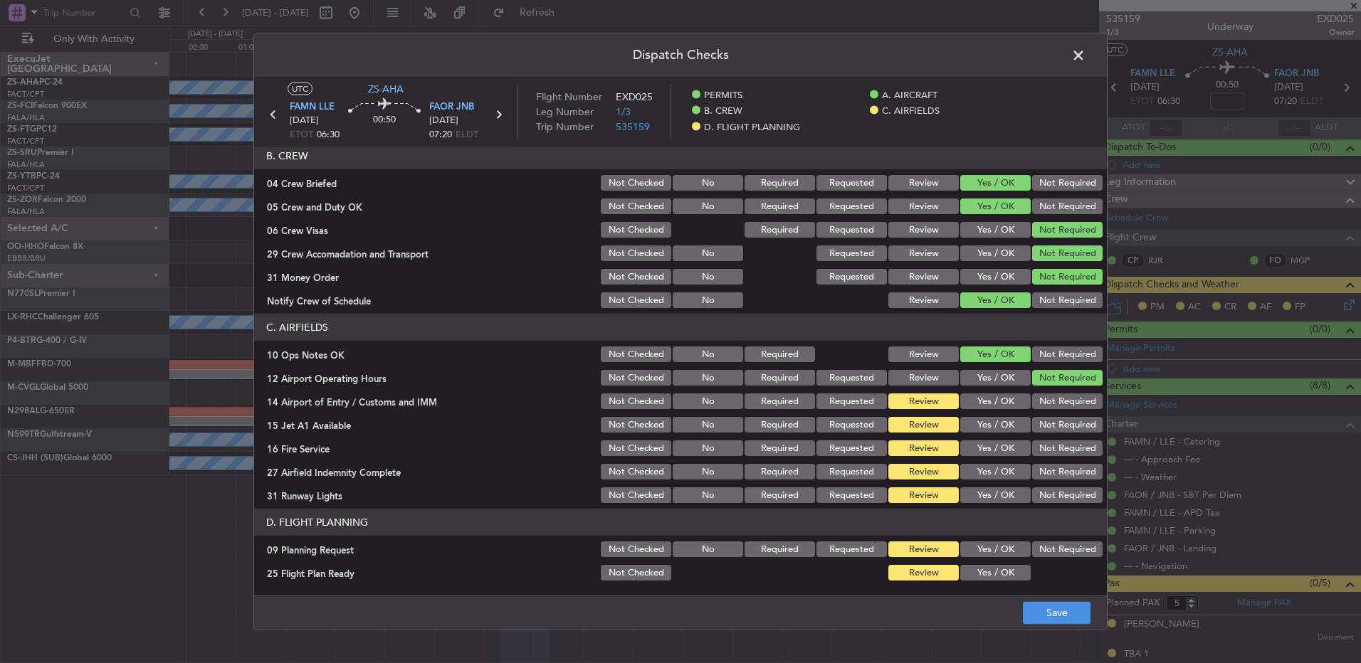
click at [1043, 399] on button "Not Required" at bounding box center [1067, 402] width 70 height 16
click at [992, 423] on button "Yes / OK" at bounding box center [995, 425] width 70 height 16
click at [996, 449] on button "Yes / OK" at bounding box center [995, 448] width 70 height 16
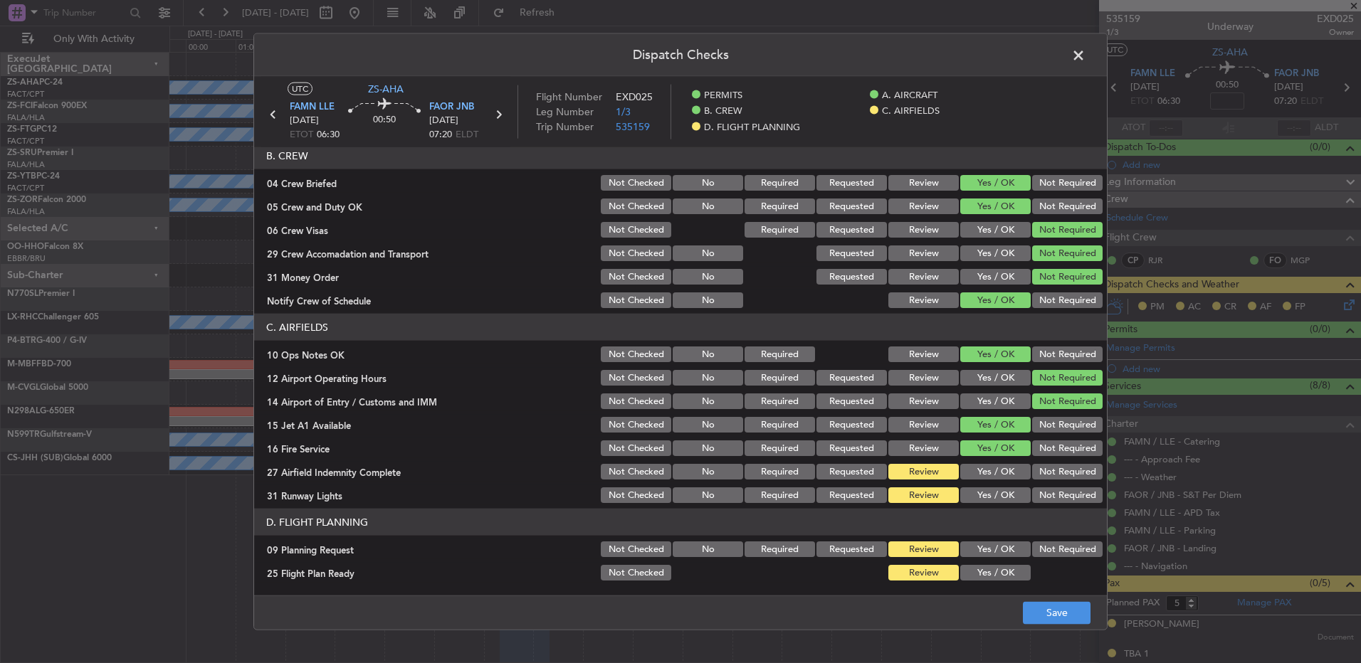
click at [995, 495] on button "Yes / OK" at bounding box center [995, 495] width 70 height 16
click at [1040, 550] on button "Not Required" at bounding box center [1067, 550] width 70 height 16
drag, startPoint x: 974, startPoint y: 578, endPoint x: 1031, endPoint y: 612, distance: 66.4
click at [974, 577] on button "Yes / OK" at bounding box center [995, 573] width 70 height 16
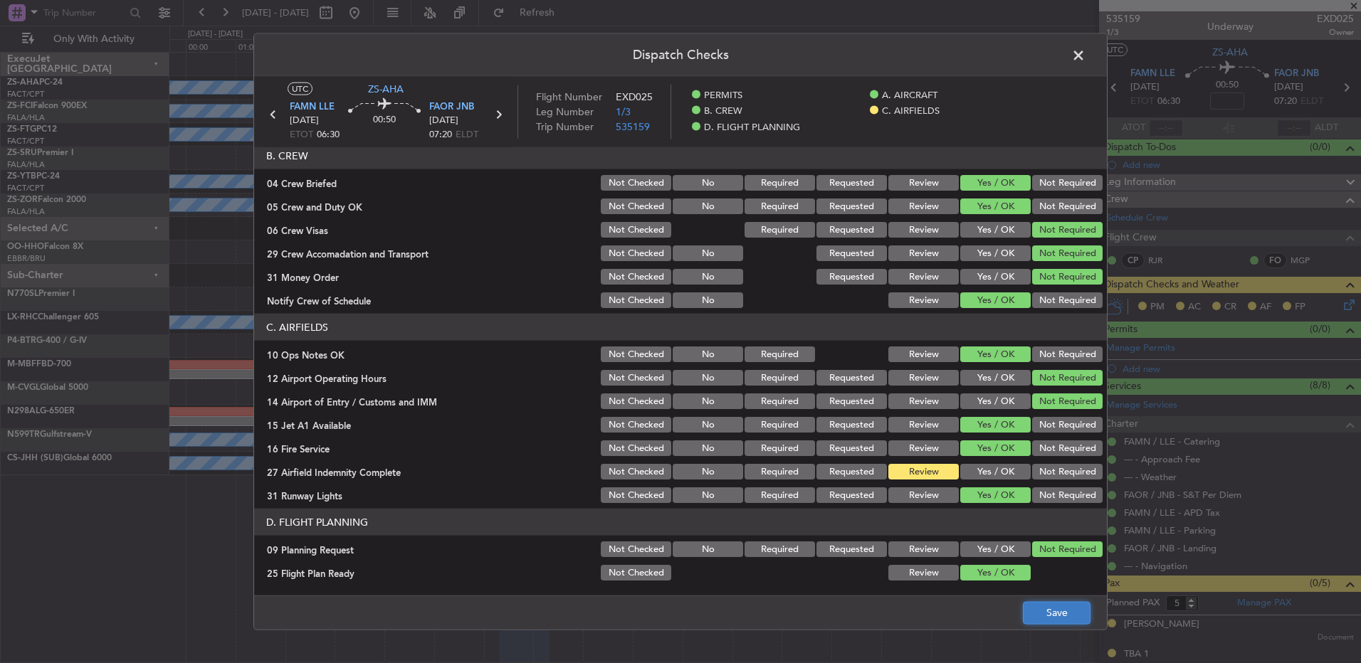
click at [1037, 613] on button "Save" at bounding box center [1057, 612] width 68 height 23
click at [1085, 56] on span at bounding box center [1085, 59] width 0 height 28
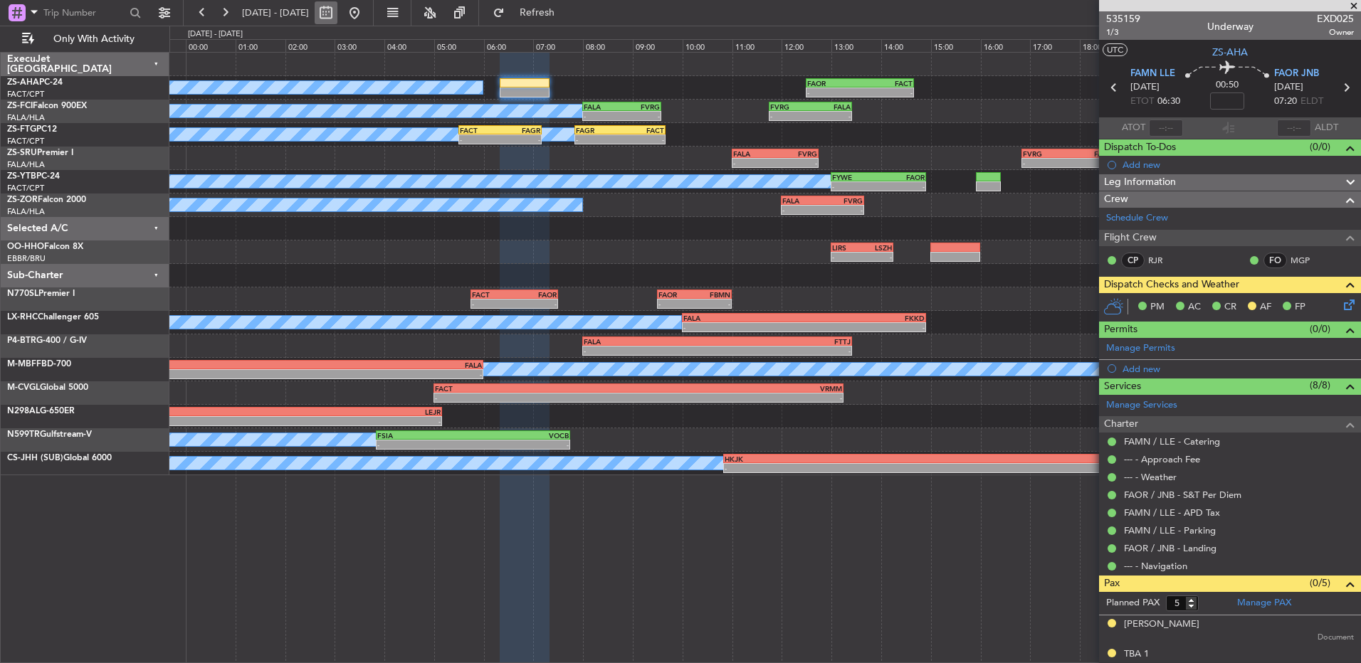
click at [337, 14] on button at bounding box center [326, 12] width 23 height 23
select select "8"
select select "2025"
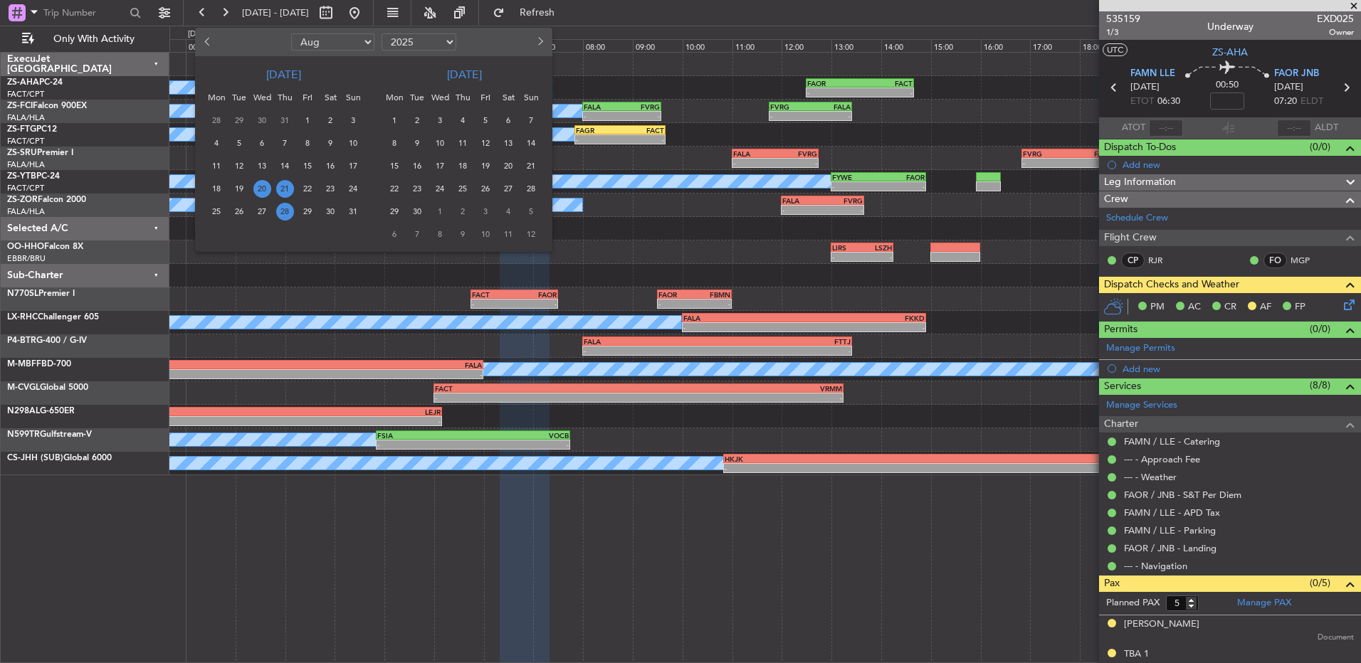
click at [280, 215] on span "28" at bounding box center [285, 212] width 18 height 18
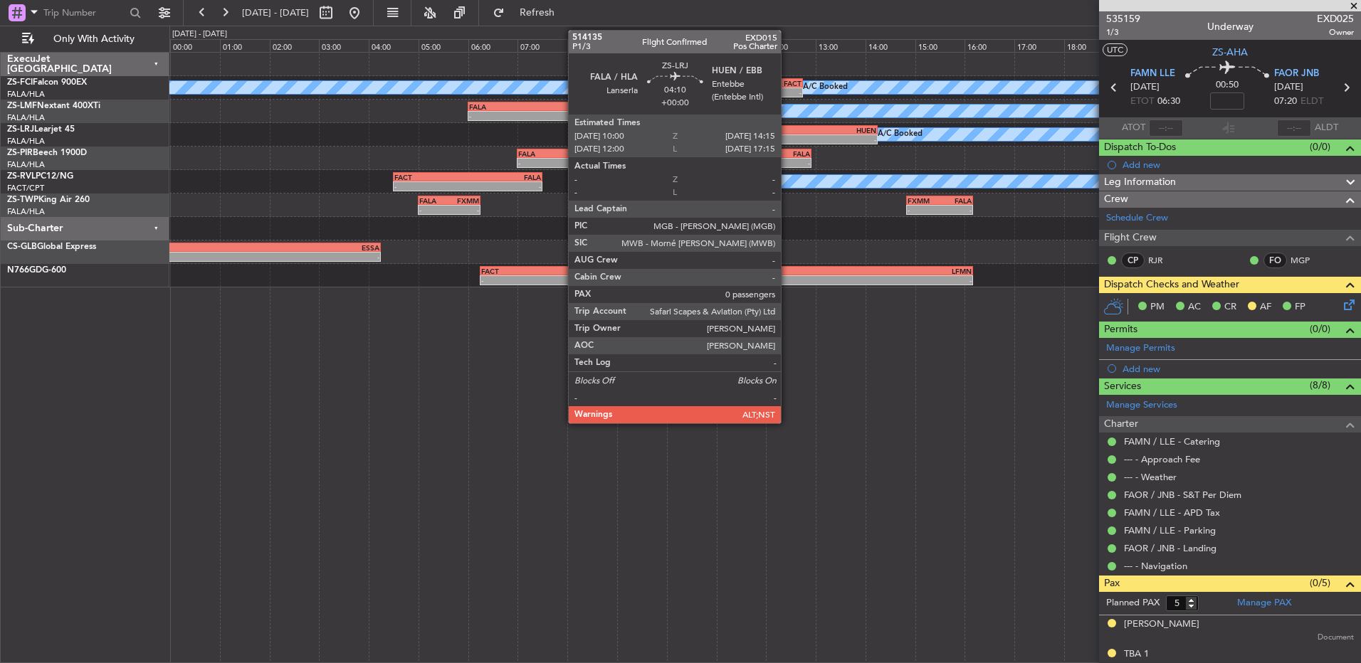
click at [782, 124] on div "A/C Booked A/C Booked - - FALA 10:00 Z HUEN 14:15 Z" at bounding box center [764, 134] width 1191 height 23
click at [791, 133] on div "HUEN" at bounding box center [823, 130] width 105 height 9
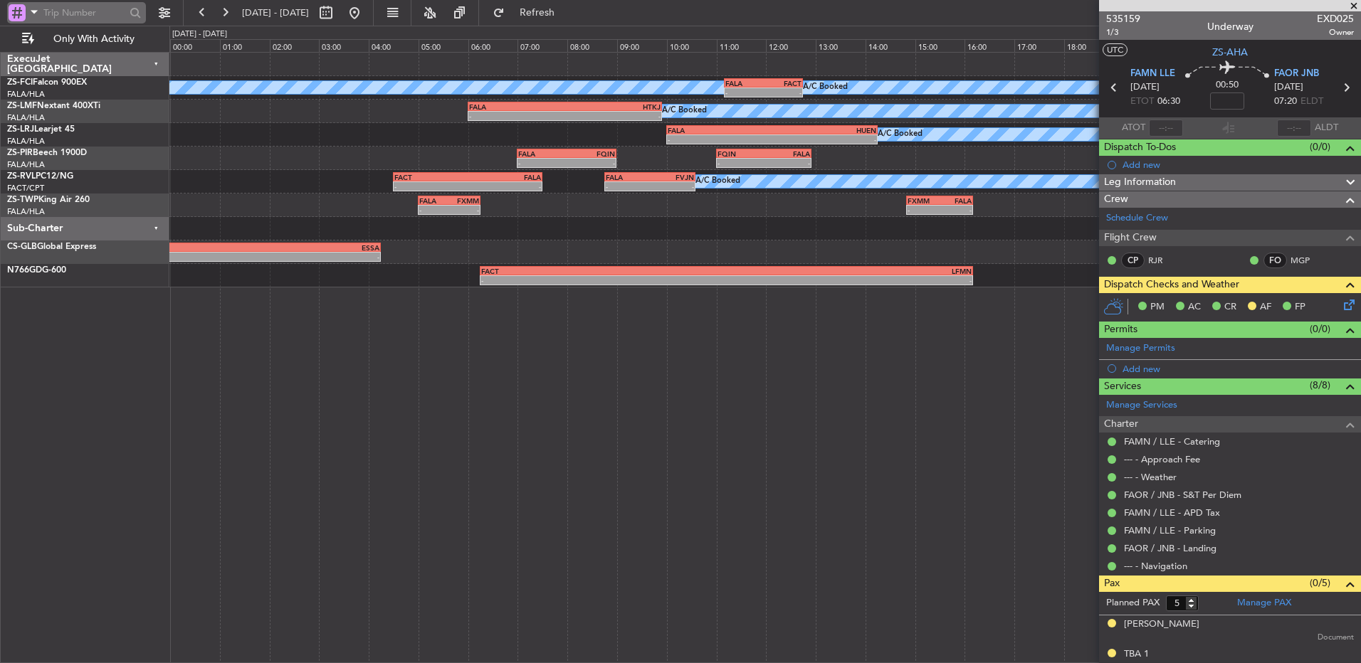
click at [103, 18] on input "text" at bounding box center [84, 12] width 82 height 21
paste input "534473"
type input "534473"
click at [141, 16] on div at bounding box center [136, 13] width 22 height 22
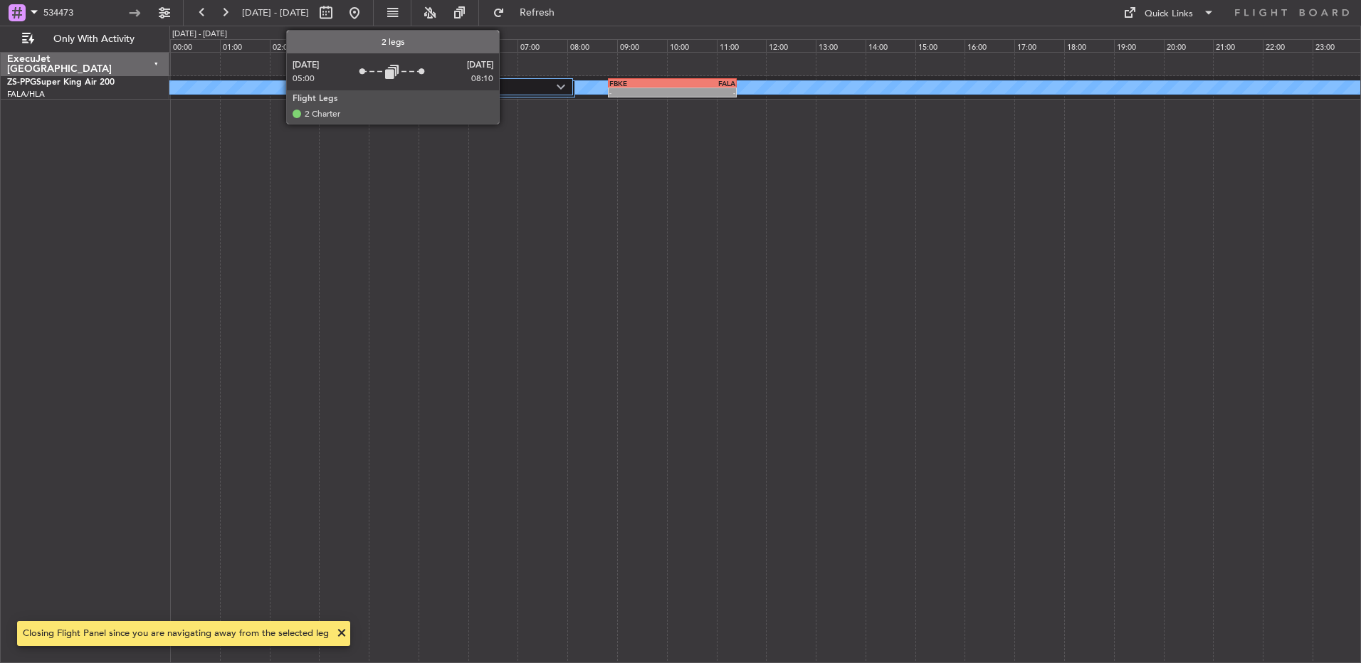
click at [505, 92] on label "2 Flight Legs" at bounding box center [491, 87] width 131 height 12
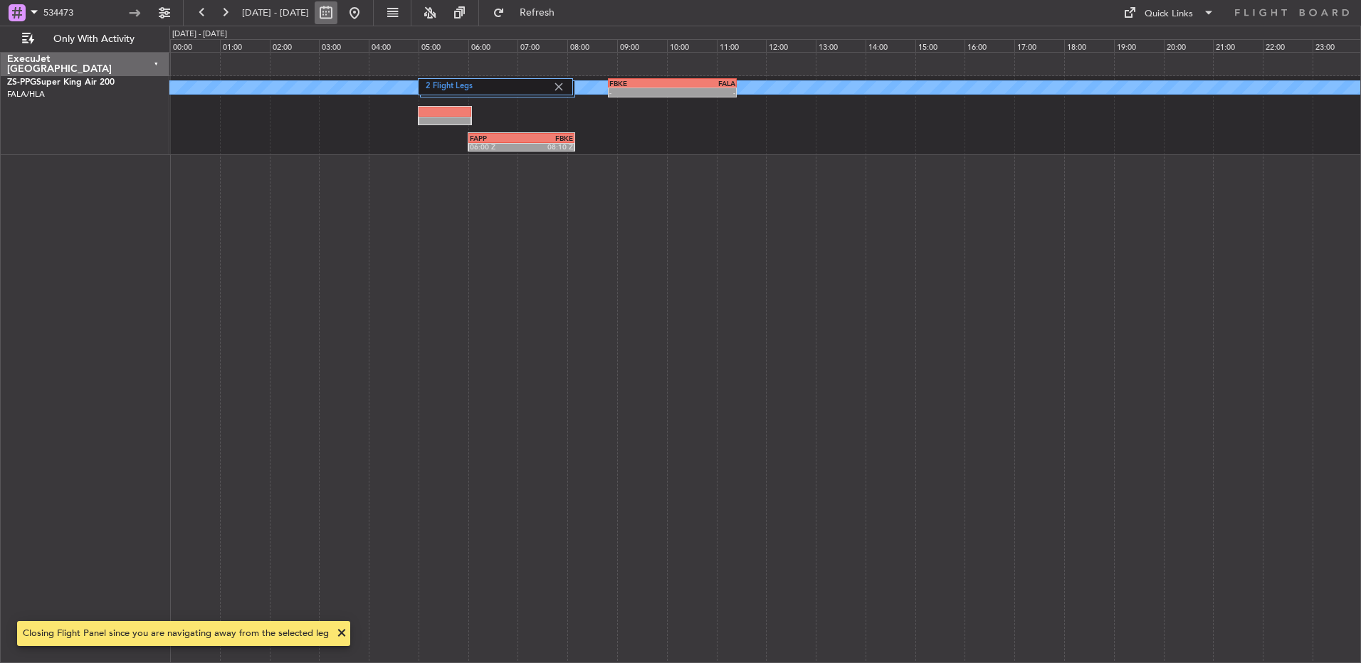
click at [337, 20] on button at bounding box center [326, 12] width 23 height 23
select select "9"
select select "2025"
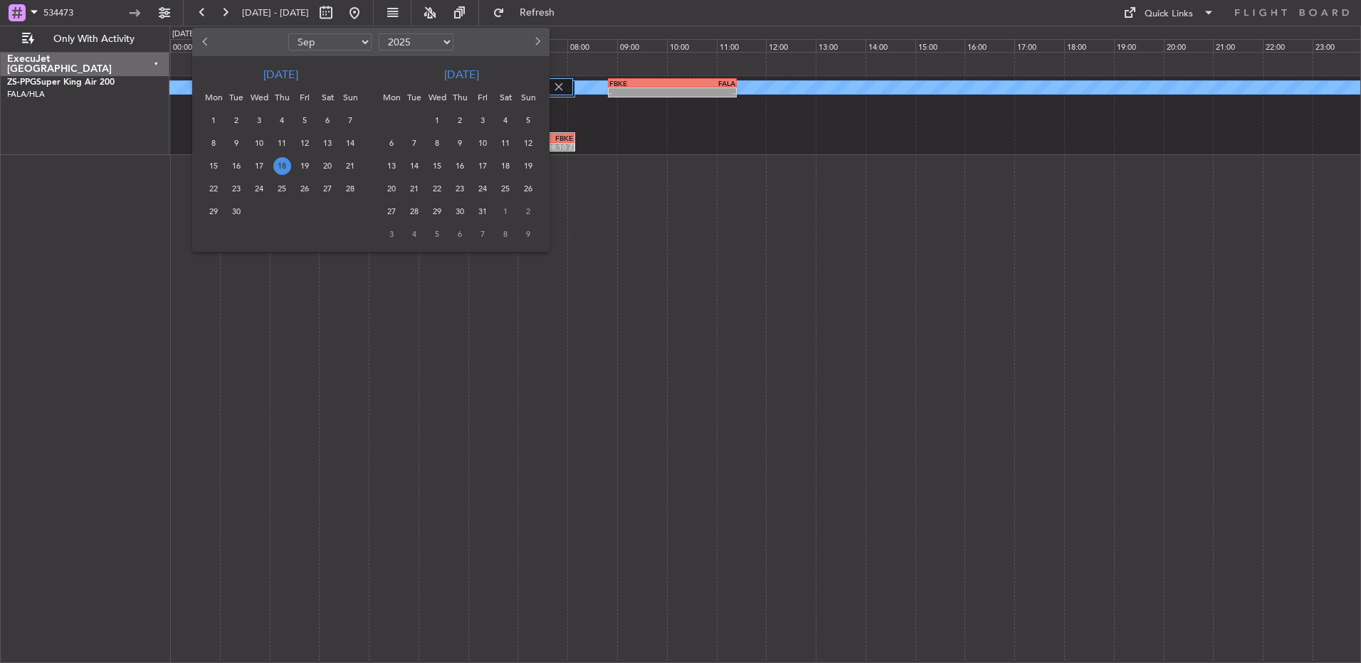
click at [207, 46] on button "Previous month" at bounding box center [206, 42] width 16 height 23
click at [482, 169] on span "19" at bounding box center [483, 166] width 18 height 18
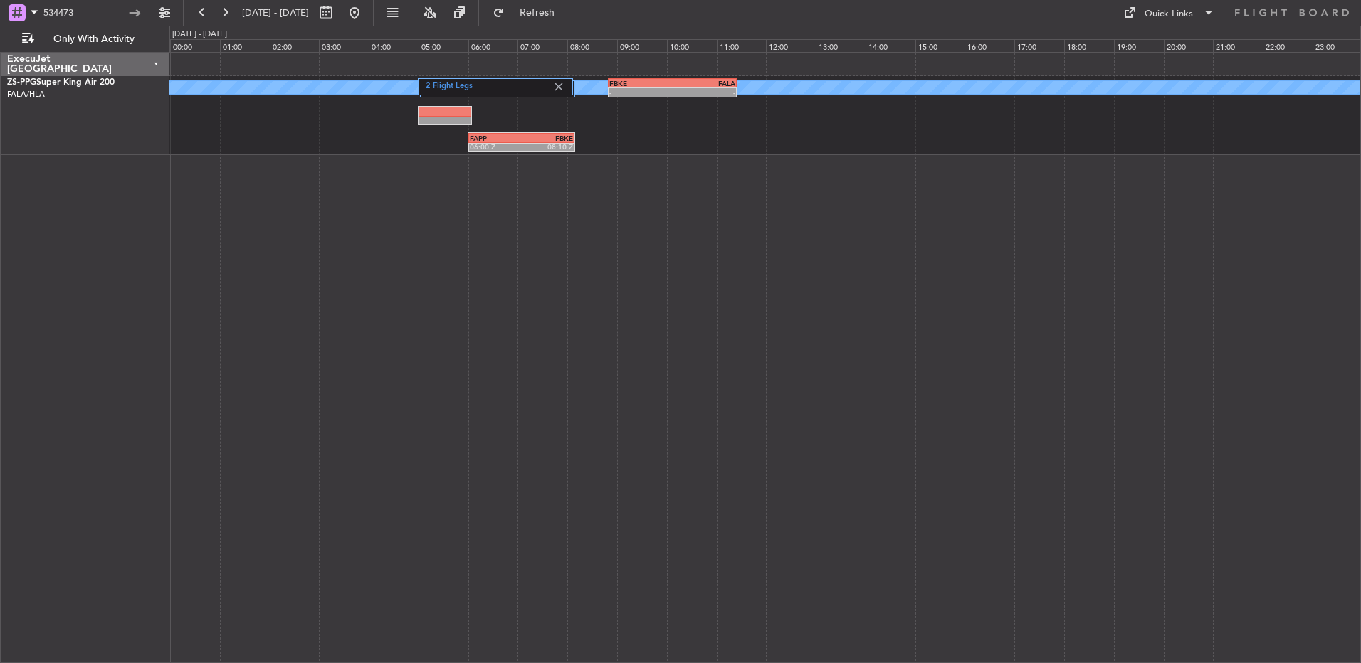
select select "9"
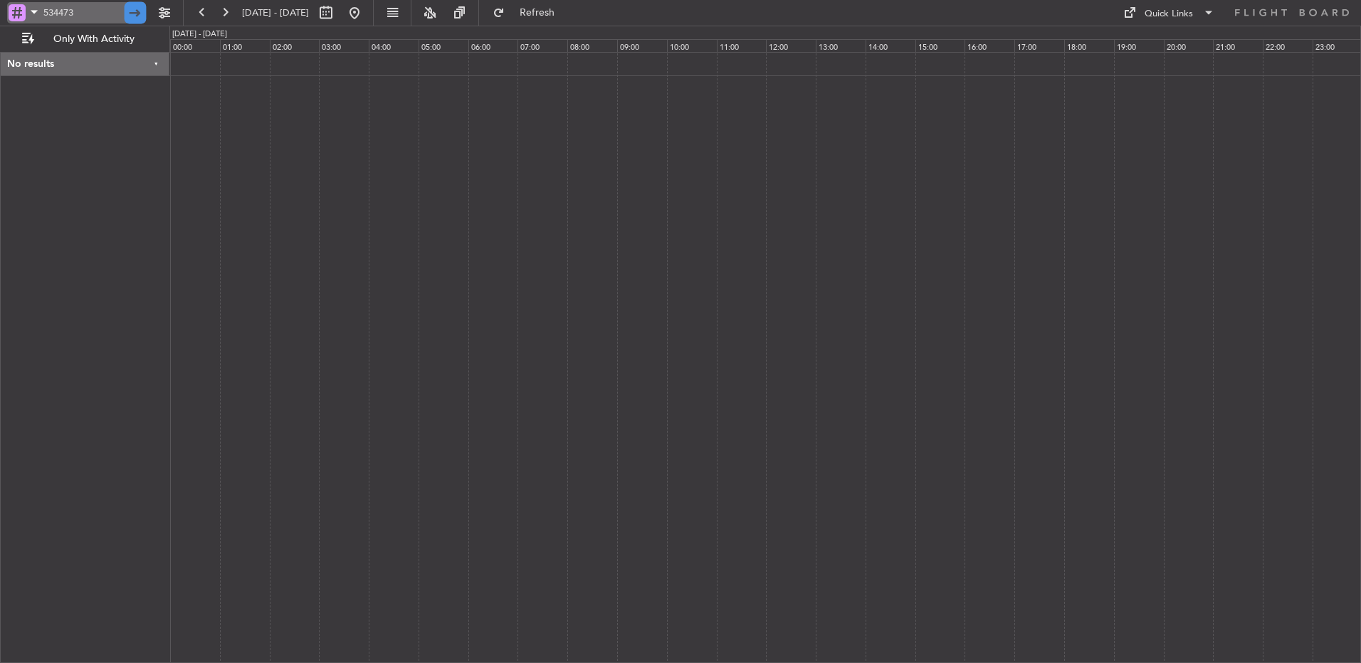
click at [137, 11] on div at bounding box center [136, 13] width 22 height 22
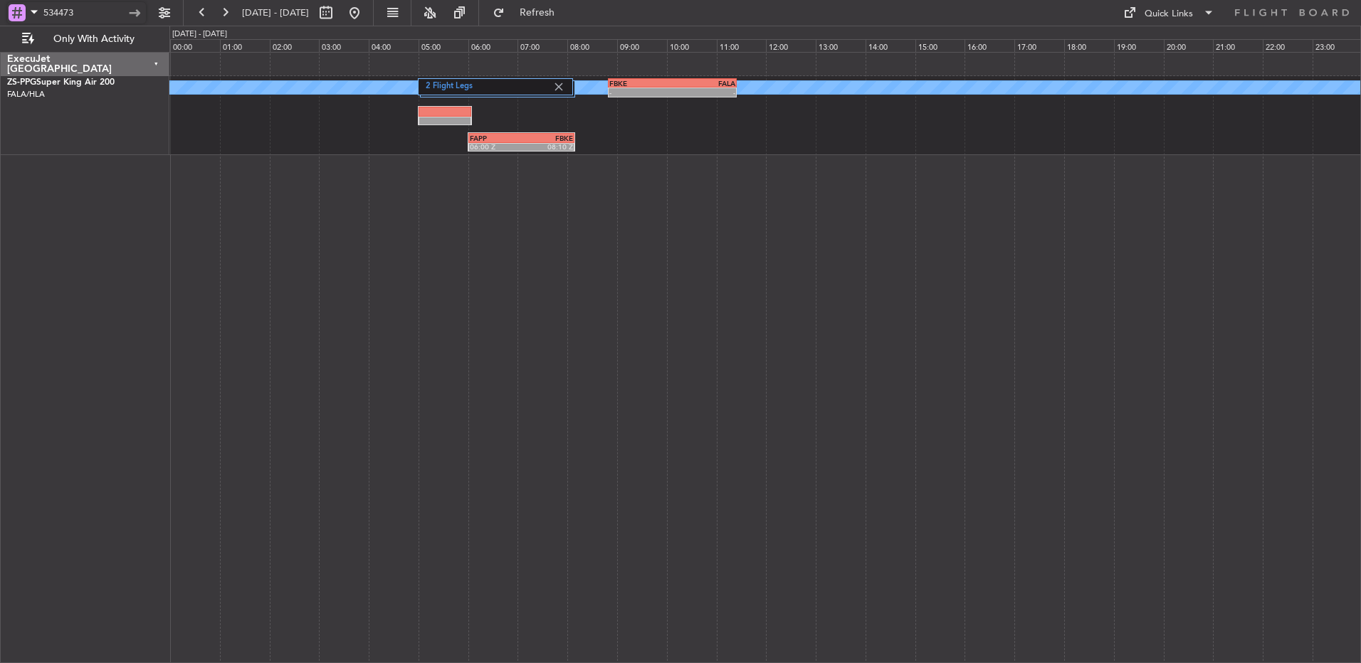
drag, startPoint x: 103, startPoint y: 14, endPoint x: 0, endPoint y: 6, distance: 103.5
click at [0, 6] on html "534473 [DATE] - [DATE] Refresh Quick Links Only With Activity A/C Booked - - FB…" at bounding box center [680, 331] width 1361 height 663
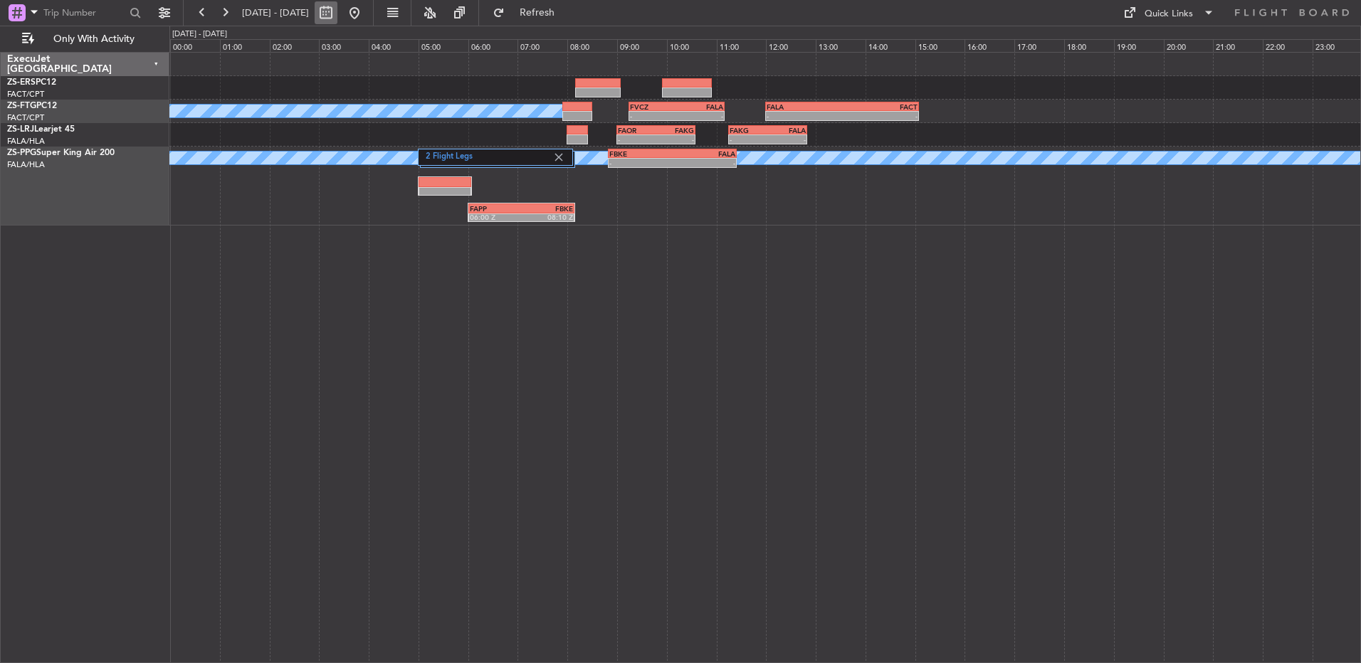
click at [337, 19] on button at bounding box center [326, 12] width 23 height 23
select select "9"
select select "2025"
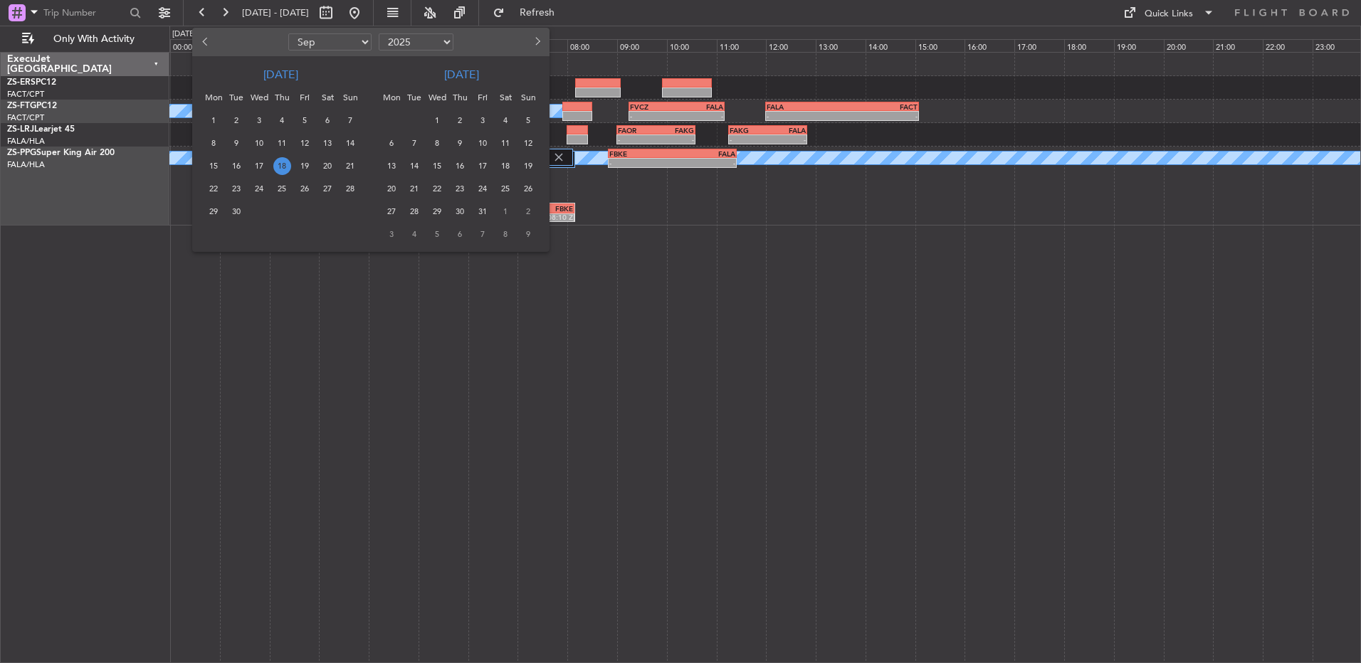
click at [206, 49] on button "Previous month" at bounding box center [206, 42] width 16 height 23
select select "8"
click at [286, 193] on span "21" at bounding box center [282, 189] width 18 height 18
click at [286, 194] on span "21" at bounding box center [282, 189] width 18 height 18
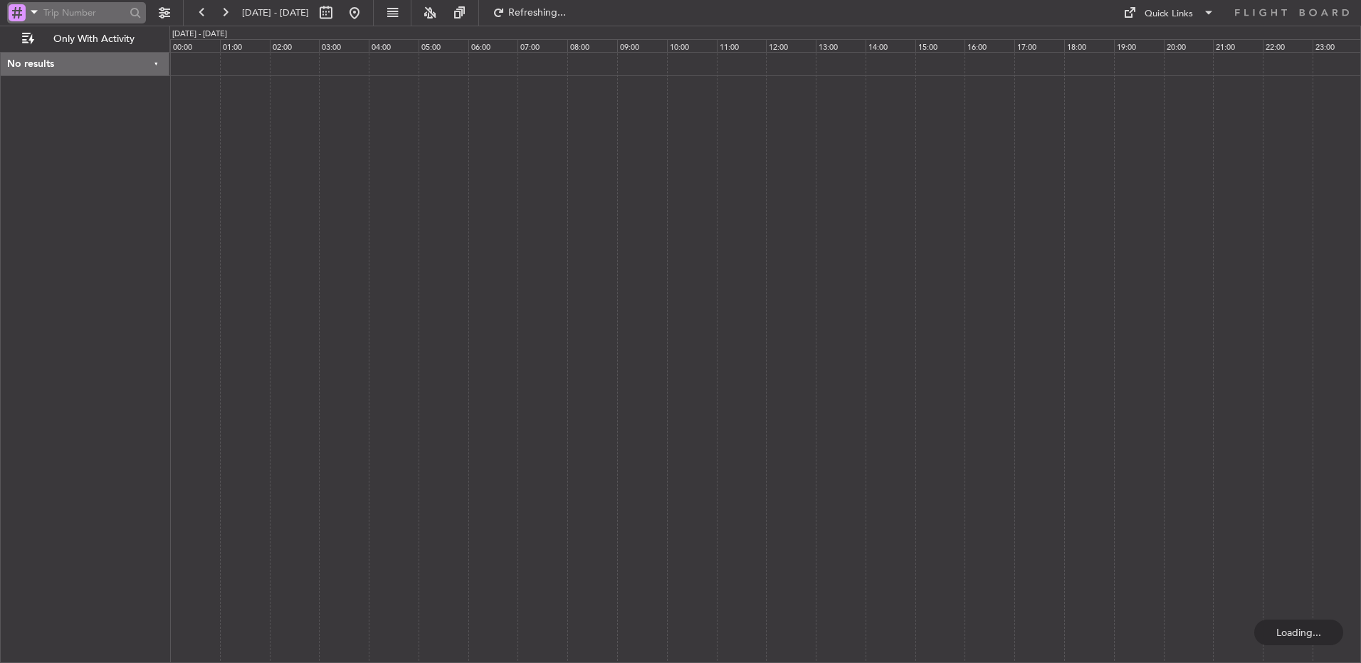
click at [136, 13] on div at bounding box center [135, 13] width 16 height 16
click at [105, 16] on input "text" at bounding box center [84, 12] width 82 height 21
click at [75, 19] on input "text" at bounding box center [84, 12] width 82 height 21
click at [67, 10] on input "text" at bounding box center [84, 12] width 82 height 21
drag, startPoint x: 79, startPoint y: 14, endPoint x: 88, endPoint y: 14, distance: 9.3
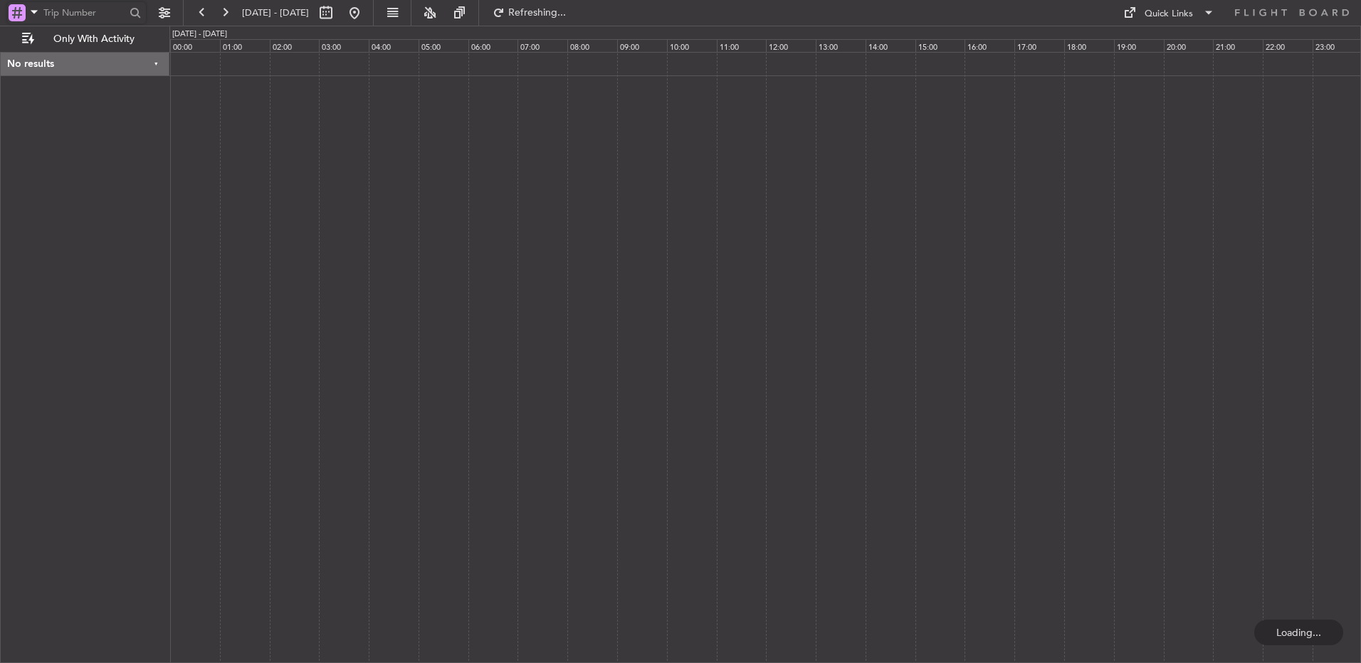
click at [80, 14] on input "text" at bounding box center [84, 12] width 82 height 21
click at [93, 14] on input "text" at bounding box center [84, 12] width 82 height 21
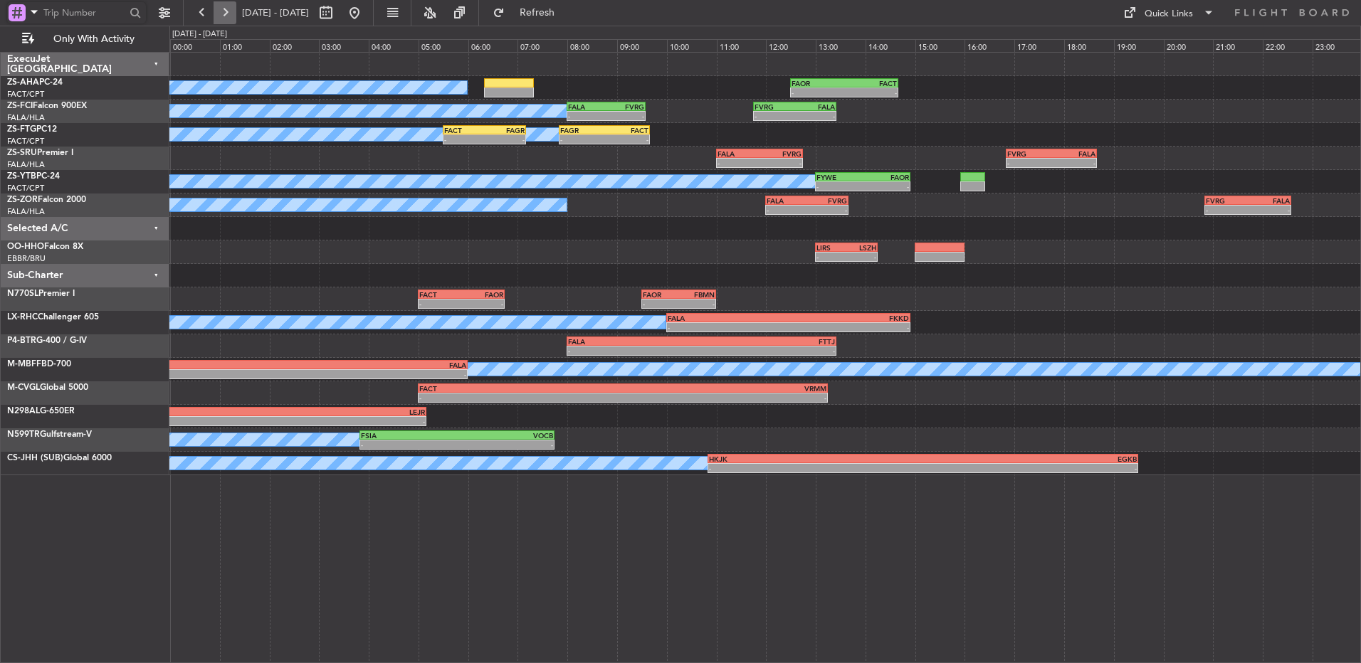
click at [226, 16] on button at bounding box center [224, 12] width 23 height 23
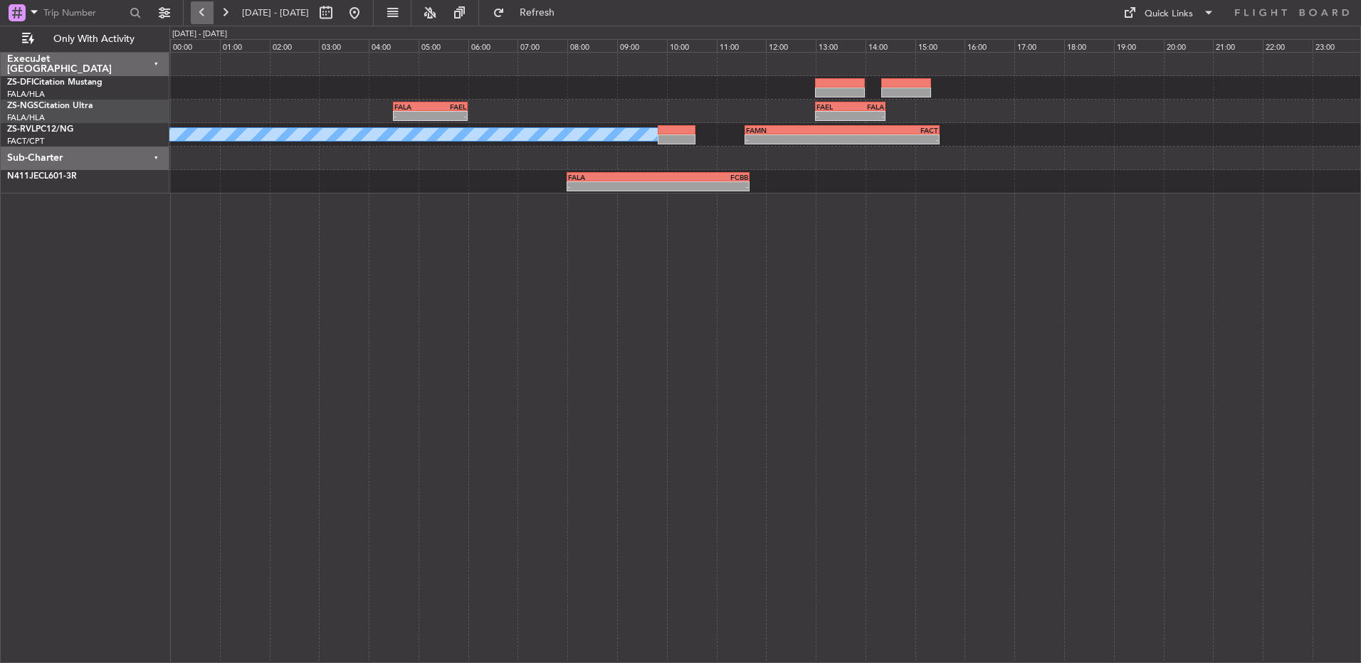
click at [200, 14] on button at bounding box center [202, 12] width 23 height 23
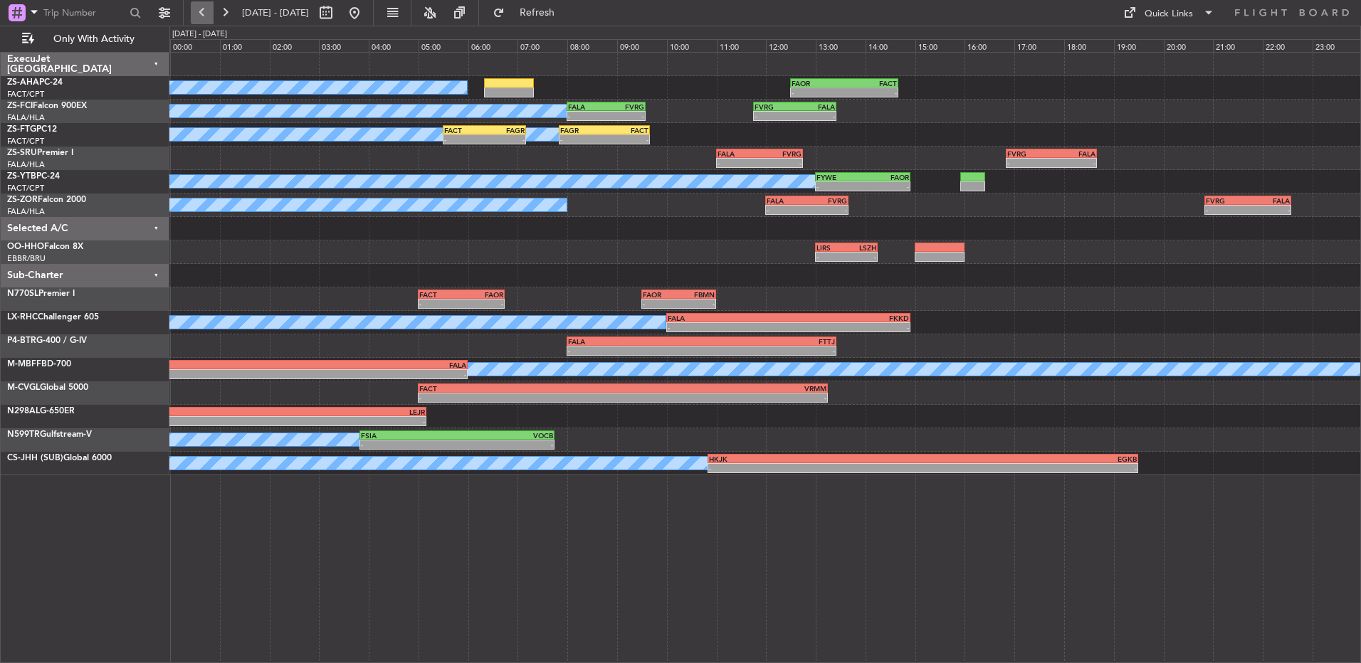
click at [200, 14] on button at bounding box center [202, 12] width 23 height 23
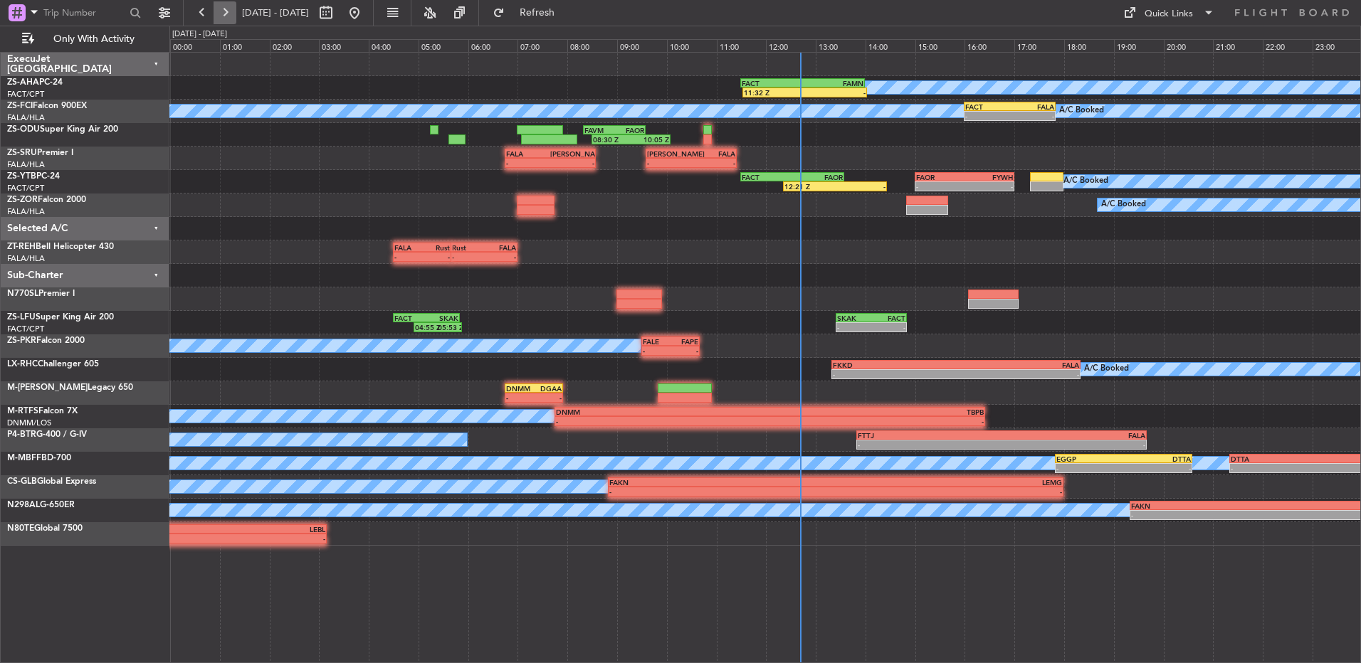
click at [216, 17] on button at bounding box center [224, 12] width 23 height 23
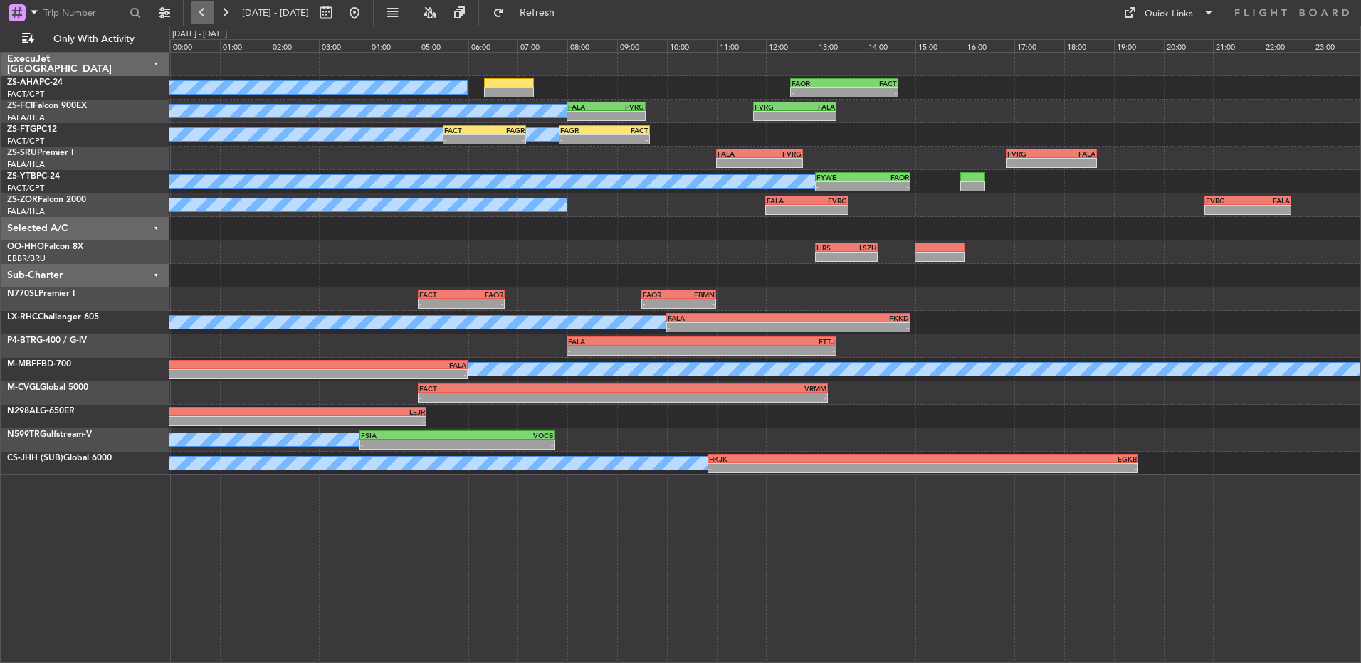
click at [201, 11] on button at bounding box center [202, 12] width 23 height 23
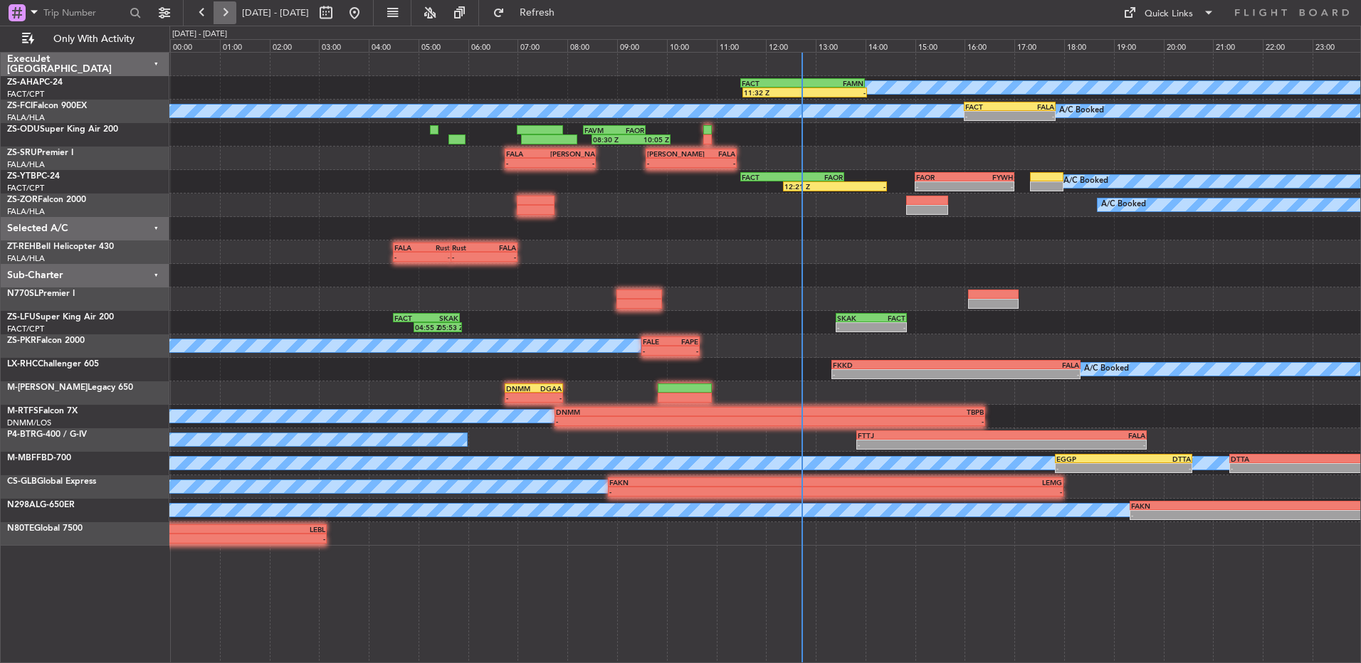
click at [221, 11] on button at bounding box center [224, 12] width 23 height 23
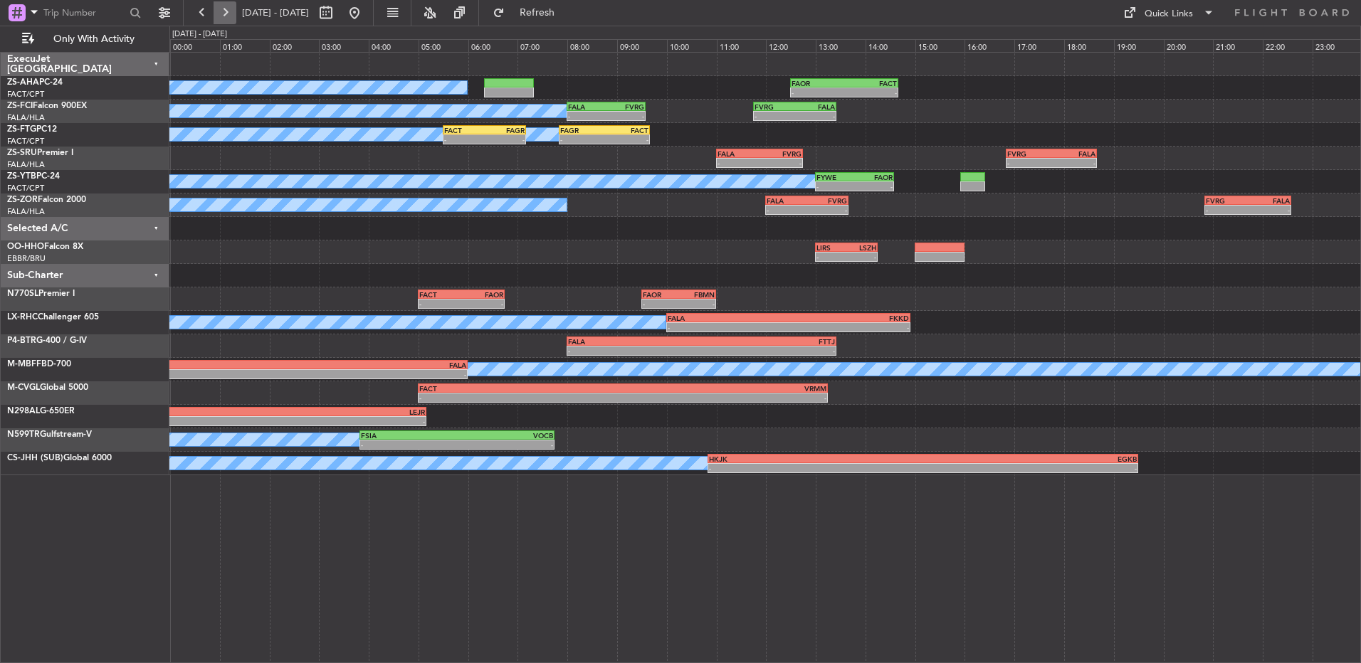
click at [220, 10] on button at bounding box center [224, 12] width 23 height 23
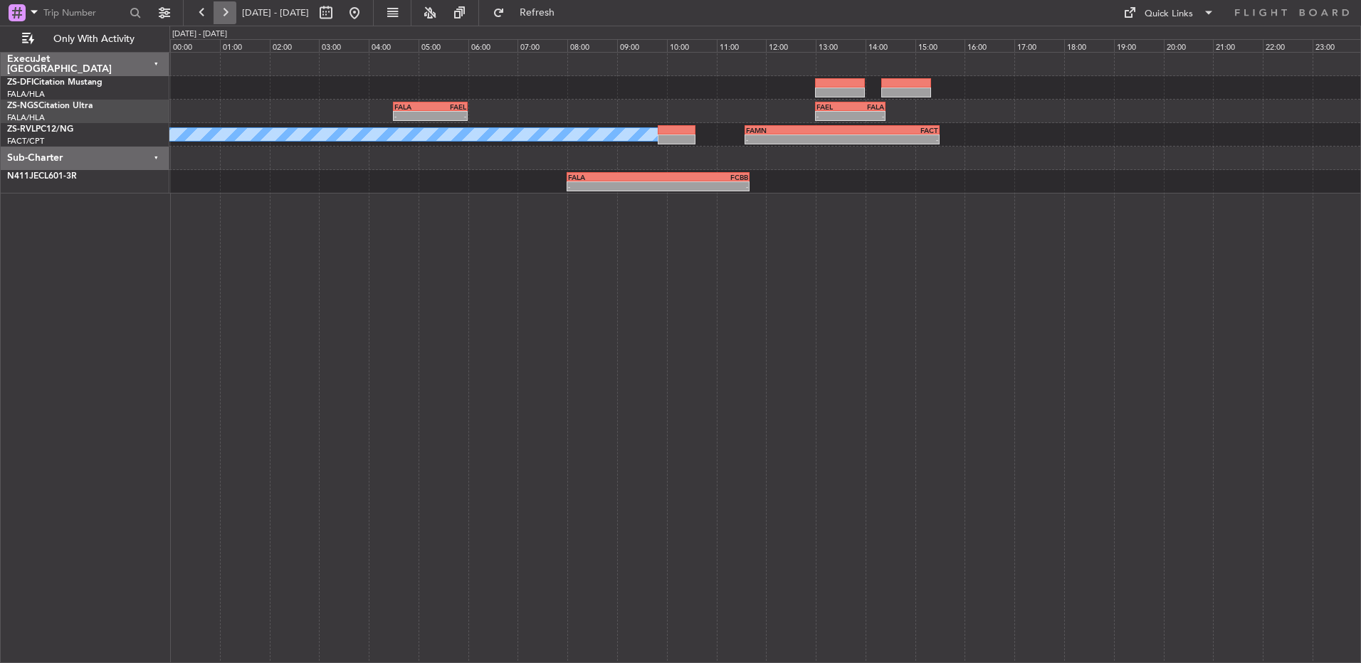
click at [224, 11] on button at bounding box center [224, 12] width 23 height 23
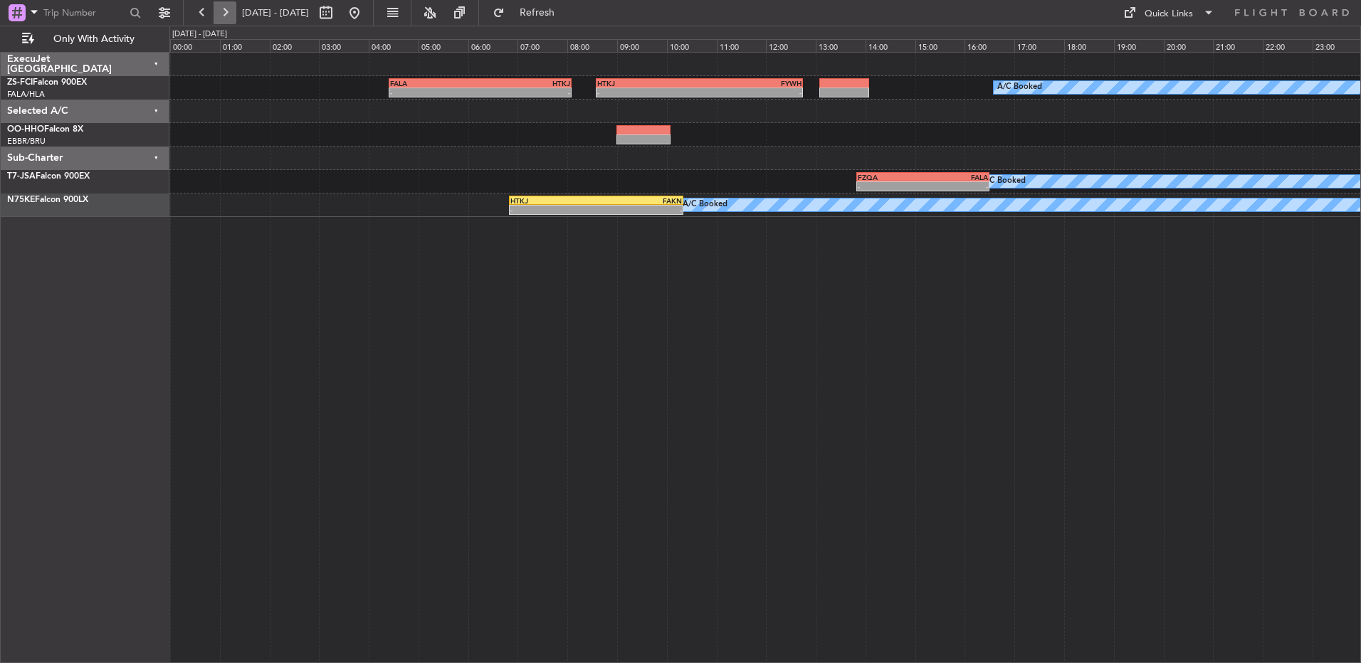
click at [221, 11] on button at bounding box center [224, 12] width 23 height 23
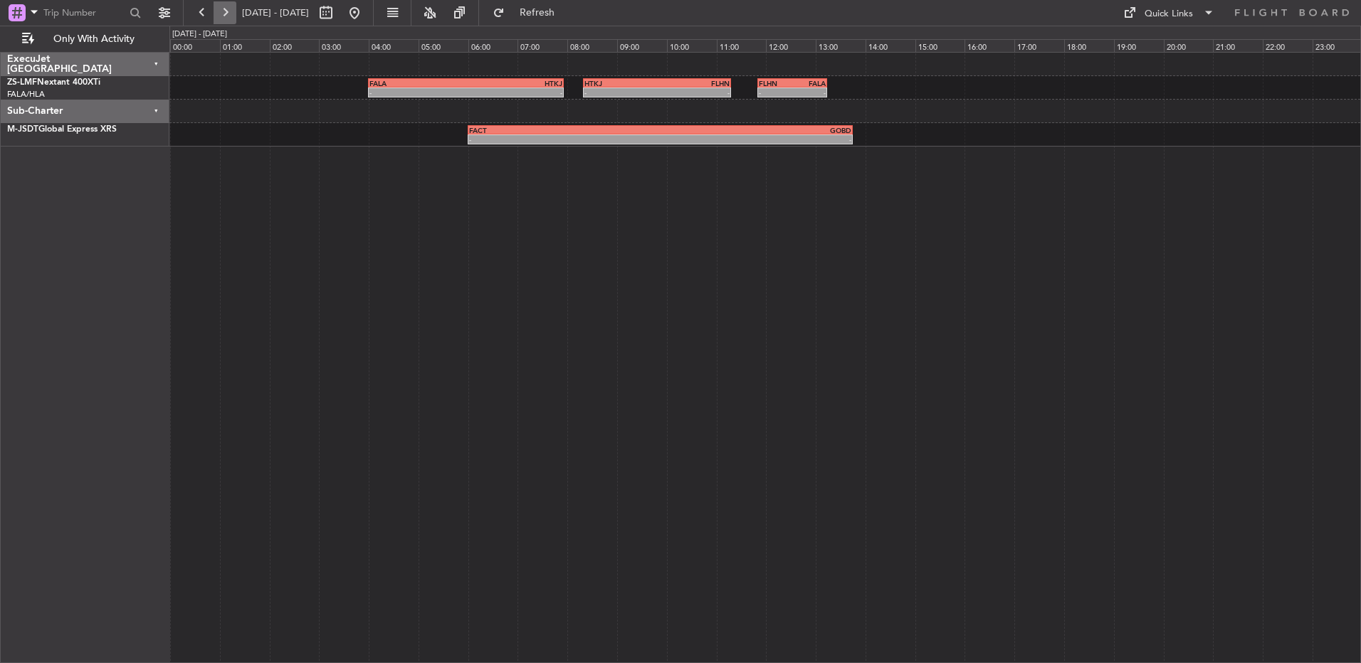
click at [229, 14] on button at bounding box center [224, 12] width 23 height 23
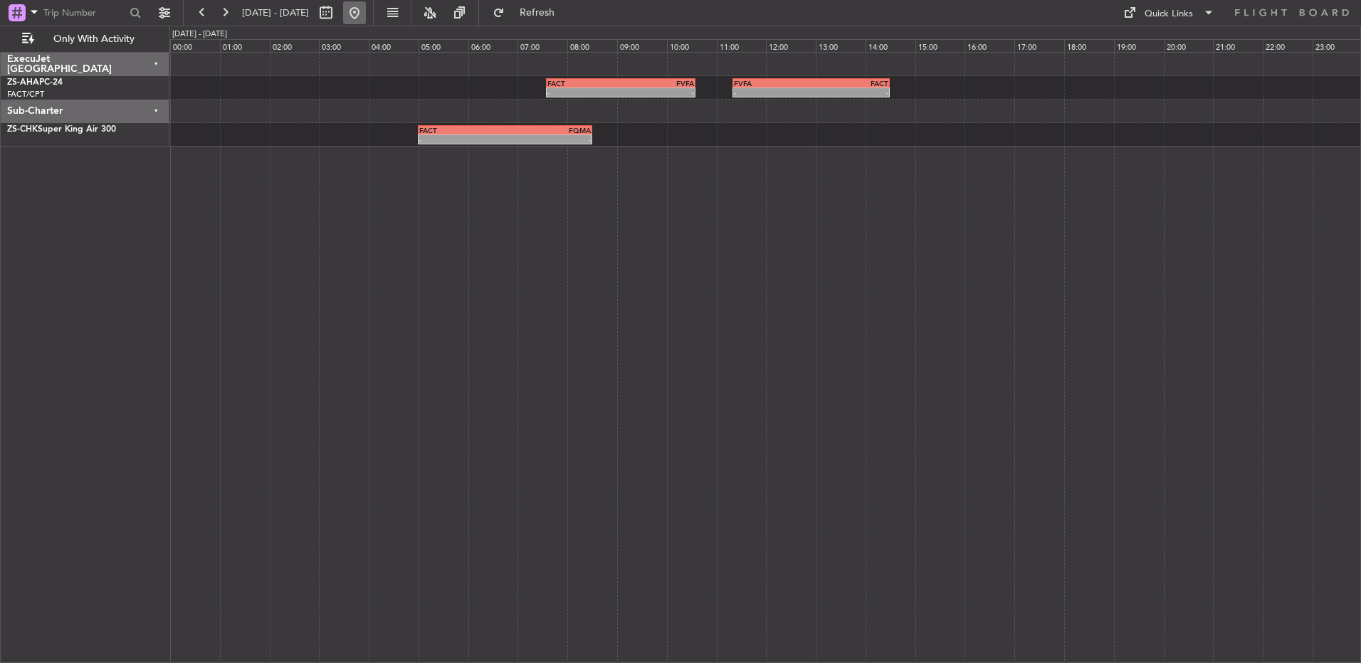
click at [366, 16] on button at bounding box center [354, 12] width 23 height 23
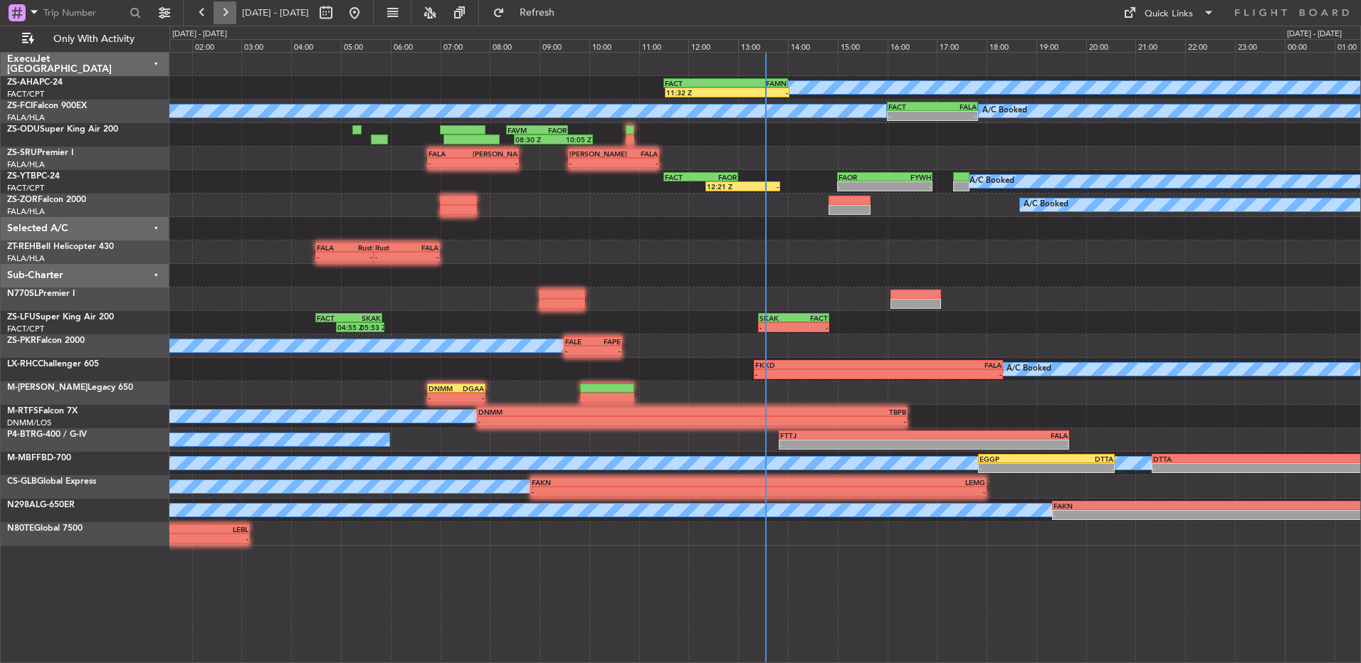
click at [223, 4] on button at bounding box center [224, 12] width 23 height 23
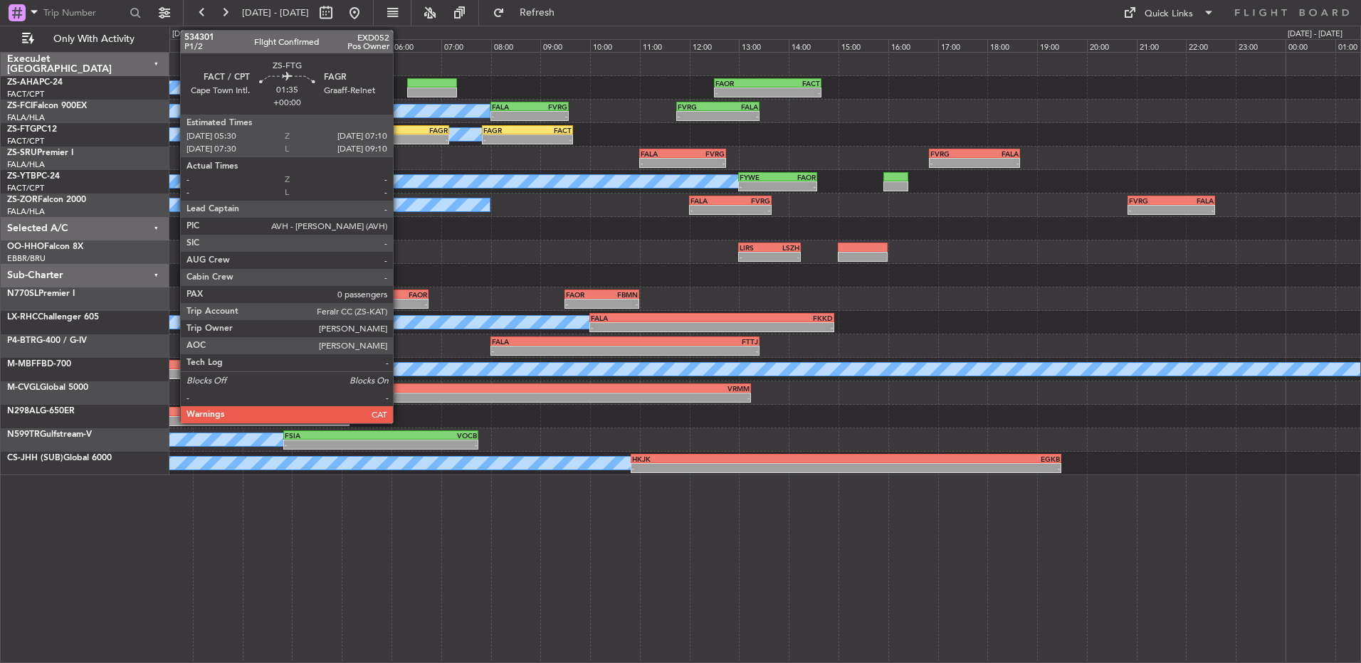
click at [399, 132] on div "FACT" at bounding box center [387, 130] width 40 height 9
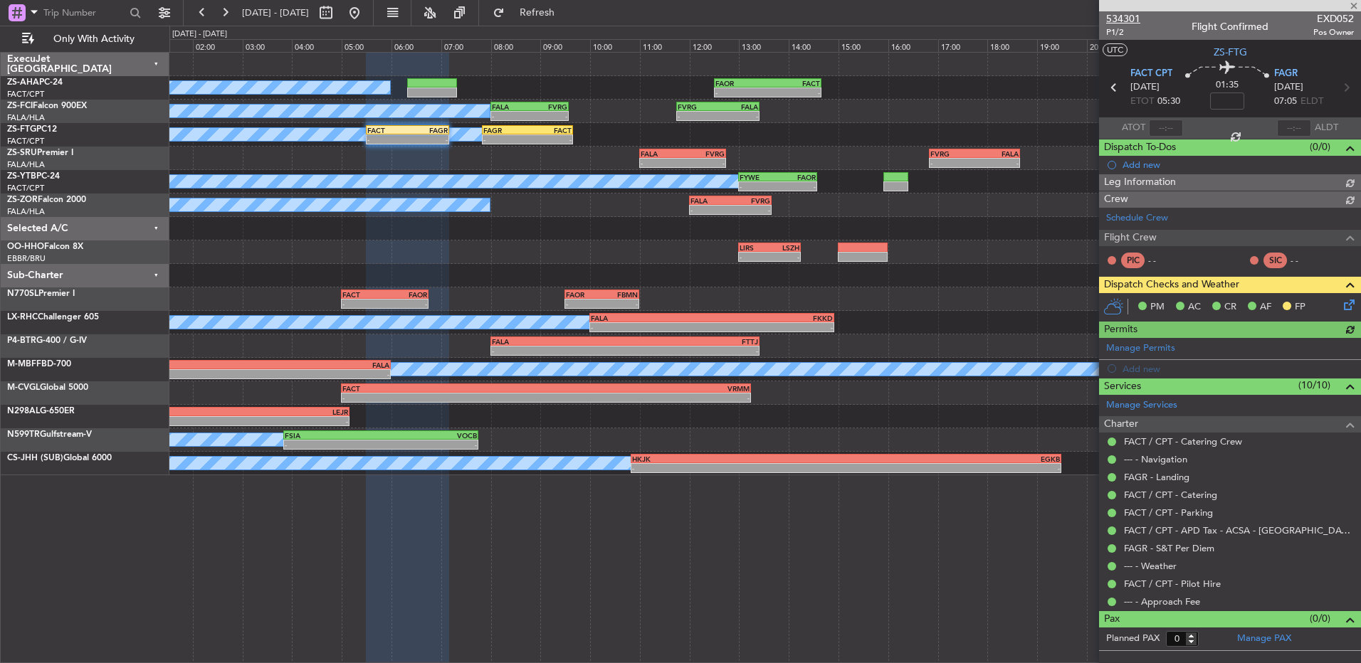
click at [1115, 16] on span "534301" at bounding box center [1123, 18] width 34 height 15
click at [209, 3] on button at bounding box center [202, 12] width 23 height 23
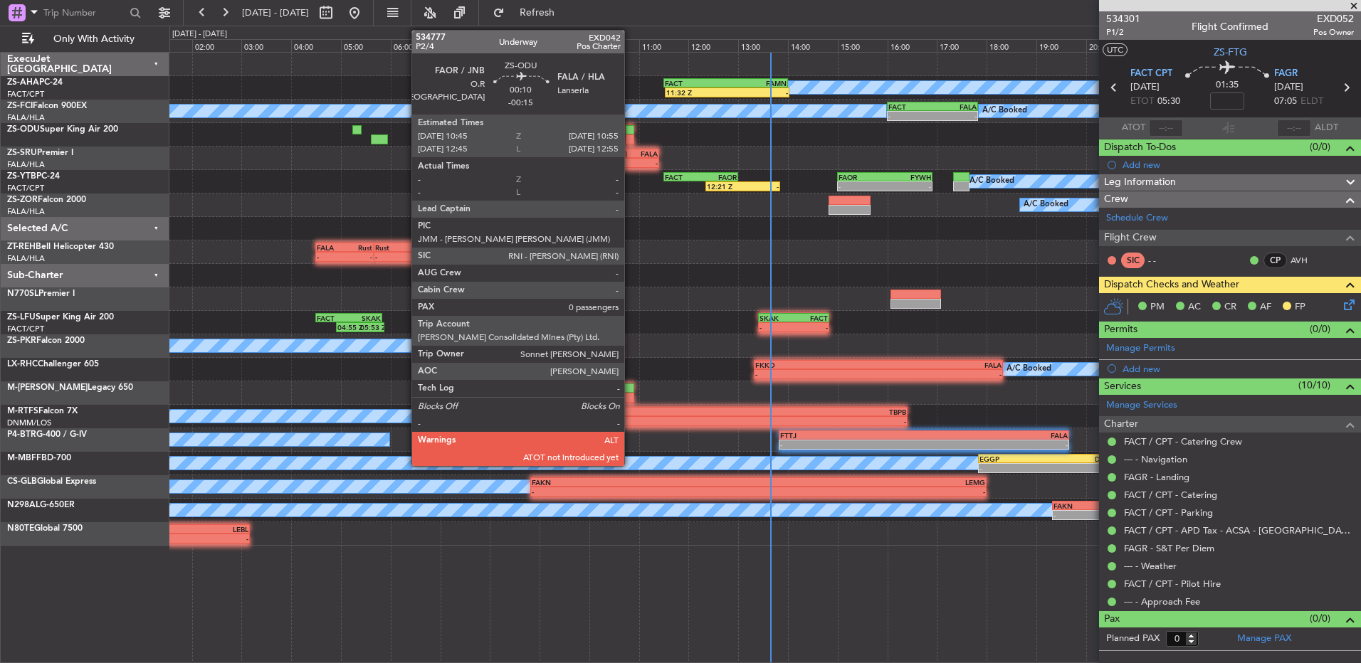
click at [630, 134] on div at bounding box center [630, 139] width 9 height 10
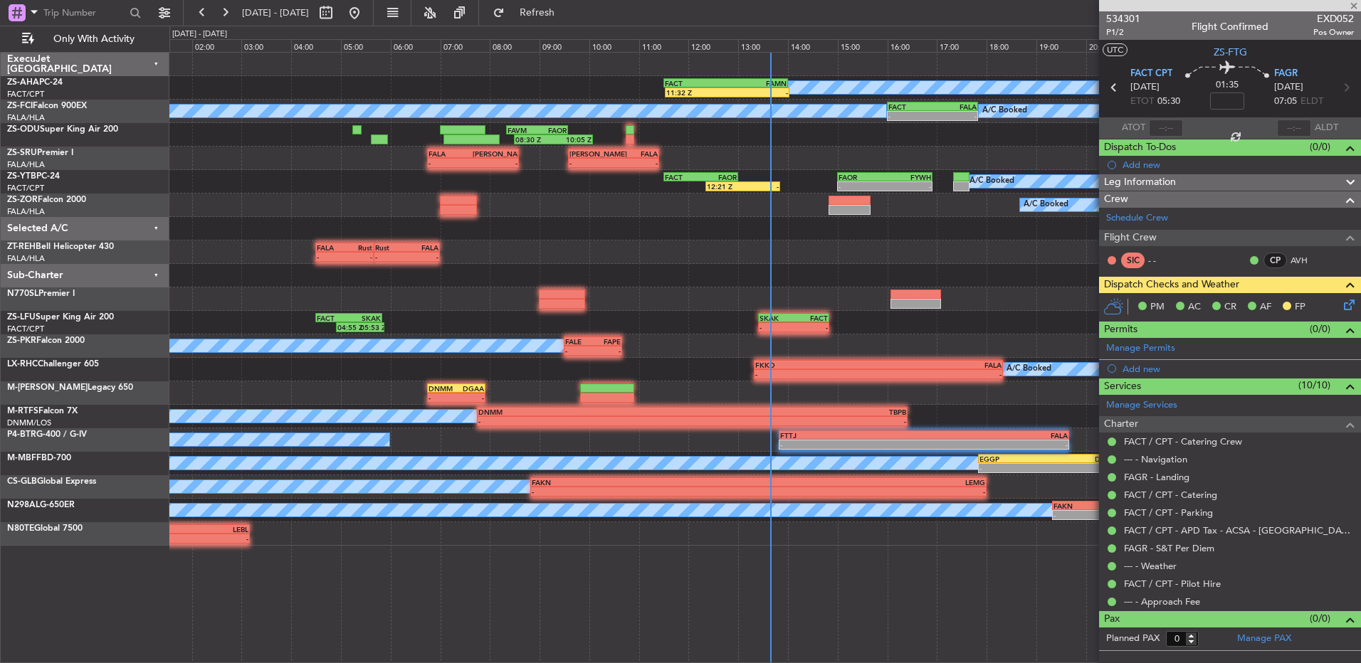
type input "-00:15"
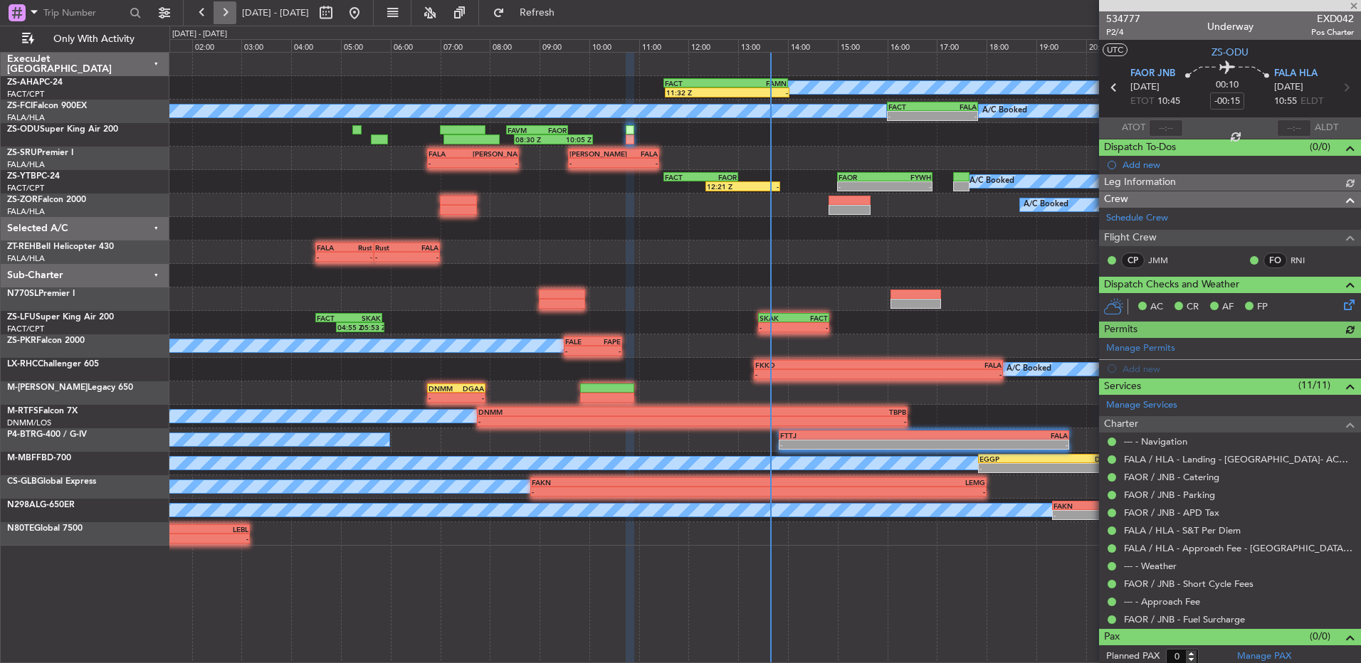
click at [223, 23] on button at bounding box center [224, 12] width 23 height 23
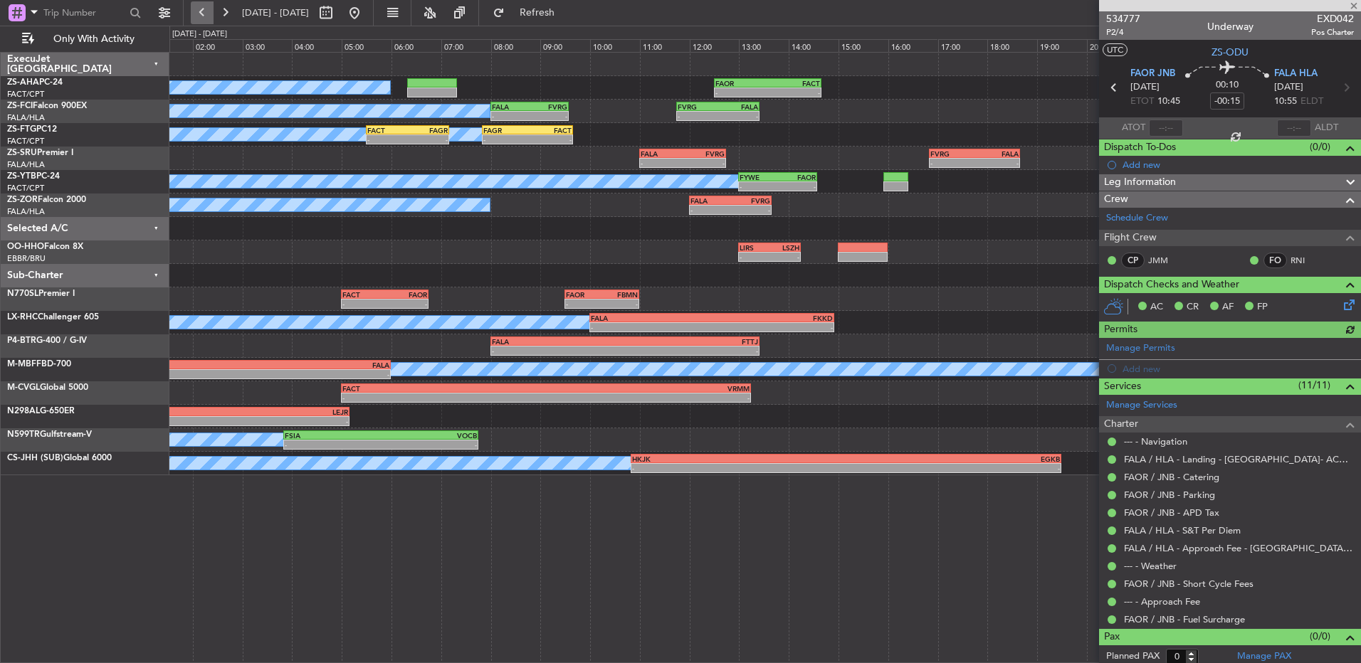
click at [204, 15] on button at bounding box center [202, 12] width 23 height 23
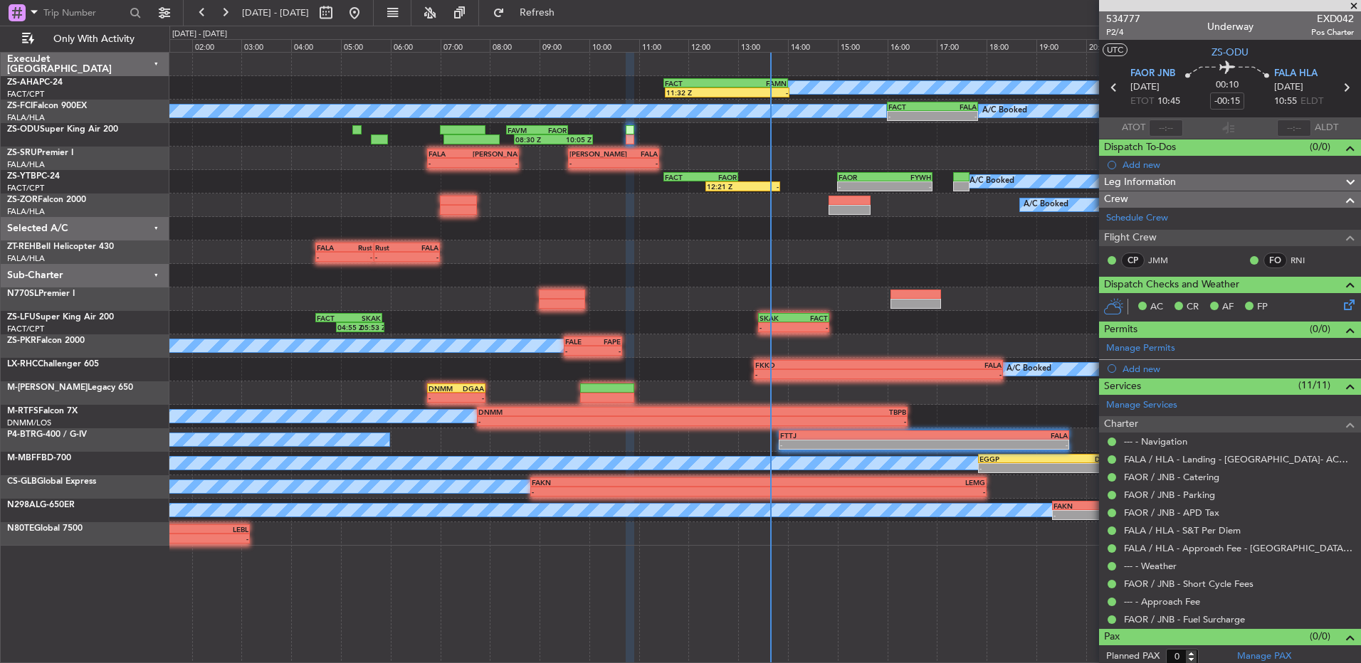
click at [239, 23] on span "[DATE] - [DATE]" at bounding box center [275, 12] width 78 height 23
click at [233, 22] on button at bounding box center [224, 12] width 23 height 23
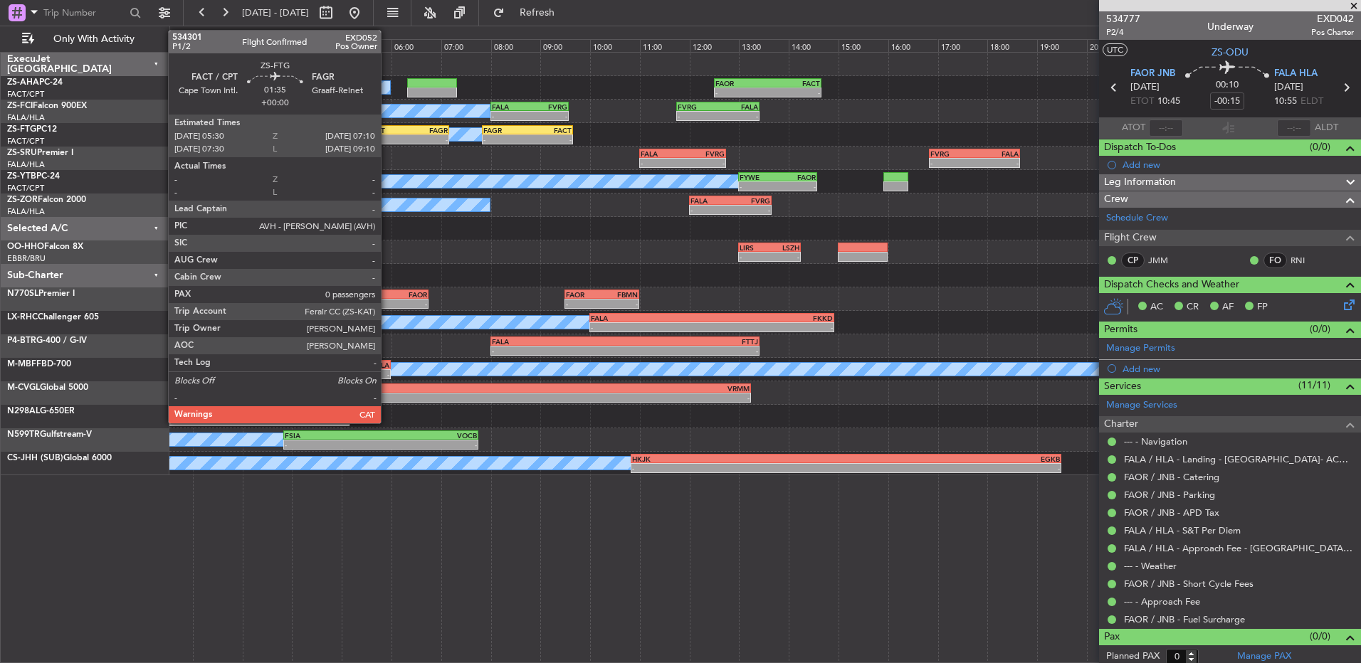
click at [387, 125] on div "FACT 05:30 Z FAGR 07:10 Z" at bounding box center [407, 130] width 83 height 10
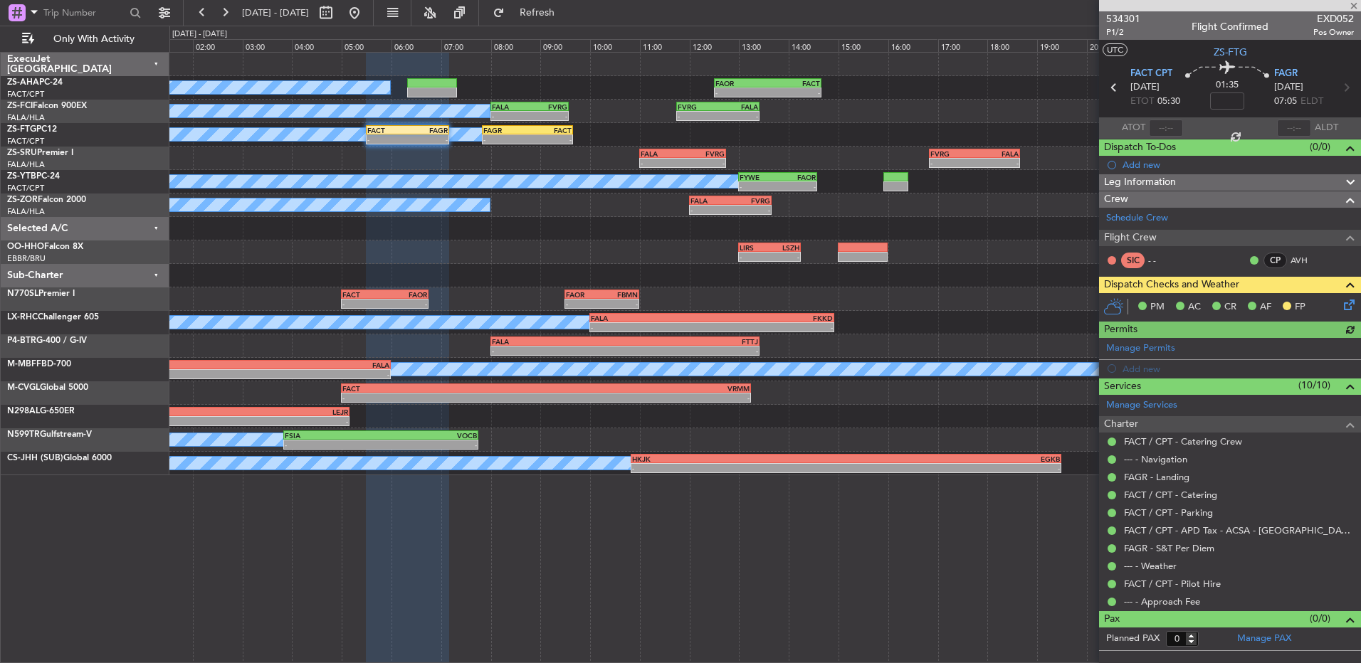
click at [1352, 308] on icon at bounding box center [1346, 302] width 11 height 11
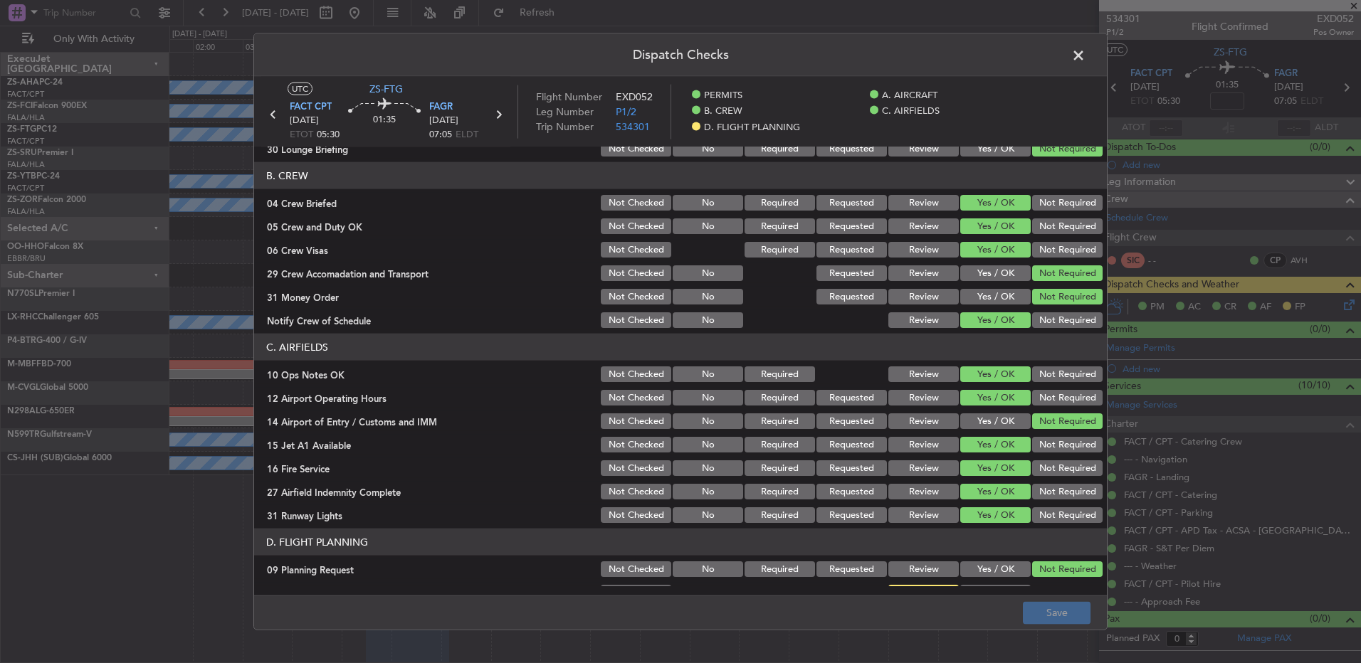
scroll to position [184, 0]
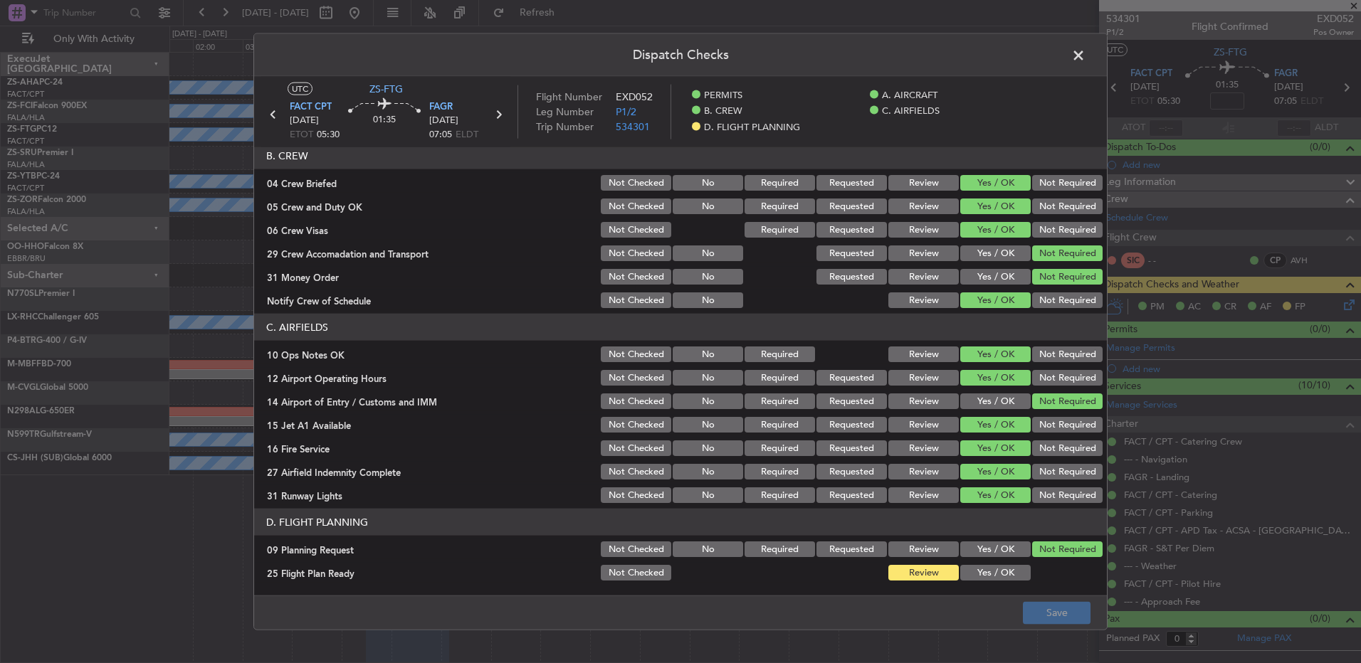
click at [991, 571] on button "Yes / OK" at bounding box center [995, 573] width 70 height 16
click at [1047, 639] on div "Dispatch Checks UTC ZS-FTG FACT CPT 21/08/2025 ETOT 05:30 01:35 FAGR 21/08/2025…" at bounding box center [680, 331] width 1361 height 663
click at [1052, 623] on button "Save" at bounding box center [1057, 612] width 68 height 23
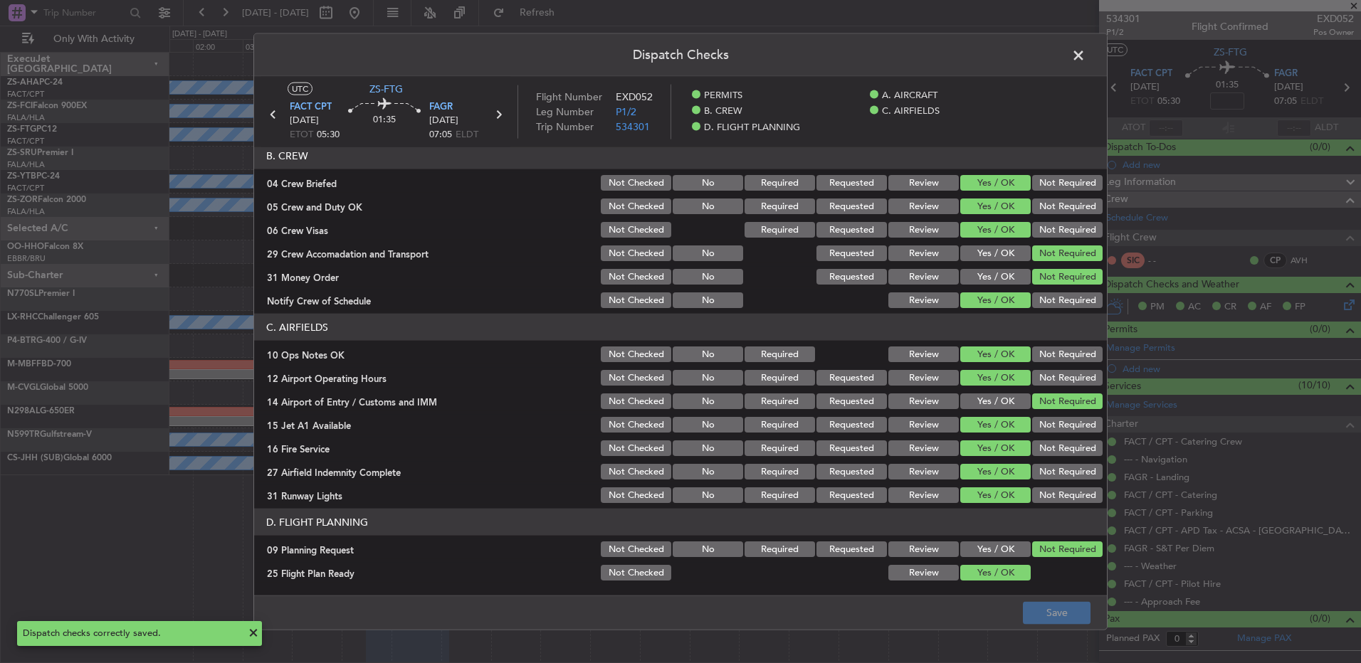
click at [1085, 52] on span at bounding box center [1085, 59] width 0 height 28
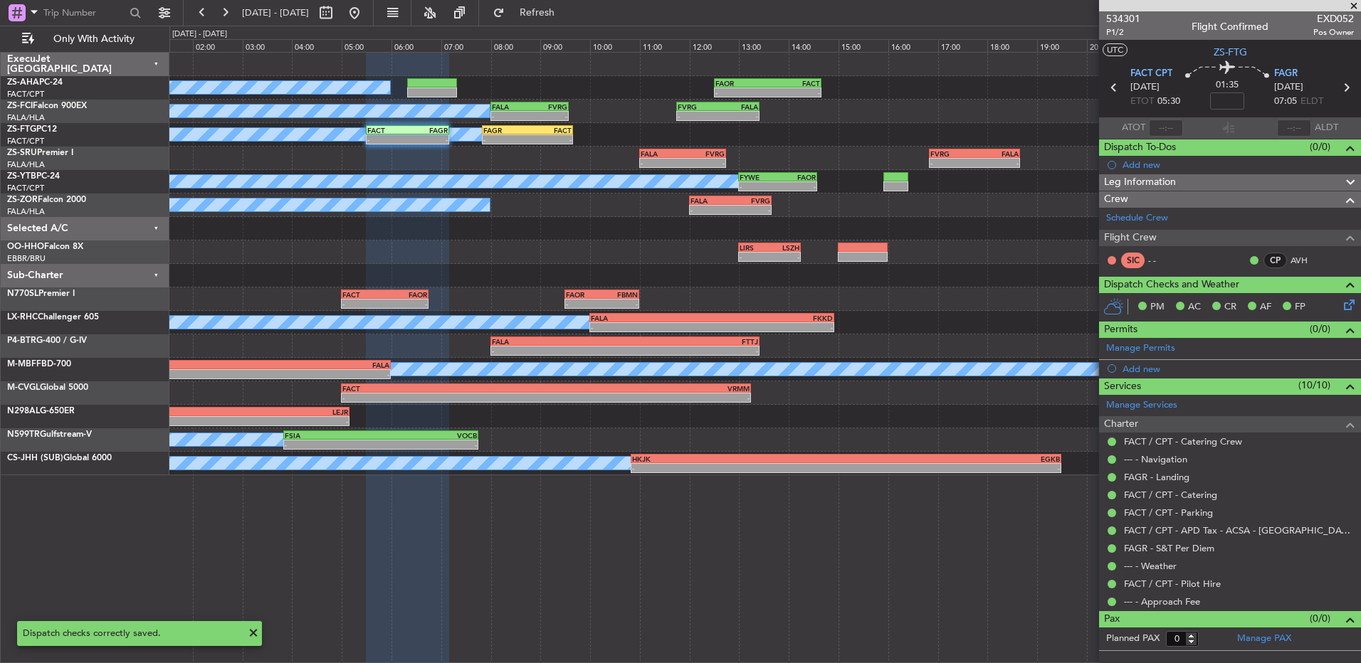
click at [973, 284] on div at bounding box center [764, 275] width 1191 height 23
click at [1354, 6] on span at bounding box center [1353, 6] width 14 height 13
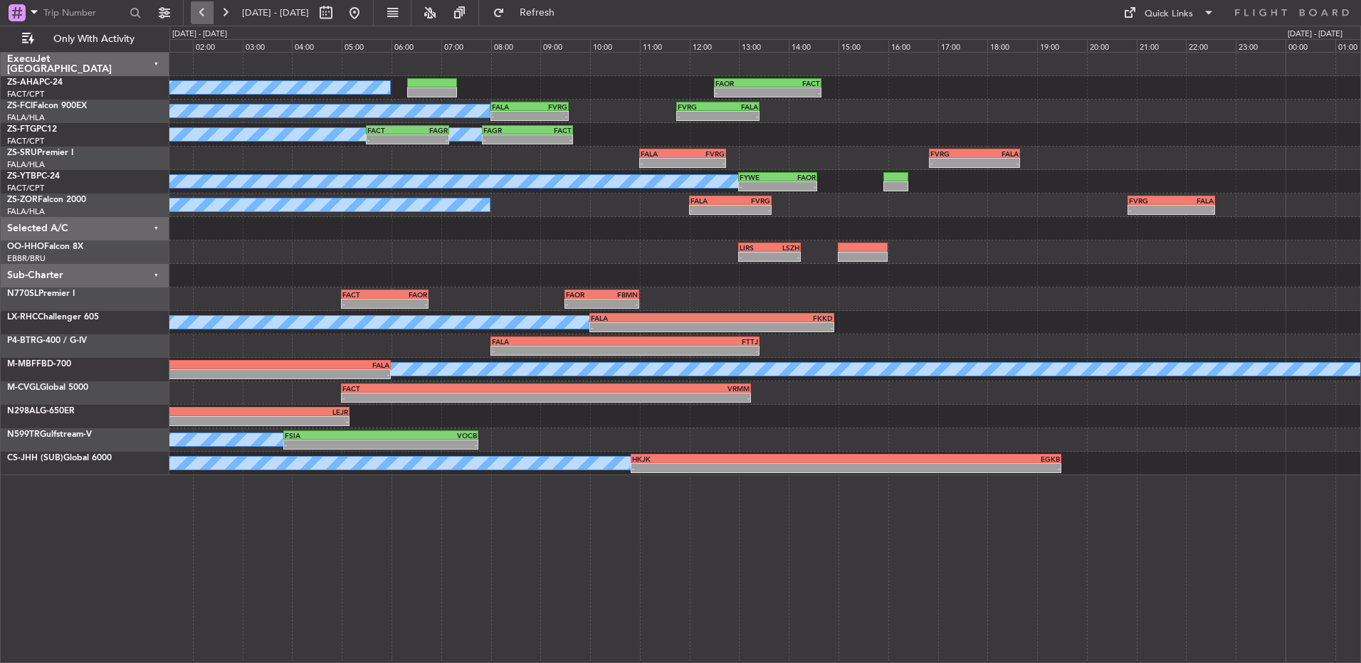
click at [209, 14] on button at bounding box center [202, 12] width 23 height 23
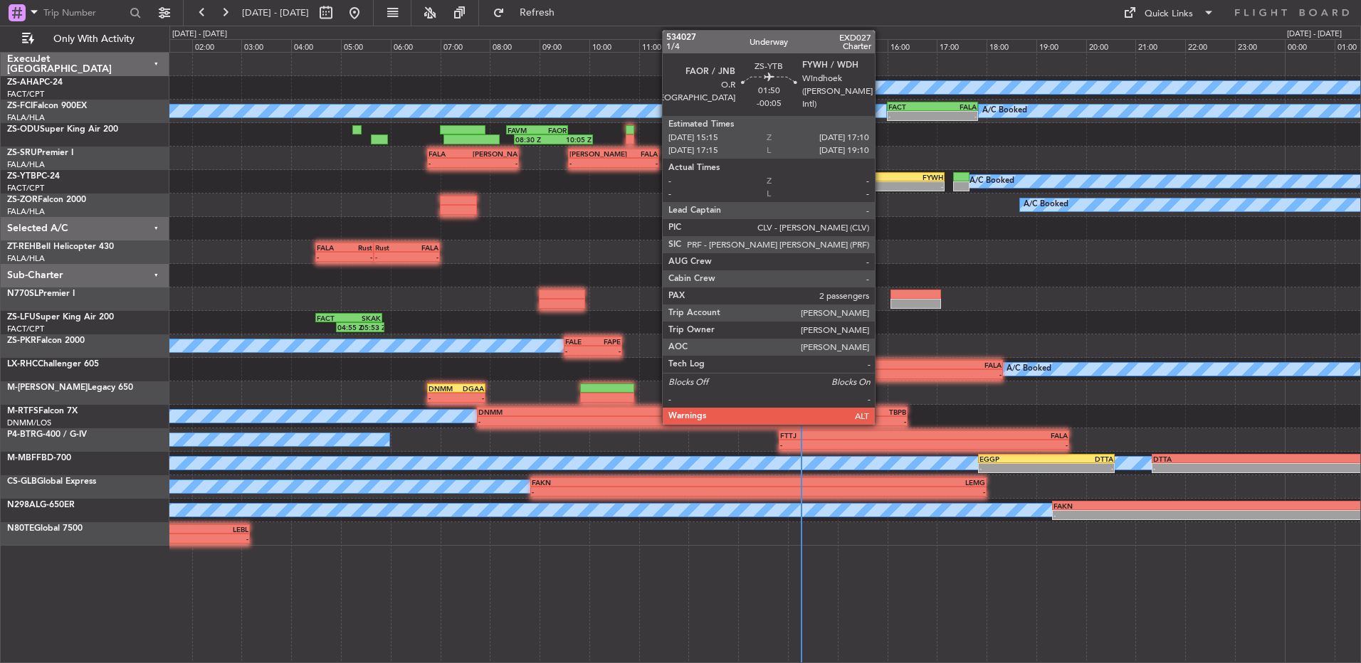
click at [897, 183] on div "-" at bounding box center [920, 186] width 46 height 9
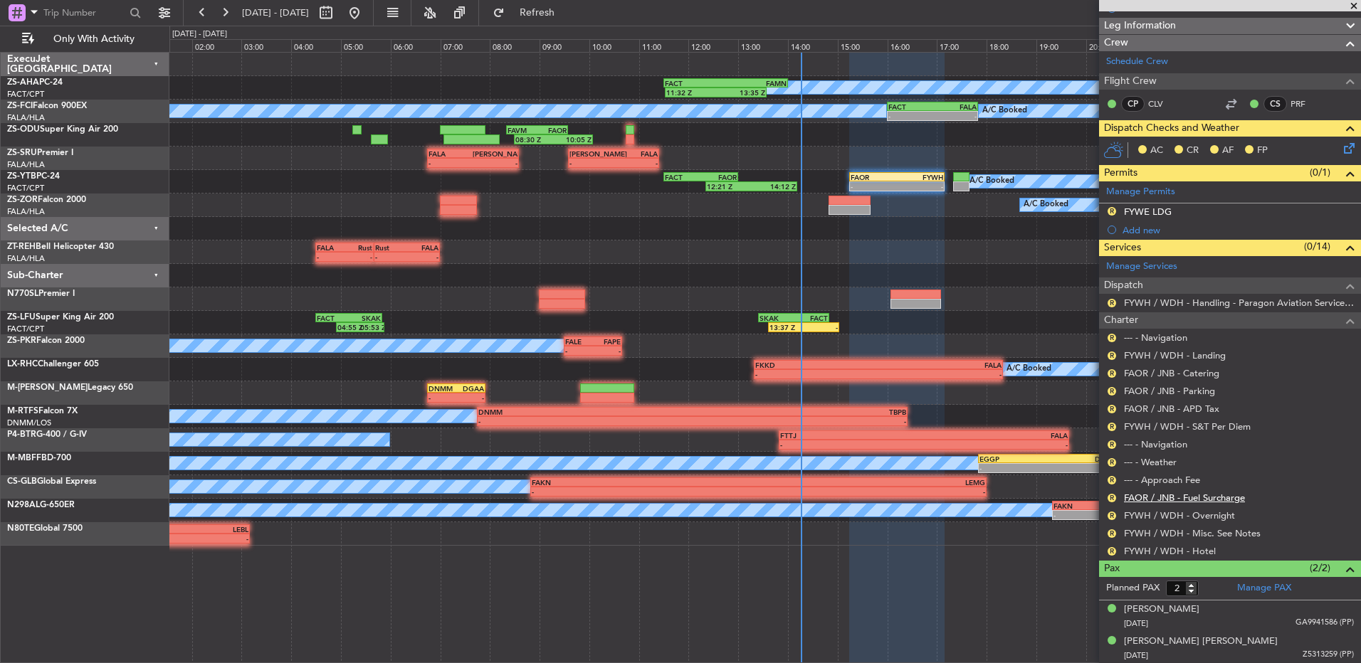
scroll to position [157, 0]
click at [1111, 547] on button "R" at bounding box center [1111, 551] width 9 height 9
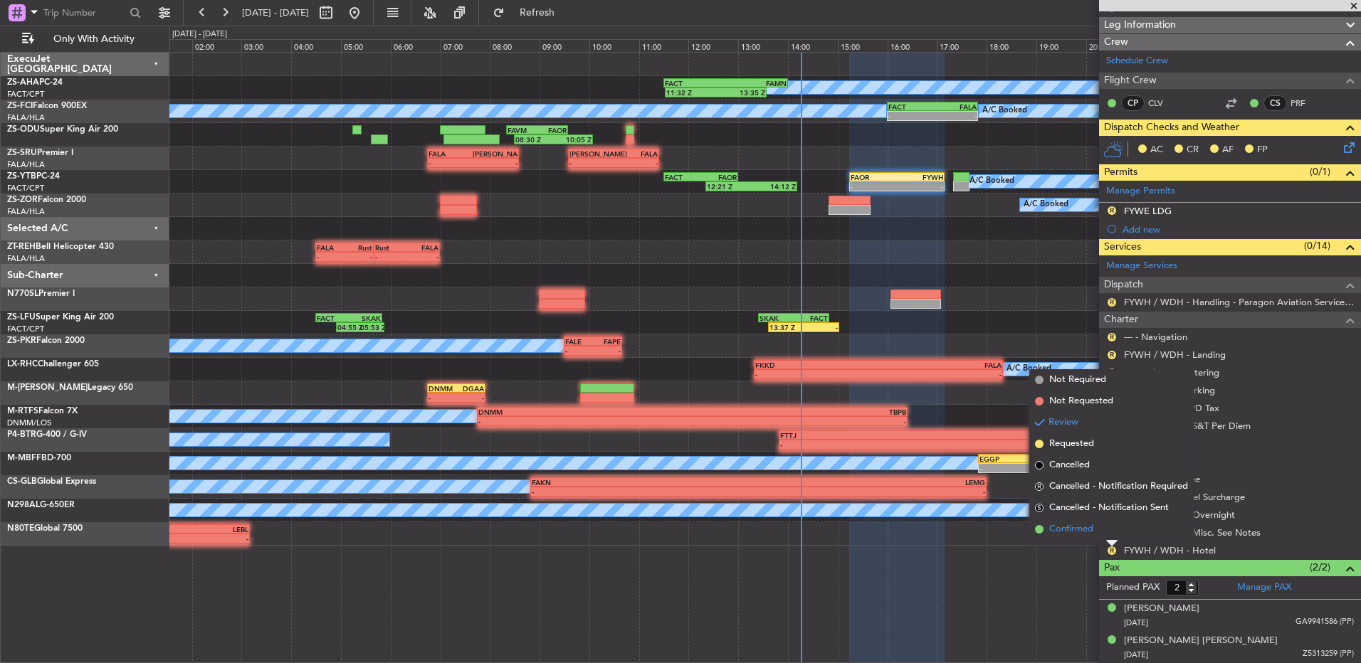
click at [1109, 529] on li "Confirmed" at bounding box center [1111, 529] width 164 height 21
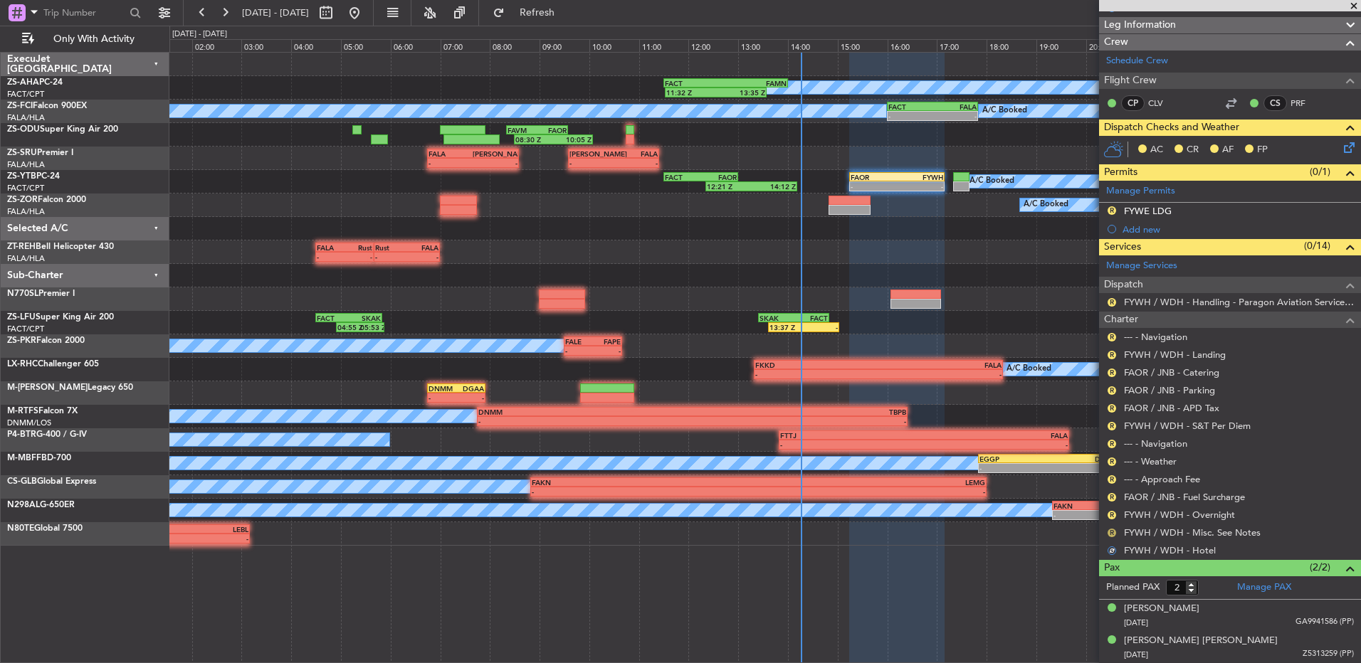
click at [1112, 529] on button "R" at bounding box center [1111, 533] width 9 height 9
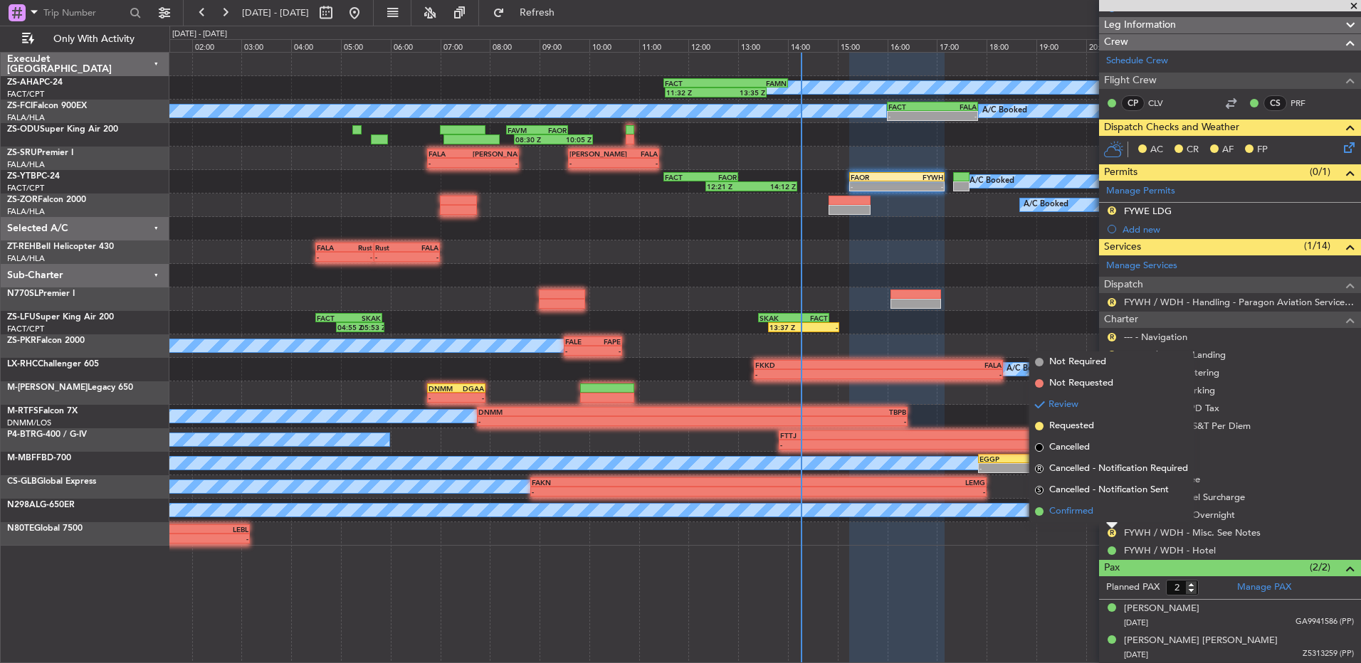
click at [1082, 512] on span "Confirmed" at bounding box center [1071, 512] width 44 height 14
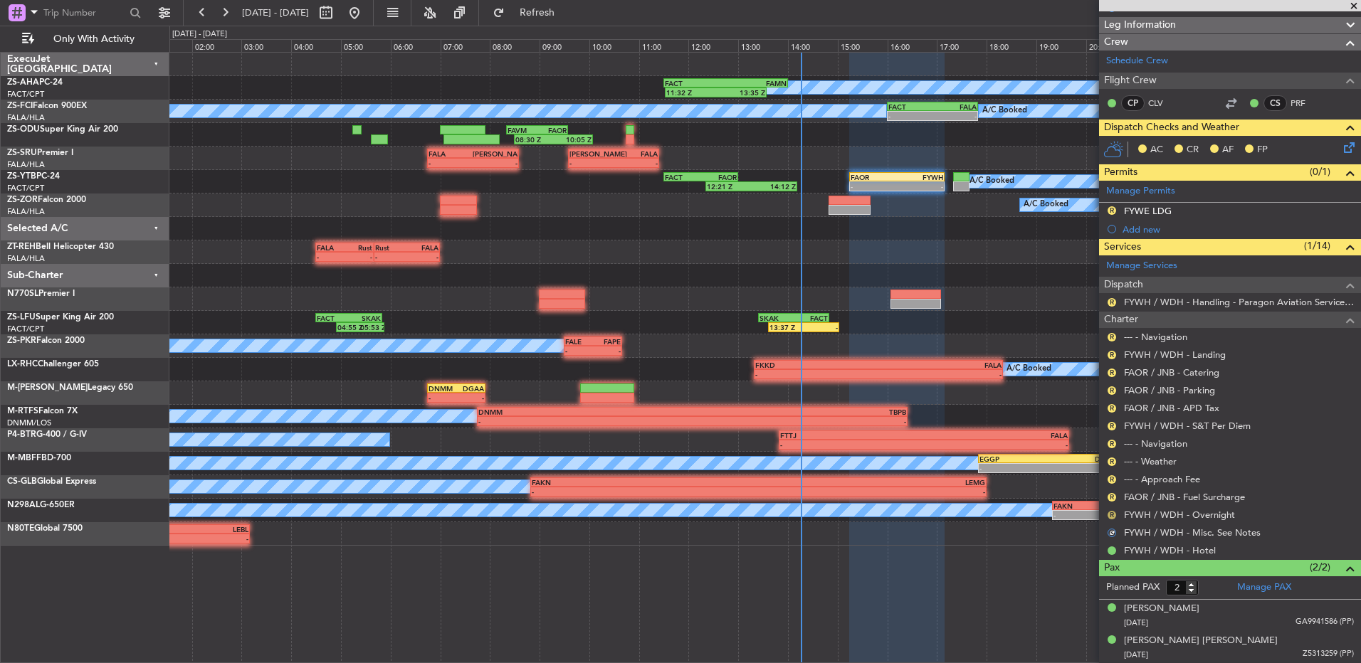
click at [1109, 514] on button "R" at bounding box center [1111, 515] width 9 height 9
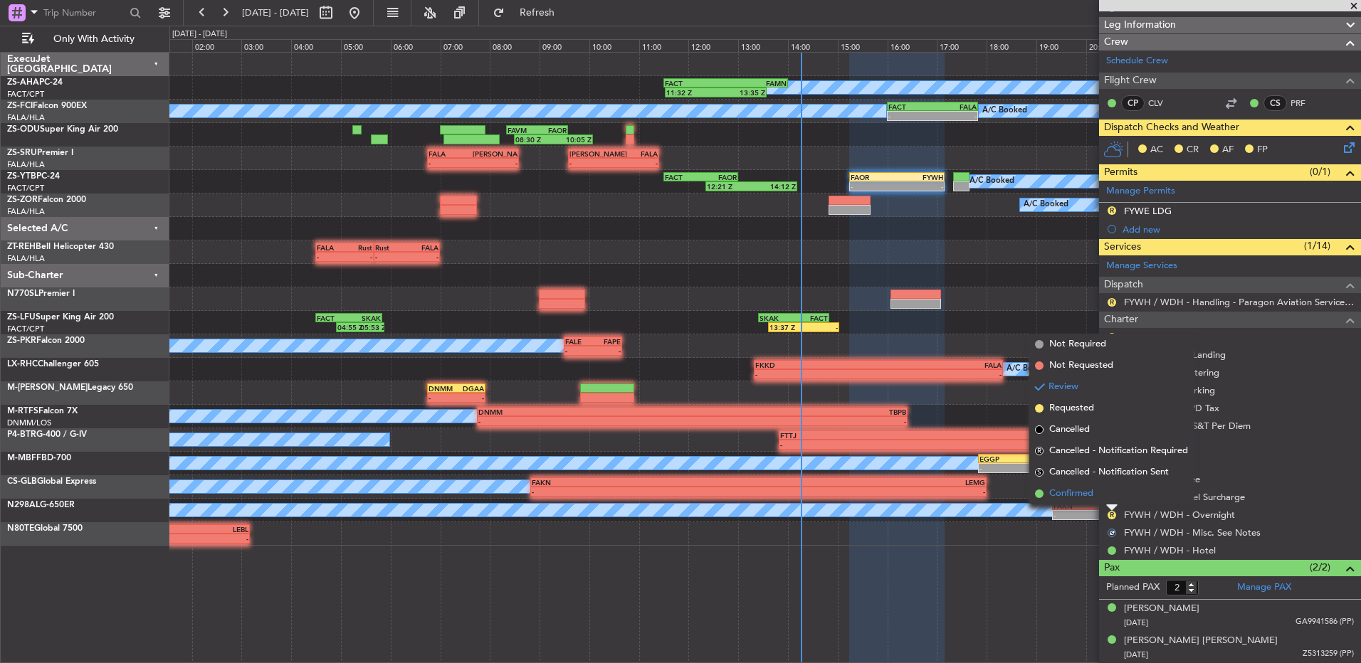
click at [1112, 495] on li "Confirmed" at bounding box center [1111, 493] width 164 height 21
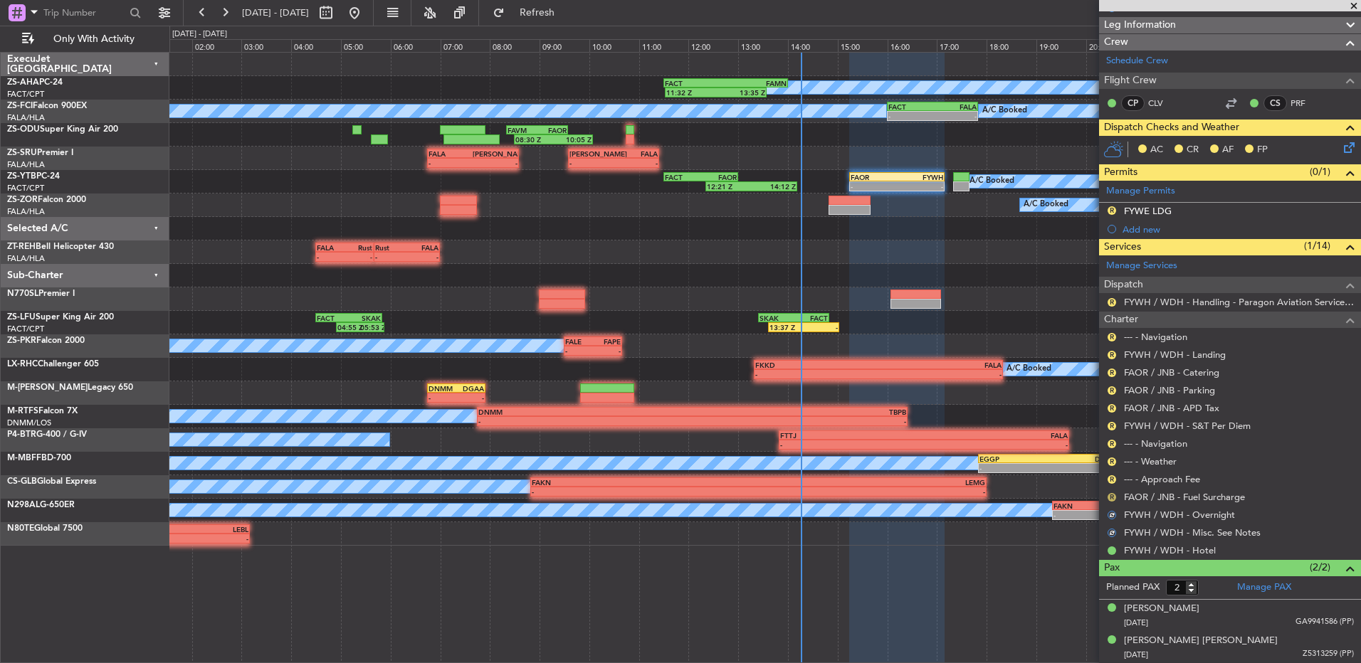
click at [1112, 495] on button "R" at bounding box center [1111, 497] width 9 height 9
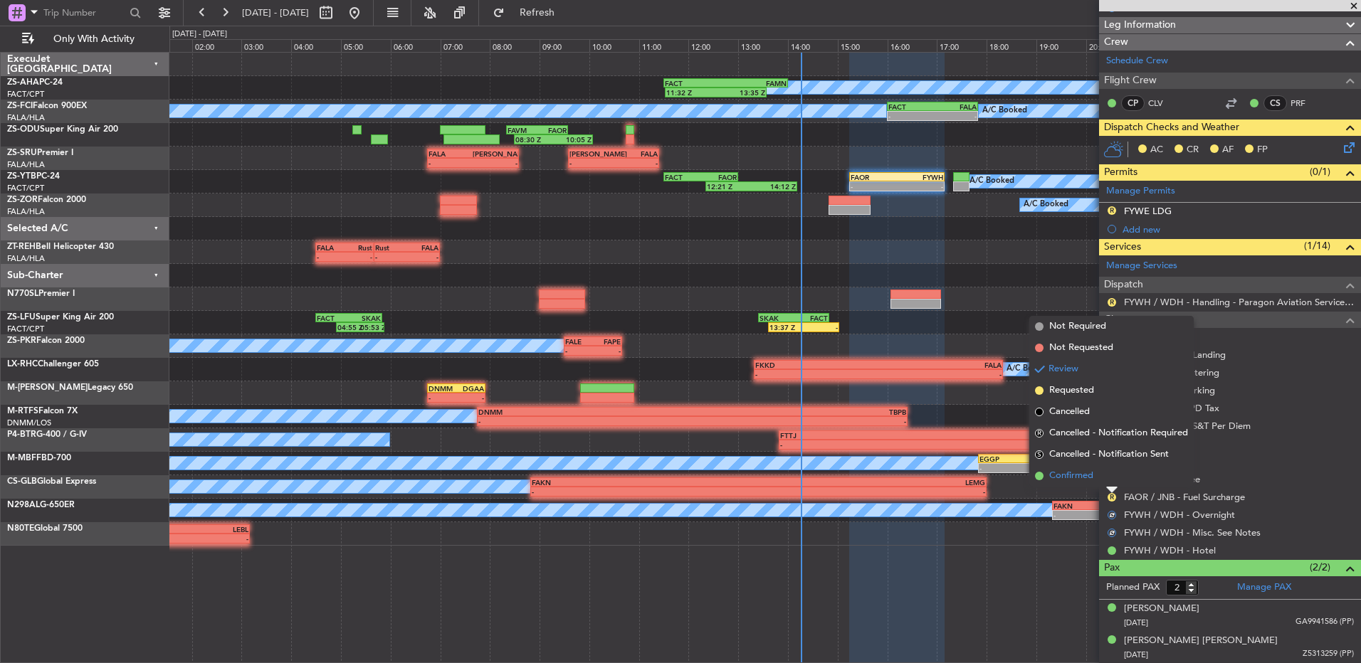
click at [1111, 485] on li "Confirmed" at bounding box center [1111, 475] width 164 height 21
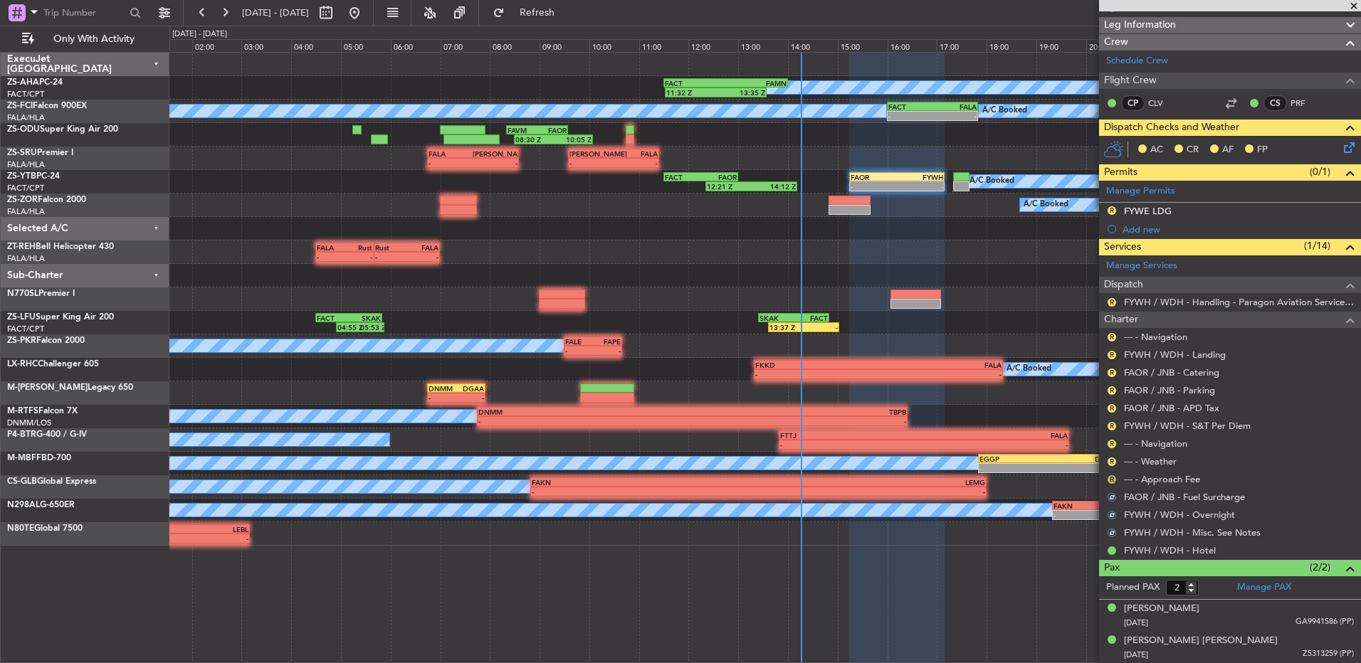
click at [1111, 480] on button "R" at bounding box center [1111, 479] width 9 height 9
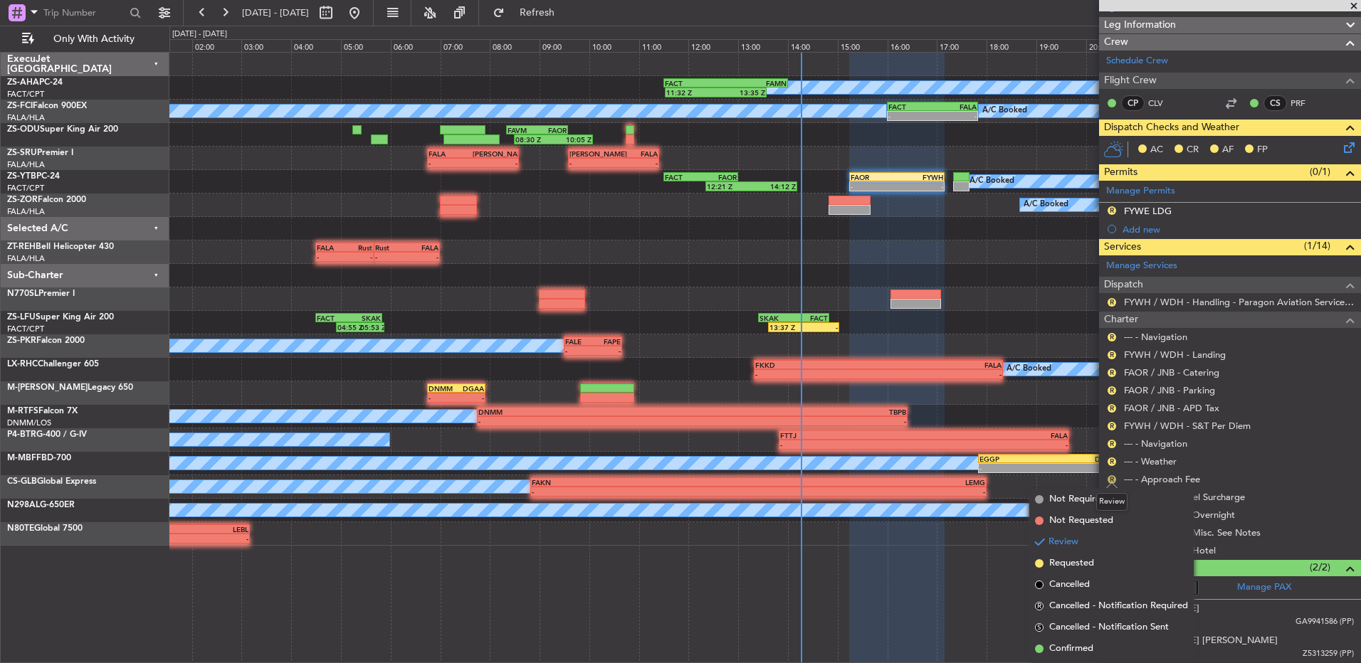
click at [1111, 477] on button "R" at bounding box center [1111, 479] width 9 height 9
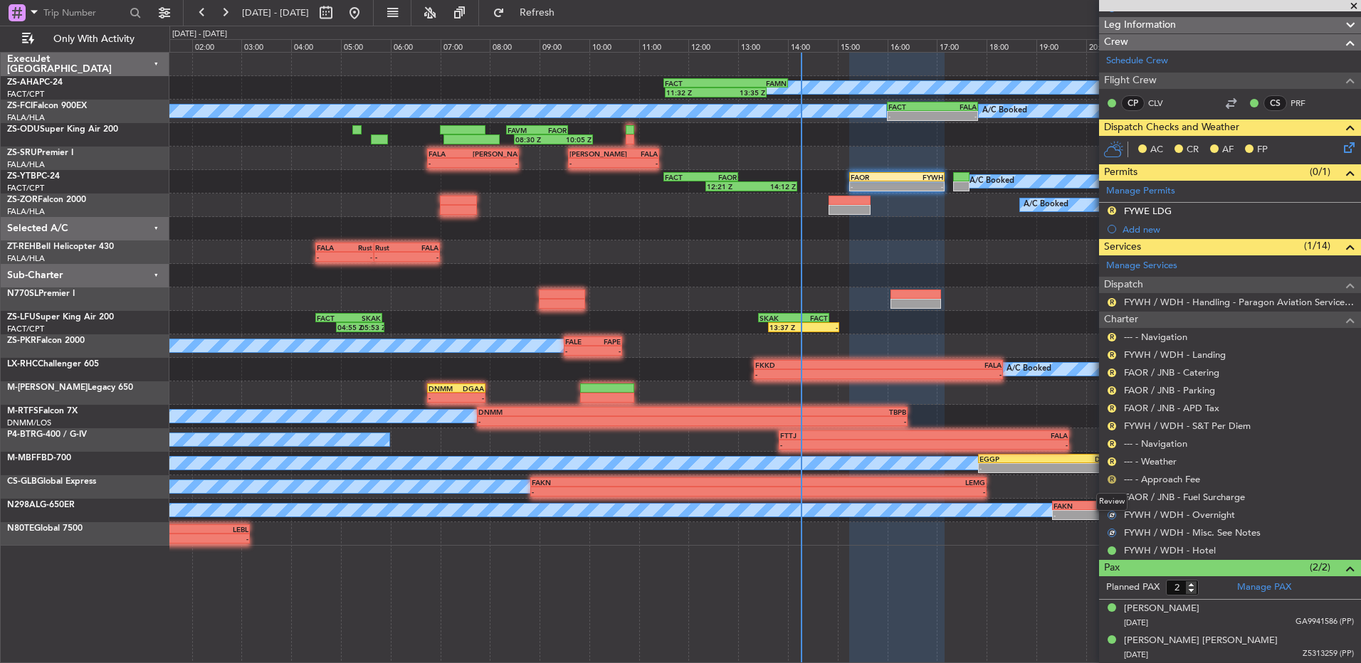
click at [1111, 477] on button "R" at bounding box center [1111, 479] width 9 height 9
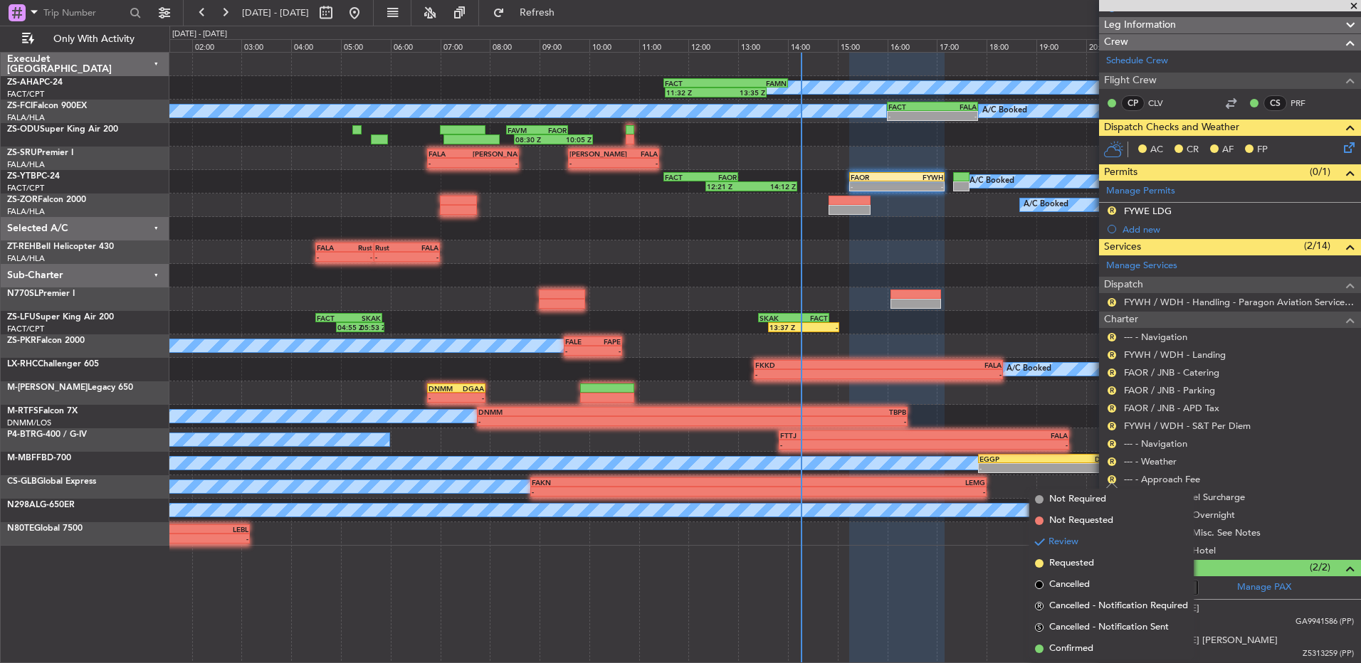
drag, startPoint x: 1067, startPoint y: 645, endPoint x: 1085, endPoint y: 612, distance: 37.3
click at [1067, 643] on span "Confirmed" at bounding box center [1071, 649] width 44 height 14
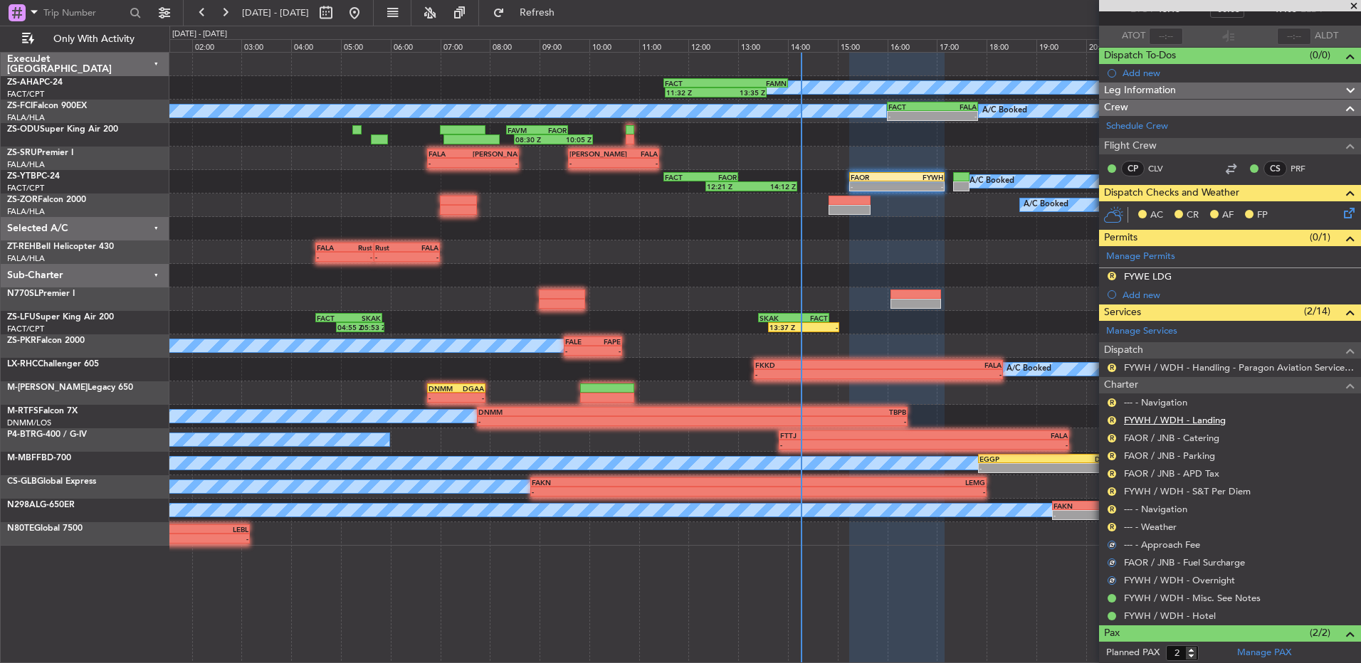
scroll to position [15, 0]
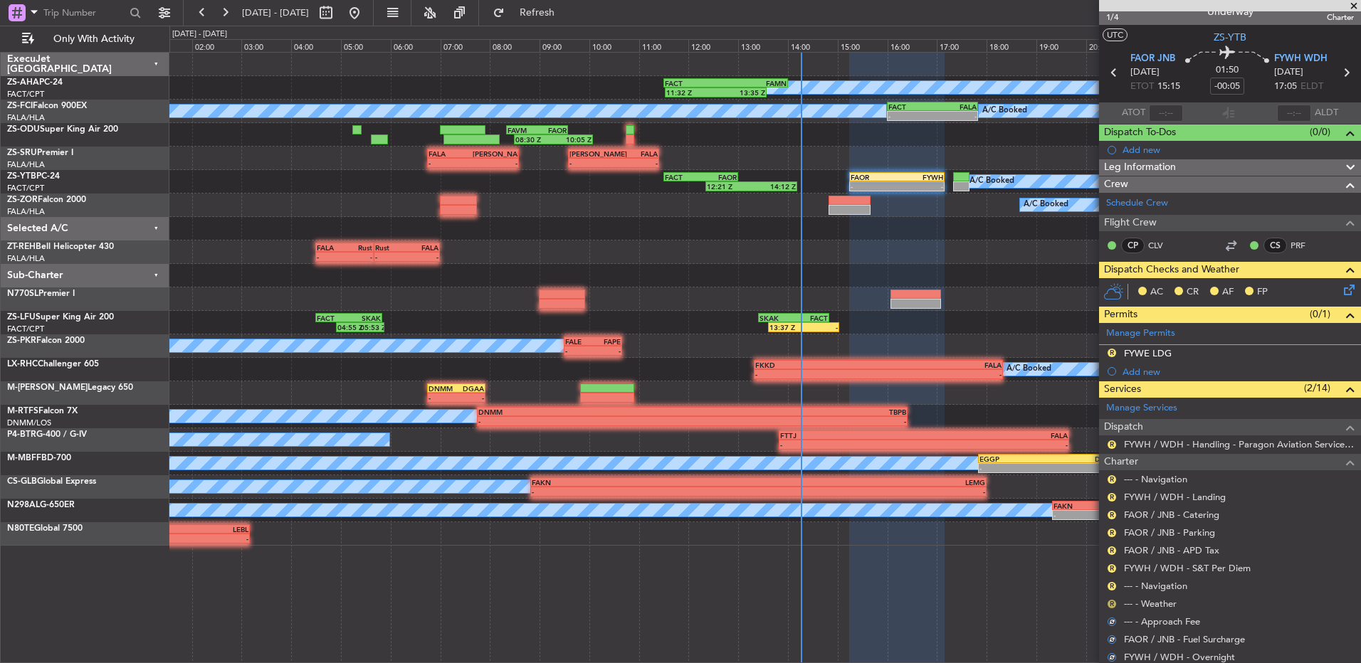
click at [1109, 601] on button "R" at bounding box center [1111, 604] width 9 height 9
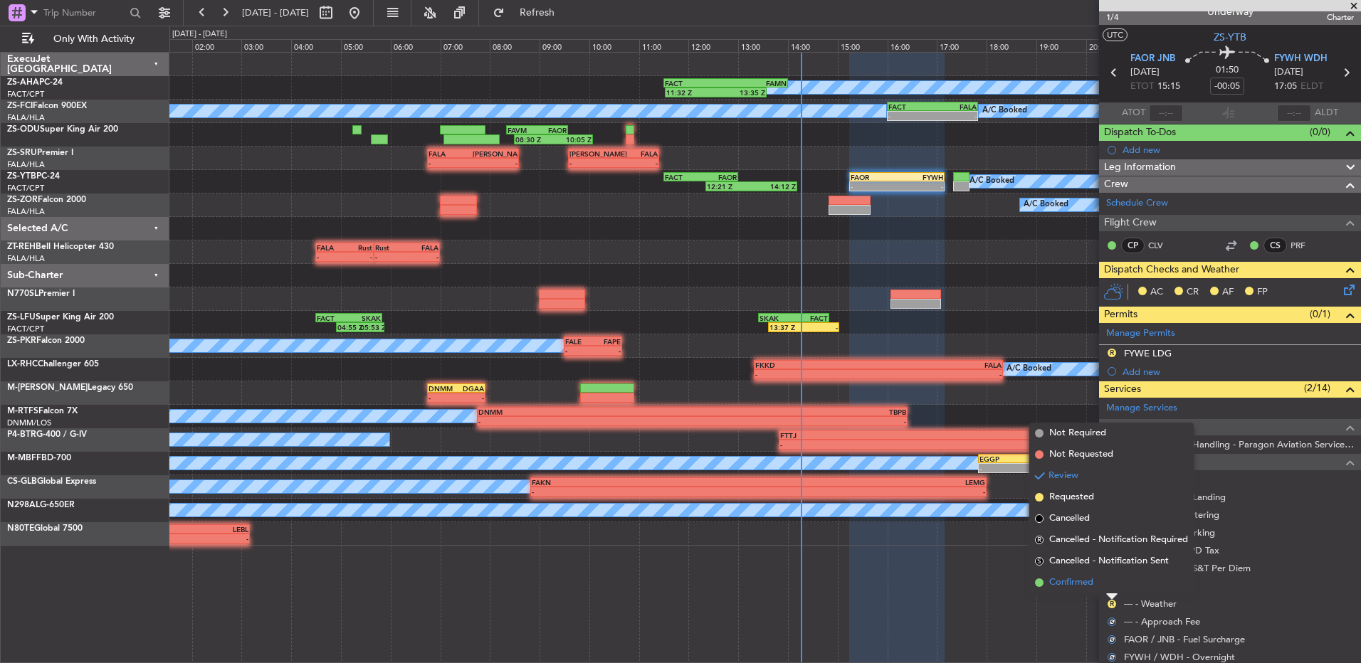
click at [1106, 584] on li "Confirmed" at bounding box center [1111, 582] width 164 height 21
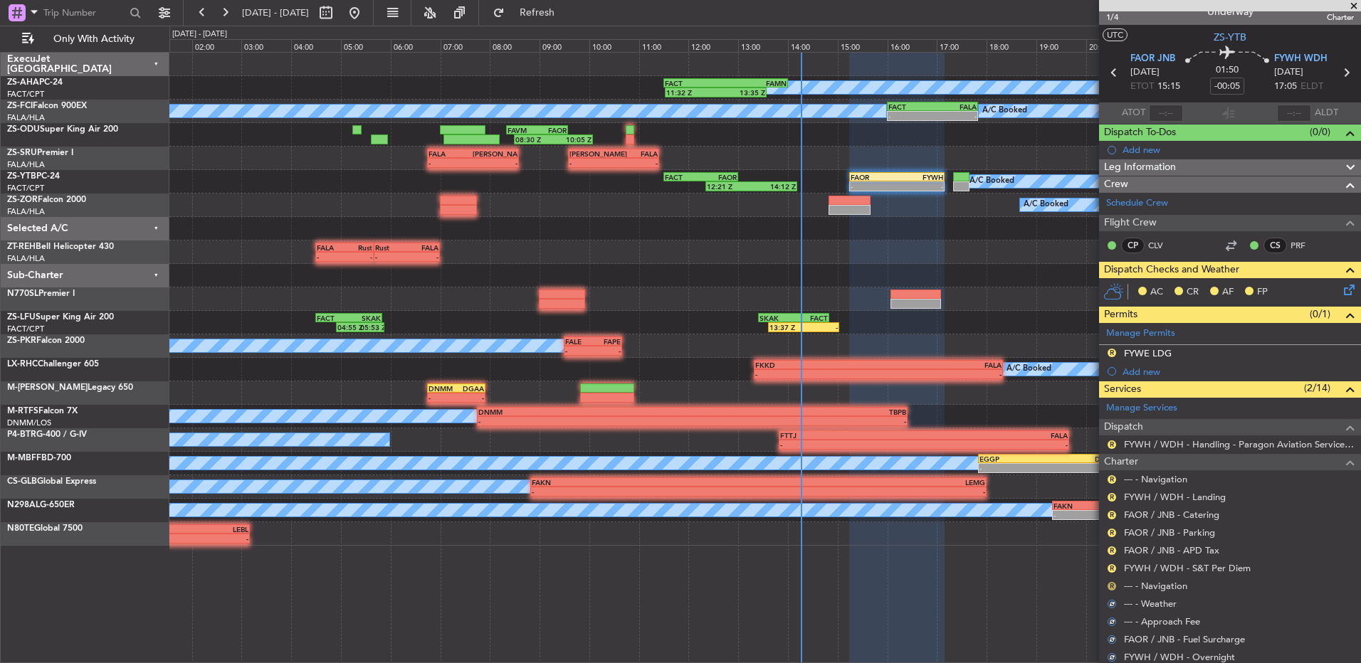
click at [1107, 584] on div "R" at bounding box center [1111, 586] width 11 height 11
click at [1112, 584] on button "R" at bounding box center [1111, 586] width 9 height 9
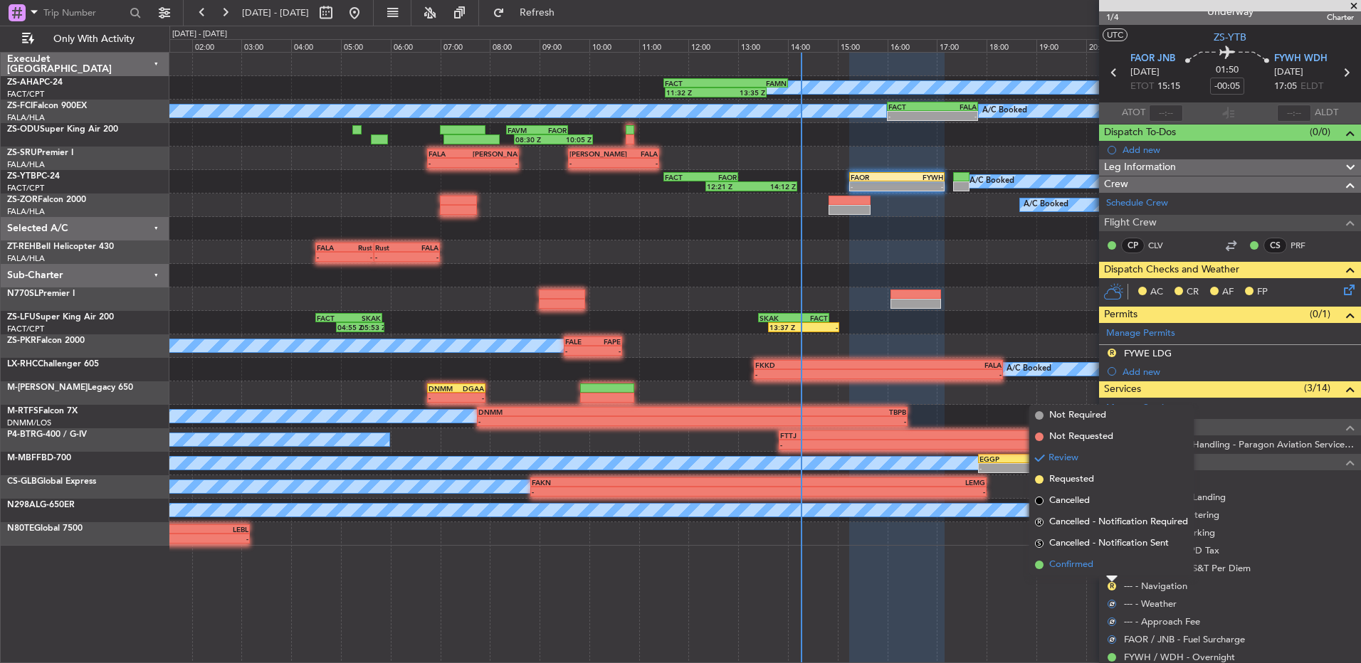
click at [1116, 574] on li "Confirmed" at bounding box center [1111, 564] width 164 height 21
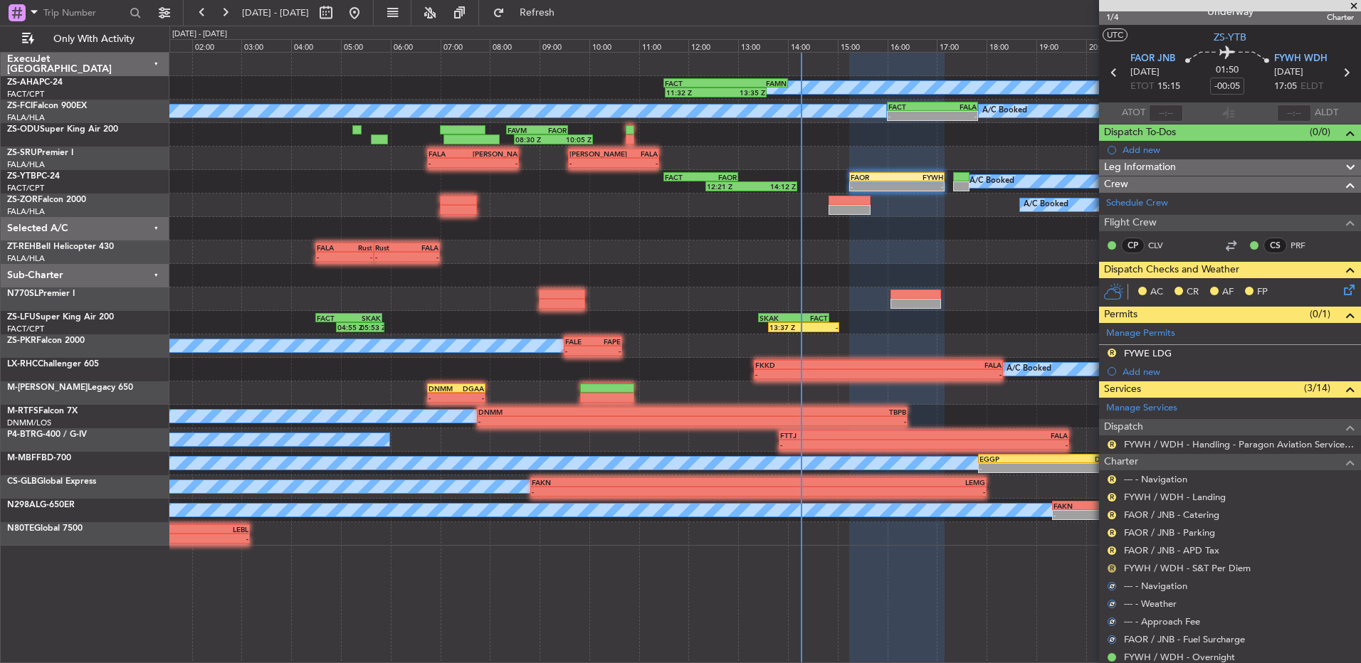
click at [1112, 571] on button "R" at bounding box center [1111, 568] width 9 height 9
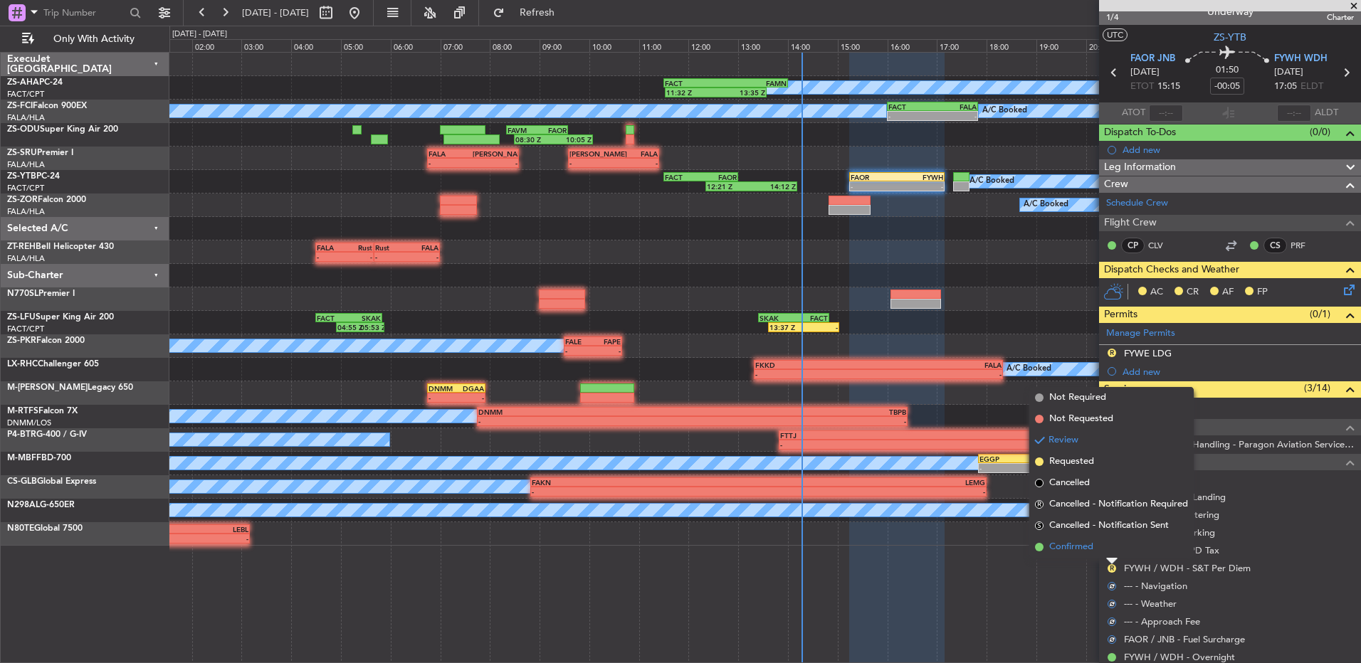
click at [1112, 552] on li "Confirmed" at bounding box center [1111, 547] width 164 height 21
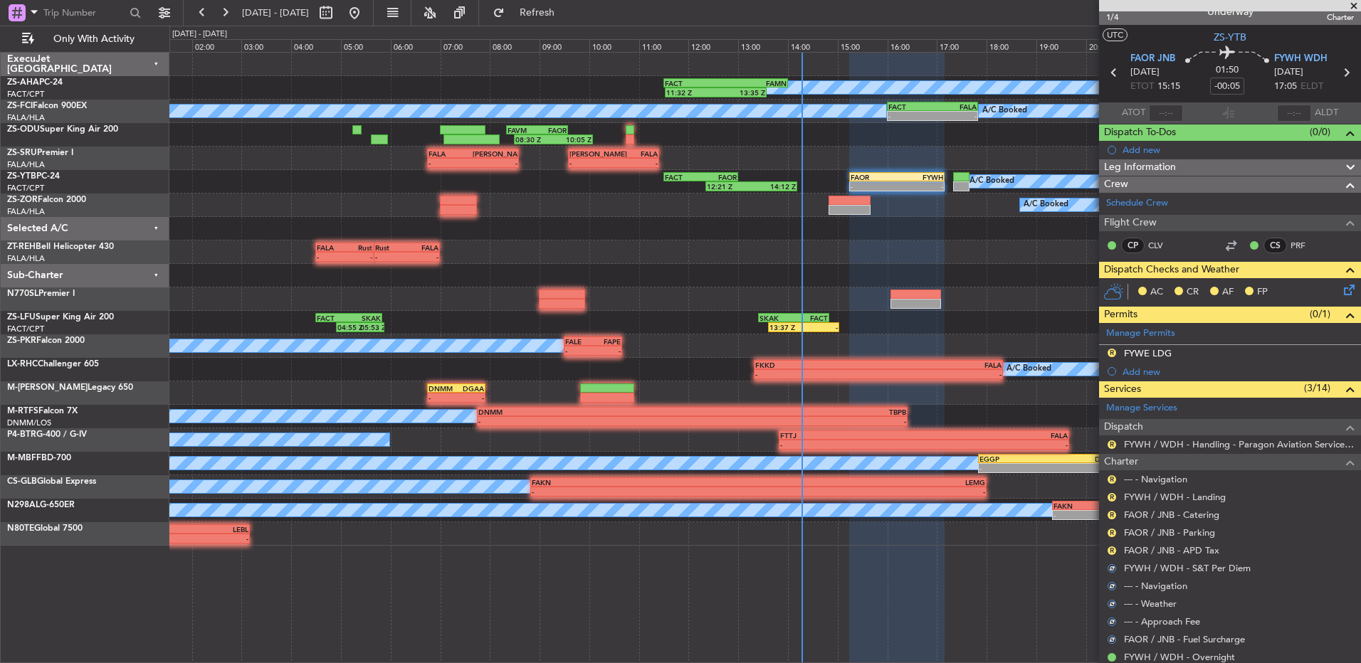
click at [1112, 552] on button "R" at bounding box center [1111, 551] width 9 height 9
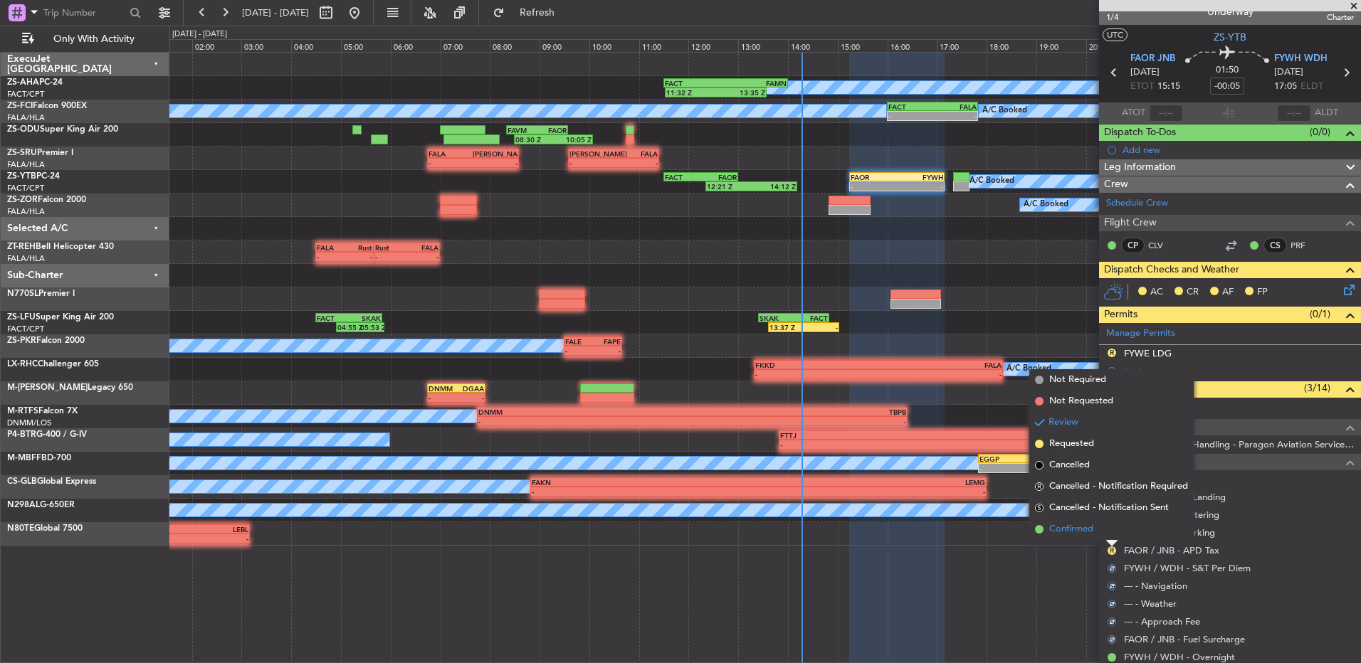
click at [1114, 534] on li "Confirmed" at bounding box center [1111, 529] width 164 height 21
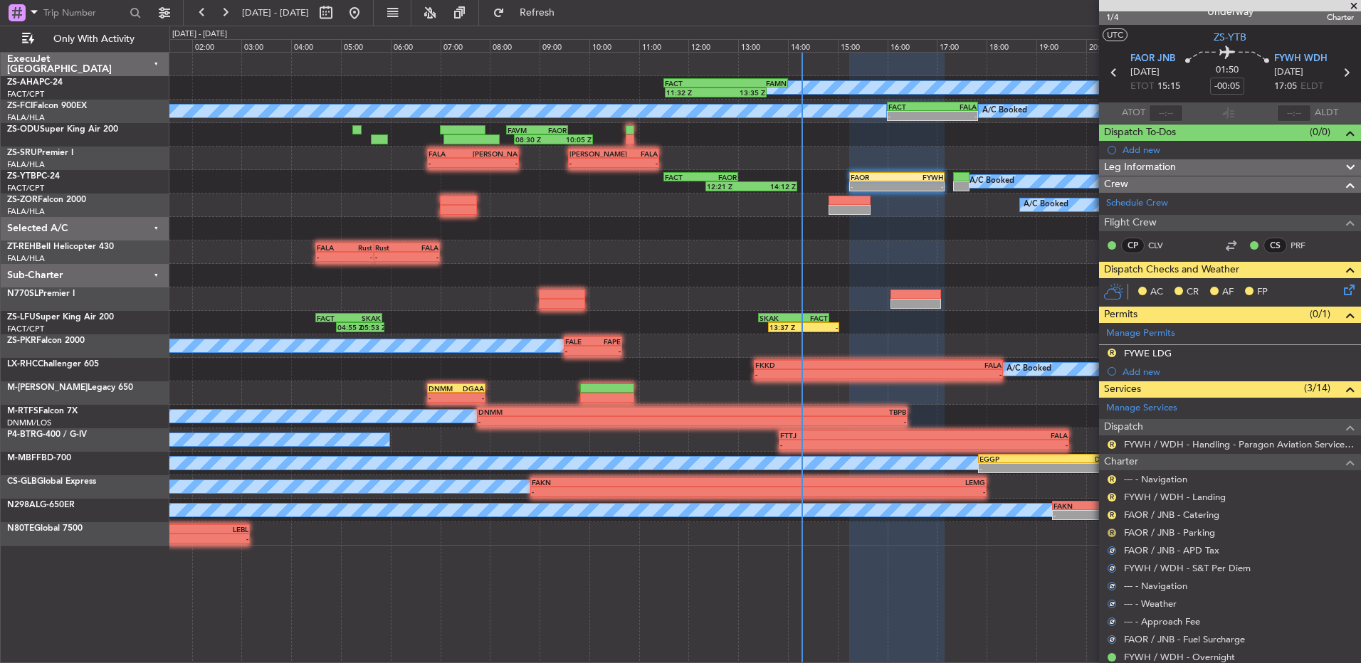
click at [1114, 533] on button "R" at bounding box center [1111, 533] width 9 height 9
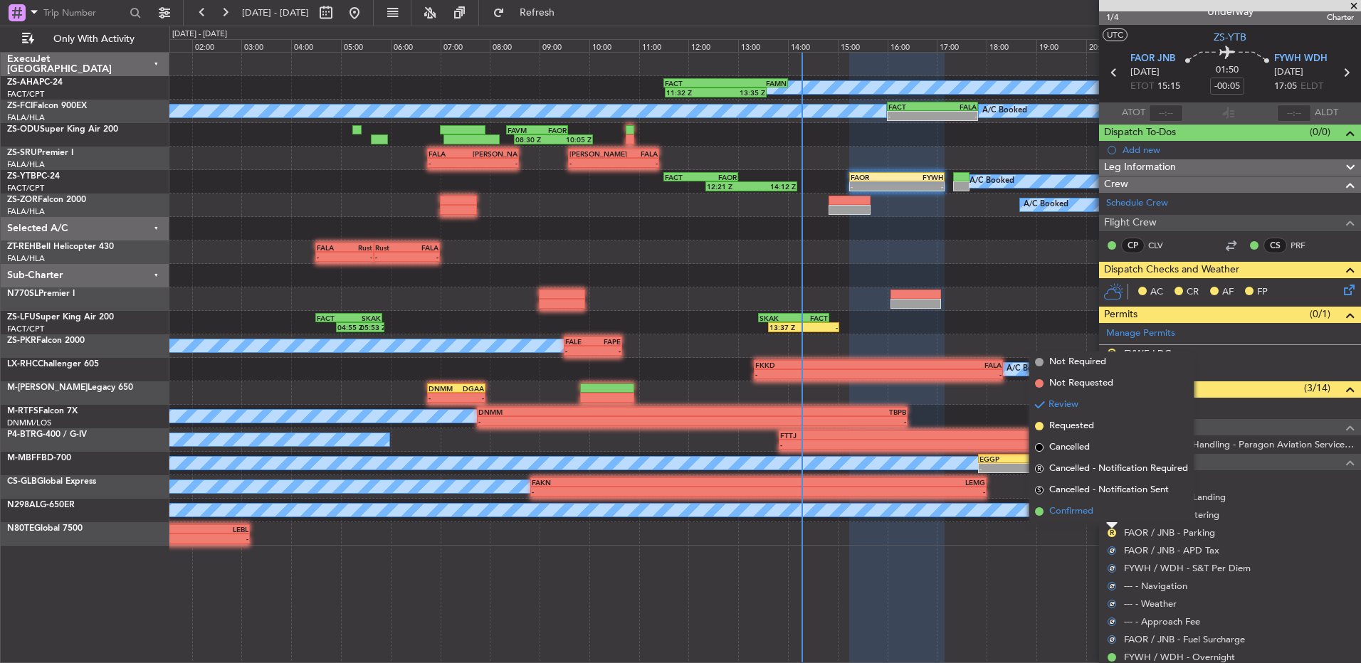
click at [1114, 513] on li "Confirmed" at bounding box center [1111, 511] width 164 height 21
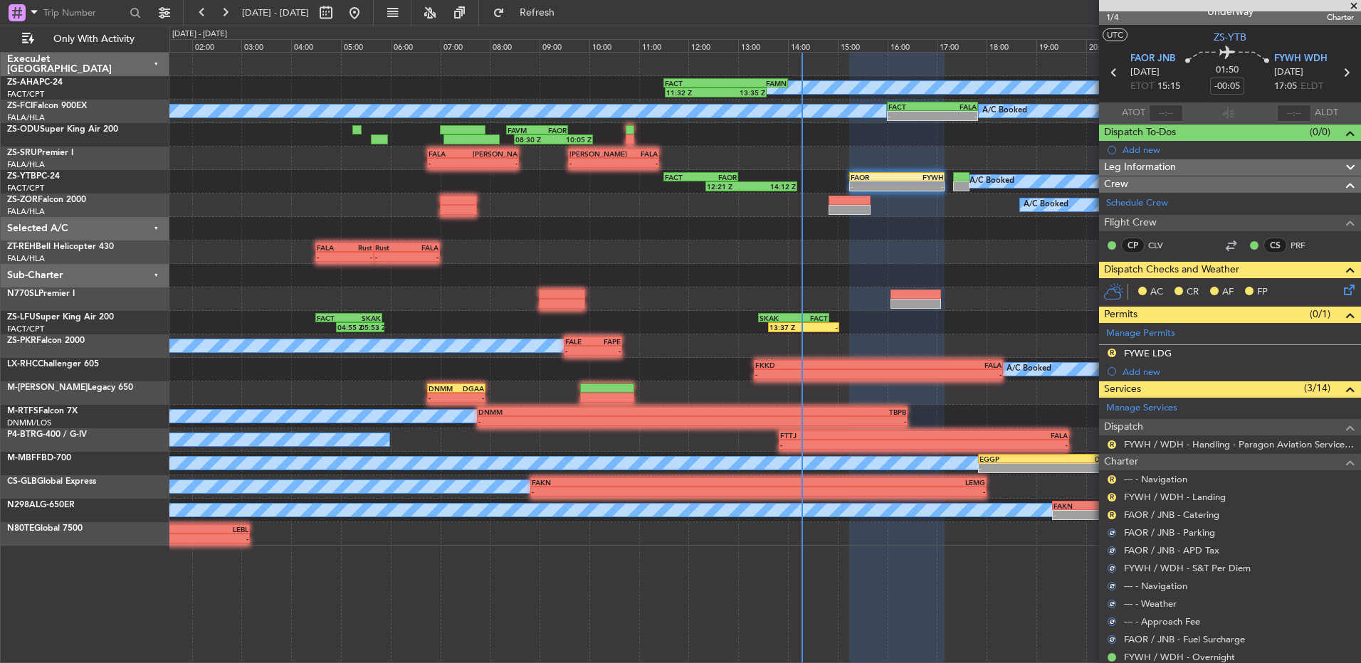
click at [1114, 513] on button "R" at bounding box center [1111, 515] width 9 height 9
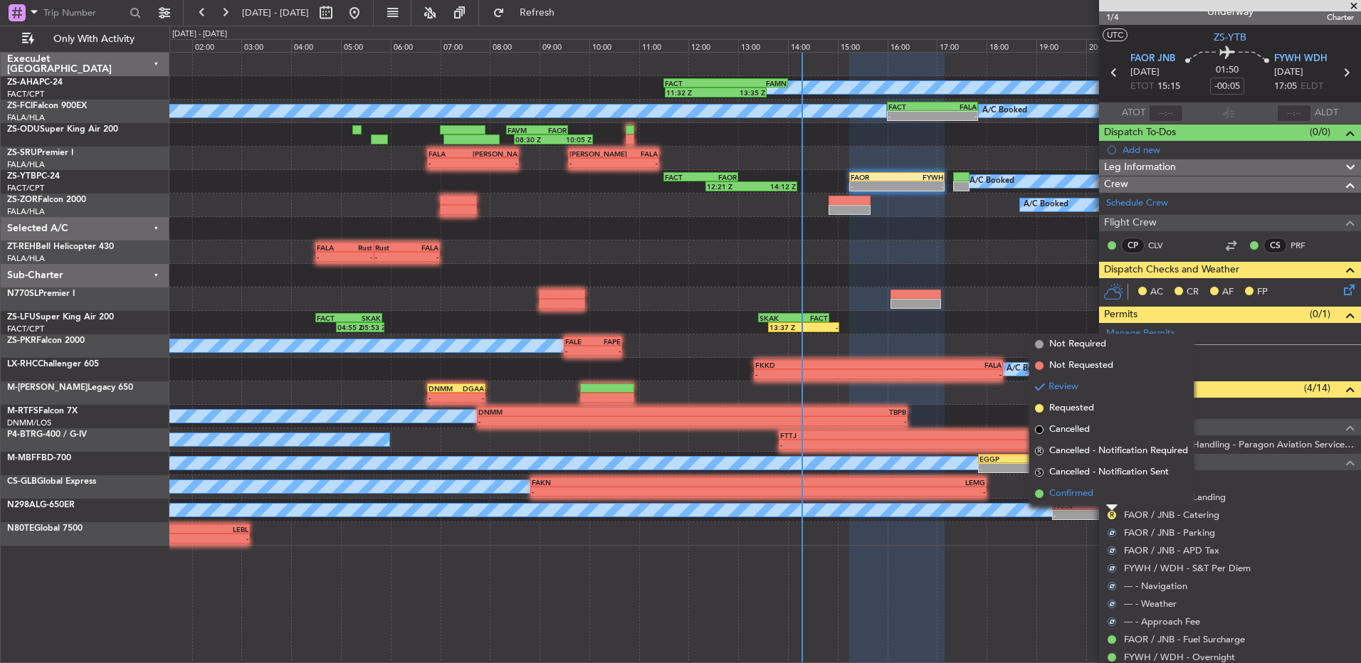
click at [1114, 500] on li "Confirmed" at bounding box center [1111, 493] width 164 height 21
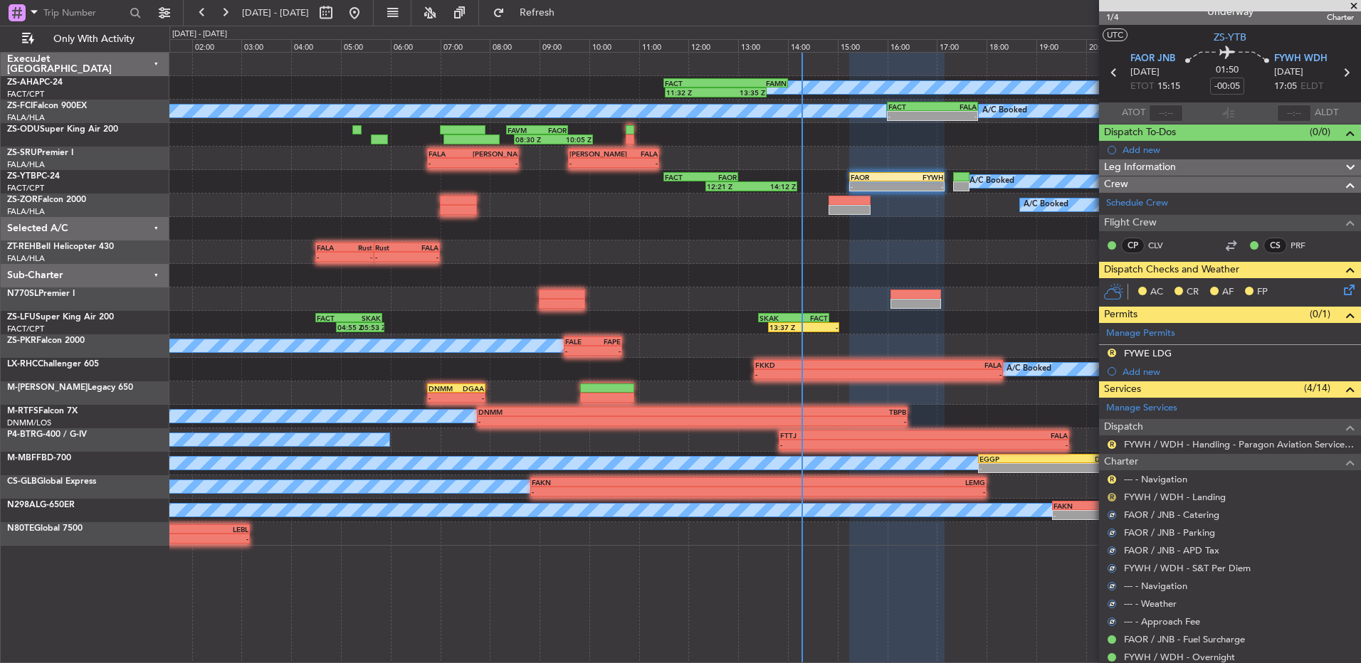
click at [1114, 497] on button "R" at bounding box center [1111, 497] width 9 height 9
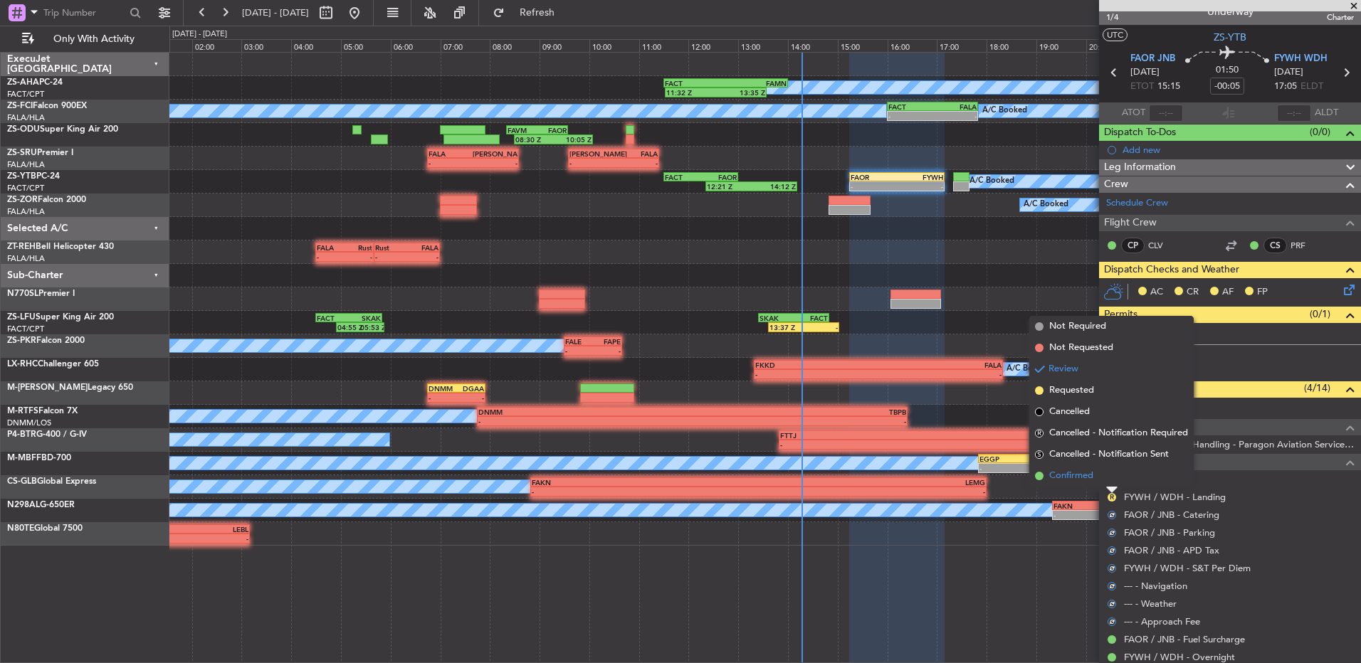
click at [1113, 482] on li "Confirmed" at bounding box center [1111, 475] width 164 height 21
click at [1112, 480] on button "R" at bounding box center [1111, 479] width 9 height 9
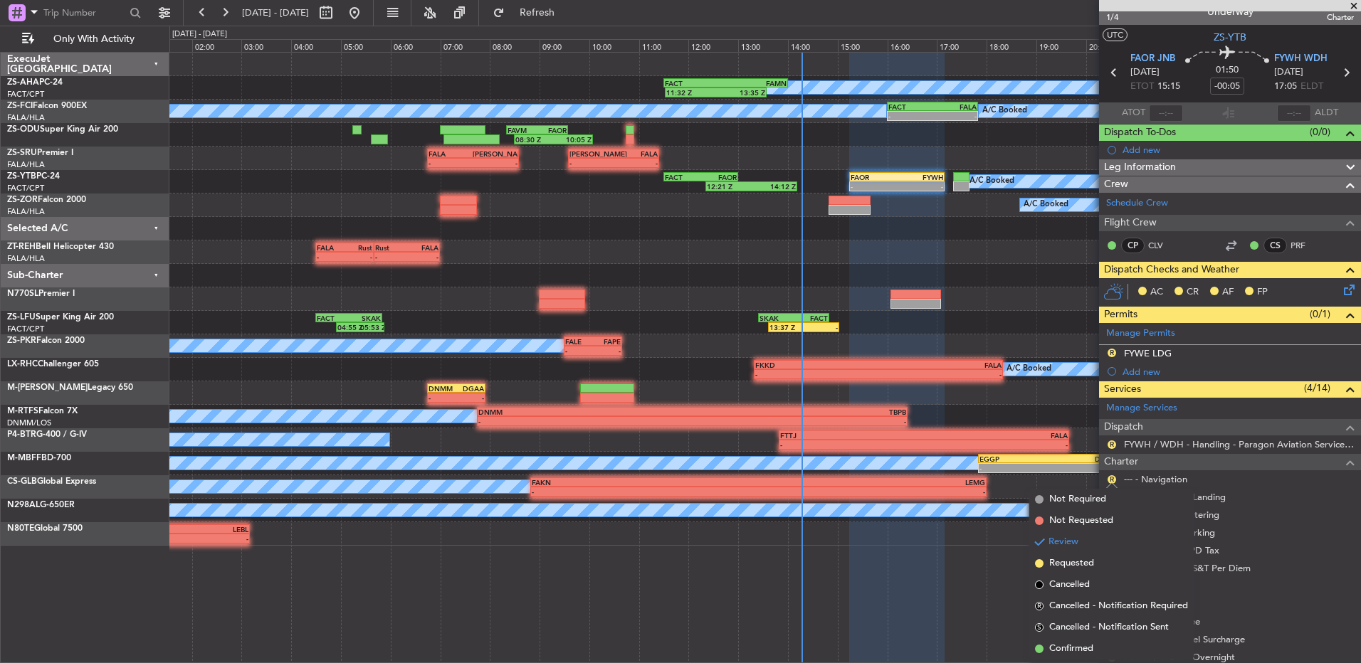
drag, startPoint x: 1075, startPoint y: 643, endPoint x: 1104, endPoint y: 505, distance: 141.8
click at [1075, 638] on li "Confirmed" at bounding box center [1111, 648] width 164 height 21
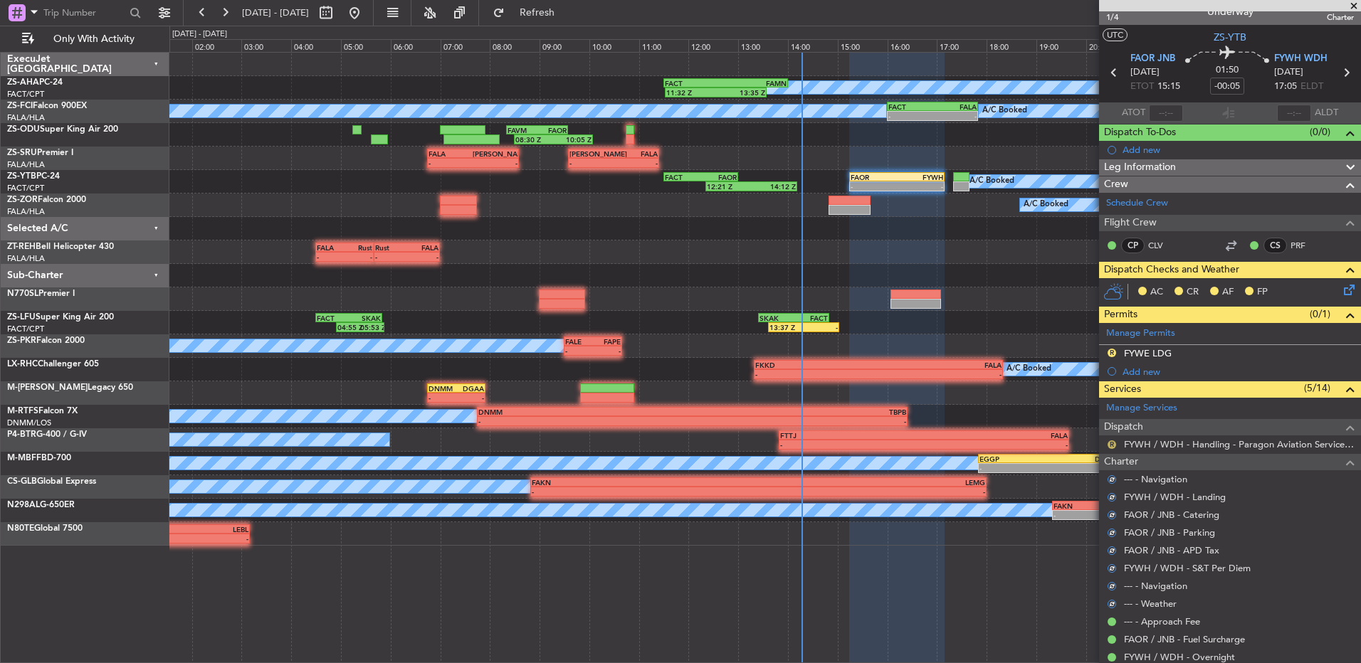
click at [1109, 443] on button "R" at bounding box center [1111, 444] width 9 height 9
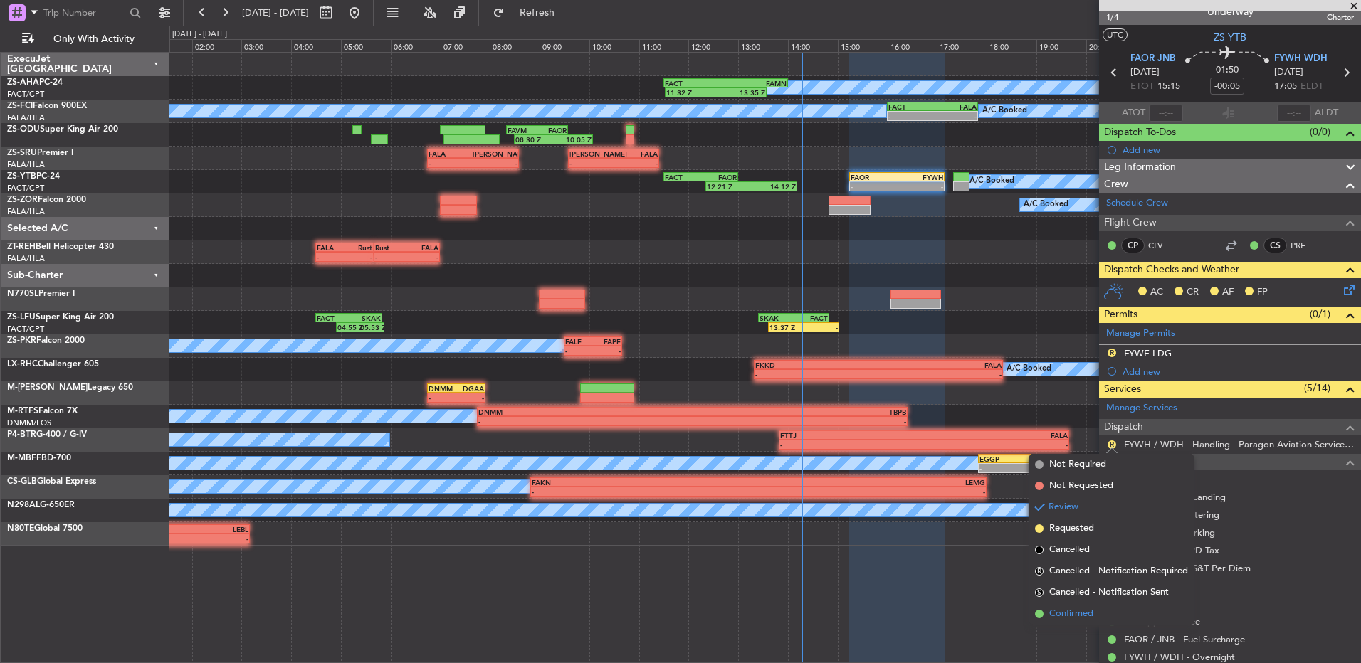
click at [1084, 613] on span "Confirmed" at bounding box center [1071, 614] width 44 height 14
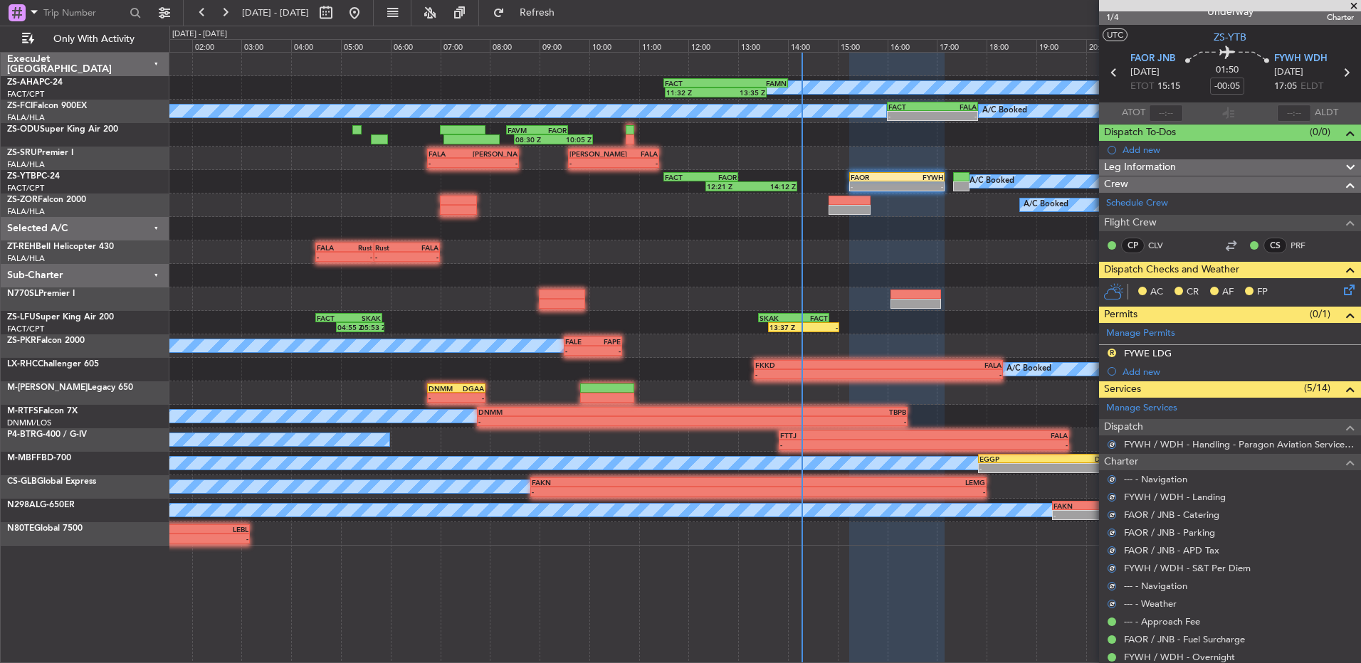
click at [1341, 293] on icon at bounding box center [1346, 287] width 11 height 11
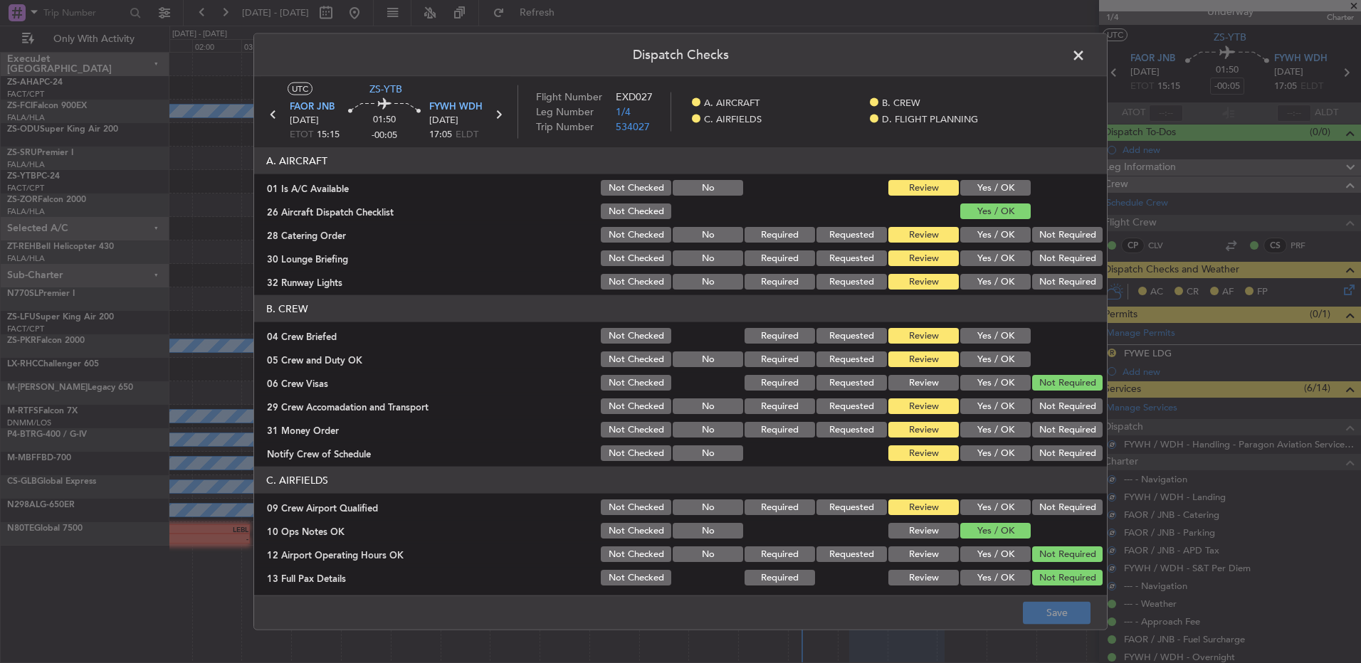
click at [1001, 181] on button "Yes / OK" at bounding box center [995, 188] width 70 height 16
click at [1041, 232] on button "Not Required" at bounding box center [1067, 235] width 70 height 16
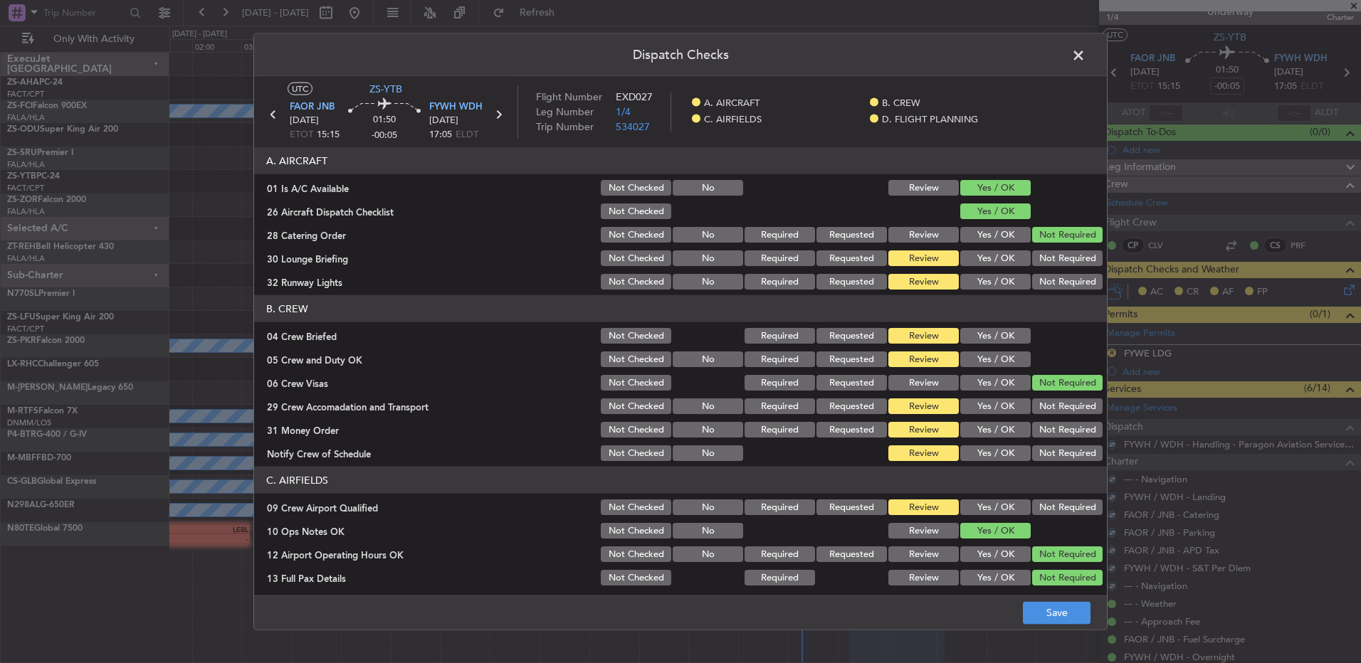
click at [1049, 253] on button "Not Required" at bounding box center [1067, 258] width 70 height 16
drag, startPoint x: 1047, startPoint y: 253, endPoint x: 1044, endPoint y: 276, distance: 23.7
click at [1047, 255] on button "Not Required" at bounding box center [1067, 258] width 70 height 16
click at [1047, 265] on button "Not Required" at bounding box center [1067, 258] width 70 height 16
drag, startPoint x: 1044, startPoint y: 276, endPoint x: 1028, endPoint y: 291, distance: 22.2
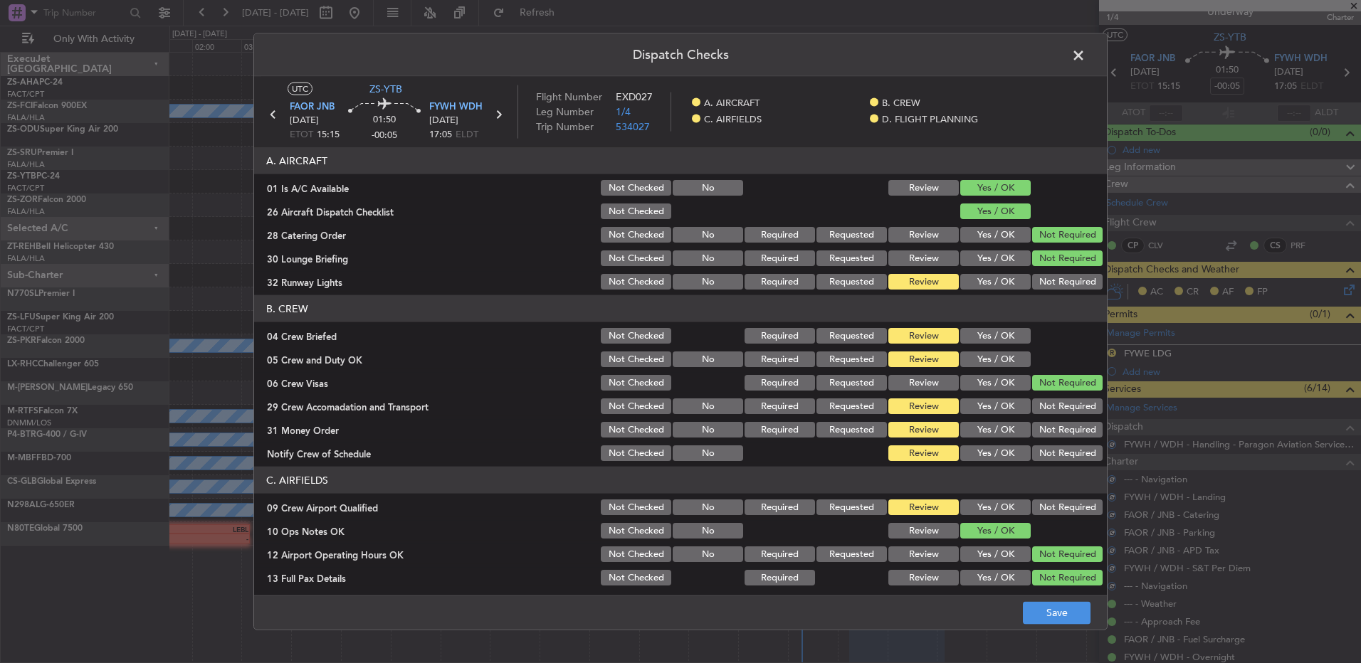
click at [1044, 275] on button "Not Required" at bounding box center [1067, 282] width 70 height 16
click at [998, 335] on button "Yes / OK" at bounding box center [995, 336] width 70 height 16
click at [998, 345] on div "Yes / OK" at bounding box center [994, 336] width 72 height 20
click at [1001, 352] on button "Yes / OK" at bounding box center [995, 360] width 70 height 16
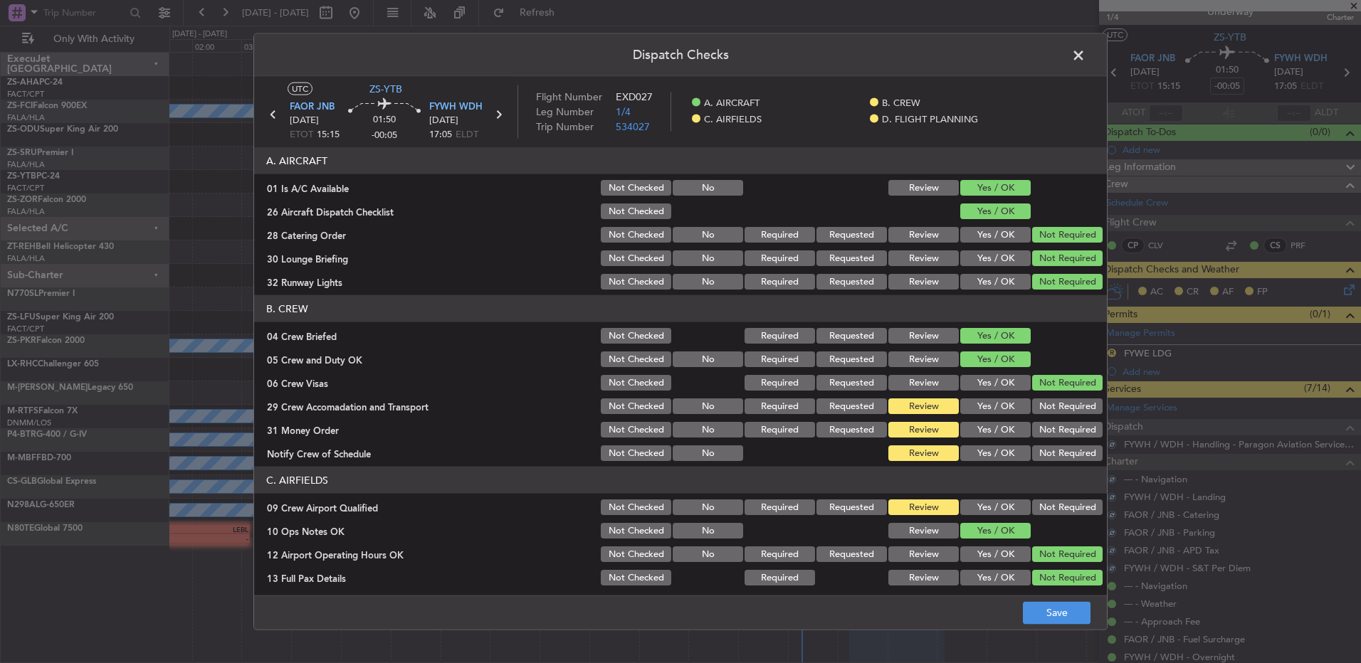
click at [1082, 415] on div "Not Required" at bounding box center [1066, 406] width 72 height 20
click at [1070, 411] on button "Not Required" at bounding box center [1067, 407] width 70 height 16
click at [1071, 421] on div "Not Required" at bounding box center [1066, 430] width 72 height 20
click at [1069, 435] on button "Not Required" at bounding box center [1067, 430] width 70 height 16
drag, startPoint x: 1067, startPoint y: 444, endPoint x: 1065, endPoint y: 455, distance: 11.6
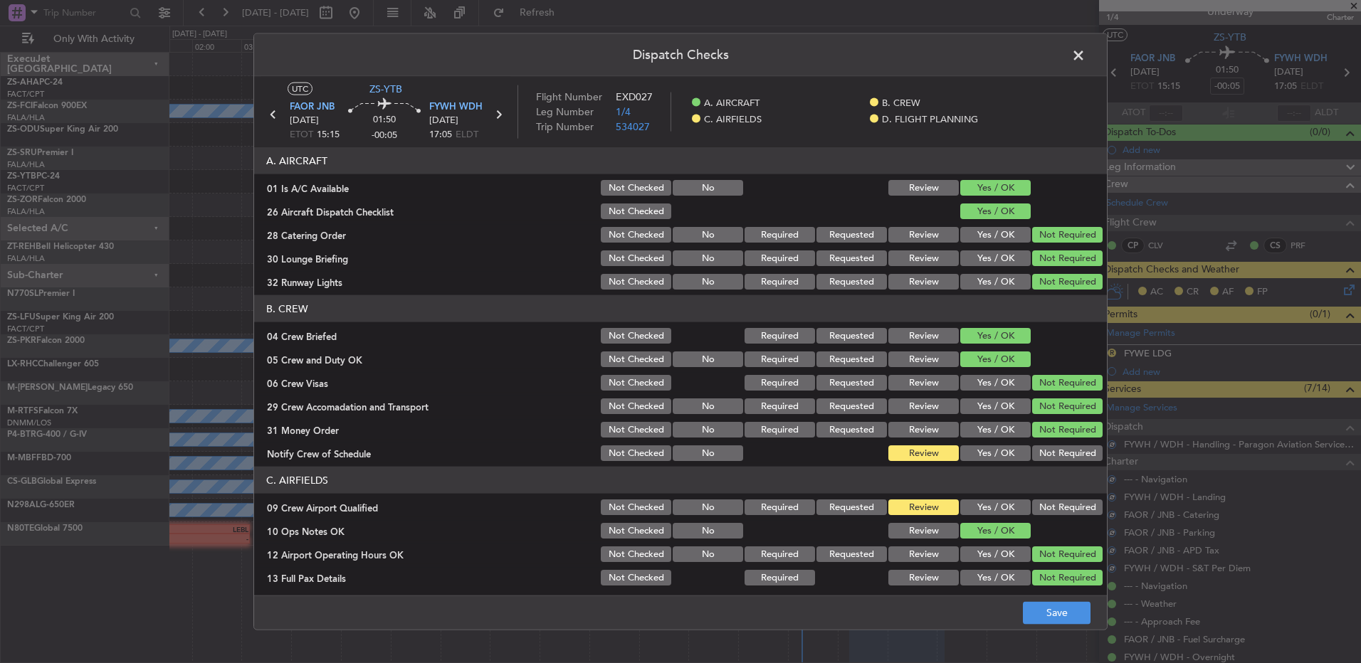
click at [1067, 449] on section "B. CREW 04 Crew Briefed Not Checked Required Requested Review Yes / OK 05 Crew …" at bounding box center [680, 379] width 853 height 168
click at [1065, 458] on button "Not Required" at bounding box center [1067, 453] width 70 height 16
click at [1062, 505] on button "Not Required" at bounding box center [1067, 508] width 70 height 16
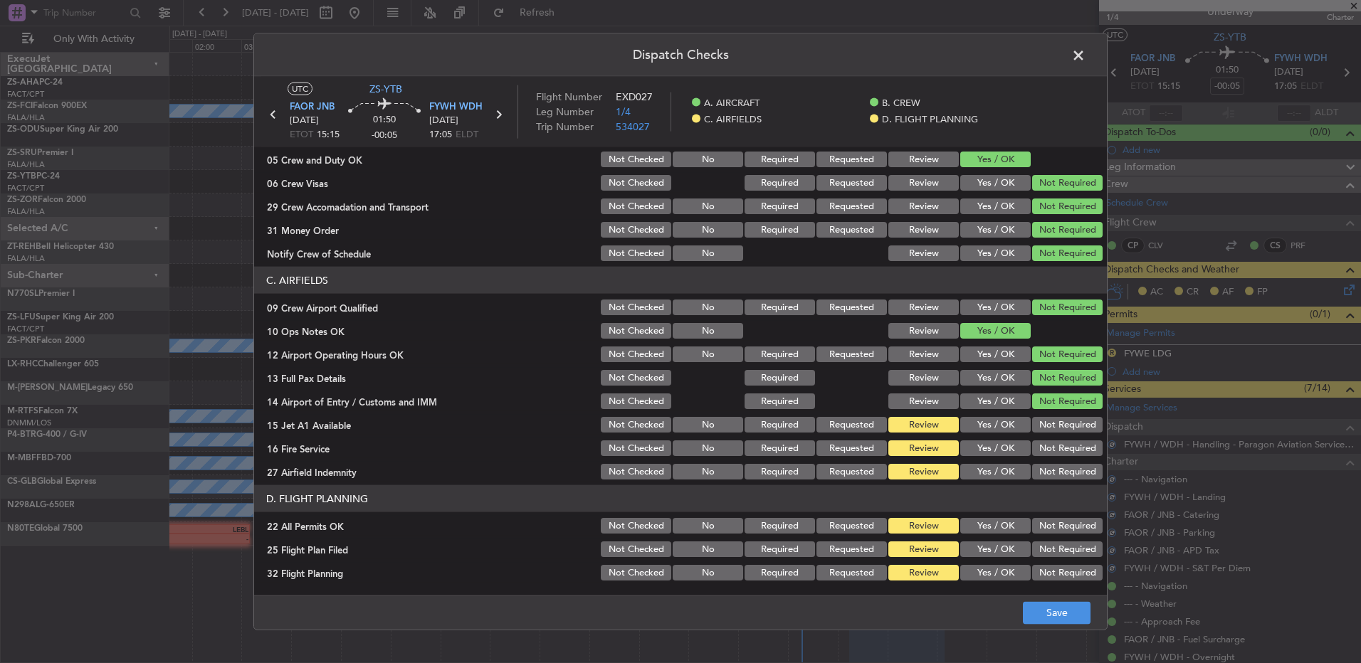
click at [1052, 414] on section "C. AIRFIELDS 09 Crew Airport Qualified Not Checked No Required Requested Review…" at bounding box center [680, 374] width 853 height 215
click at [1055, 427] on button "Not Required" at bounding box center [1067, 425] width 70 height 16
drag, startPoint x: 1055, startPoint y: 429, endPoint x: 1055, endPoint y: 440, distance: 10.7
click at [1055, 431] on button "Not Required" at bounding box center [1067, 425] width 70 height 16
drag, startPoint x: 1055, startPoint y: 440, endPoint x: 1053, endPoint y: 454, distance: 14.3
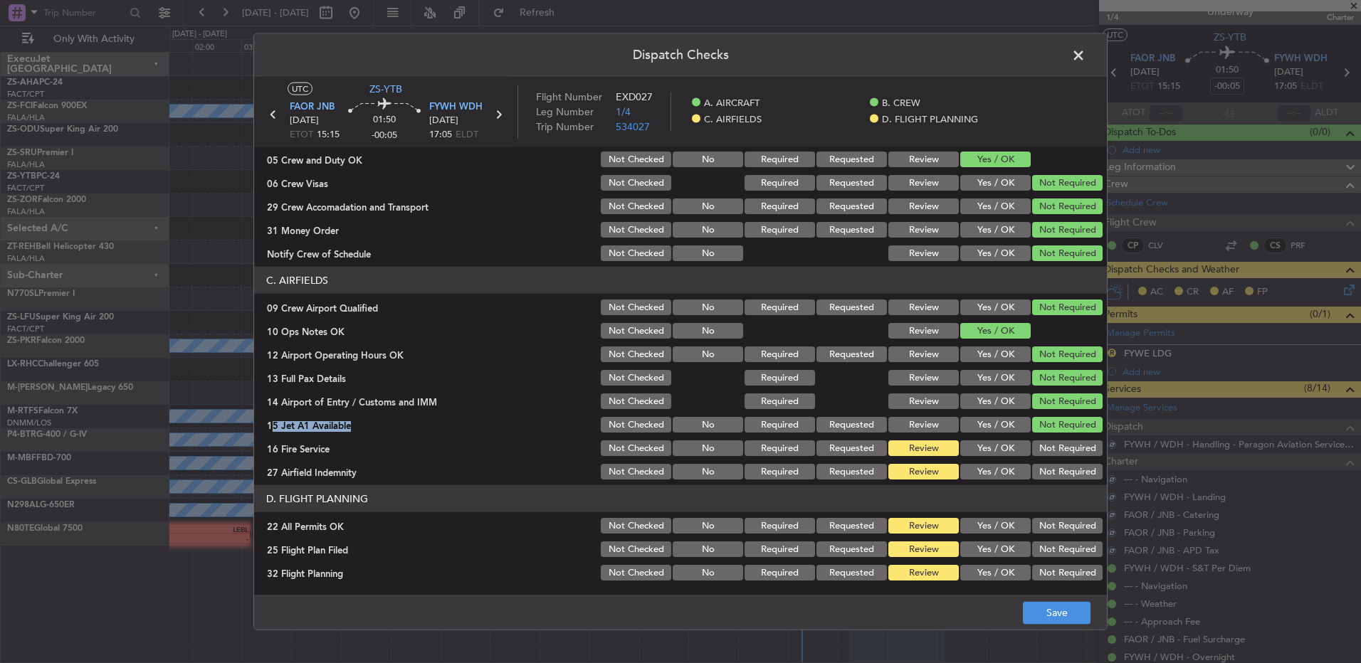
click at [1055, 453] on button "Not Required" at bounding box center [1067, 448] width 70 height 16
click at [1053, 454] on button "Not Required" at bounding box center [1067, 448] width 70 height 16
drag, startPoint x: 1052, startPoint y: 481, endPoint x: 1050, endPoint y: 473, distance: 8.3
click at [1052, 481] on div "Not Required" at bounding box center [1066, 472] width 72 height 20
click at [1050, 473] on button "Not Required" at bounding box center [1067, 472] width 70 height 16
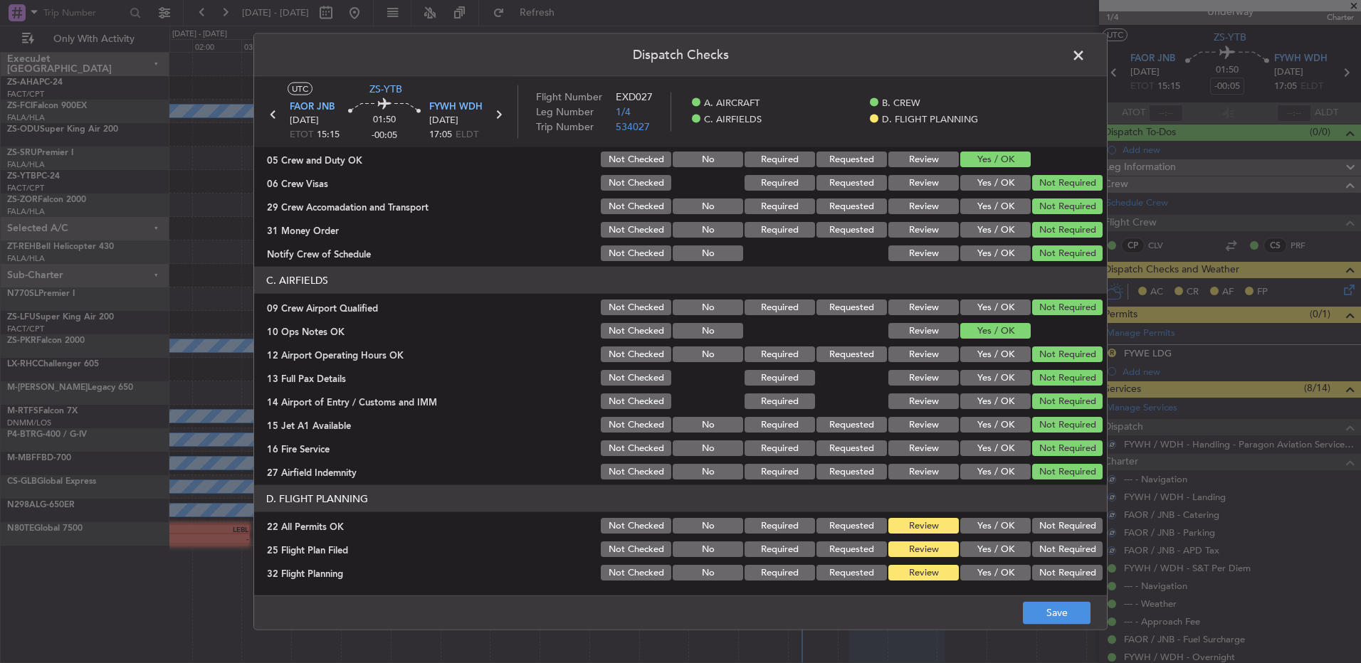
click at [1058, 534] on div "Not Required" at bounding box center [1066, 526] width 72 height 20
click at [958, 557] on div "Yes / OK" at bounding box center [994, 549] width 72 height 20
drag, startPoint x: 967, startPoint y: 547, endPoint x: 971, endPoint y: 554, distance: 8.9
click at [969, 547] on button "Yes / OK" at bounding box center [995, 550] width 70 height 16
drag, startPoint x: 978, startPoint y: 569, endPoint x: 1008, endPoint y: 551, distance: 34.5
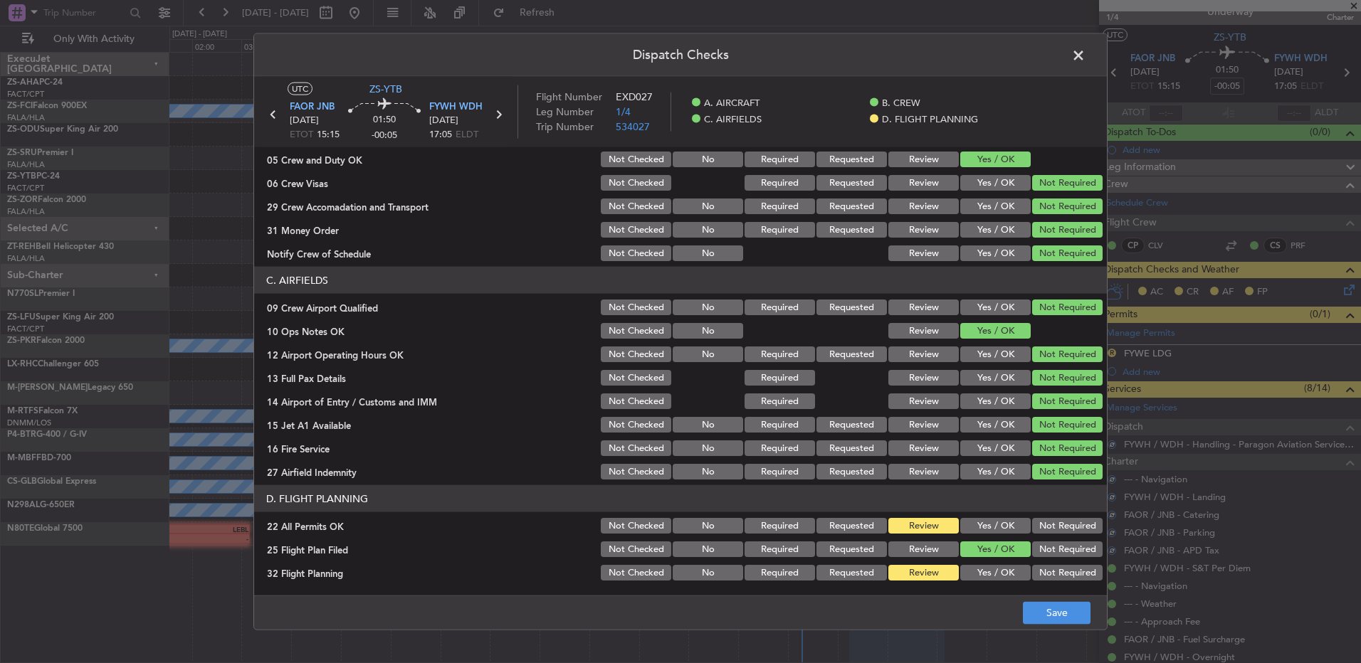
click at [977, 571] on button "Yes / OK" at bounding box center [995, 573] width 70 height 16
drag, startPoint x: 1057, startPoint y: 522, endPoint x: 1074, endPoint y: 588, distance: 68.3
click at [1057, 523] on button "Not Required" at bounding box center [1067, 526] width 70 height 16
click at [1061, 633] on div "Dispatch Checks UTC ZS-YTB FAOR JNB 20/08/2025 ETOT 15:15 01:50 -00:05 FYWH WDH…" at bounding box center [680, 331] width 1361 height 663
click at [1065, 619] on button "Save" at bounding box center [1057, 612] width 68 height 23
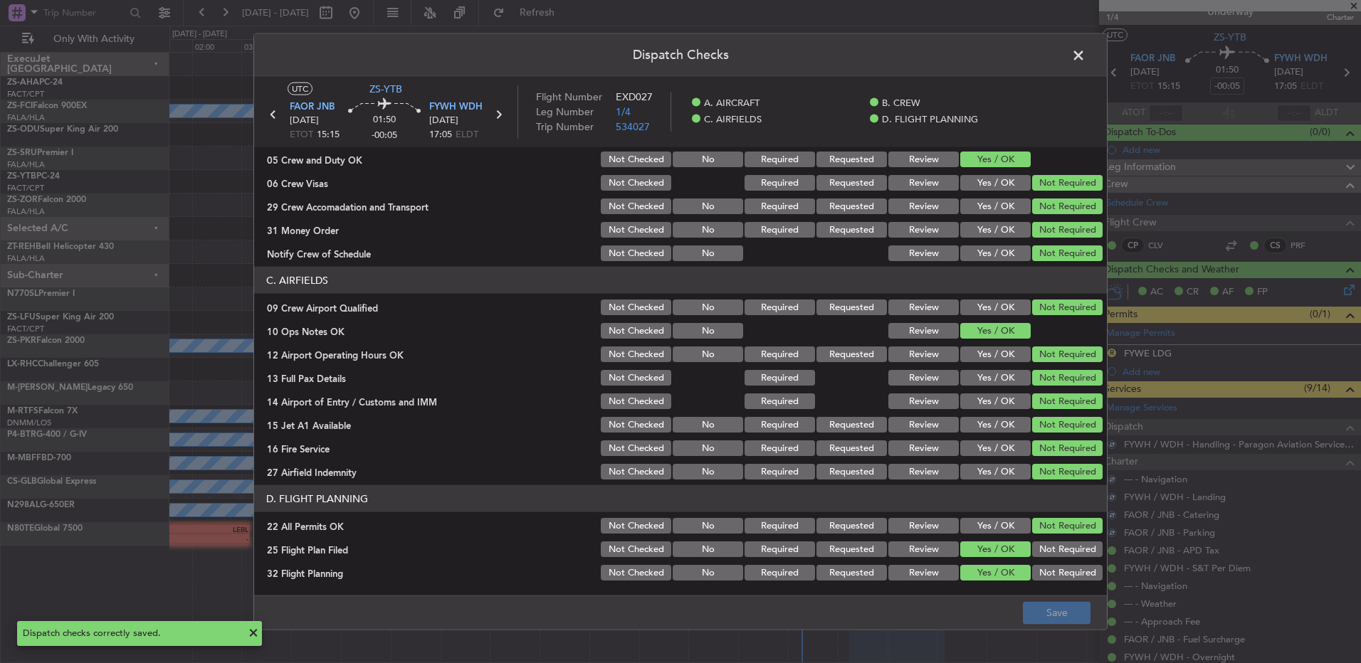
click at [1085, 56] on span at bounding box center [1085, 59] width 0 height 28
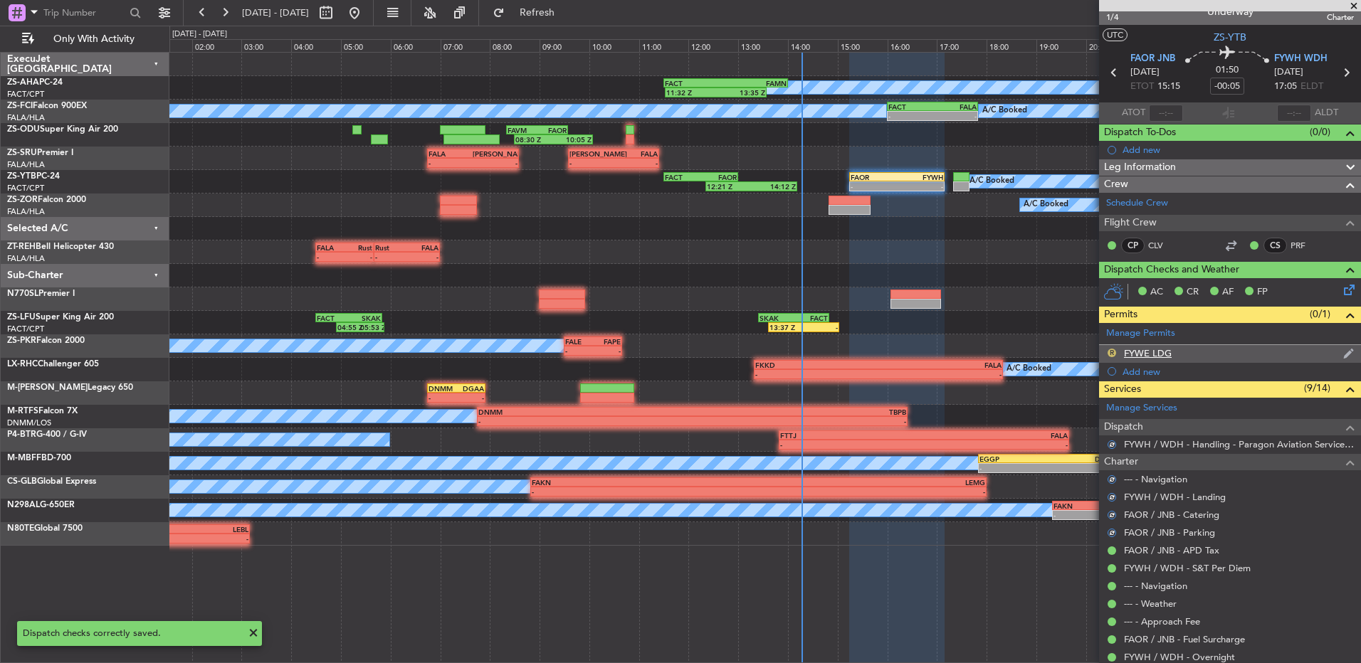
click at [1109, 349] on button "R" at bounding box center [1111, 353] width 9 height 9
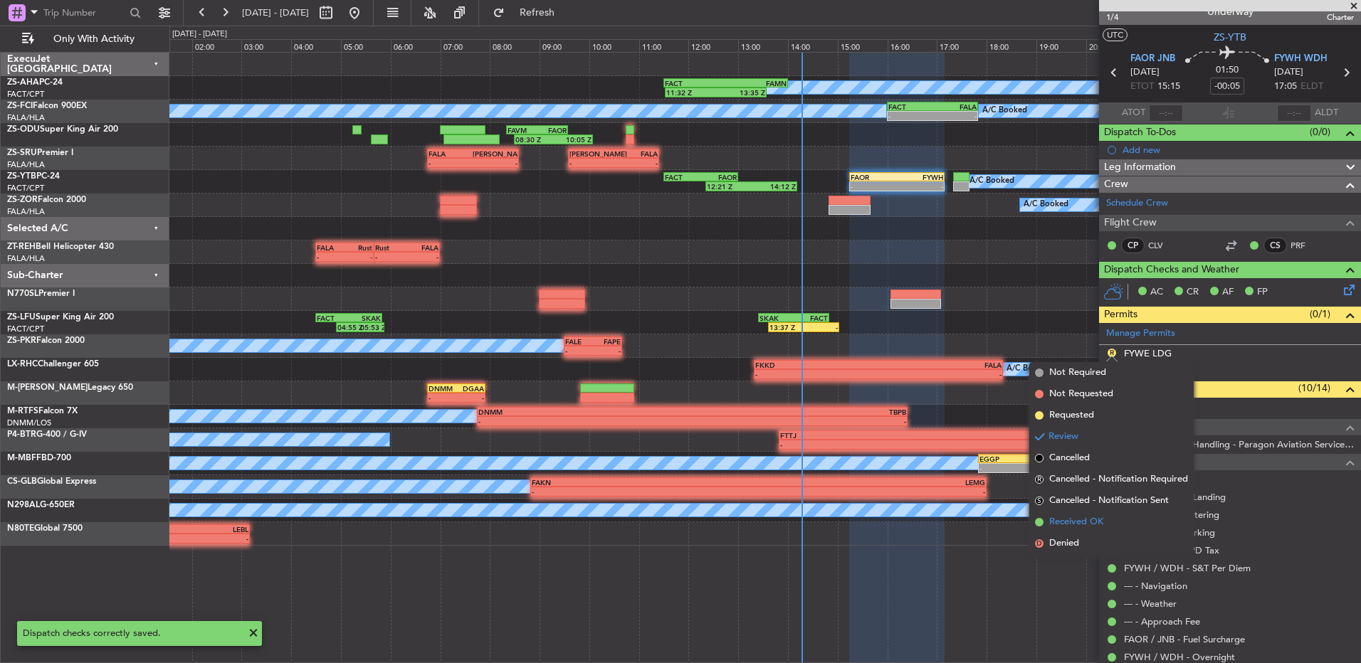
click at [1071, 517] on span "Received OK" at bounding box center [1076, 522] width 54 height 14
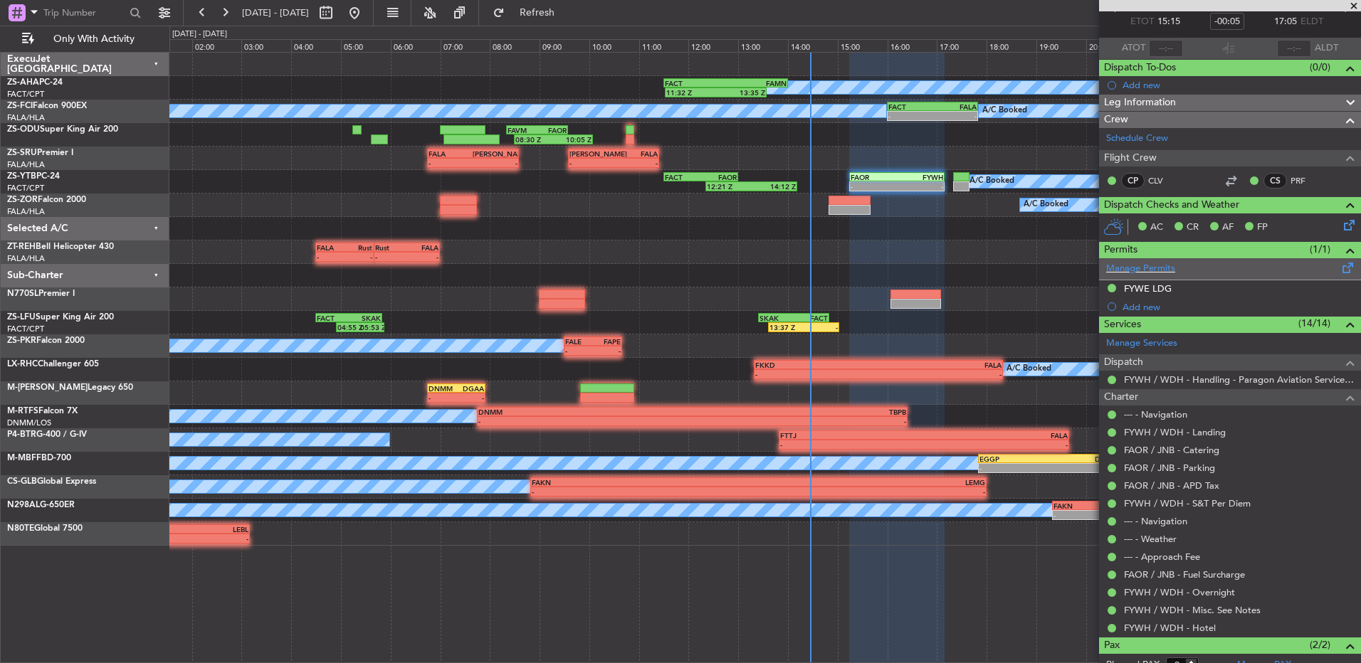
scroll to position [0, 0]
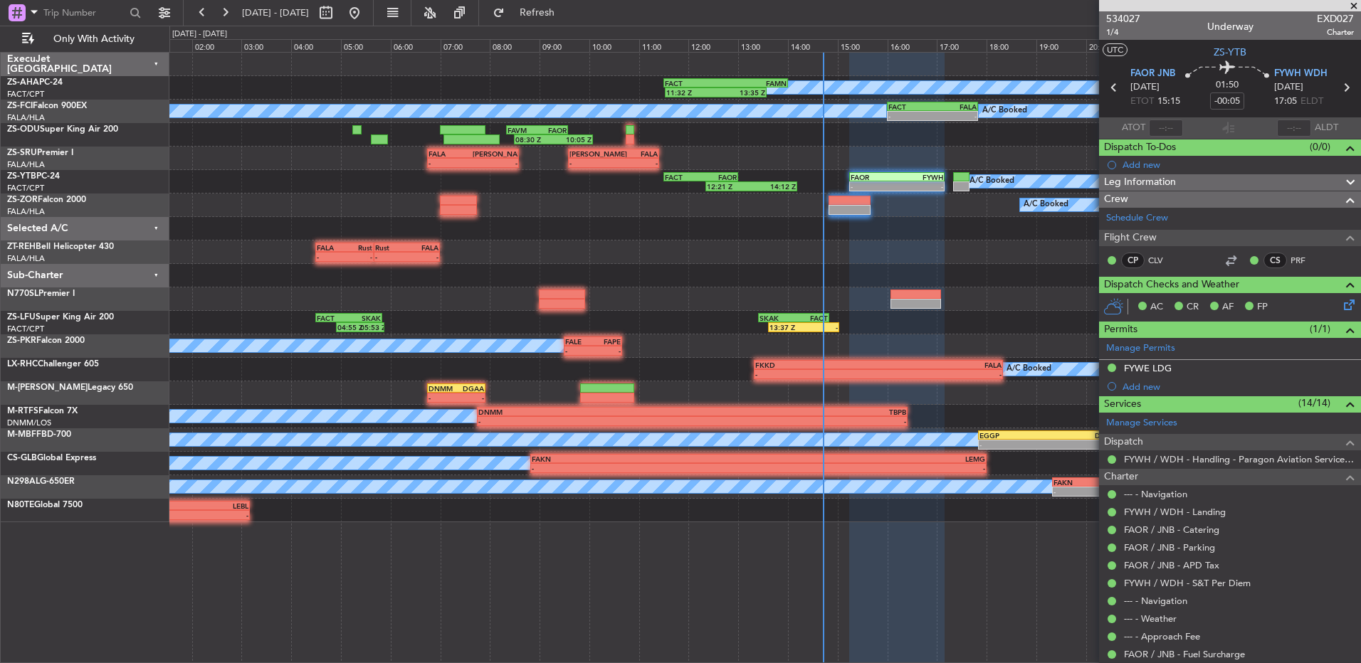
click at [1358, 6] on span at bounding box center [1353, 6] width 14 height 13
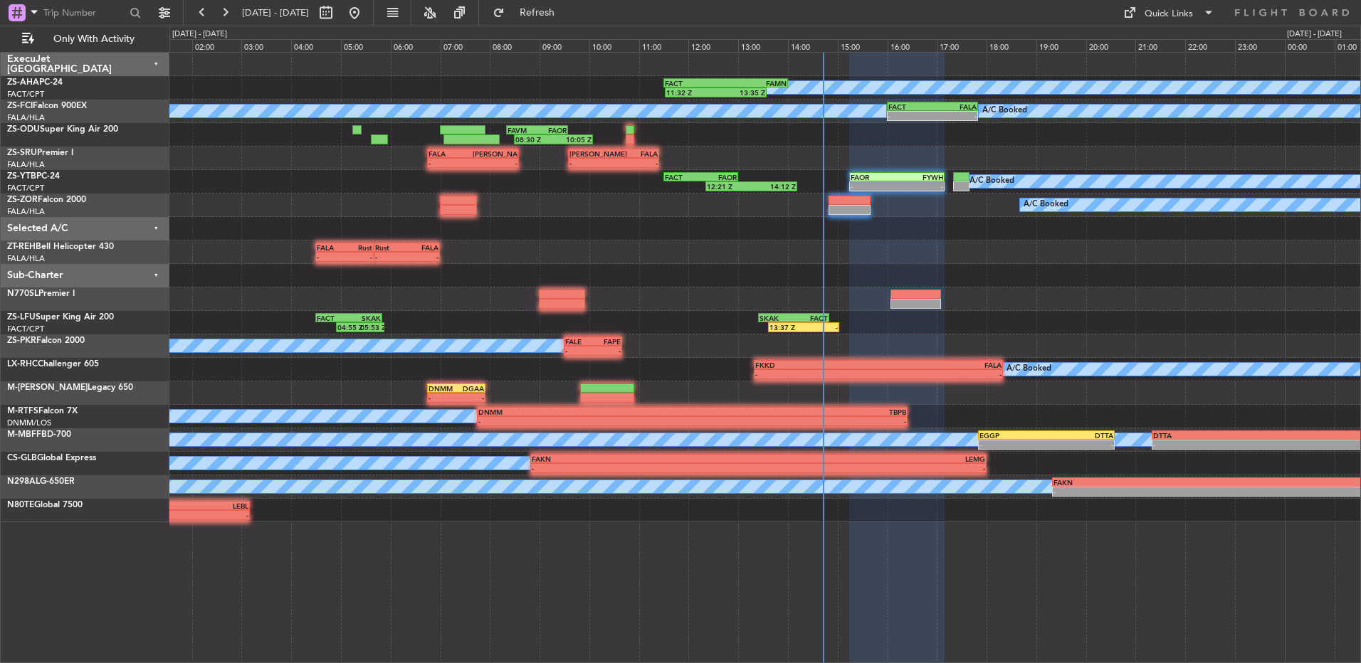
type input "0"
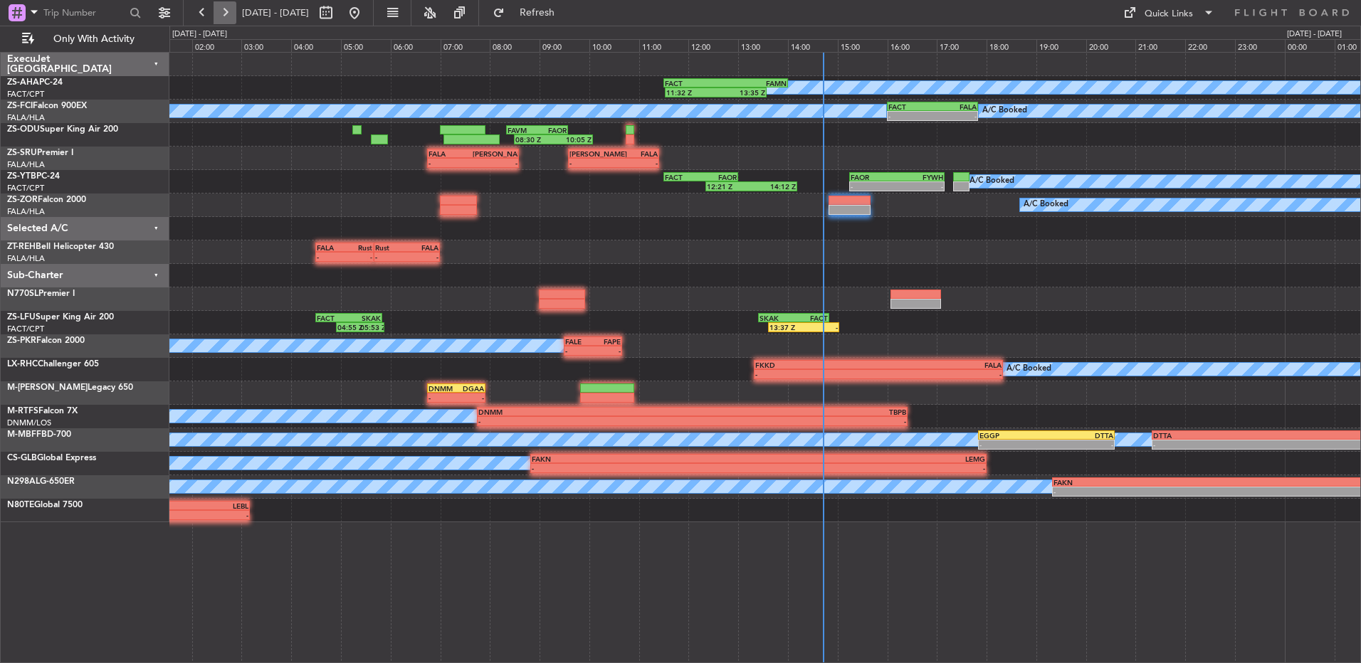
click at [218, 23] on button at bounding box center [224, 12] width 23 height 23
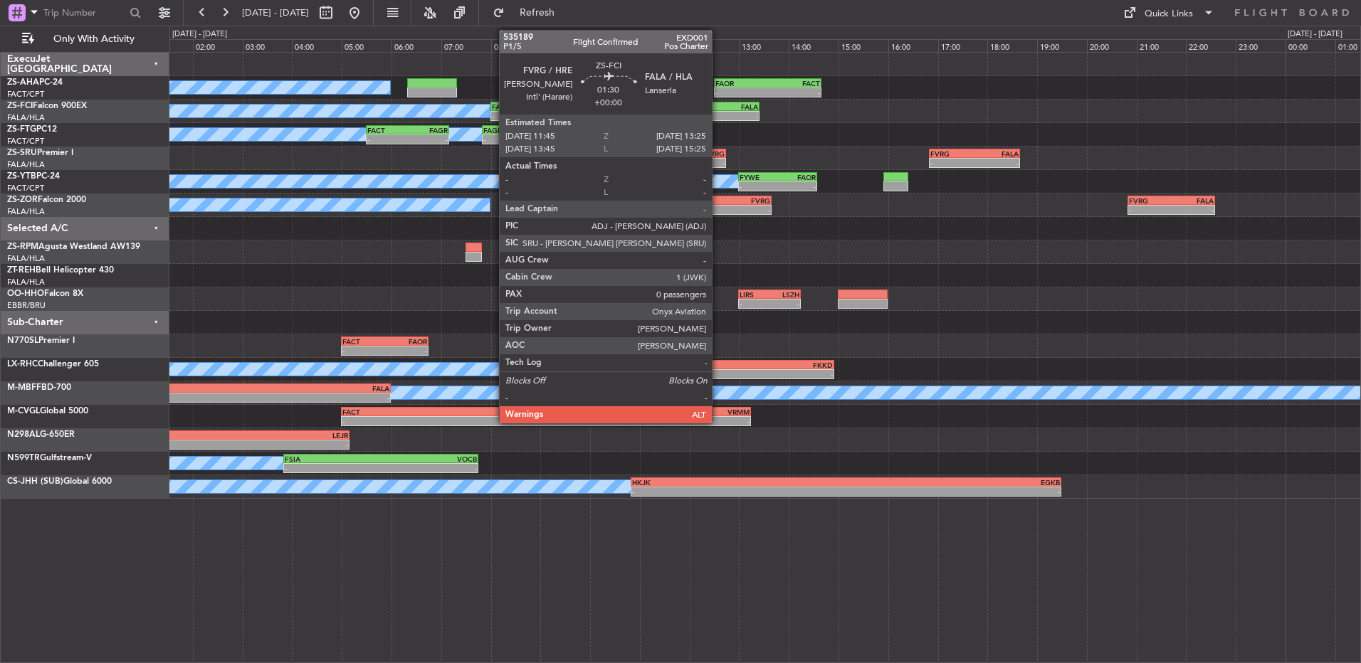
click at [718, 113] on div "-" at bounding box center [738, 116] width 40 height 9
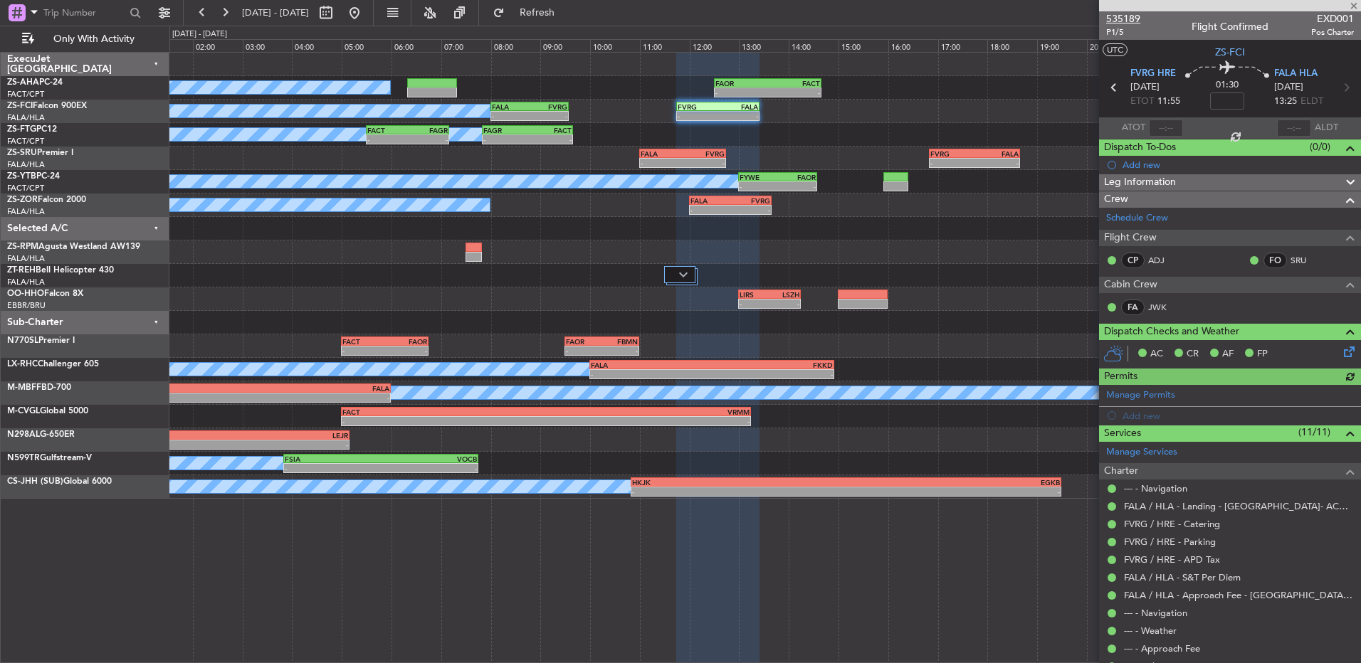
click at [1119, 19] on span "535189" at bounding box center [1123, 18] width 34 height 15
click at [199, 14] on button at bounding box center [202, 12] width 23 height 23
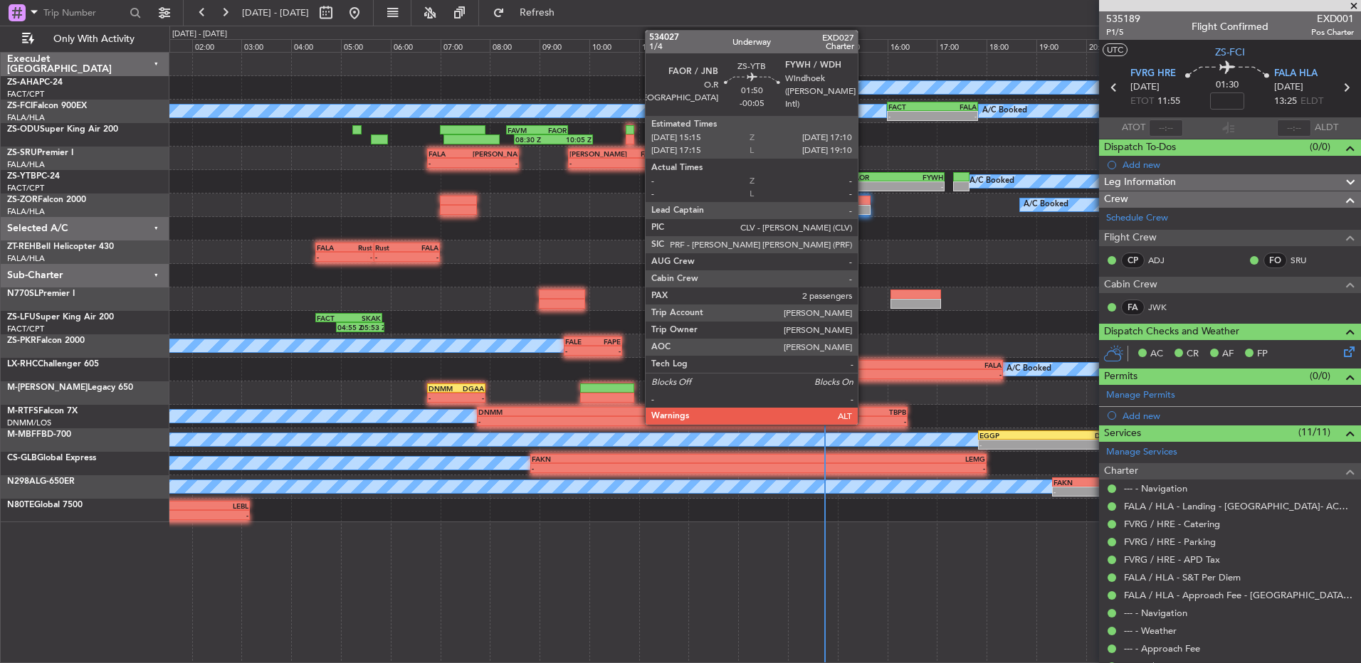
click at [864, 183] on div "-" at bounding box center [873, 186] width 46 height 9
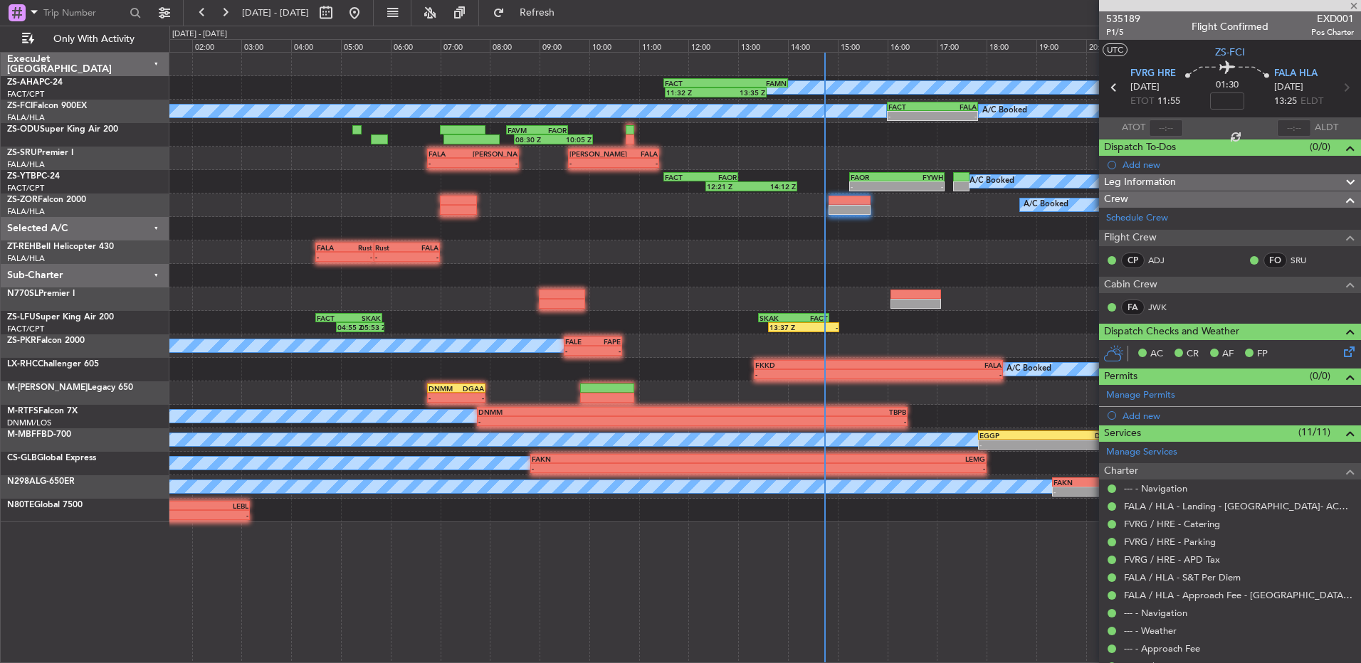
type input "-00:05"
type input "2"
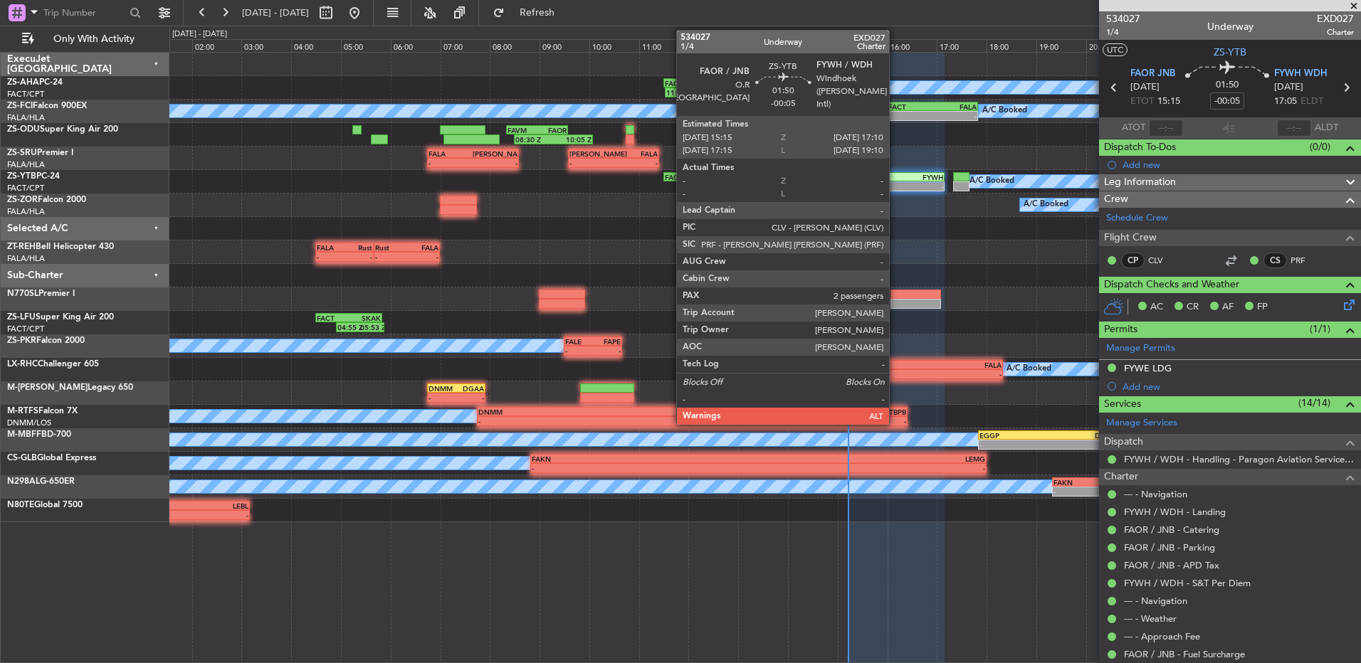
click at [895, 182] on div "-" at bounding box center [873, 186] width 46 height 9
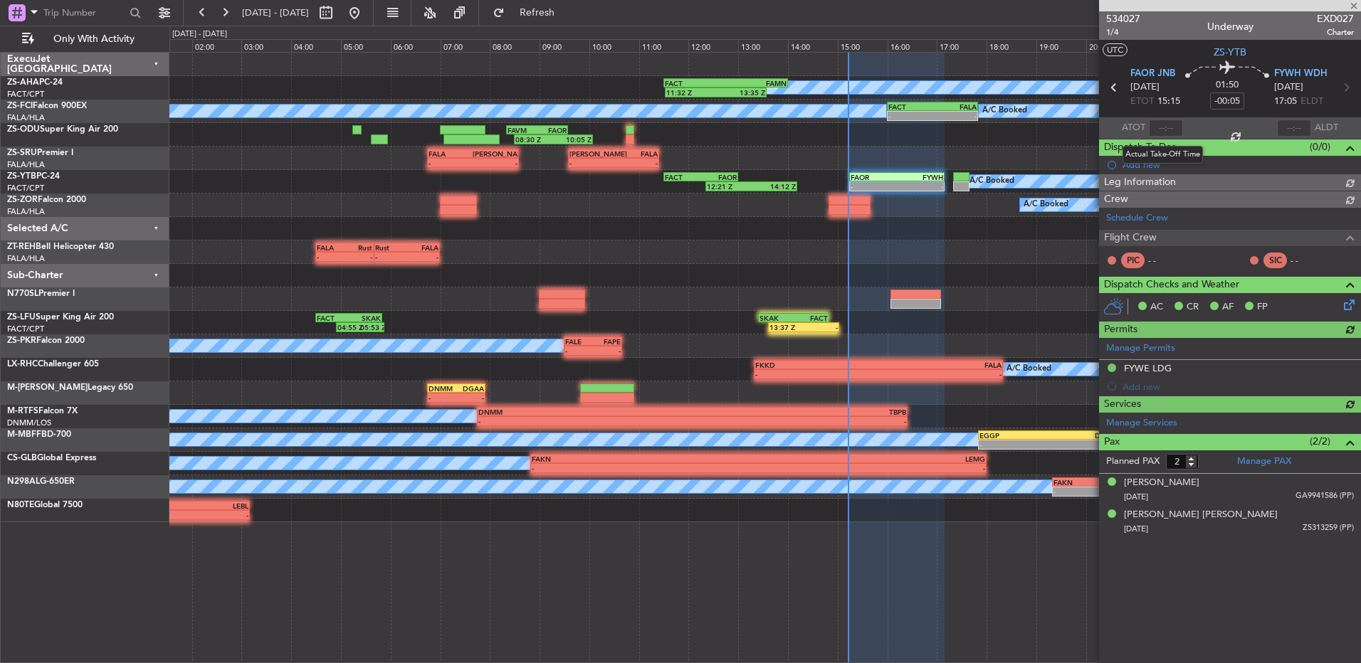
click at [1167, 125] on div at bounding box center [1166, 128] width 34 height 17
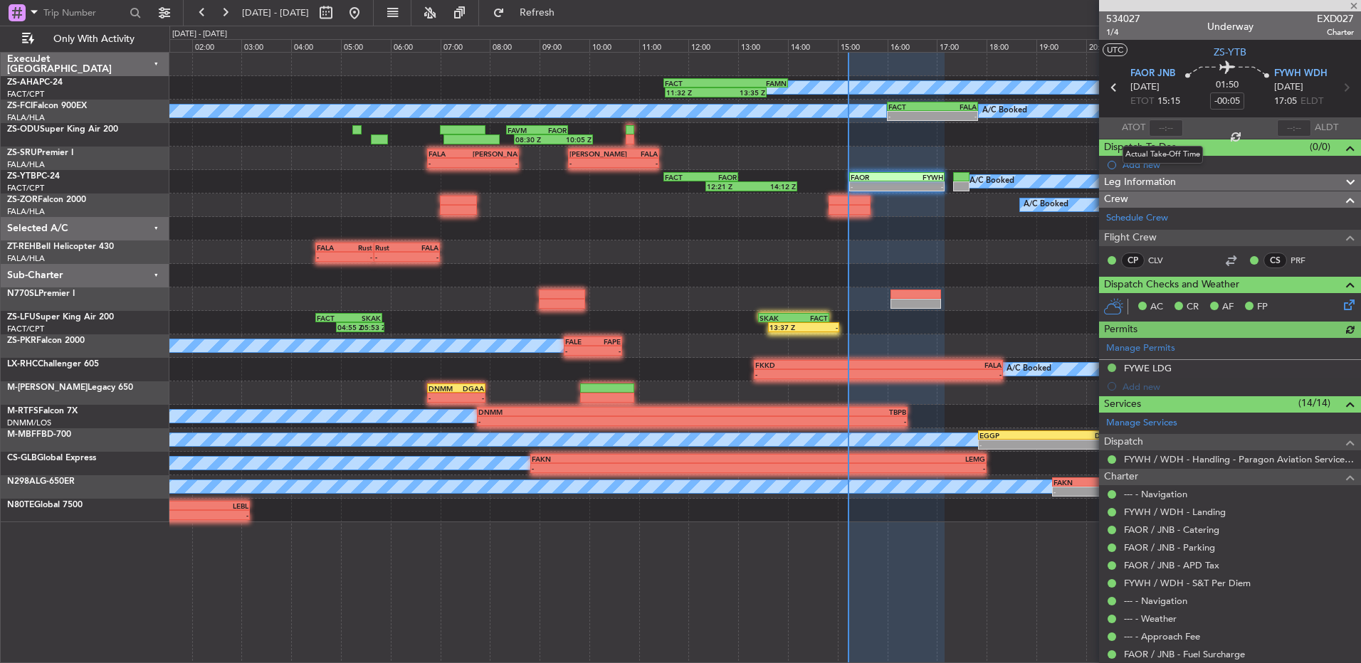
click at [1167, 125] on div at bounding box center [1166, 128] width 34 height 17
click at [1163, 125] on div at bounding box center [1166, 128] width 34 height 17
click at [1164, 125] on div at bounding box center [1166, 128] width 34 height 17
click at [1160, 127] on input "text" at bounding box center [1166, 128] width 34 height 17
type input "15:12"
